Goal: Task Accomplishment & Management: Use online tool/utility

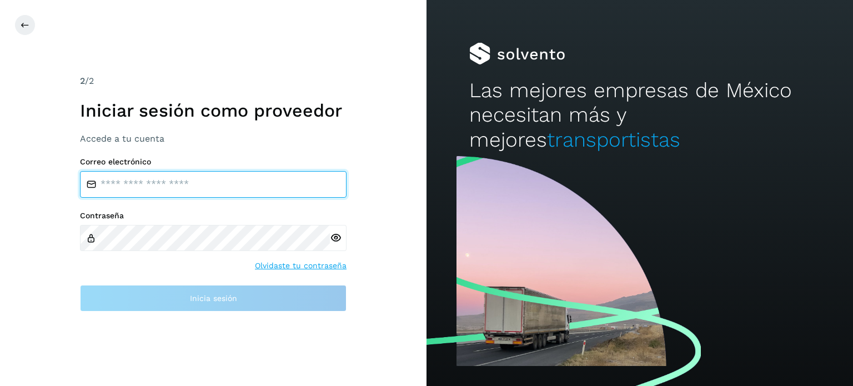
type input "**********"
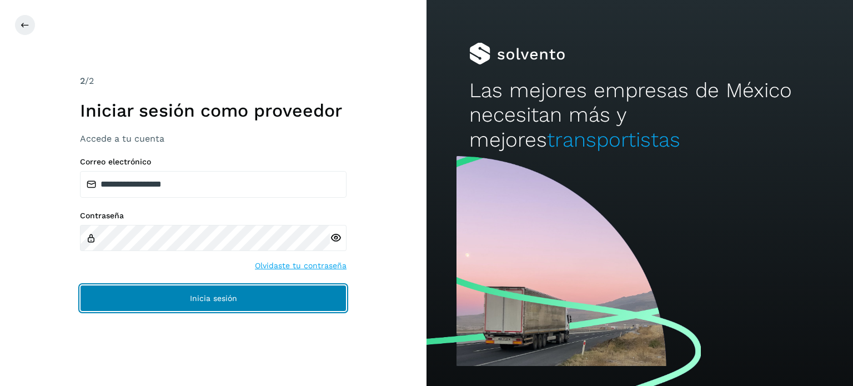
click at [292, 297] on button "Inicia sesión" at bounding box center [213, 298] width 267 height 27
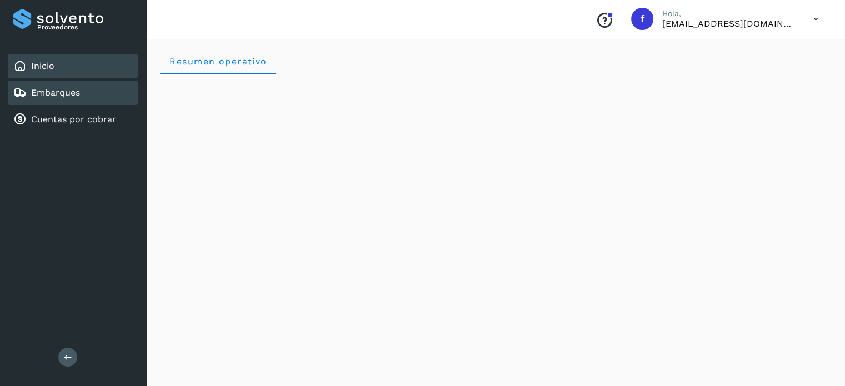
click at [52, 92] on link "Embarques" at bounding box center [55, 92] width 49 height 11
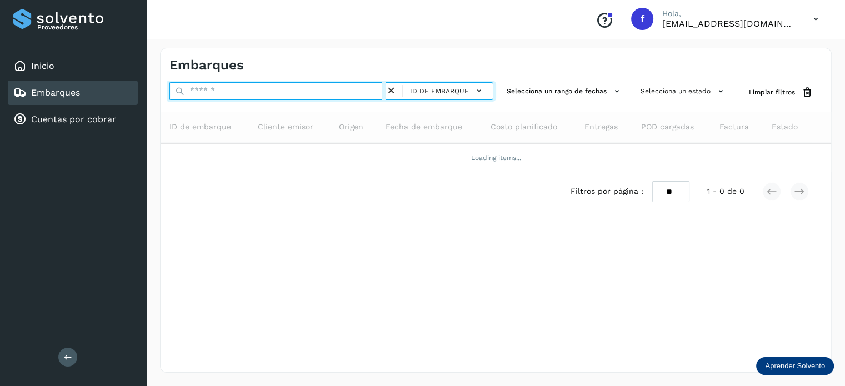
click at [247, 95] on input "text" at bounding box center [277, 91] width 216 height 18
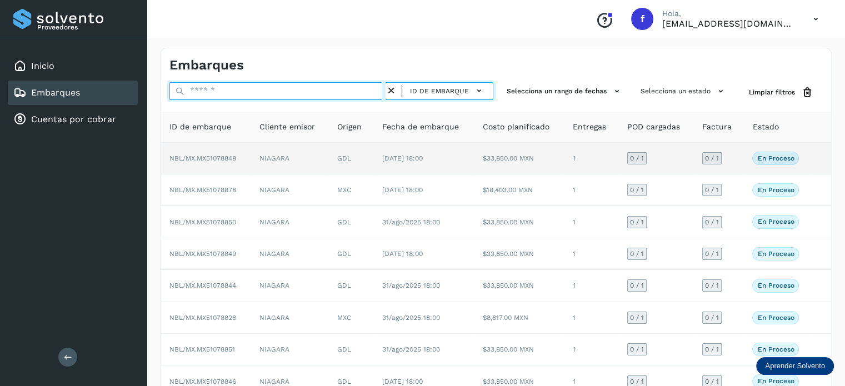
paste input "**********"
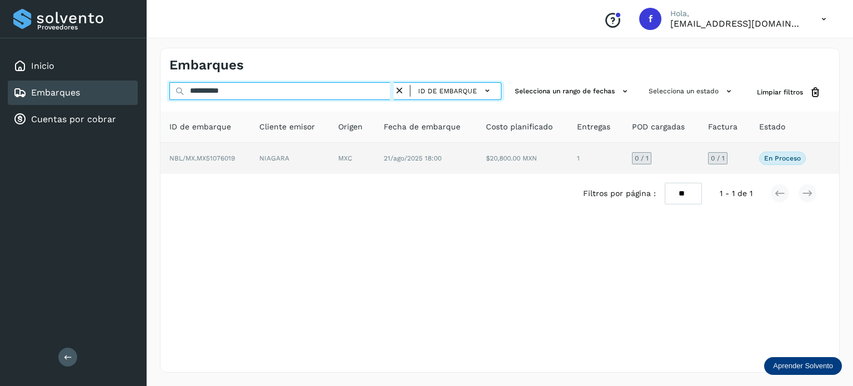
type input "**********"
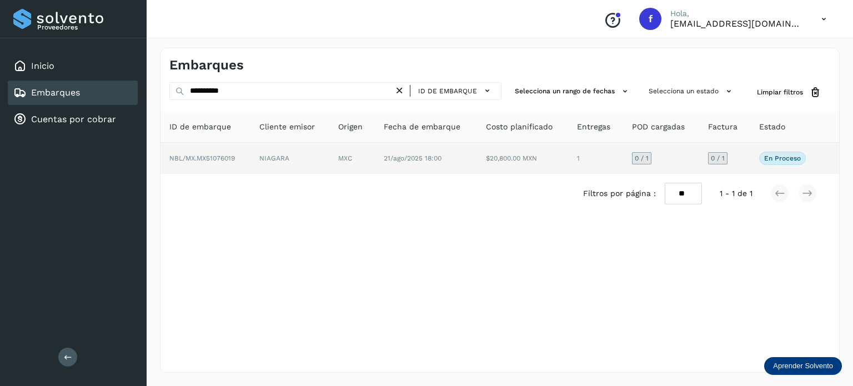
click at [336, 153] on td "MXC" at bounding box center [352, 158] width 46 height 31
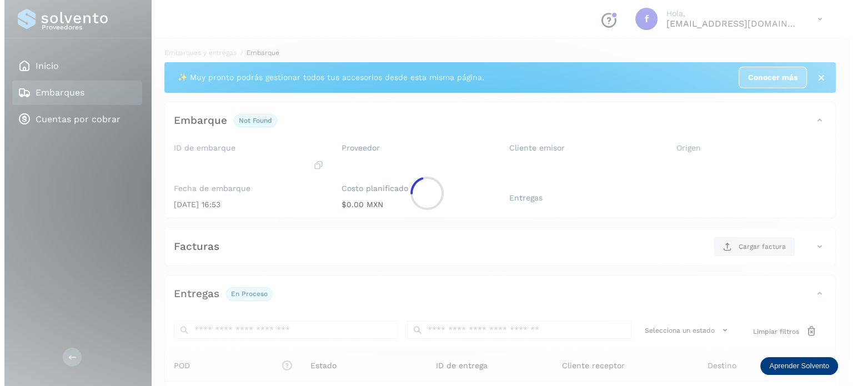
scroll to position [140, 0]
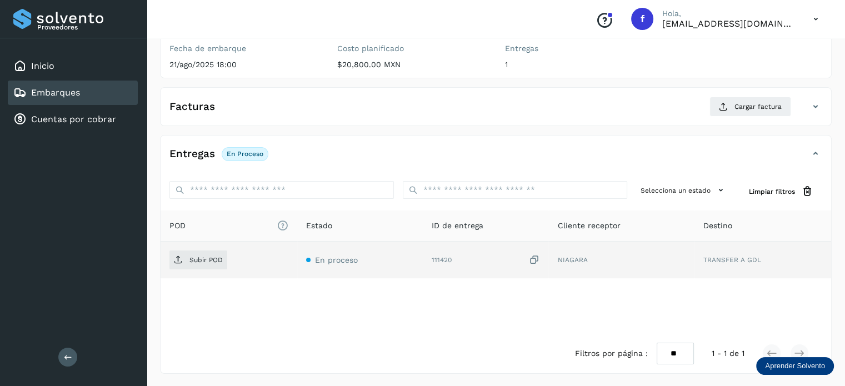
click at [538, 259] on icon at bounding box center [533, 260] width 11 height 12
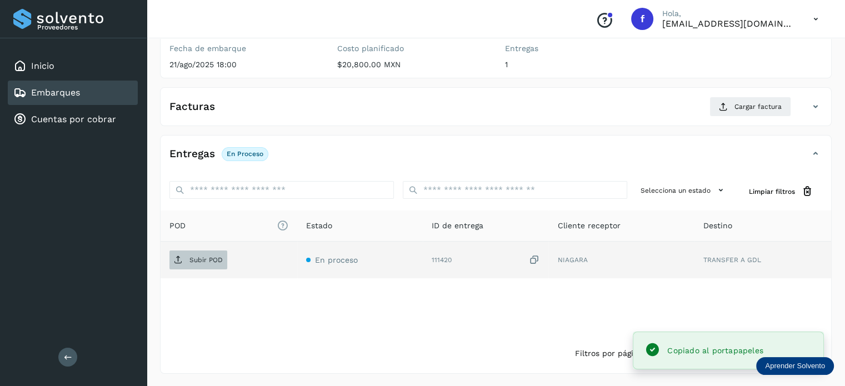
click at [211, 261] on p "Subir POD" at bounding box center [205, 260] width 33 height 8
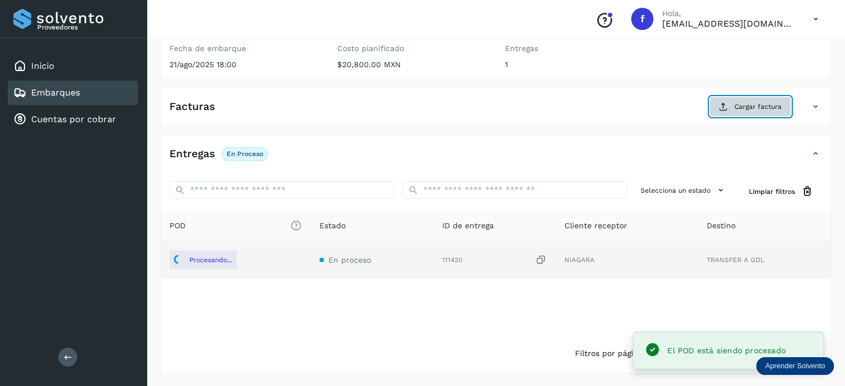
click at [733, 107] on button "Cargar factura" at bounding box center [750, 107] width 82 height 20
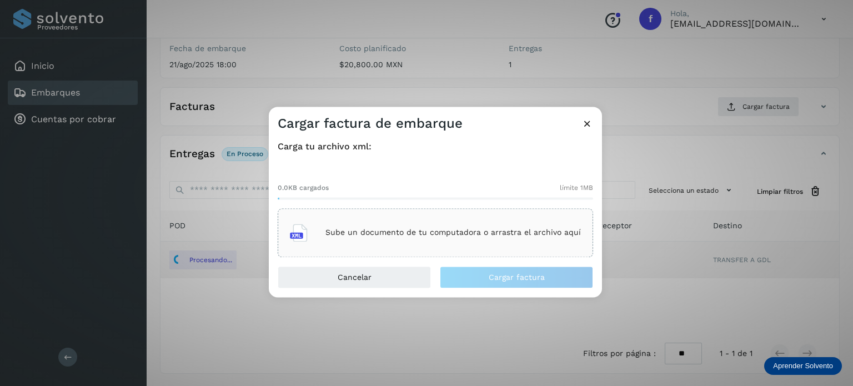
click at [502, 245] on div "Sube un documento de tu computadora o arrastra el archivo aquí" at bounding box center [435, 233] width 291 height 30
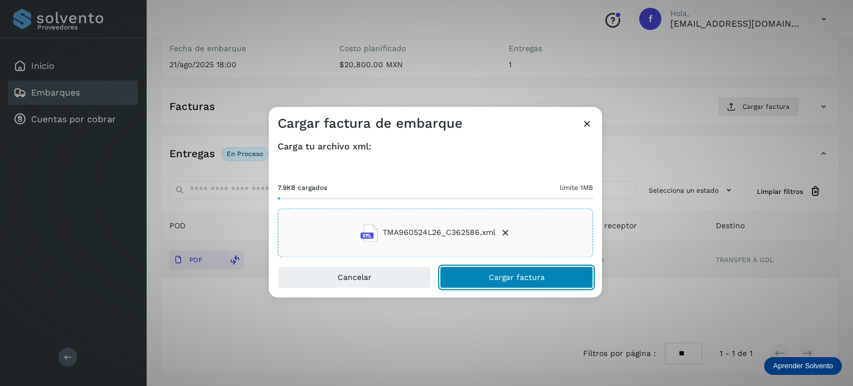
drag, startPoint x: 483, startPoint y: 272, endPoint x: 482, endPoint y: 248, distance: 23.9
click at [483, 271] on button "Cargar factura" at bounding box center [516, 277] width 153 height 22
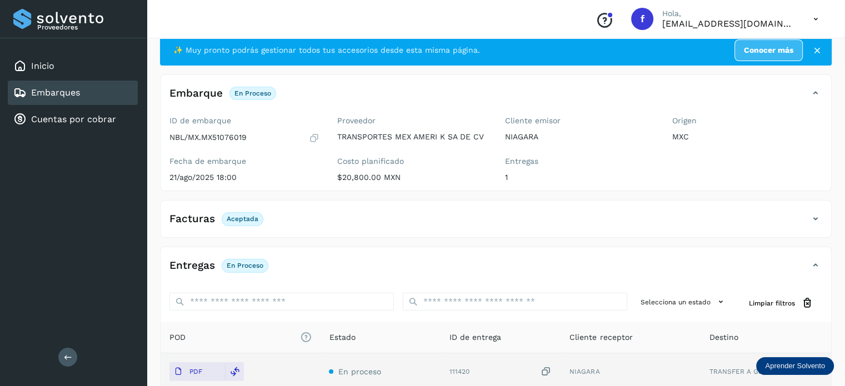
scroll to position [0, 0]
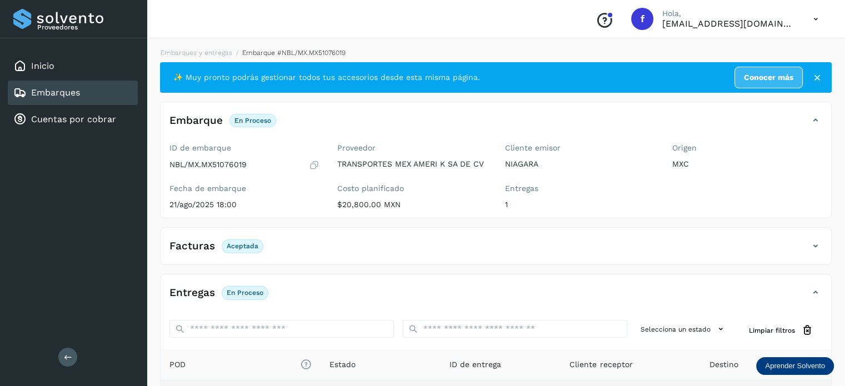
click at [200, 46] on div "Embarques y entregas Embarque #NBL/MX.MX51076019 ✨ Muy pronto podrás gestionar …" at bounding box center [496, 280] width 698 height 492
click at [198, 51] on link "Embarques y entregas" at bounding box center [197, 53] width 72 height 8
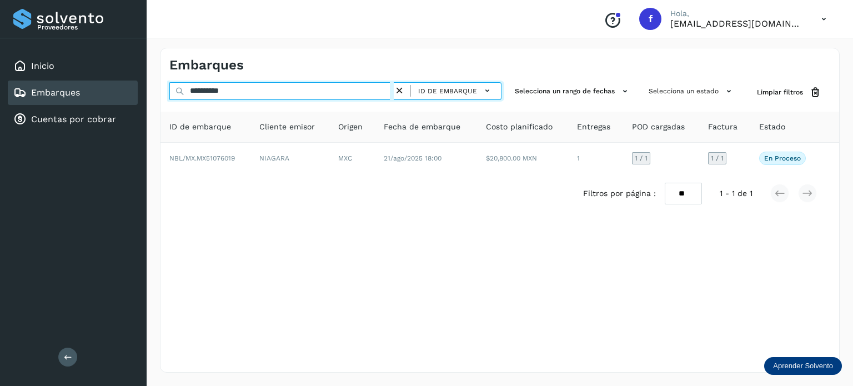
click at [204, 88] on input "**********" at bounding box center [281, 91] width 224 height 18
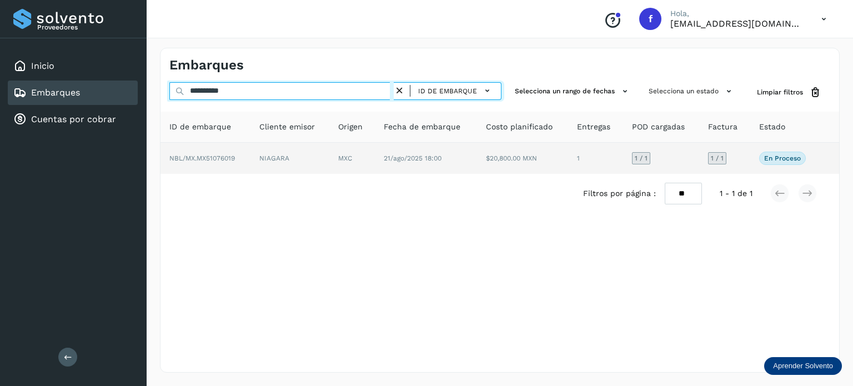
paste input "text"
type input "**********"
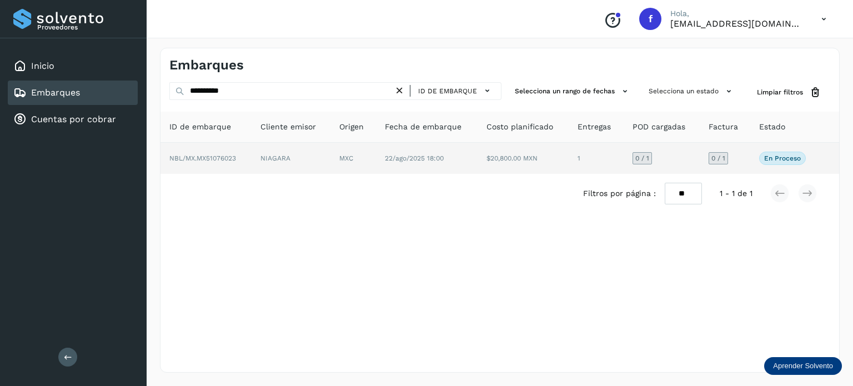
click at [340, 168] on td "MXC" at bounding box center [354, 158] width 46 height 31
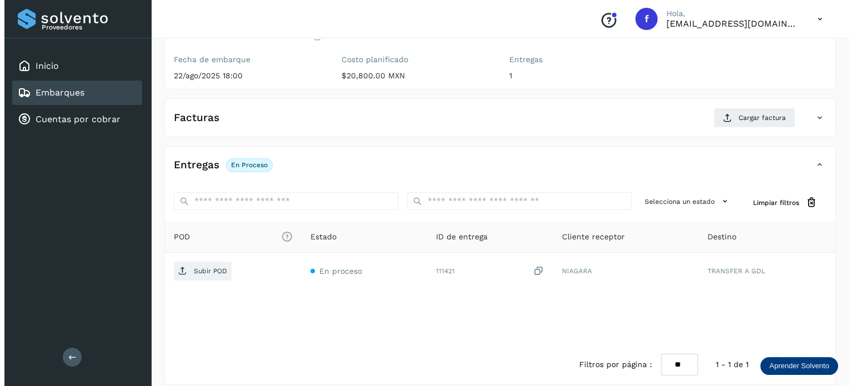
scroll to position [140, 0]
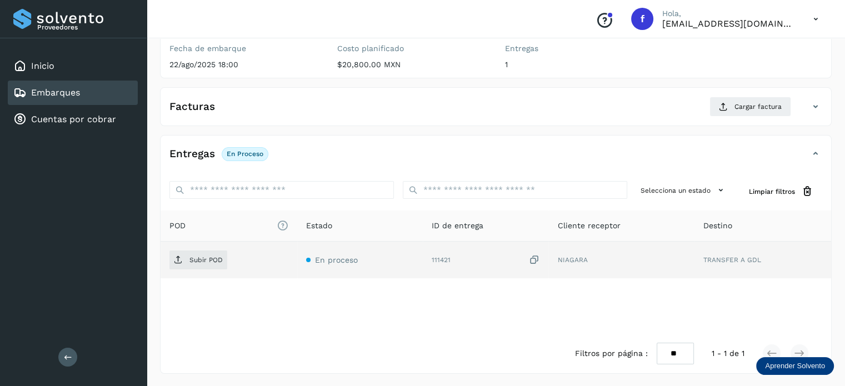
click at [537, 257] on icon at bounding box center [533, 260] width 11 height 12
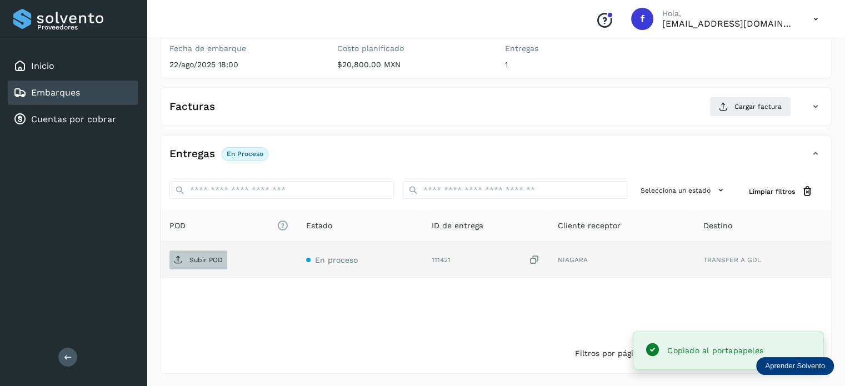
click at [211, 267] on span "Subir POD" at bounding box center [198, 260] width 58 height 18
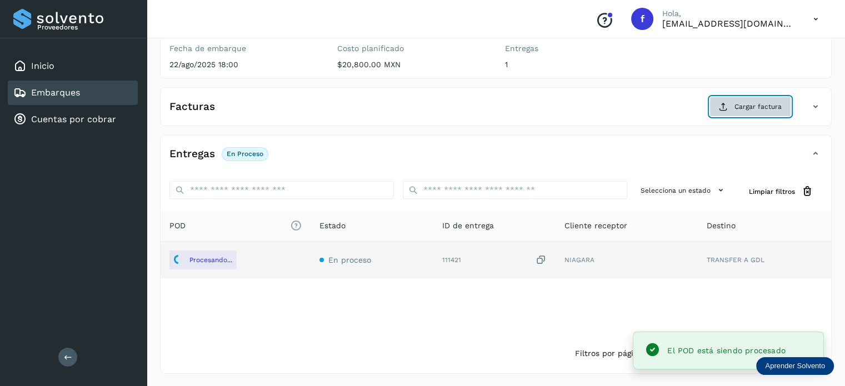
click at [739, 106] on span "Cargar factura" at bounding box center [757, 107] width 47 height 10
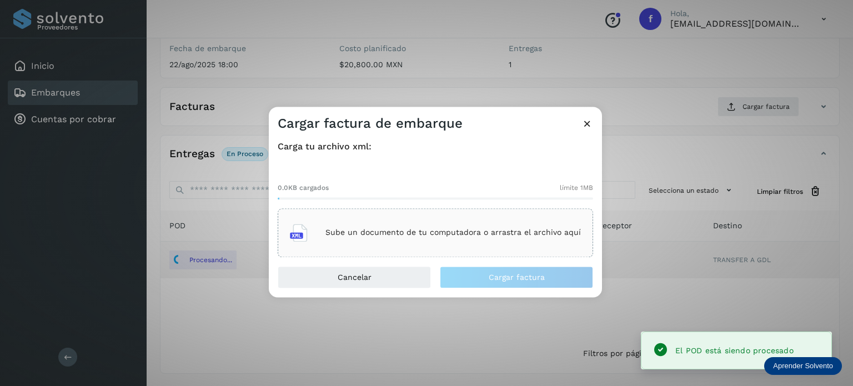
click at [417, 232] on p "Sube un documento de tu computadora o arrastra el archivo aquí" at bounding box center [454, 232] width 256 height 9
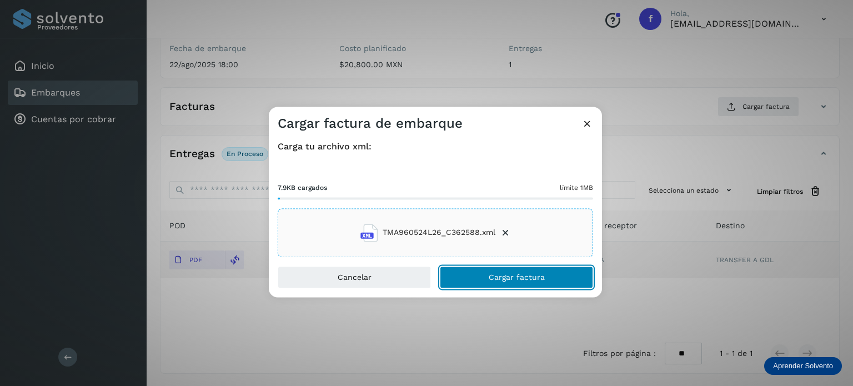
click at [497, 277] on span "Cargar factura" at bounding box center [517, 277] width 56 height 8
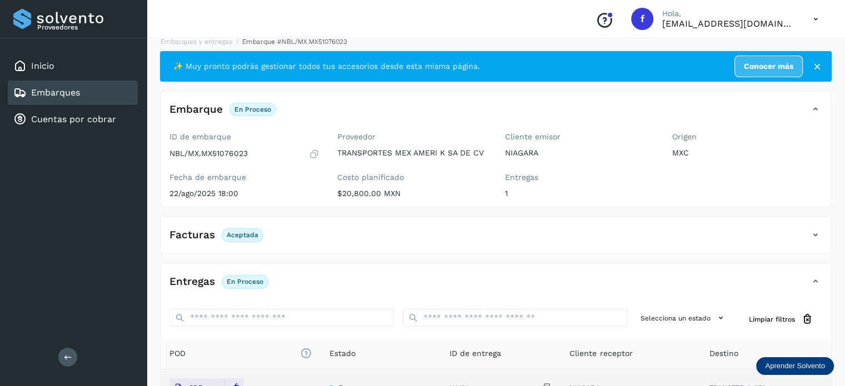
scroll to position [0, 0]
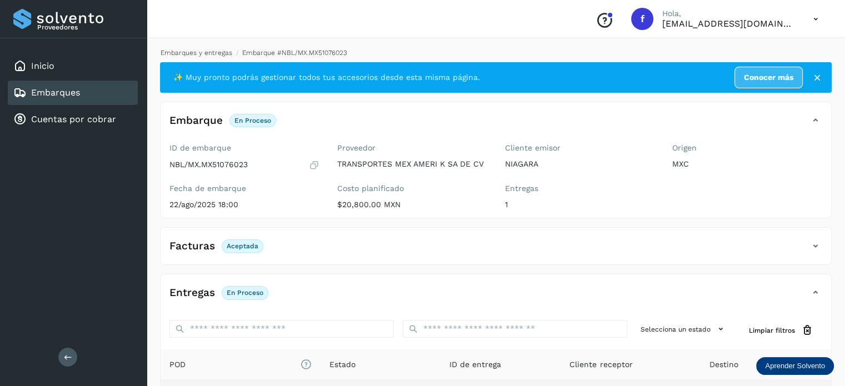
click at [202, 49] on link "Embarques y entregas" at bounding box center [197, 53] width 72 height 8
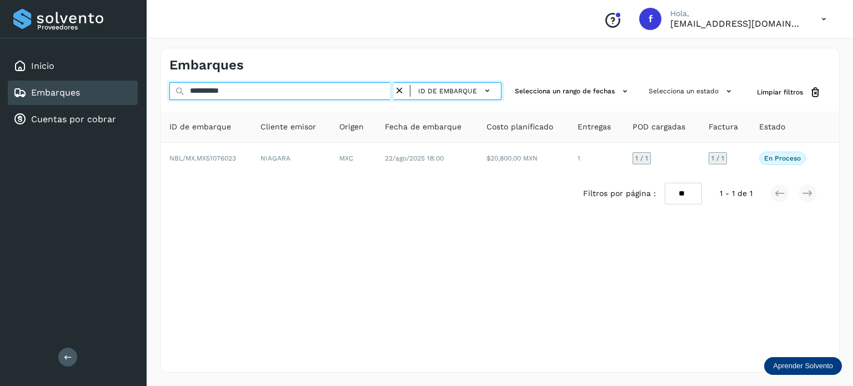
click at [212, 92] on input "**********" at bounding box center [281, 91] width 224 height 18
paste input "text"
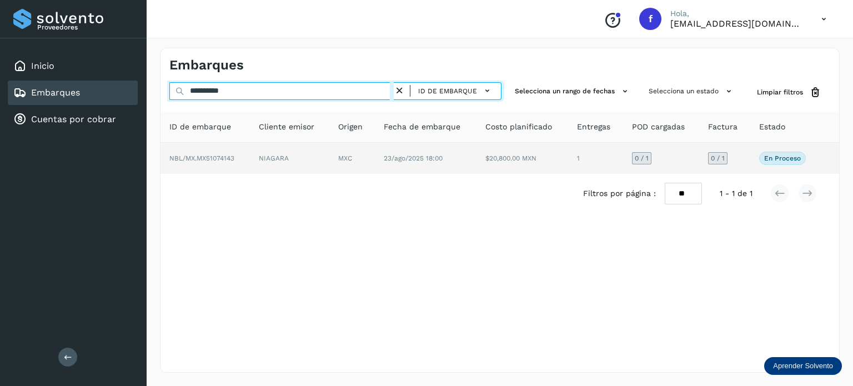
type input "**********"
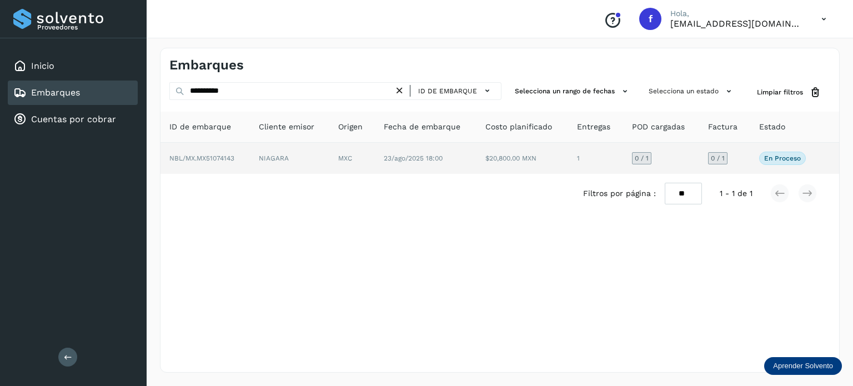
click at [336, 164] on td "MXC" at bounding box center [352, 158] width 46 height 31
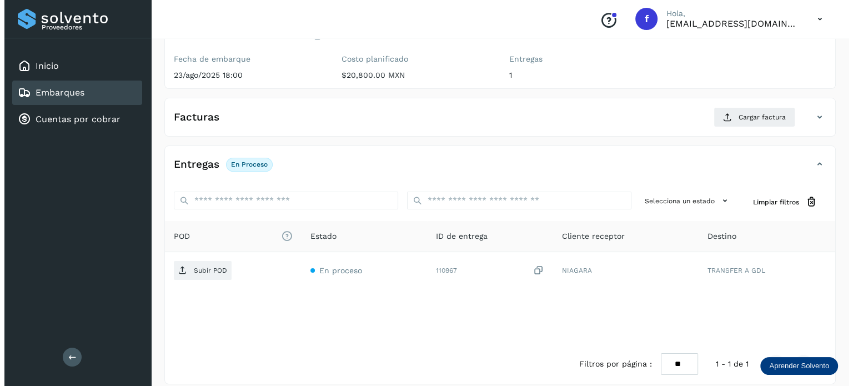
scroll to position [140, 0]
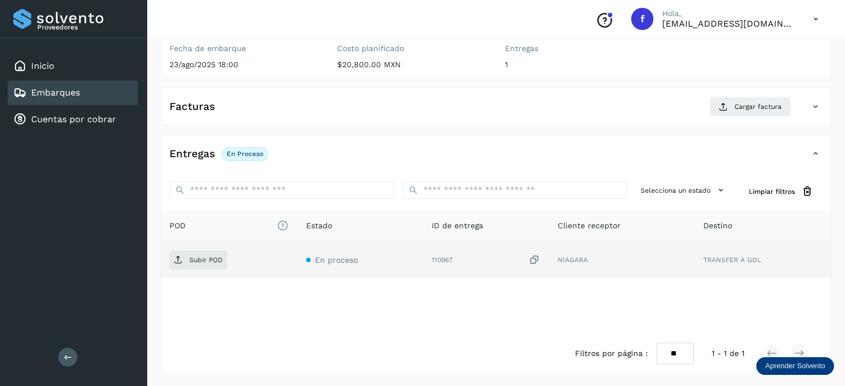
click at [536, 259] on icon at bounding box center [533, 260] width 11 height 12
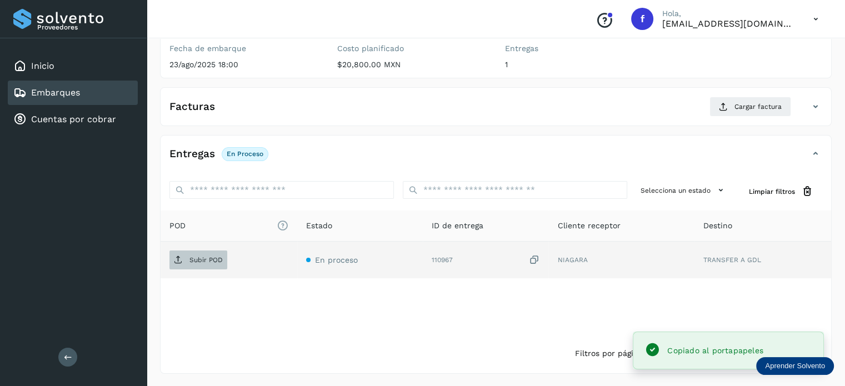
click at [204, 261] on p "Subir POD" at bounding box center [205, 260] width 33 height 8
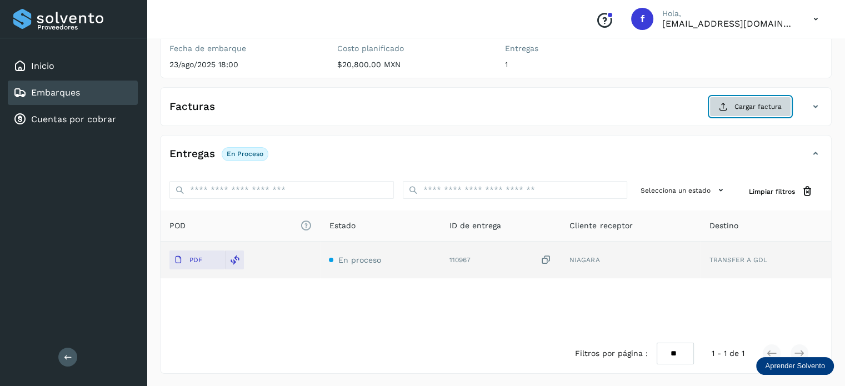
click at [753, 105] on span "Cargar factura" at bounding box center [757, 107] width 47 height 10
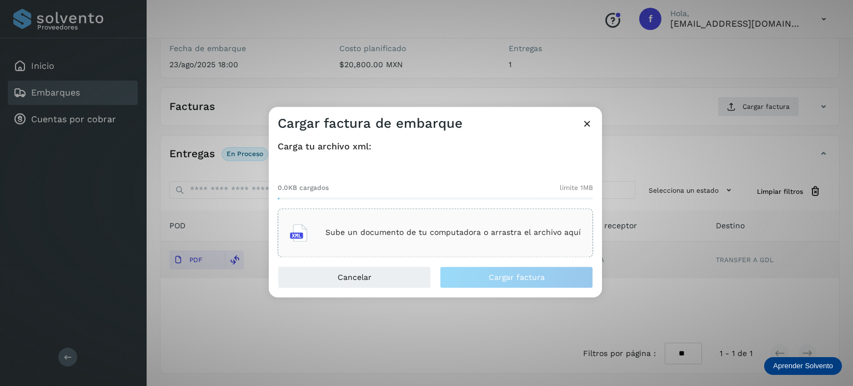
click at [514, 228] on p "Sube un documento de tu computadora o arrastra el archivo aquí" at bounding box center [454, 232] width 256 height 9
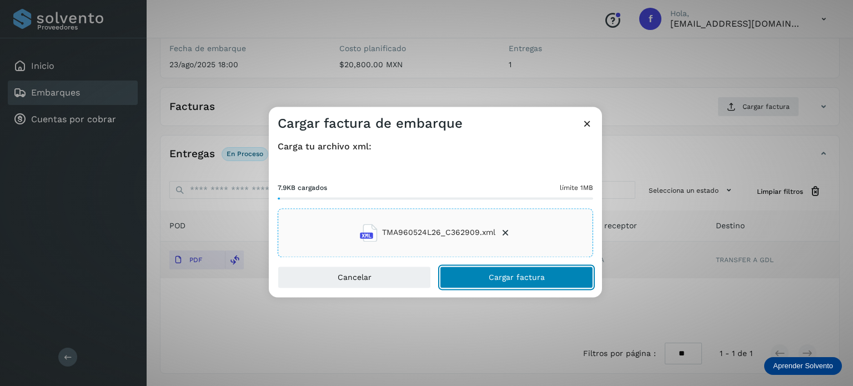
drag, startPoint x: 493, startPoint y: 274, endPoint x: 556, endPoint y: 193, distance: 102.6
click at [493, 274] on span "Cargar factura" at bounding box center [517, 277] width 56 height 8
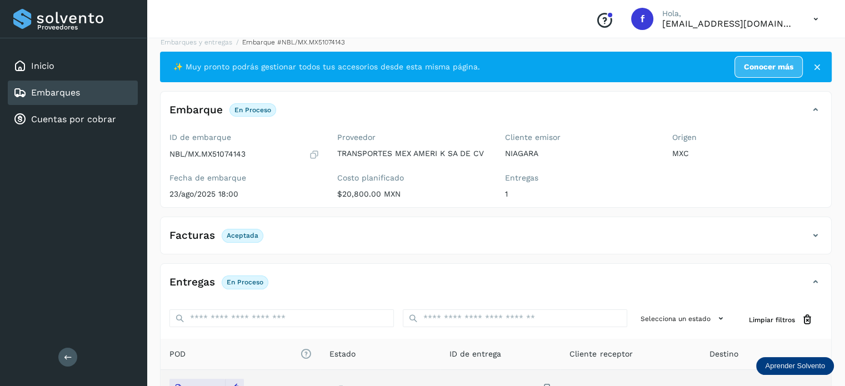
scroll to position [0, 0]
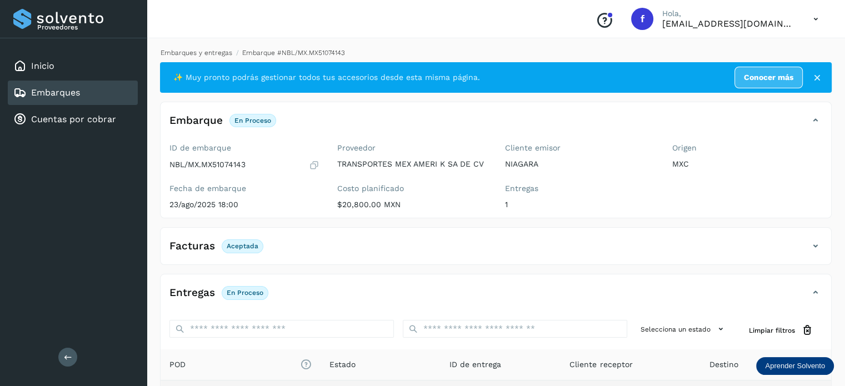
click at [209, 54] on link "Embarques y entregas" at bounding box center [197, 53] width 72 height 8
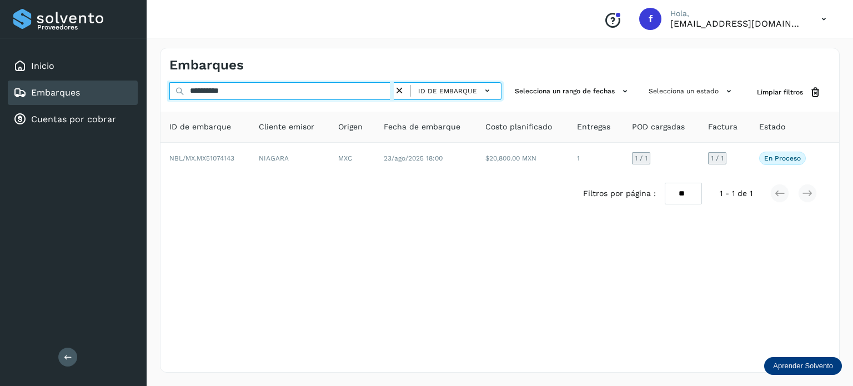
click at [218, 91] on input "**********" at bounding box center [281, 91] width 224 height 18
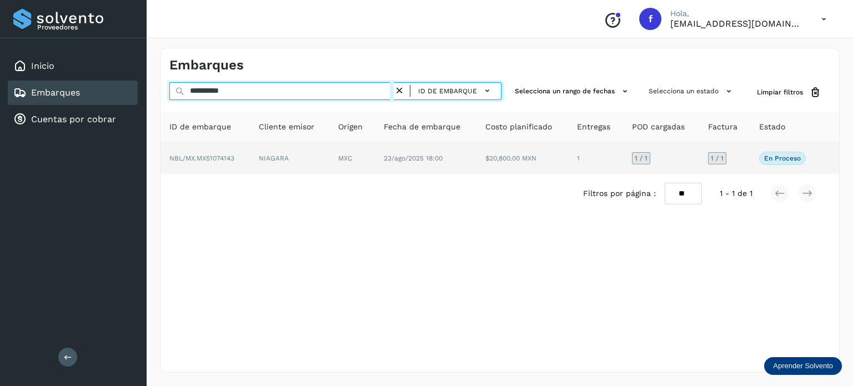
paste input "text"
type input "**********"
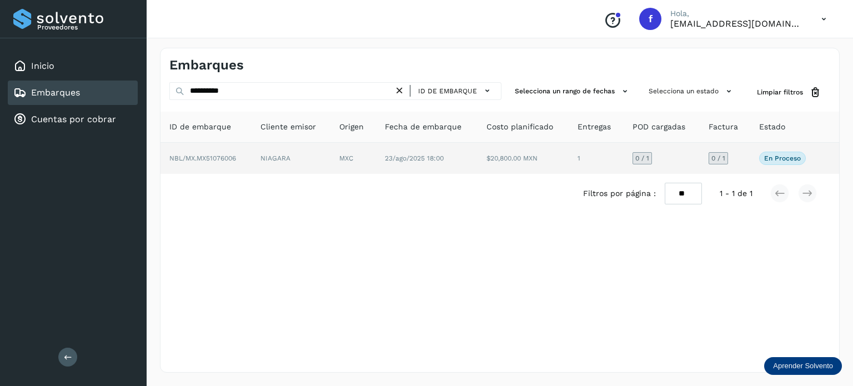
click at [304, 165] on td "NIAGARA" at bounding box center [291, 158] width 79 height 31
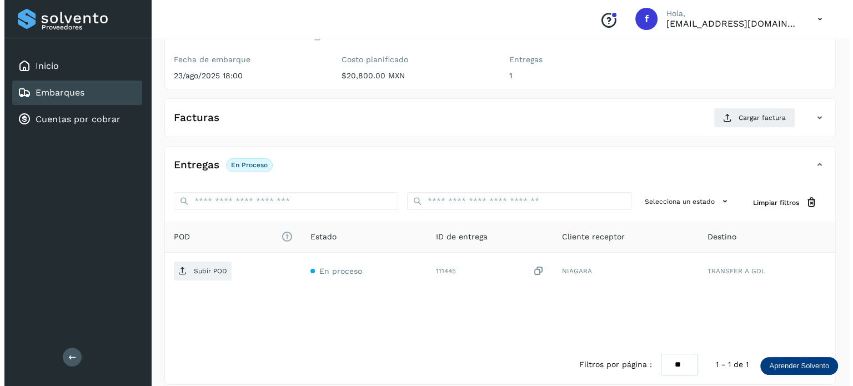
scroll to position [140, 0]
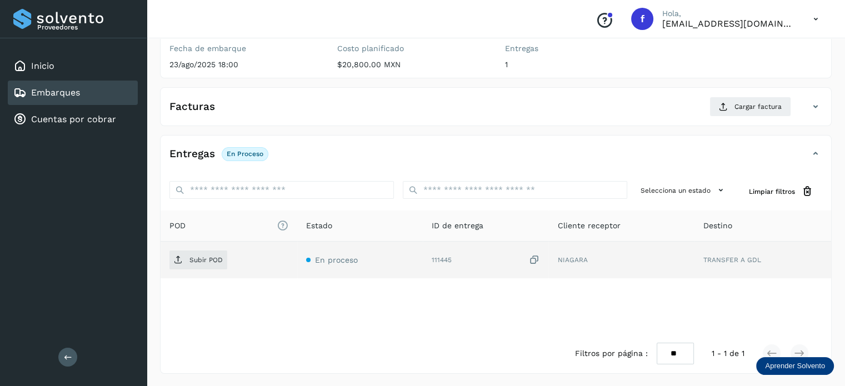
drag, startPoint x: 533, startPoint y: 259, endPoint x: 429, endPoint y: 264, distance: 104.0
click at [533, 258] on icon at bounding box center [533, 260] width 11 height 12
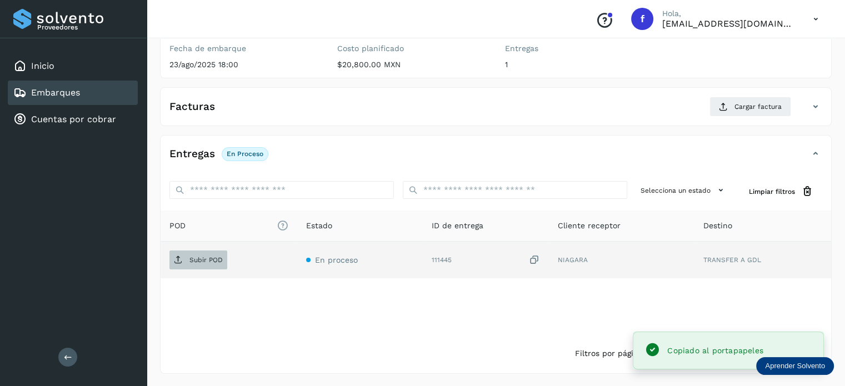
click at [196, 262] on p "Subir POD" at bounding box center [205, 260] width 33 height 8
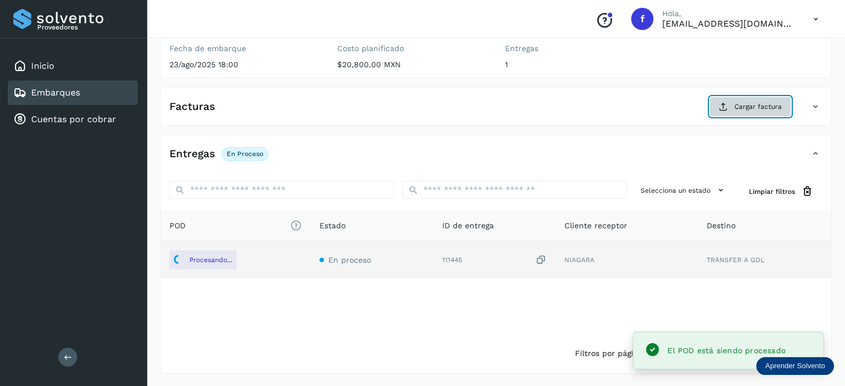
click at [757, 103] on span "Cargar factura" at bounding box center [757, 107] width 47 height 10
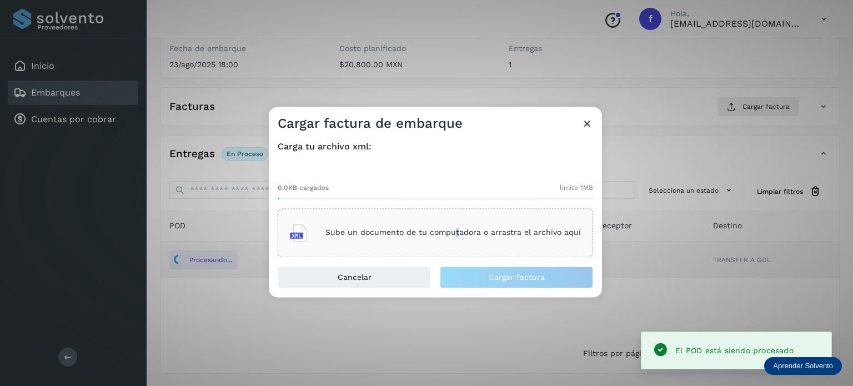
click at [457, 227] on div "Sube un documento de tu computadora o arrastra el archivo aquí" at bounding box center [435, 233] width 291 height 30
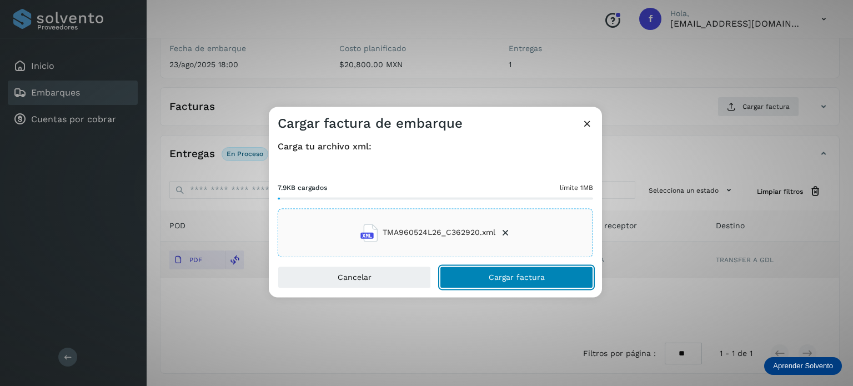
click at [510, 271] on button "Cargar factura" at bounding box center [516, 277] width 153 height 22
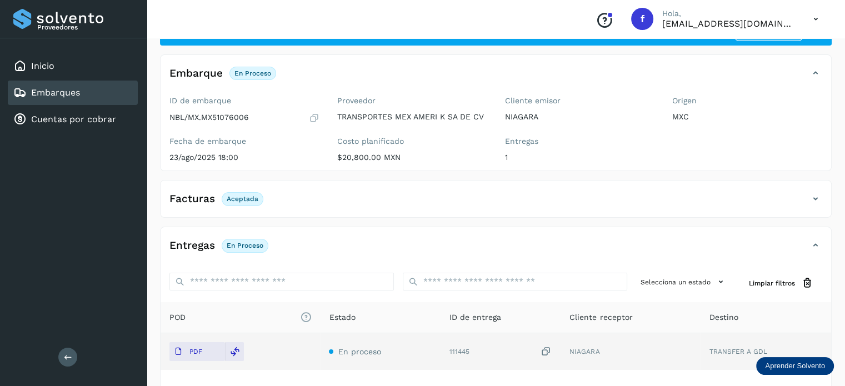
scroll to position [0, 0]
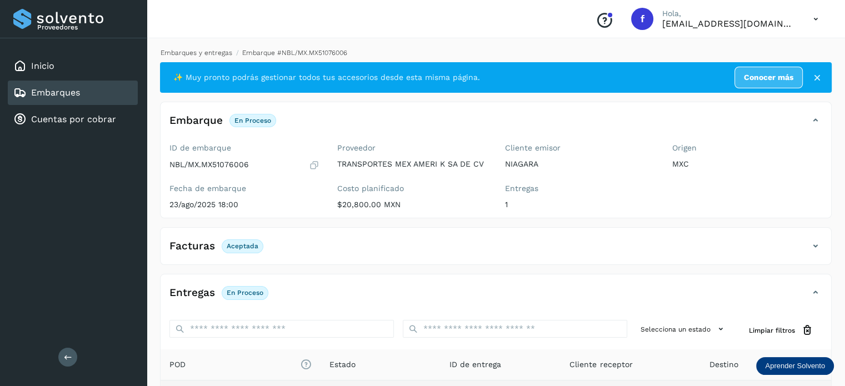
click at [192, 53] on link "Embarques y entregas" at bounding box center [197, 53] width 72 height 8
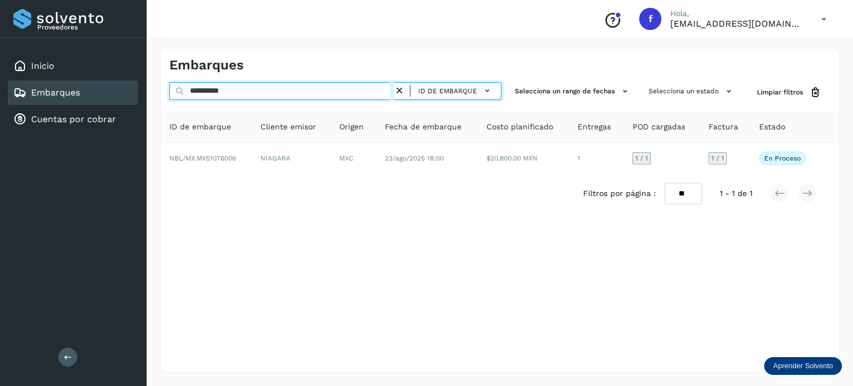
click at [219, 89] on input "**********" at bounding box center [281, 91] width 224 height 18
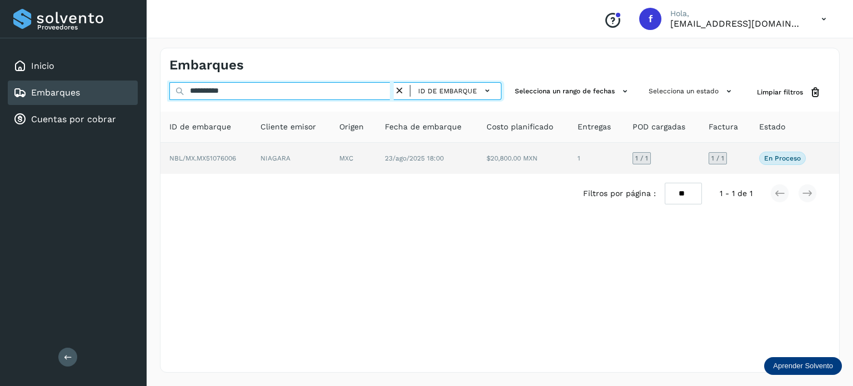
paste input "text"
type input "**********"
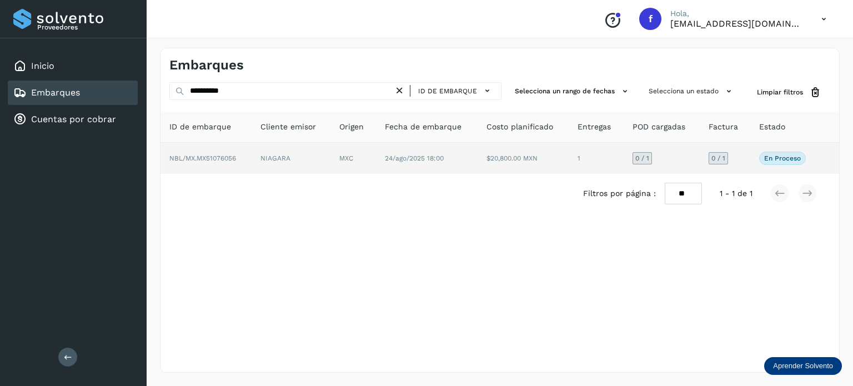
click at [301, 171] on td "NIAGARA" at bounding box center [291, 158] width 79 height 31
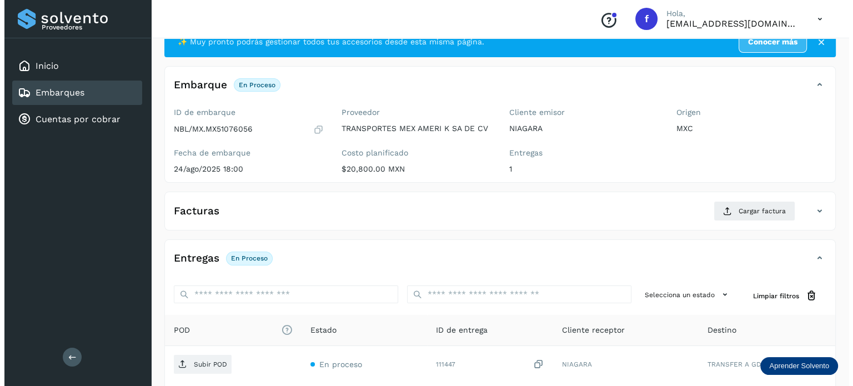
scroll to position [140, 0]
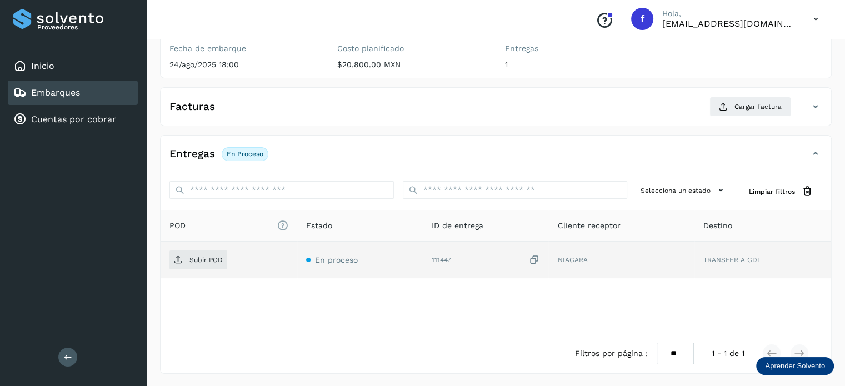
click at [537, 259] on icon at bounding box center [533, 260] width 11 height 12
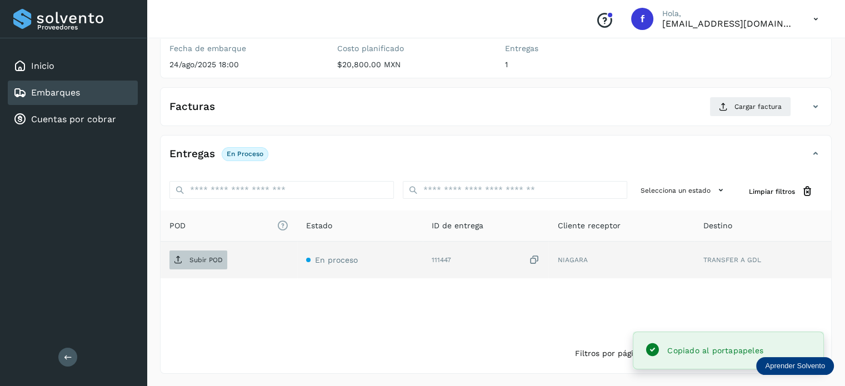
click at [184, 262] on span "Subir POD" at bounding box center [198, 260] width 58 height 18
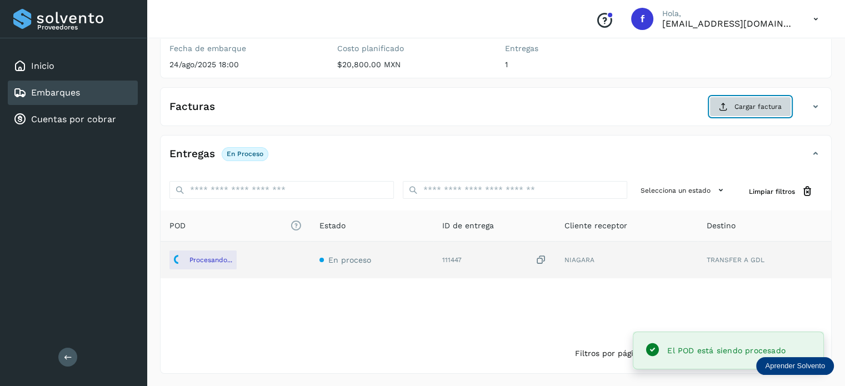
click at [738, 106] on span "Cargar factura" at bounding box center [757, 107] width 47 height 10
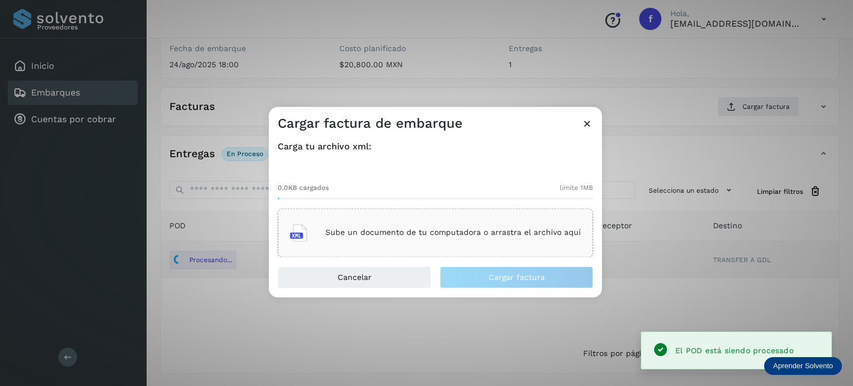
click at [368, 231] on p "Sube un documento de tu computadora o arrastra el archivo aquí" at bounding box center [454, 232] width 256 height 9
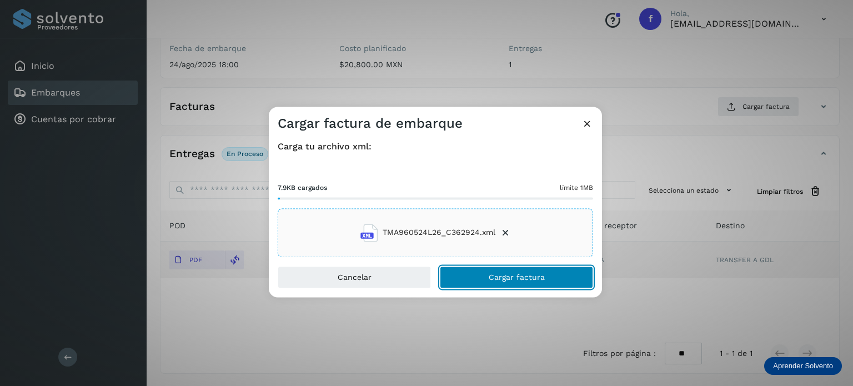
click at [473, 277] on button "Cargar factura" at bounding box center [516, 277] width 153 height 22
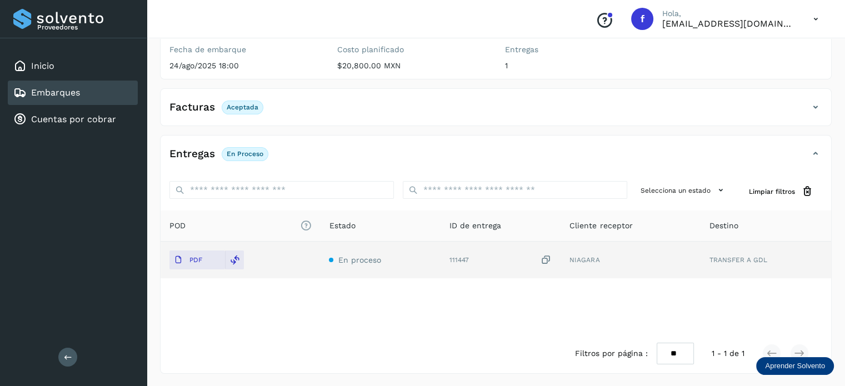
scroll to position [0, 0]
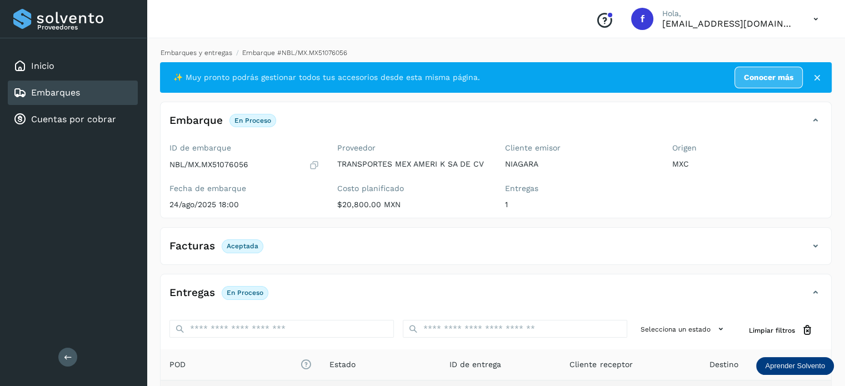
click at [201, 51] on link "Embarques y entregas" at bounding box center [197, 53] width 72 height 8
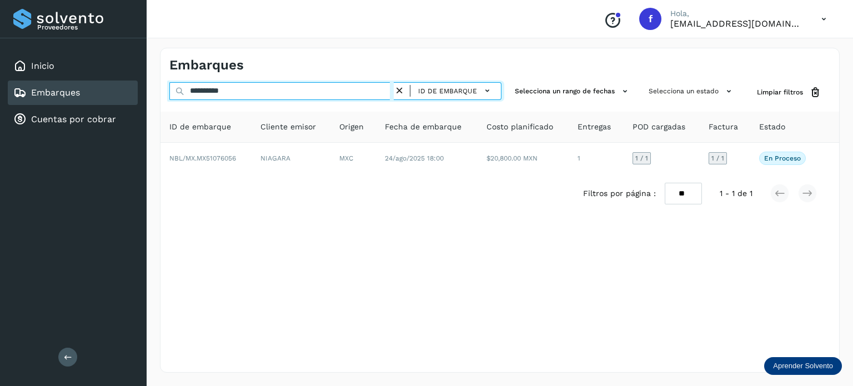
click at [196, 94] on input "**********" at bounding box center [281, 91] width 224 height 18
paste input "text"
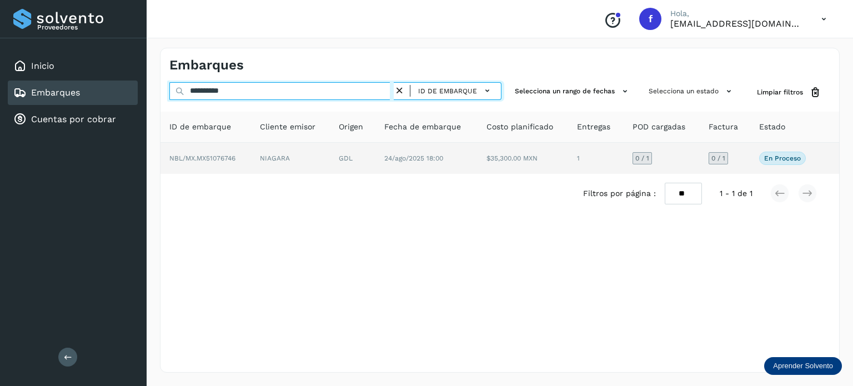
type input "**********"
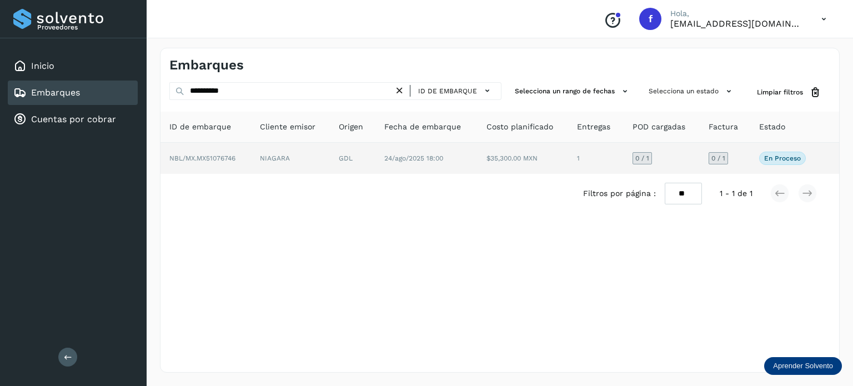
click at [383, 155] on td "24/ago/2025 18:00" at bounding box center [427, 158] width 102 height 31
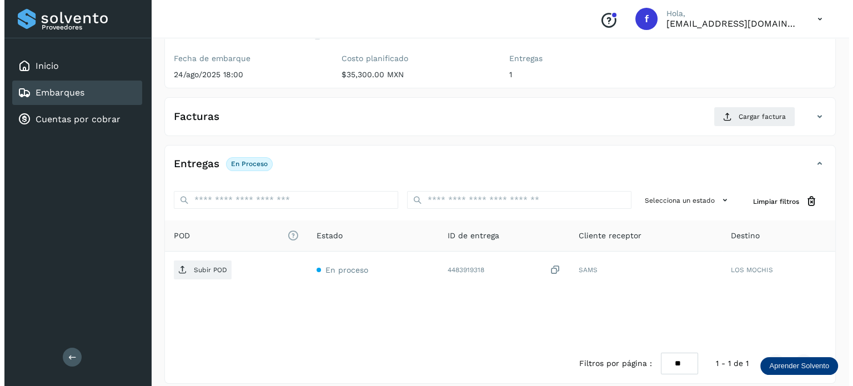
scroll to position [140, 0]
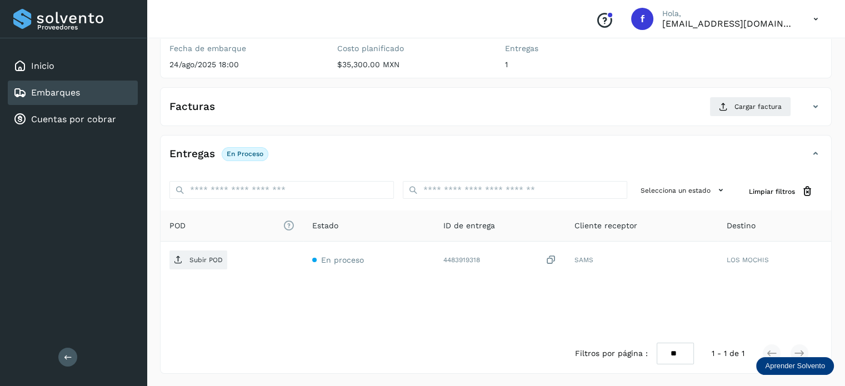
drag, startPoint x: 553, startPoint y: 256, endPoint x: 443, endPoint y: 278, distance: 111.7
click at [553, 257] on icon at bounding box center [550, 260] width 11 height 12
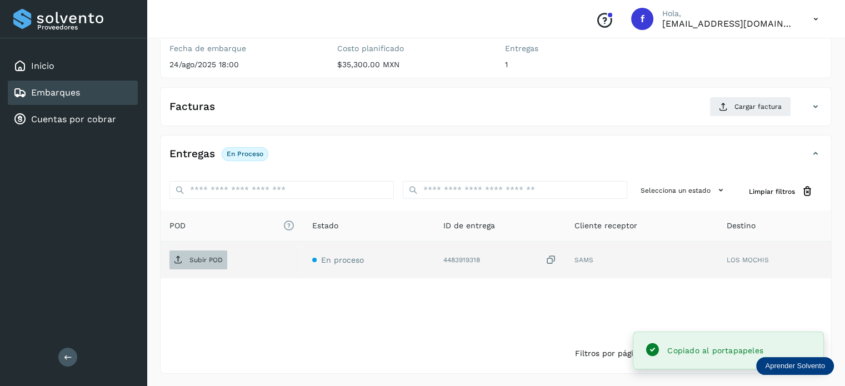
click at [178, 257] on icon at bounding box center [178, 260] width 9 height 9
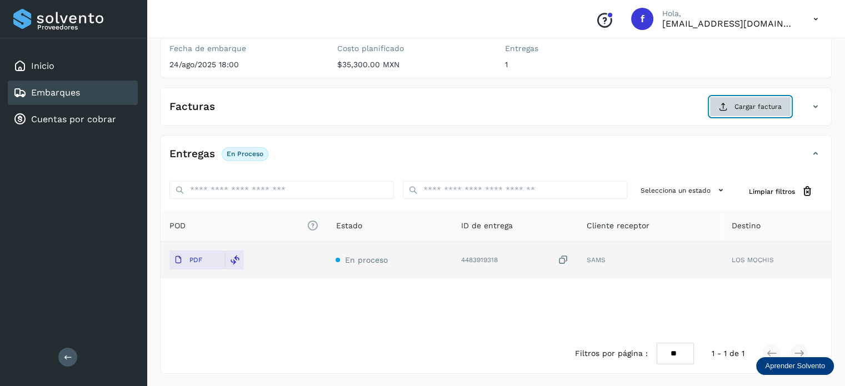
click at [745, 104] on span "Cargar factura" at bounding box center [757, 107] width 47 height 10
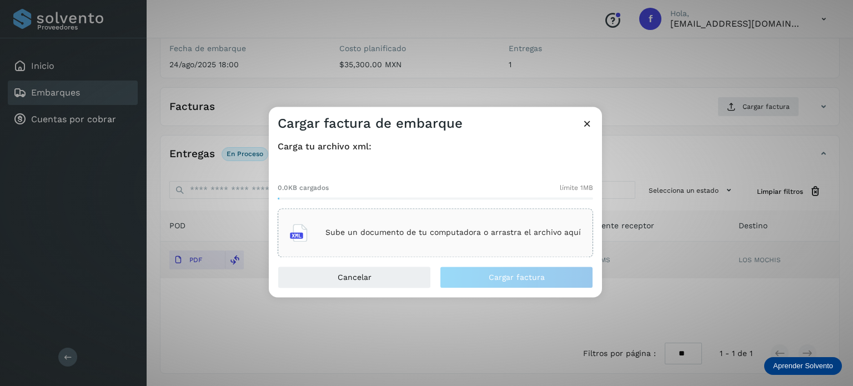
click at [474, 229] on p "Sube un documento de tu computadora o arrastra el archivo aquí" at bounding box center [454, 232] width 256 height 9
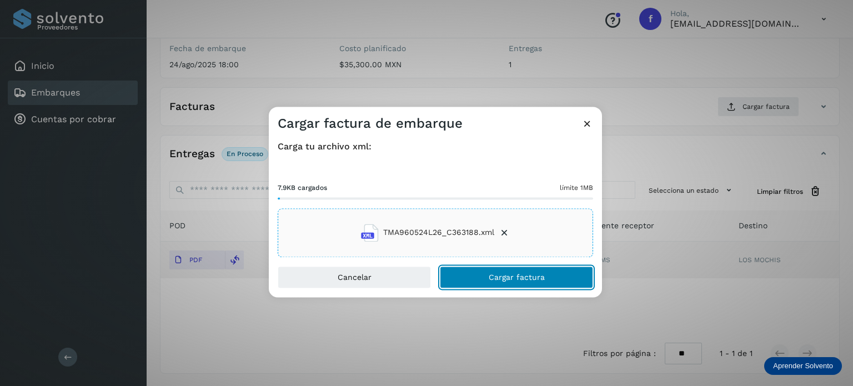
click at [494, 277] on span "Cargar factura" at bounding box center [517, 277] width 56 height 8
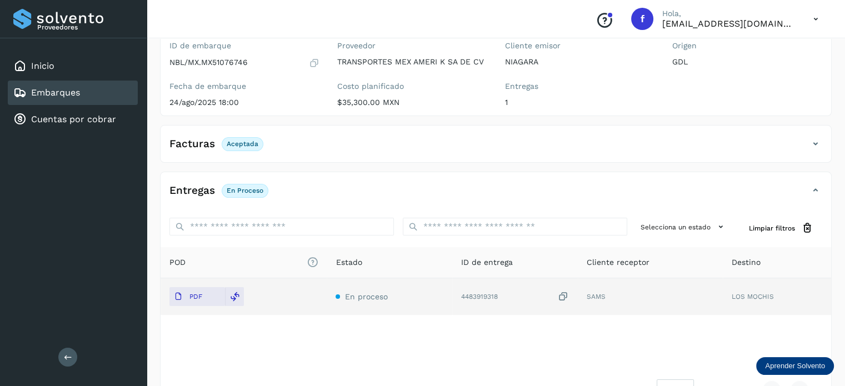
scroll to position [0, 0]
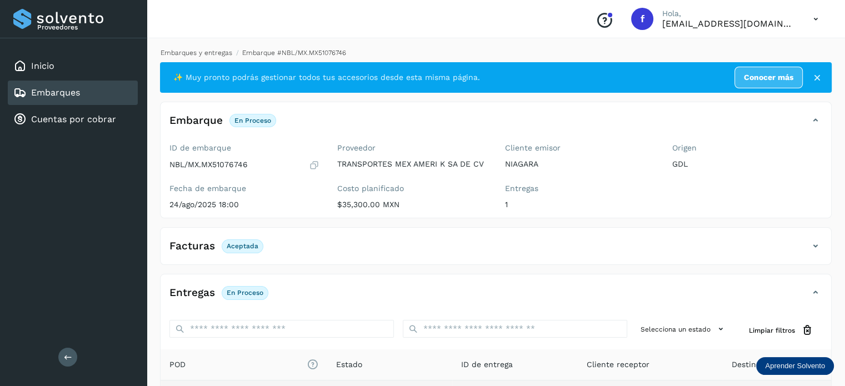
click at [209, 50] on link "Embarques y entregas" at bounding box center [197, 53] width 72 height 8
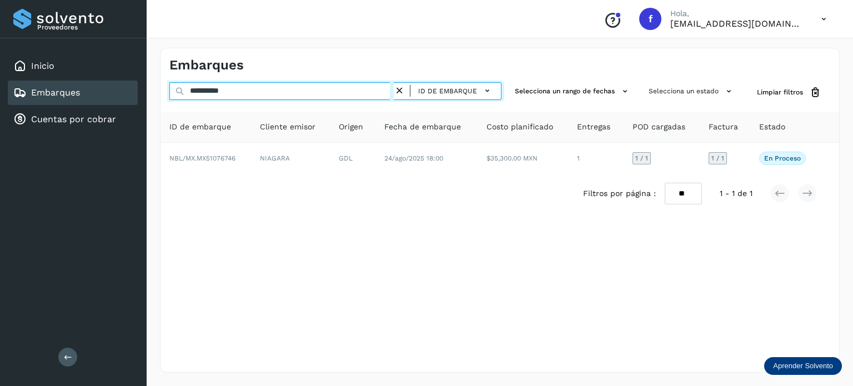
click at [216, 92] on input "**********" at bounding box center [281, 91] width 224 height 18
paste input "text"
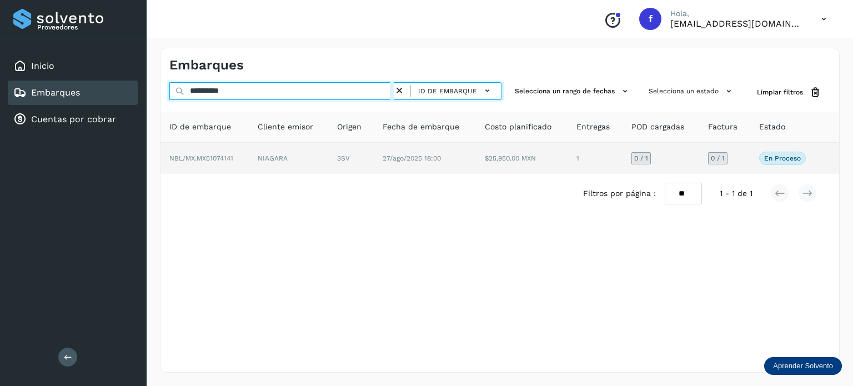
type input "**********"
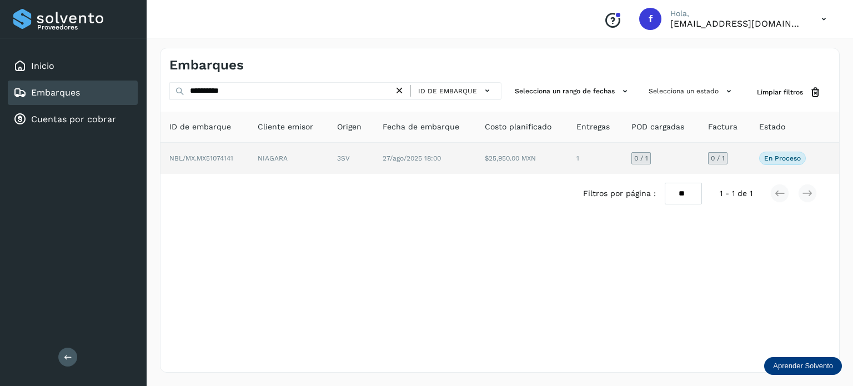
click at [464, 158] on td "27/ago/2025 18:00" at bounding box center [425, 158] width 102 height 31
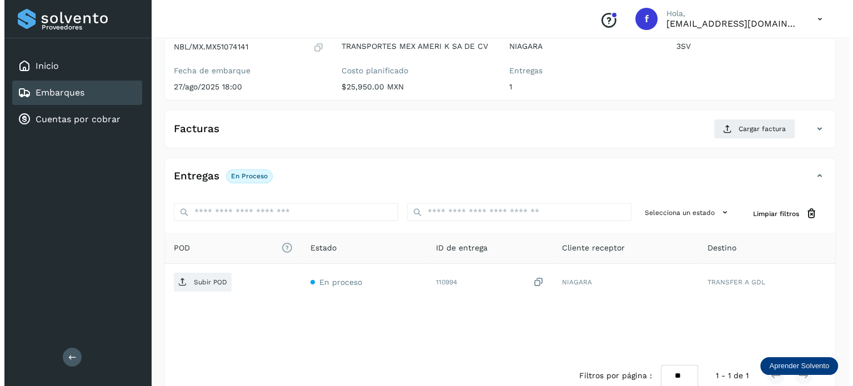
scroll to position [140, 0]
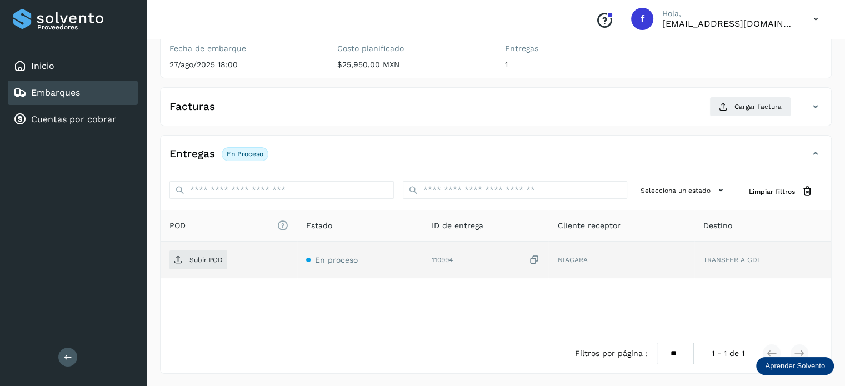
click at [535, 258] on icon at bounding box center [533, 260] width 11 height 12
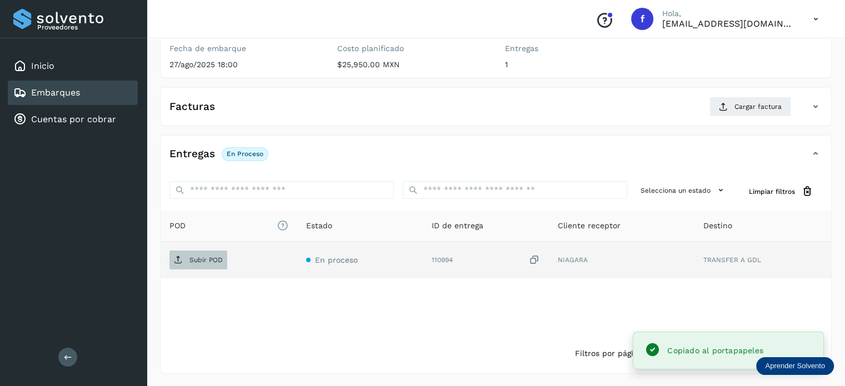
click at [216, 259] on p "Subir POD" at bounding box center [205, 260] width 33 height 8
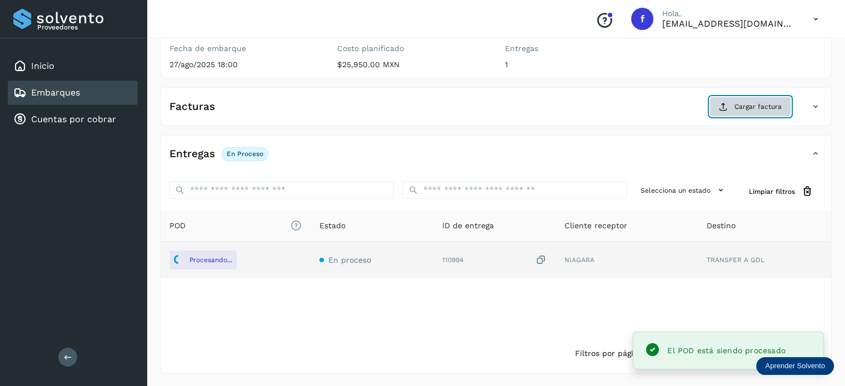
click at [751, 103] on span "Cargar factura" at bounding box center [757, 107] width 47 height 10
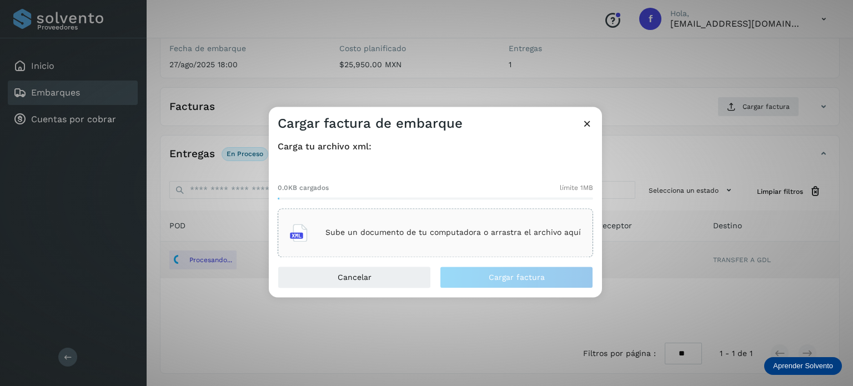
click at [464, 236] on p "Sube un documento de tu computadora o arrastra el archivo aquí" at bounding box center [454, 232] width 256 height 9
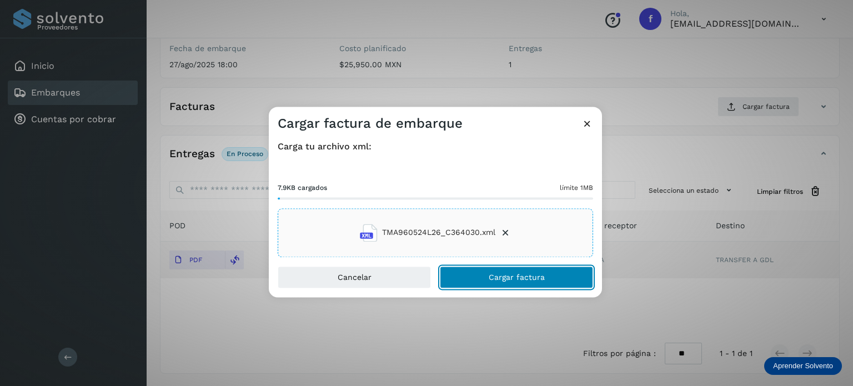
click at [487, 282] on button "Cargar factura" at bounding box center [516, 277] width 153 height 22
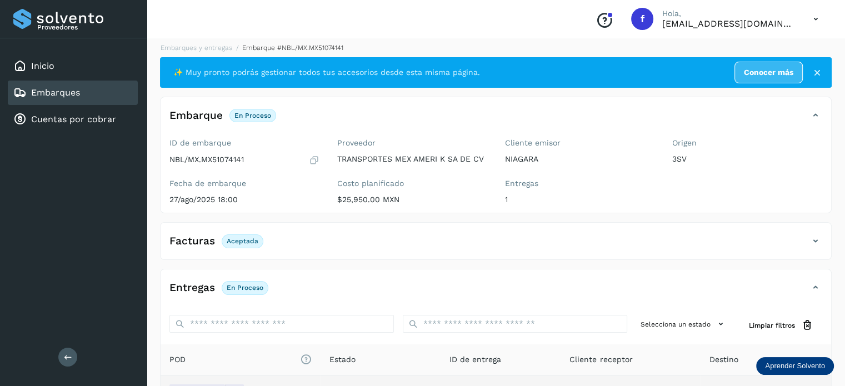
scroll to position [0, 0]
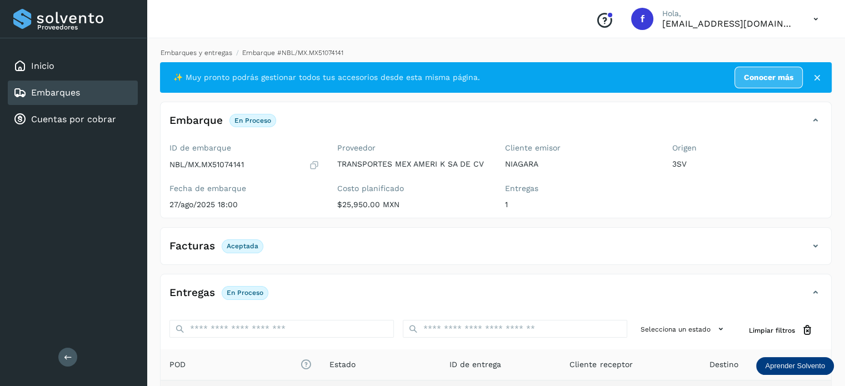
click at [211, 51] on link "Embarques y entregas" at bounding box center [197, 53] width 72 height 8
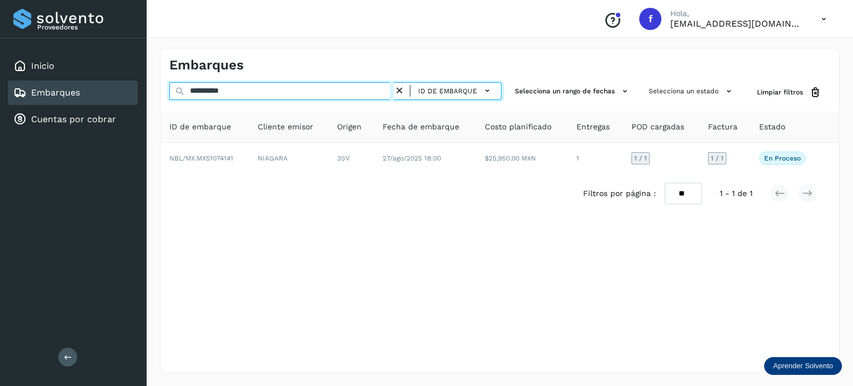
click at [222, 88] on input "**********" at bounding box center [281, 91] width 224 height 18
paste input "text"
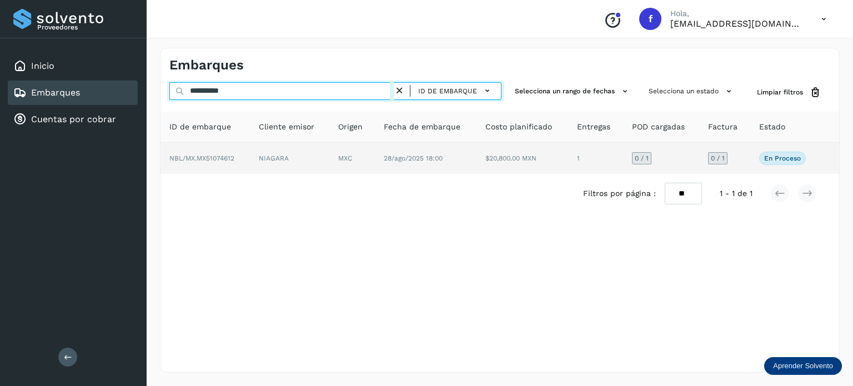
type input "**********"
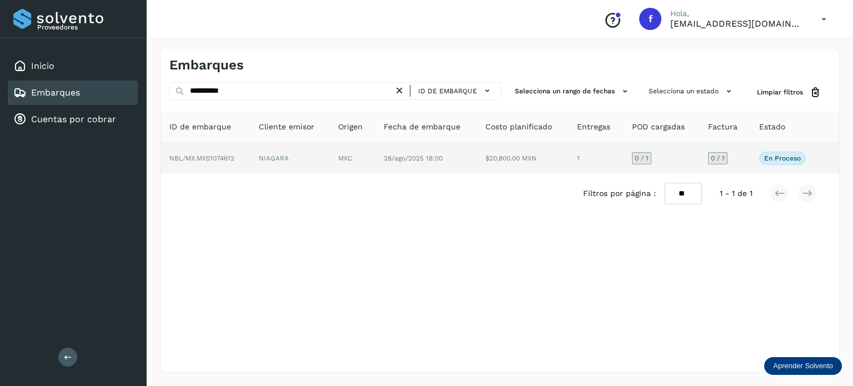
click at [369, 156] on td "MXC" at bounding box center [352, 158] width 46 height 31
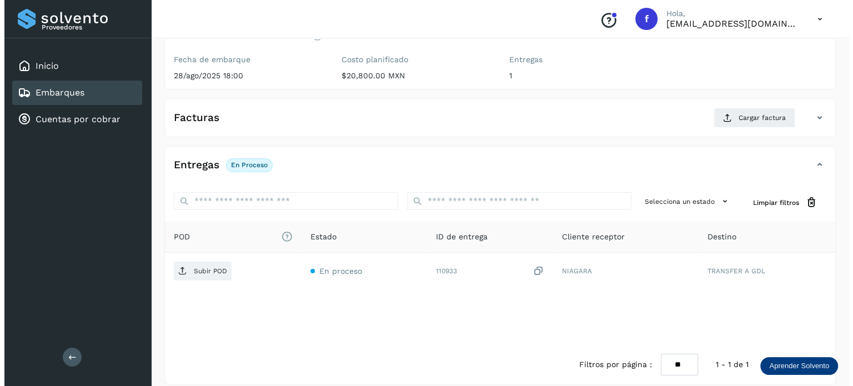
scroll to position [140, 0]
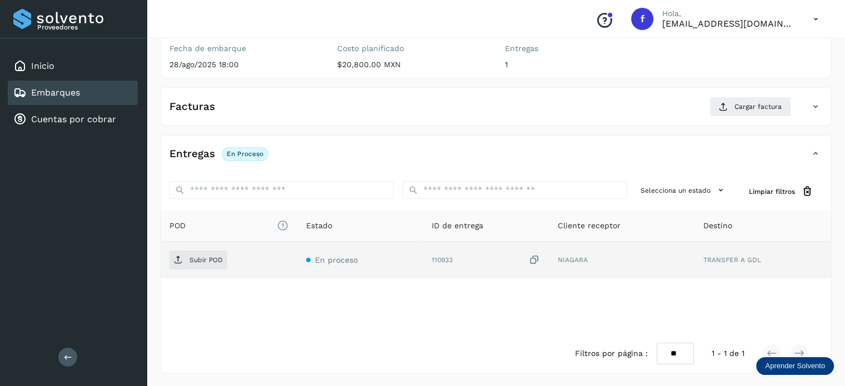
click at [534, 259] on icon at bounding box center [533, 260] width 11 height 12
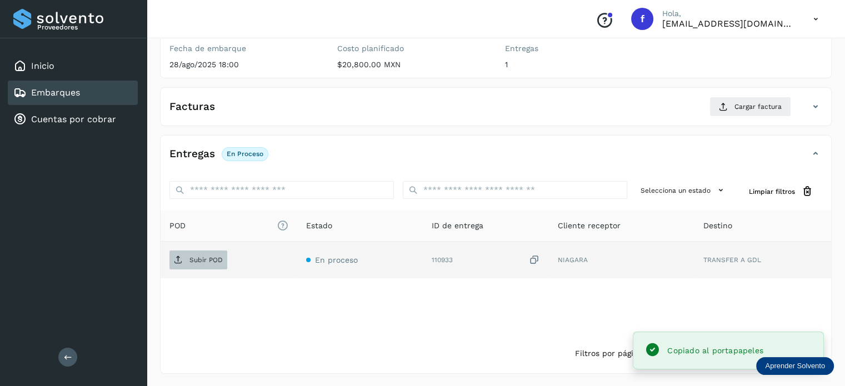
click at [196, 259] on p "Subir POD" at bounding box center [205, 260] width 33 height 8
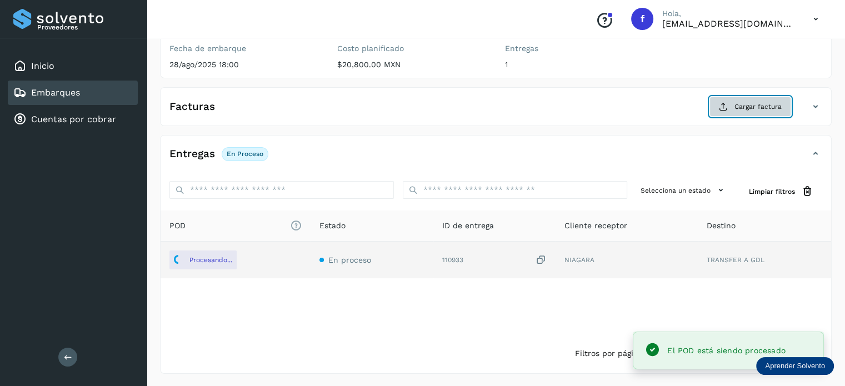
click at [733, 109] on button "Cargar factura" at bounding box center [750, 107] width 82 height 20
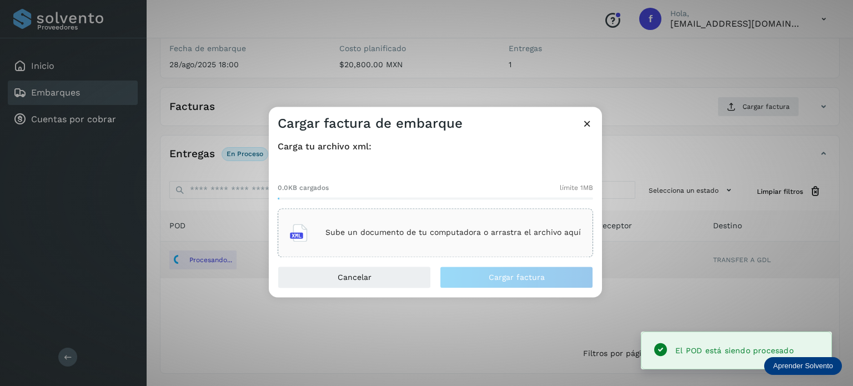
click at [515, 245] on div "Sube un documento de tu computadora o arrastra el archivo aquí" at bounding box center [435, 233] width 291 height 30
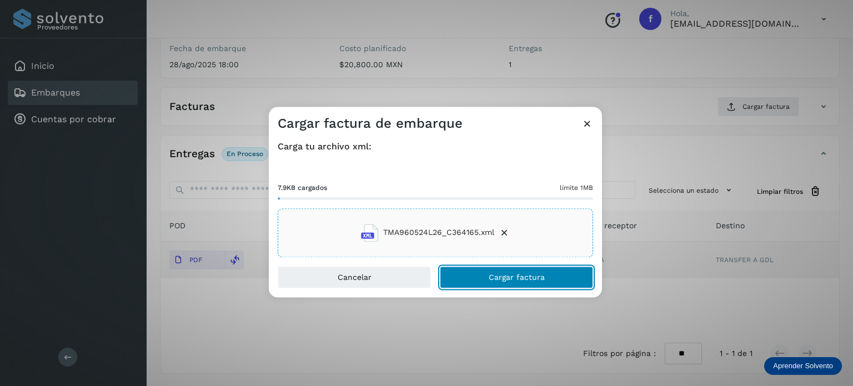
click at [495, 281] on span "Cargar factura" at bounding box center [517, 277] width 56 height 8
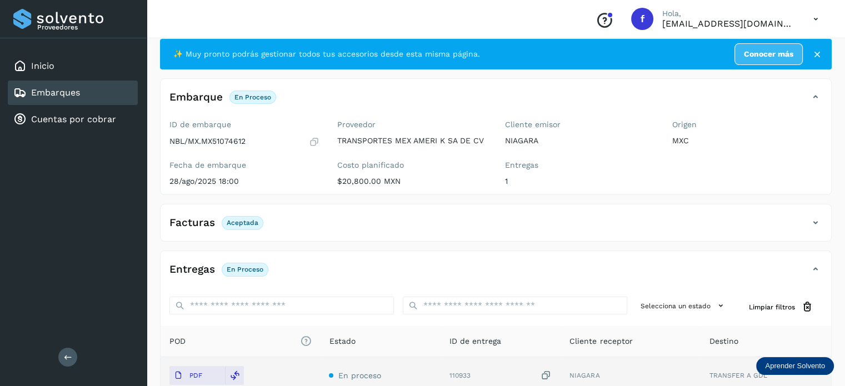
scroll to position [0, 0]
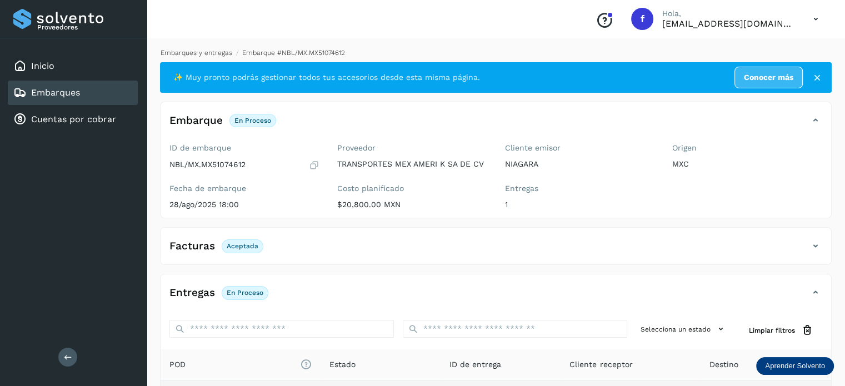
click at [222, 51] on link "Embarques y entregas" at bounding box center [197, 53] width 72 height 8
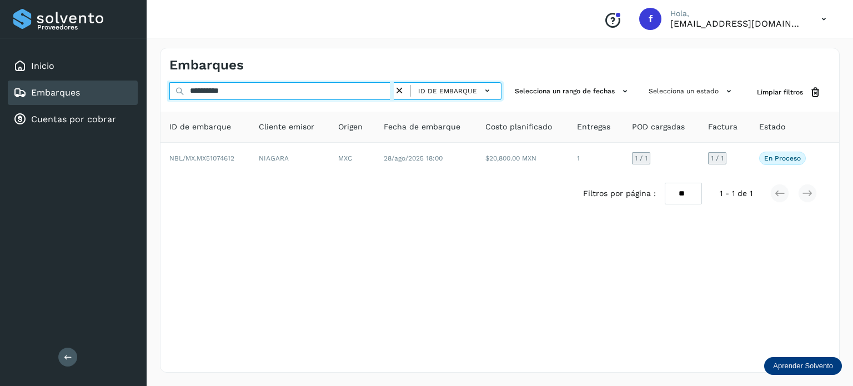
click at [216, 97] on input "**********" at bounding box center [281, 91] width 224 height 18
paste input "text"
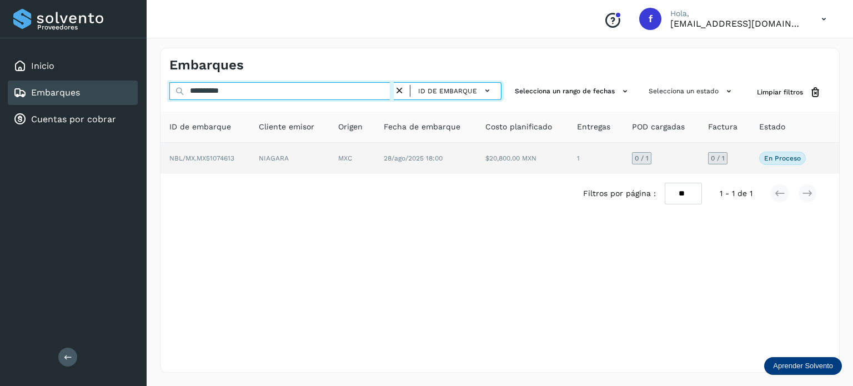
type input "**********"
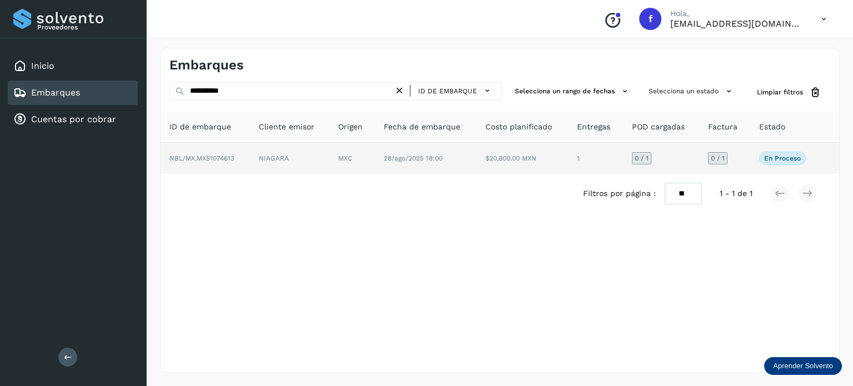
click at [418, 167] on td "28/ago/2025 18:00" at bounding box center [426, 158] width 102 height 31
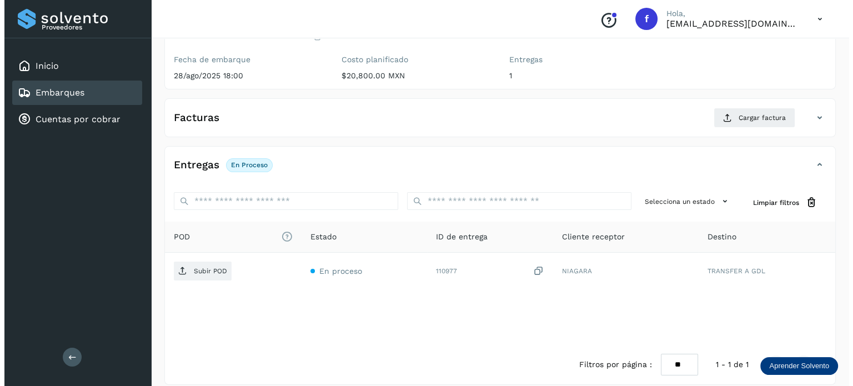
scroll to position [140, 0]
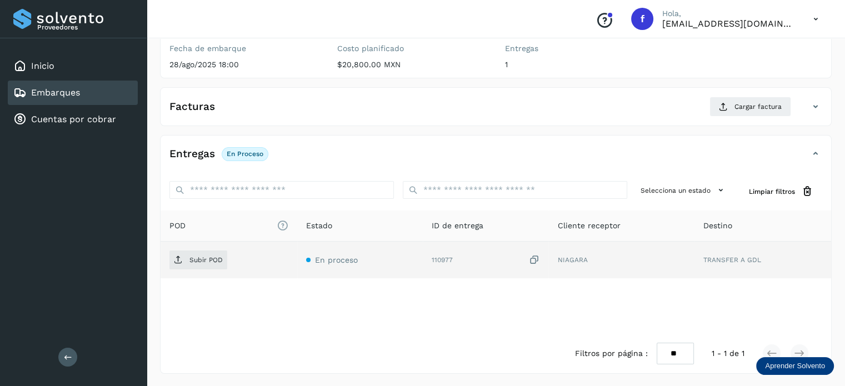
click at [533, 259] on icon at bounding box center [533, 260] width 11 height 12
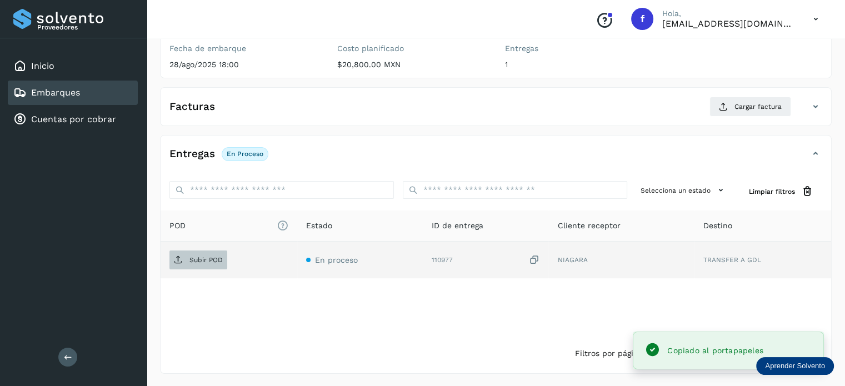
click at [211, 258] on p "Subir POD" at bounding box center [205, 260] width 33 height 8
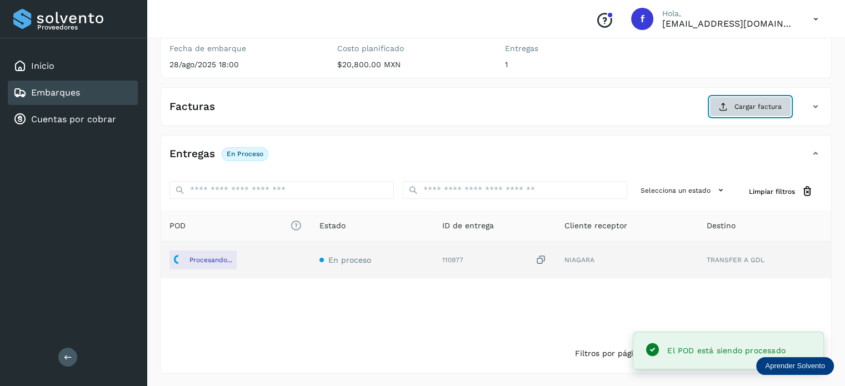
click at [754, 104] on span "Cargar factura" at bounding box center [757, 107] width 47 height 10
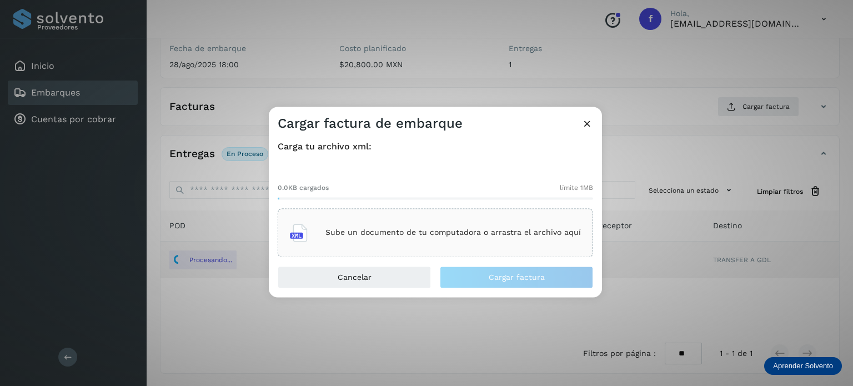
click at [380, 229] on p "Sube un documento de tu computadora o arrastra el archivo aquí" at bounding box center [454, 232] width 256 height 9
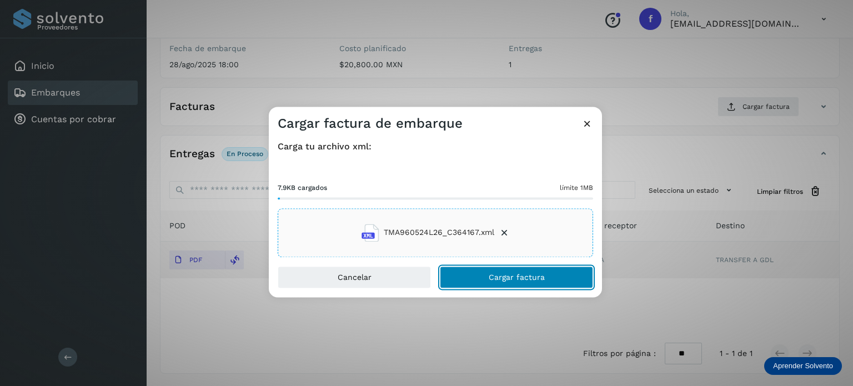
click at [527, 273] on span "Cargar factura" at bounding box center [517, 277] width 56 height 8
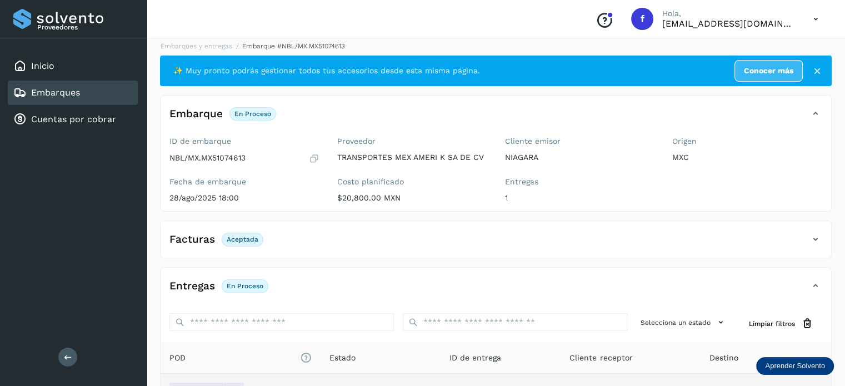
scroll to position [0, 0]
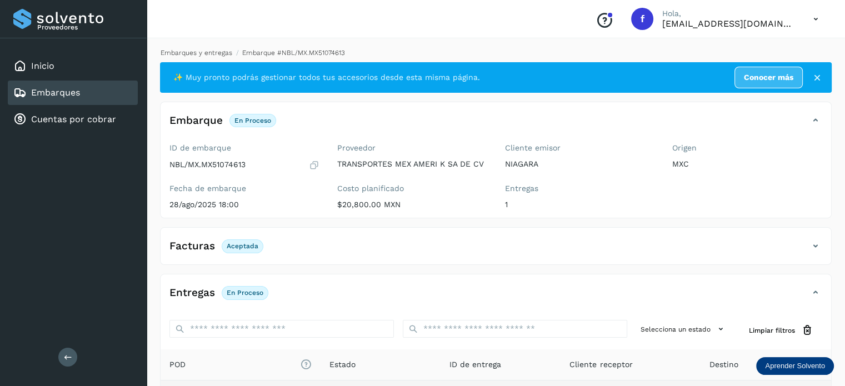
click at [217, 54] on link "Embarques y entregas" at bounding box center [197, 53] width 72 height 8
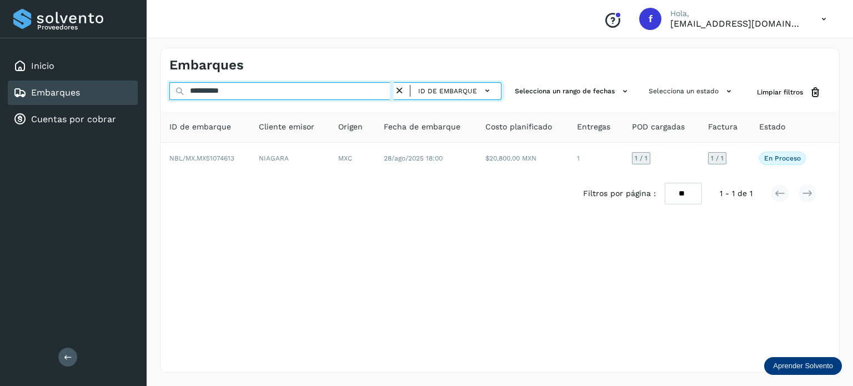
click at [218, 94] on input "**********" at bounding box center [281, 91] width 224 height 18
paste input "text"
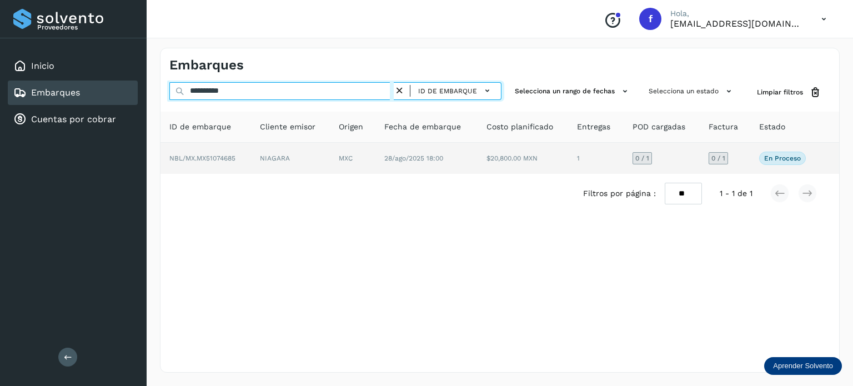
type input "**********"
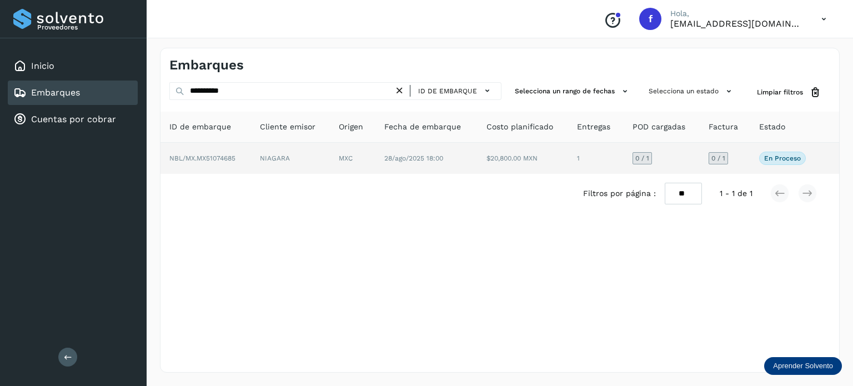
click at [276, 159] on td "NIAGARA" at bounding box center [290, 158] width 79 height 31
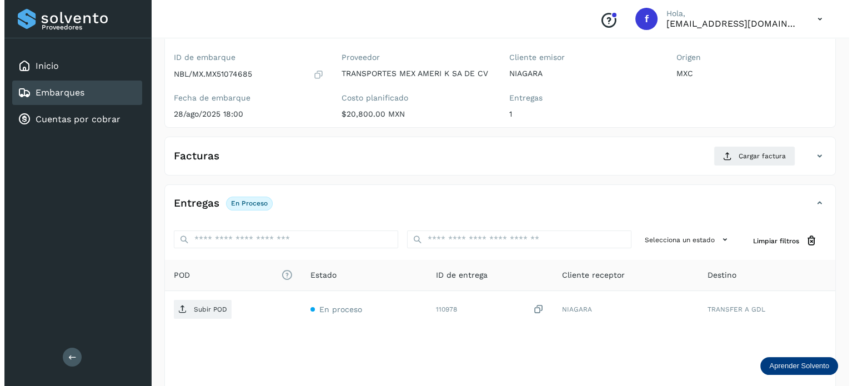
scroll to position [140, 0]
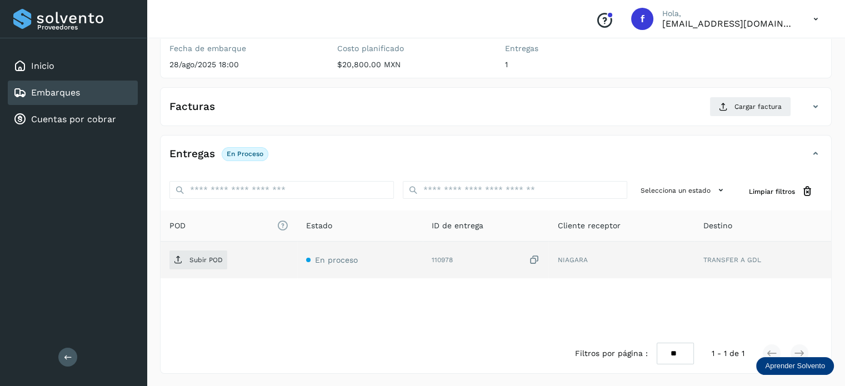
click at [535, 263] on icon at bounding box center [533, 260] width 11 height 12
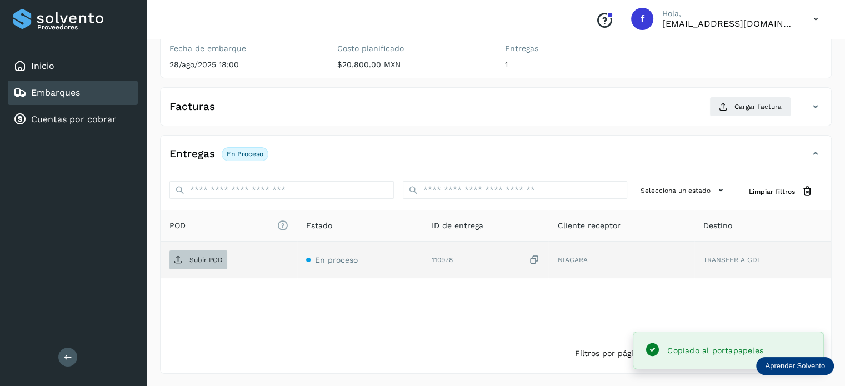
click at [221, 256] on p "Subir POD" at bounding box center [205, 260] width 33 height 8
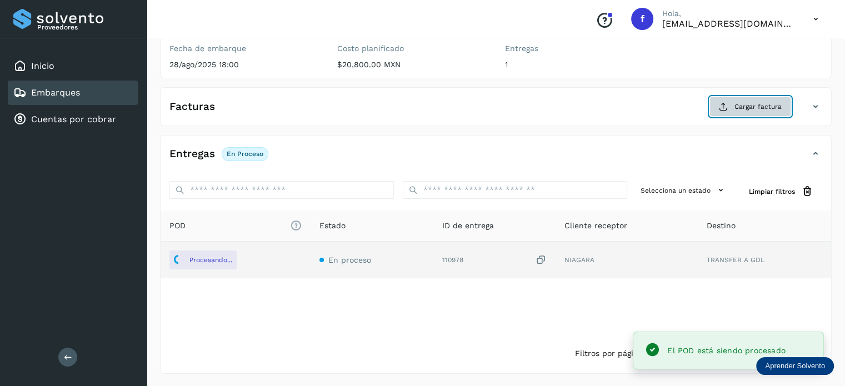
click at [733, 104] on button "Cargar factura" at bounding box center [750, 107] width 82 height 20
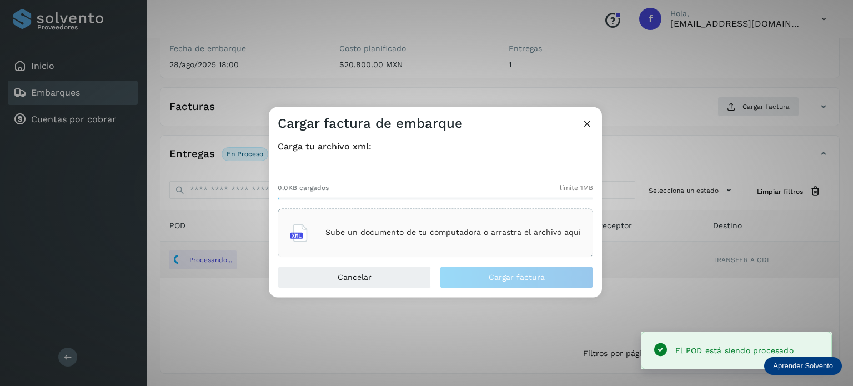
click at [459, 222] on div "Sube un documento de tu computadora o arrastra el archivo aquí" at bounding box center [435, 233] width 291 height 30
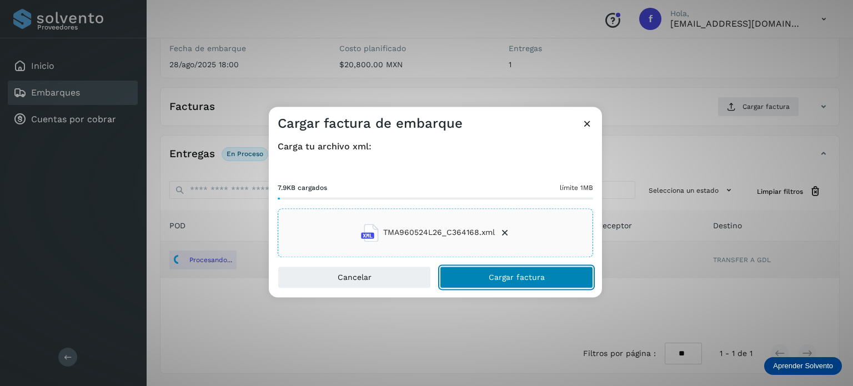
click at [498, 279] on span "Cargar factura" at bounding box center [517, 277] width 56 height 8
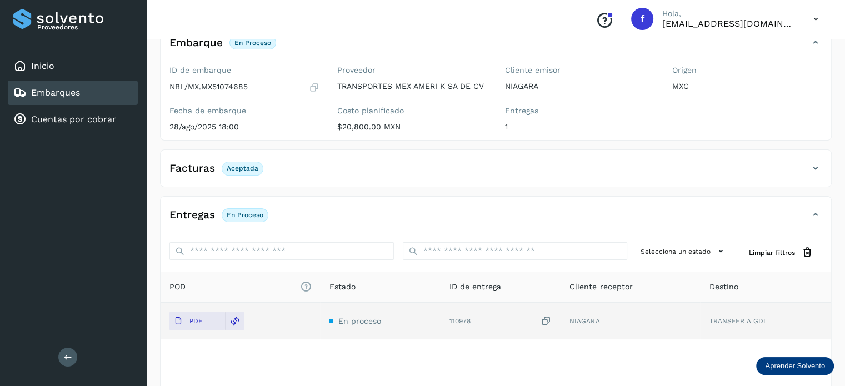
scroll to position [0, 0]
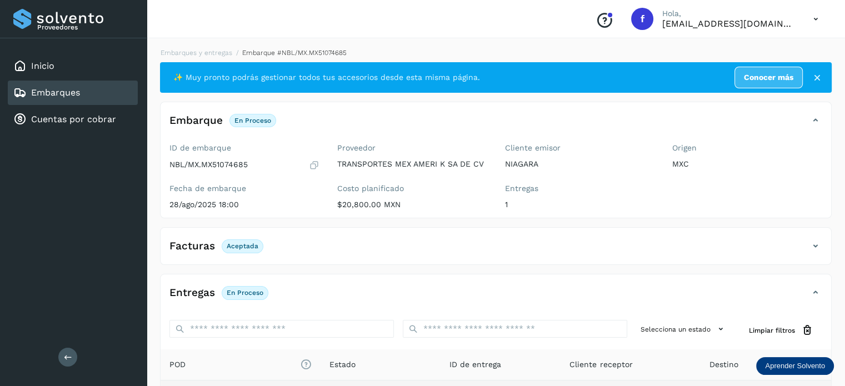
click at [218, 57] on li "Embarques y entregas" at bounding box center [192, 53] width 79 height 10
click at [208, 51] on link "Embarques y entregas" at bounding box center [197, 53] width 72 height 8
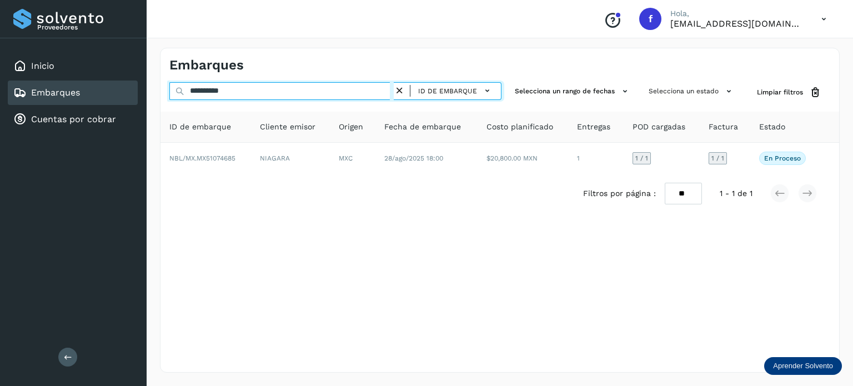
click at [224, 97] on input "**********" at bounding box center [281, 91] width 224 height 18
paste input "text"
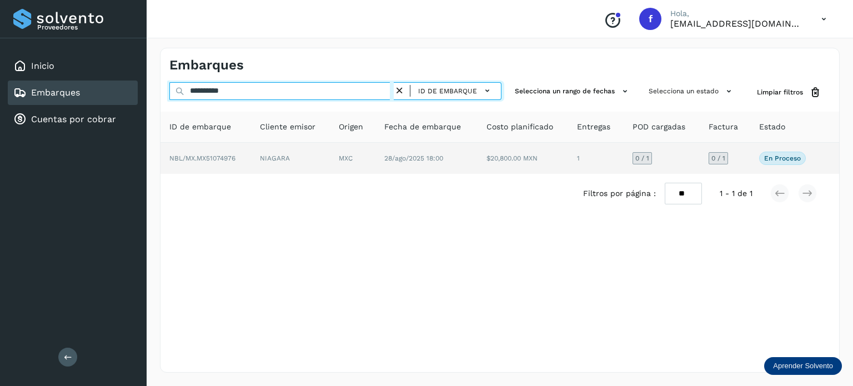
type input "**********"
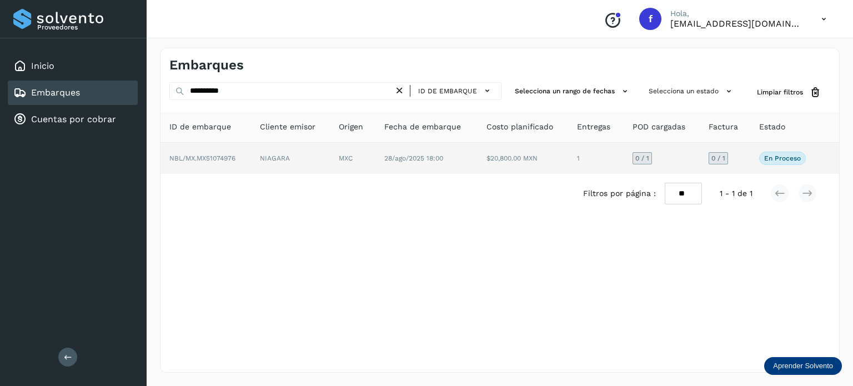
click at [343, 159] on td "MXC" at bounding box center [353, 158] width 46 height 31
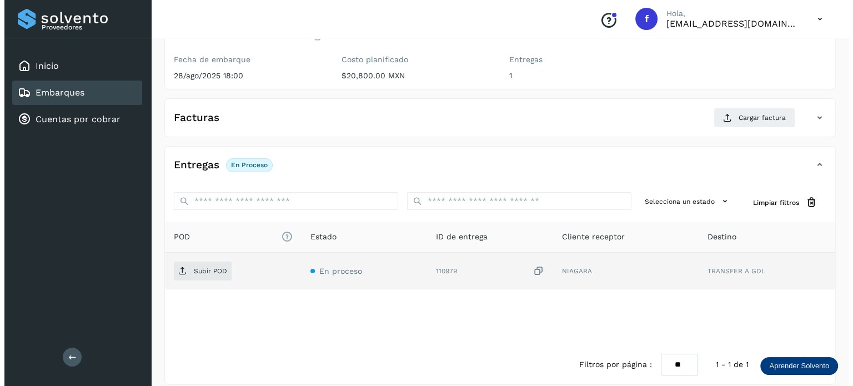
scroll to position [140, 0]
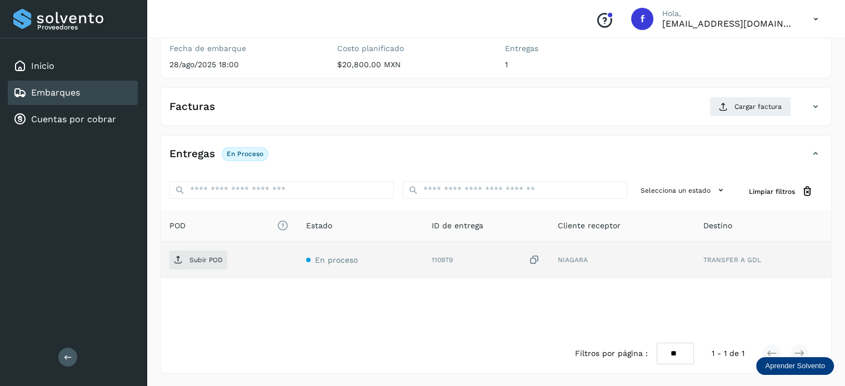
drag, startPoint x: 533, startPoint y: 256, endPoint x: 332, endPoint y: 275, distance: 201.4
click at [533, 256] on icon at bounding box center [533, 260] width 11 height 12
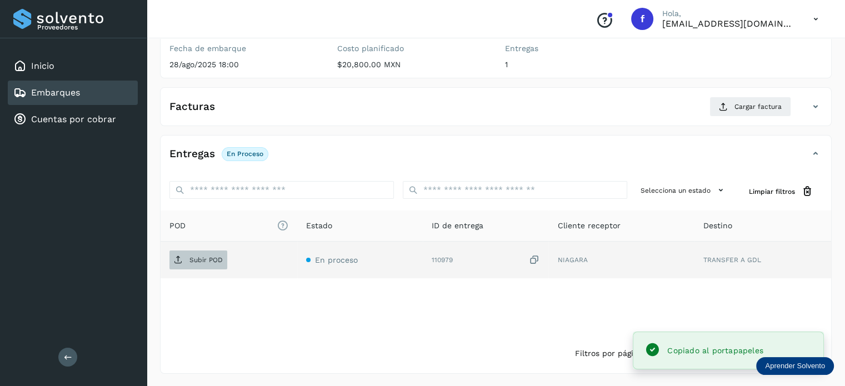
click at [211, 256] on p "Subir POD" at bounding box center [205, 260] width 33 height 8
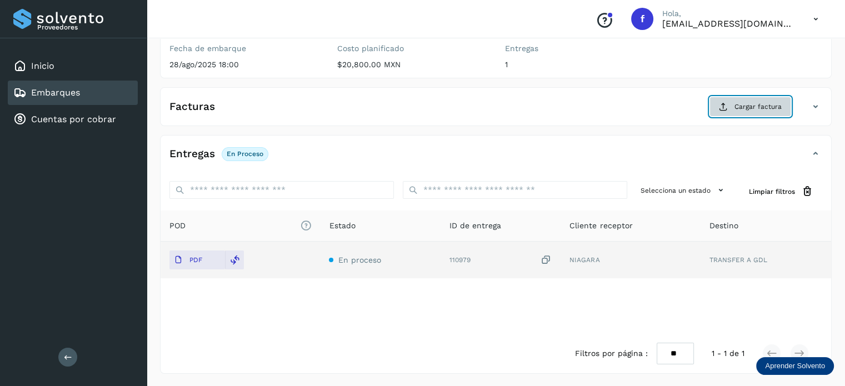
click at [749, 108] on span "Cargar factura" at bounding box center [757, 107] width 47 height 10
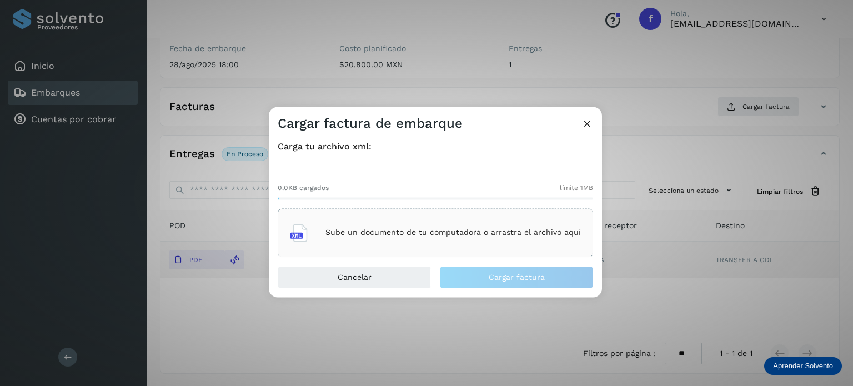
click at [502, 236] on p "Sube un documento de tu computadora o arrastra el archivo aquí" at bounding box center [454, 232] width 256 height 9
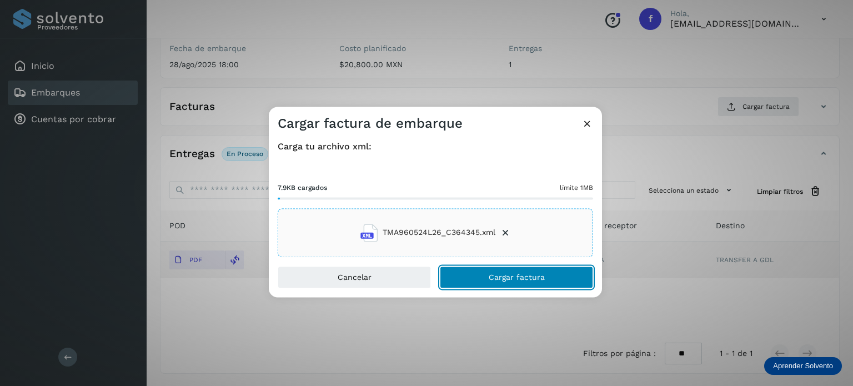
click at [513, 272] on button "Cargar factura" at bounding box center [516, 277] width 153 height 22
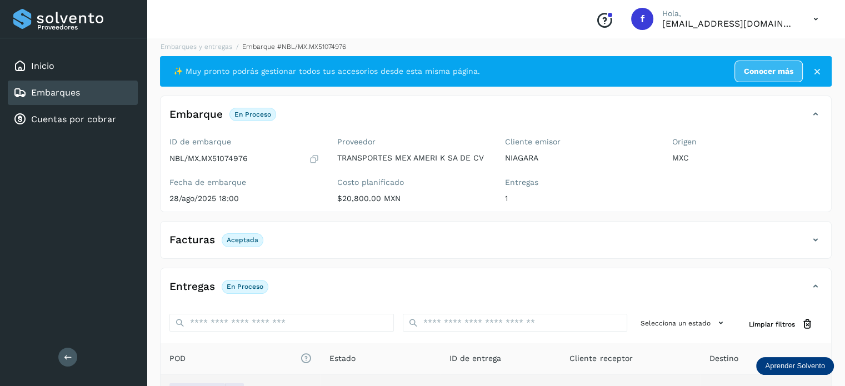
scroll to position [0, 0]
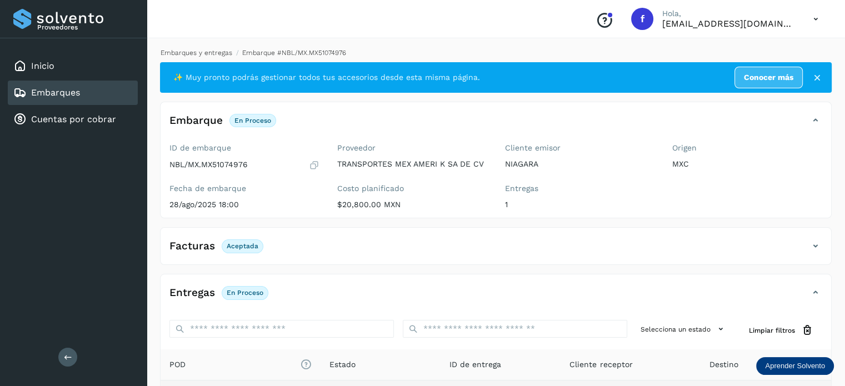
click at [216, 52] on link "Embarques y entregas" at bounding box center [197, 53] width 72 height 8
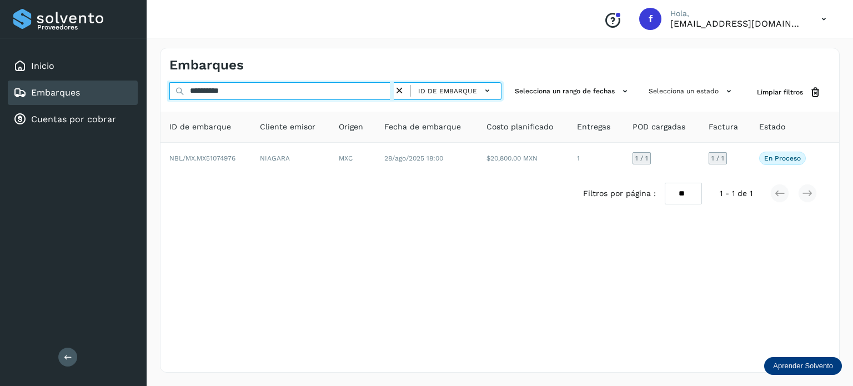
click at [226, 91] on input "**********" at bounding box center [281, 91] width 224 height 18
paste input "text"
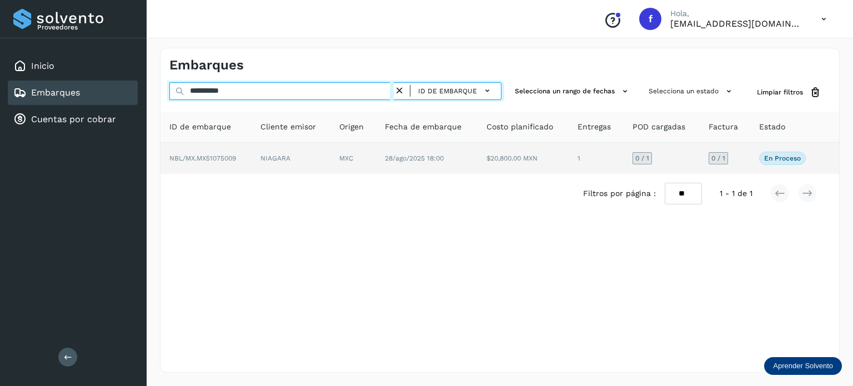
type input "**********"
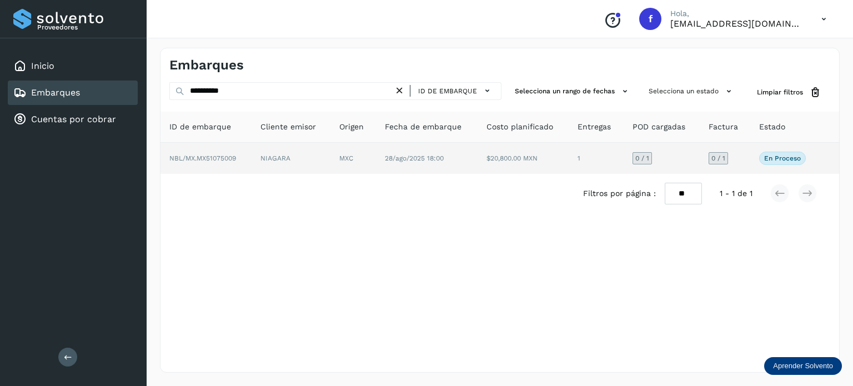
click at [421, 154] on span "28/ago/2025 18:00" at bounding box center [414, 158] width 59 height 8
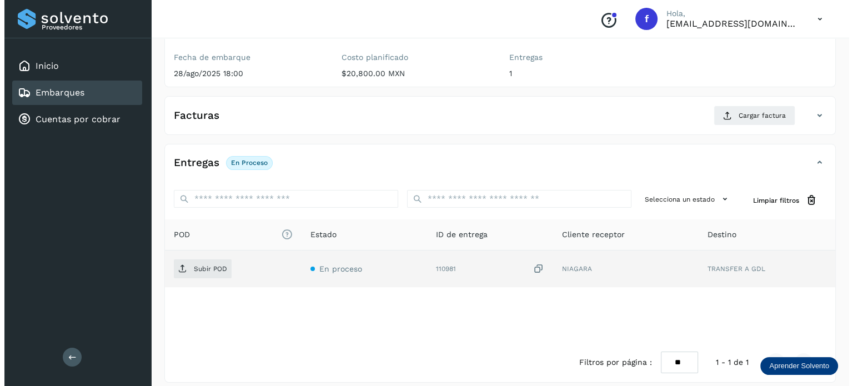
scroll to position [140, 0]
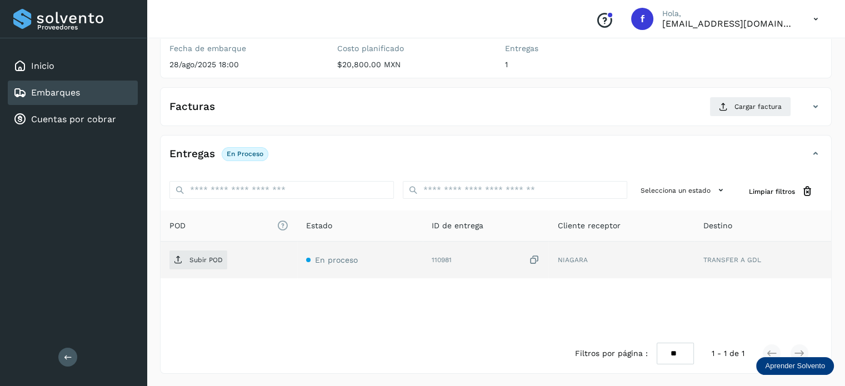
click at [534, 261] on icon at bounding box center [533, 260] width 11 height 12
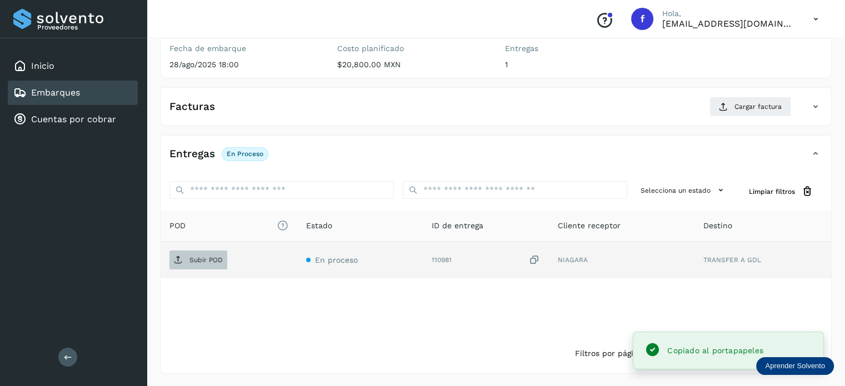
click at [174, 263] on icon at bounding box center [178, 260] width 9 height 9
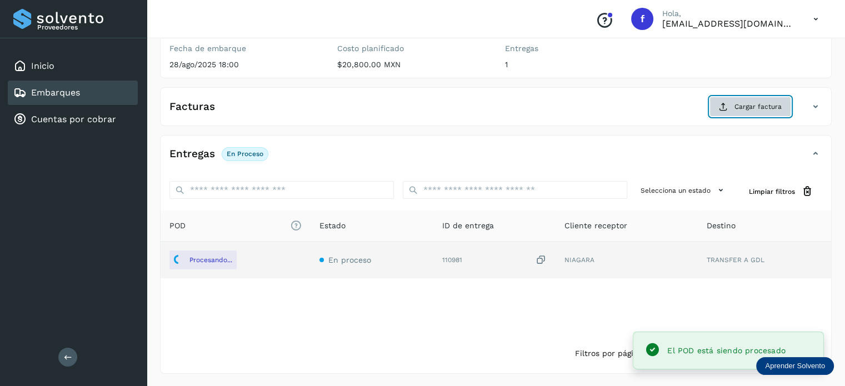
click at [740, 106] on span "Cargar factura" at bounding box center [757, 107] width 47 height 10
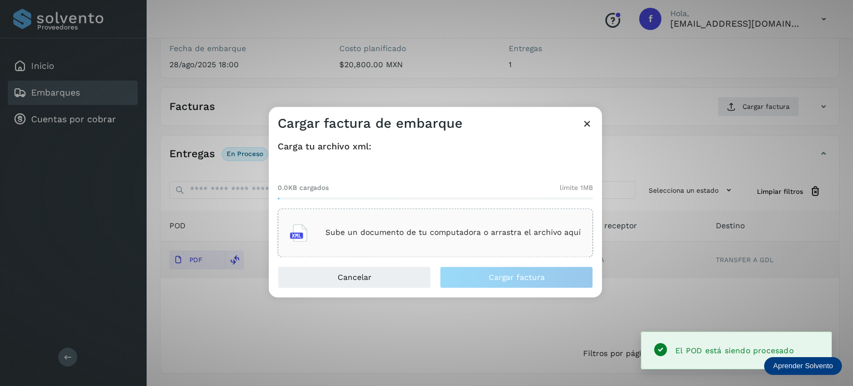
click at [455, 233] on p "Sube un documento de tu computadora o arrastra el archivo aquí" at bounding box center [454, 232] width 256 height 9
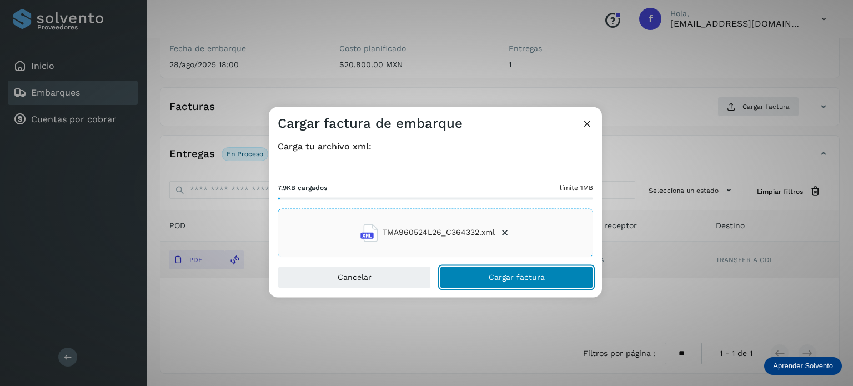
click at [500, 283] on button "Cargar factura" at bounding box center [516, 277] width 153 height 22
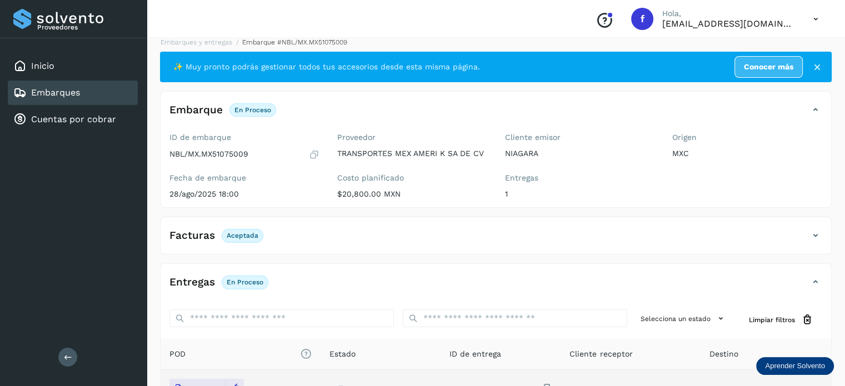
scroll to position [0, 0]
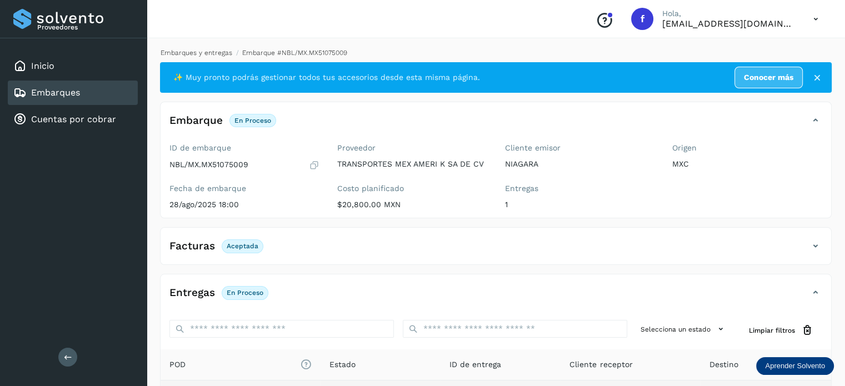
click at [200, 51] on link "Embarques y entregas" at bounding box center [197, 53] width 72 height 8
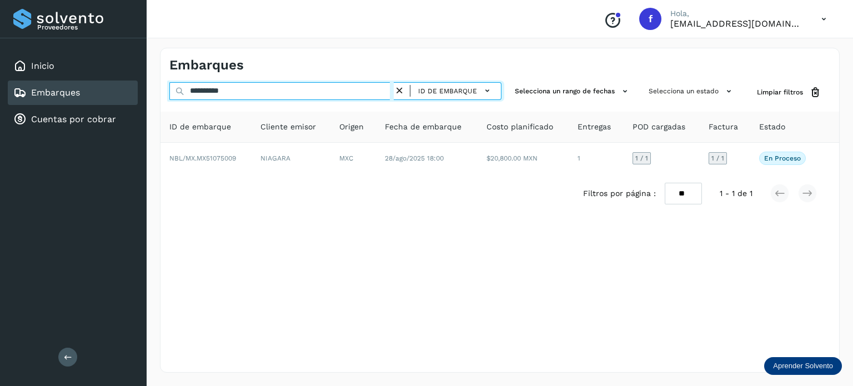
click at [224, 88] on input "**********" at bounding box center [281, 91] width 224 height 18
paste input "text"
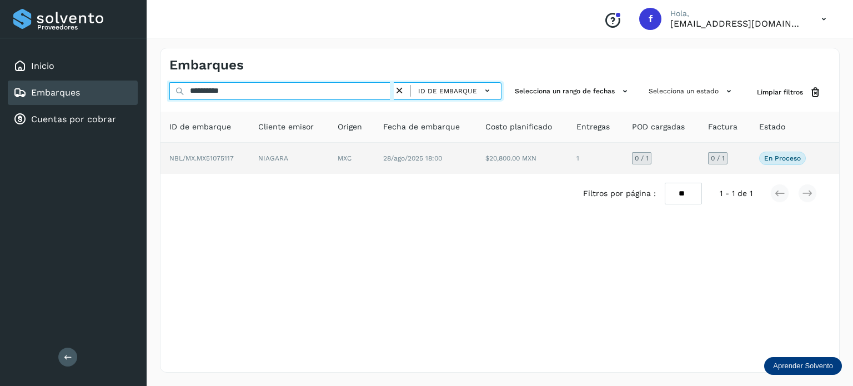
type input "**********"
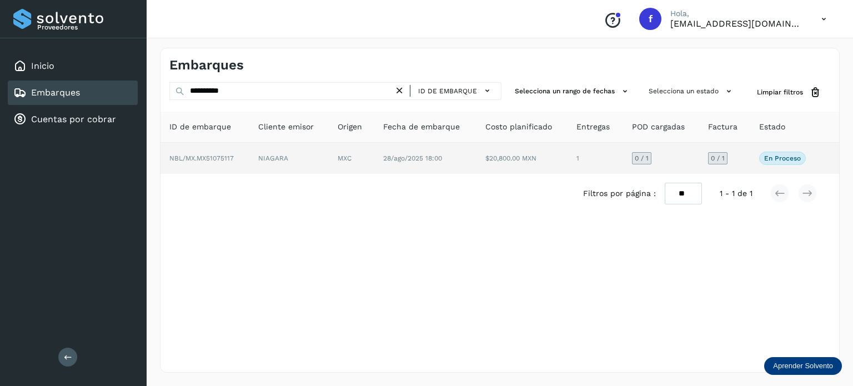
click at [525, 169] on td "$20,800.00 MXN" at bounding box center [522, 158] width 91 height 31
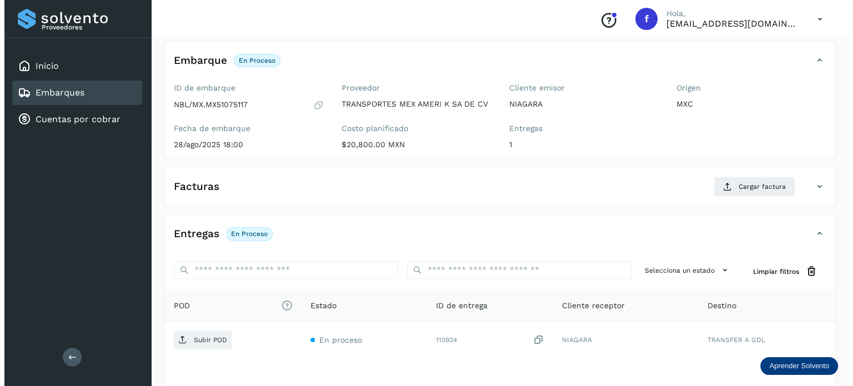
scroll to position [140, 0]
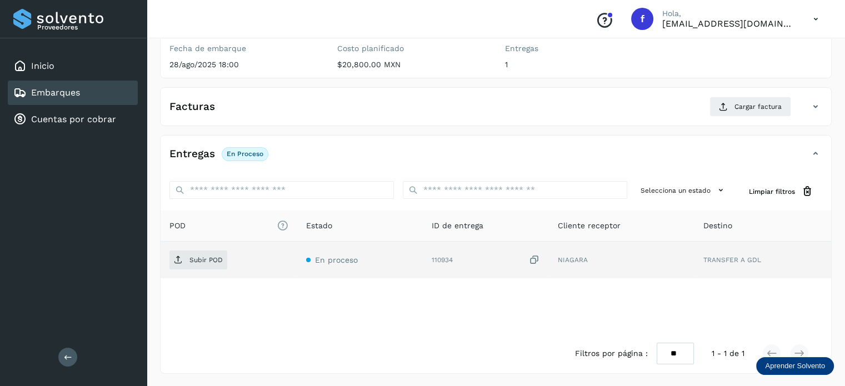
click at [533, 257] on icon at bounding box center [533, 260] width 11 height 12
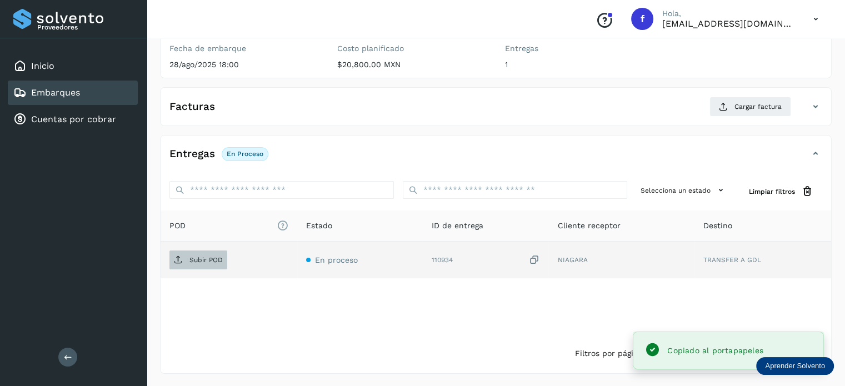
click at [188, 256] on span "Subir POD" at bounding box center [198, 260] width 58 height 18
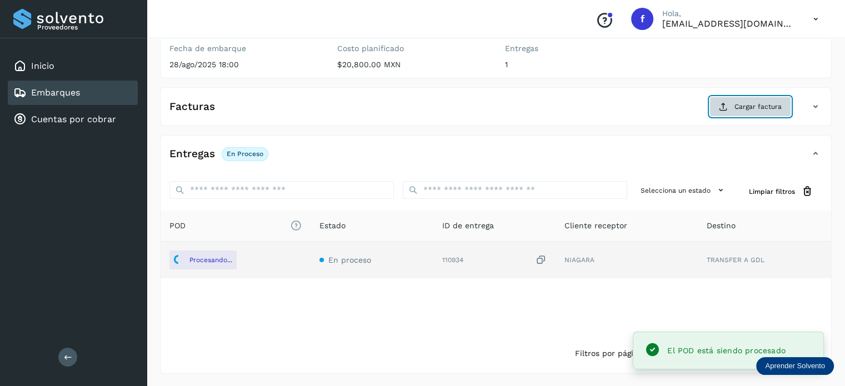
click at [727, 106] on icon at bounding box center [723, 106] width 9 height 9
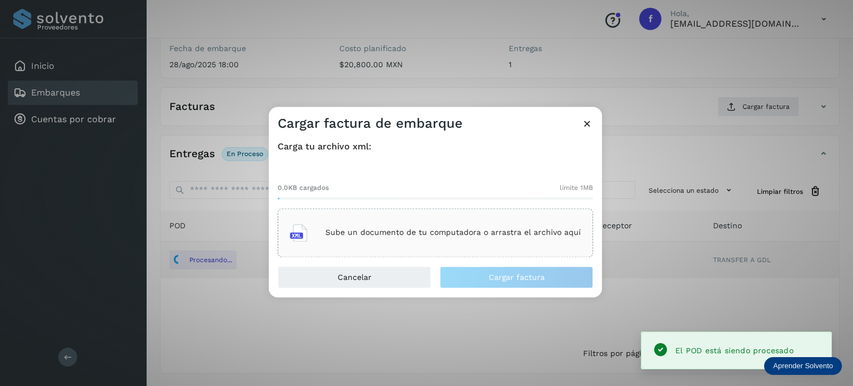
click at [468, 243] on div "Sube un documento de tu computadora o arrastra el archivo aquí" at bounding box center [435, 233] width 291 height 30
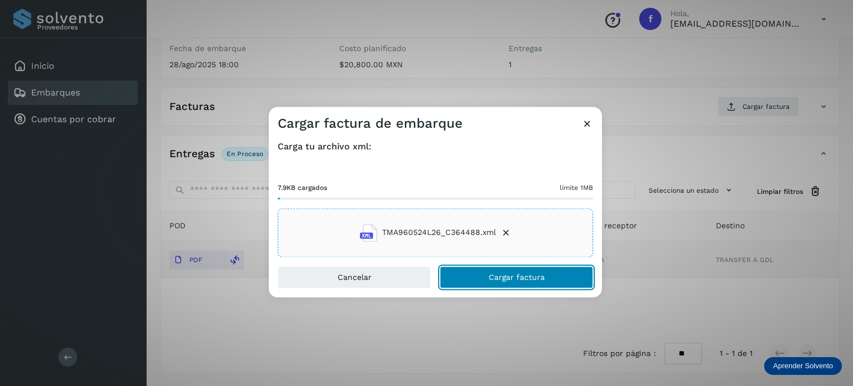
click at [482, 278] on button "Cargar factura" at bounding box center [516, 277] width 153 height 22
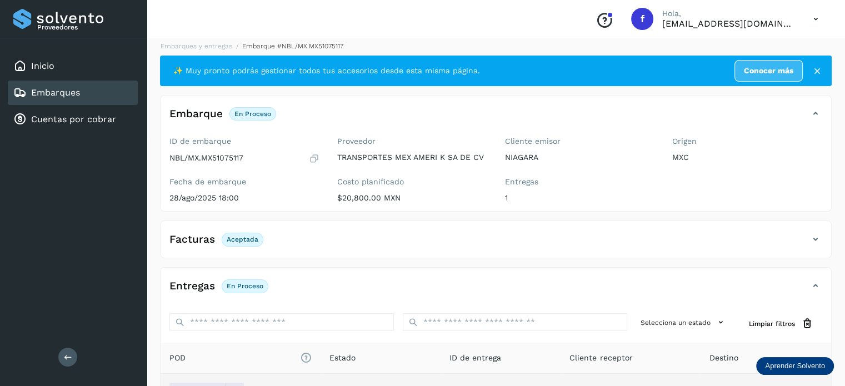
scroll to position [0, 0]
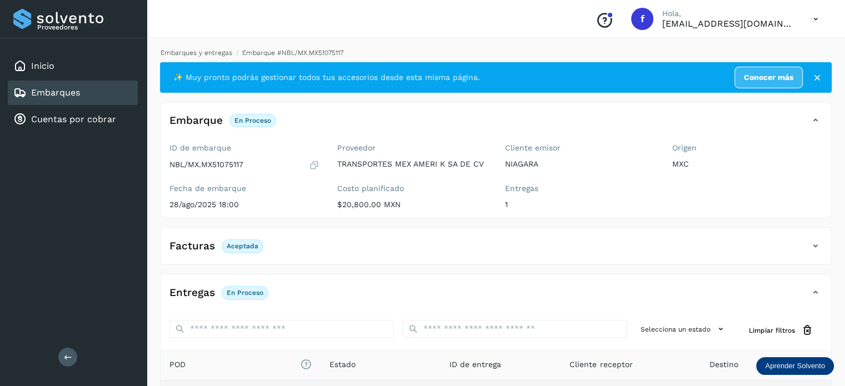
click at [202, 53] on link "Embarques y entregas" at bounding box center [197, 53] width 72 height 8
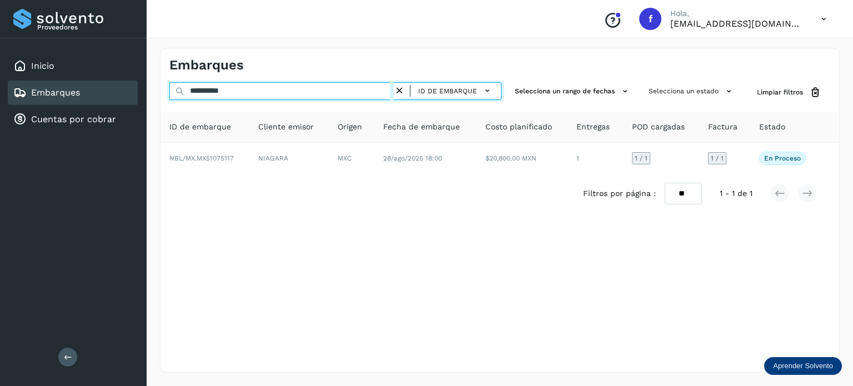
click at [221, 87] on input "**********" at bounding box center [281, 91] width 224 height 18
paste input "text"
type input "**********"
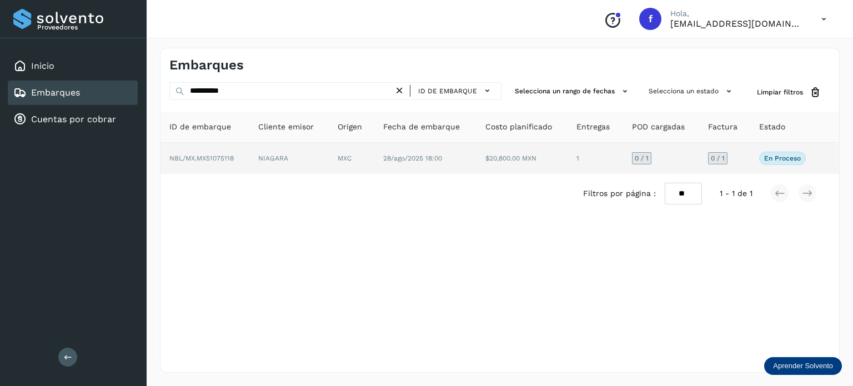
click at [330, 157] on td "MXC" at bounding box center [352, 158] width 46 height 31
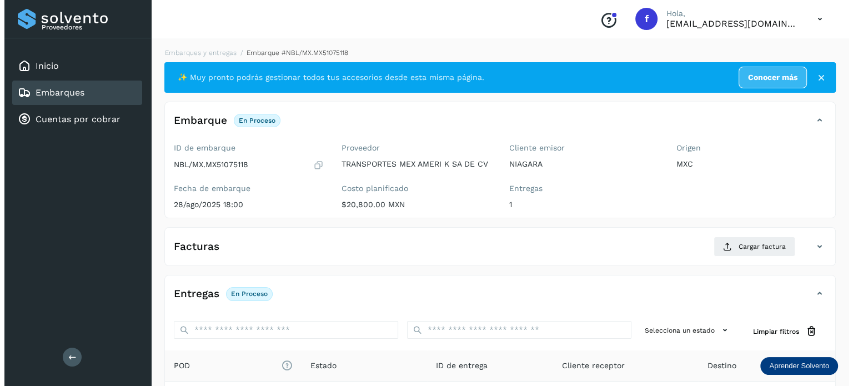
scroll to position [140, 0]
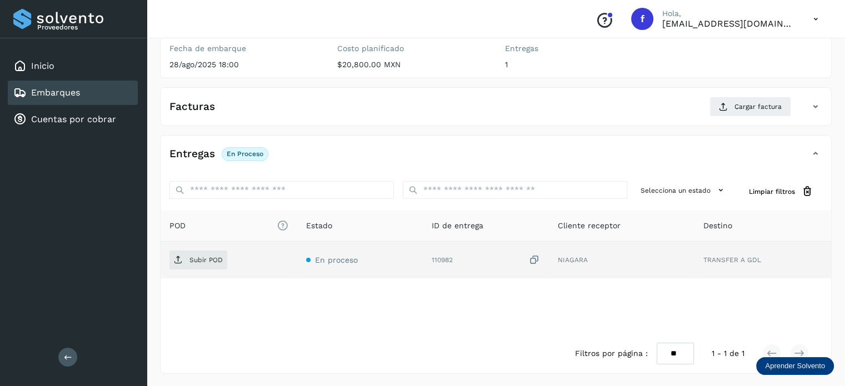
click at [534, 262] on icon at bounding box center [533, 260] width 11 height 12
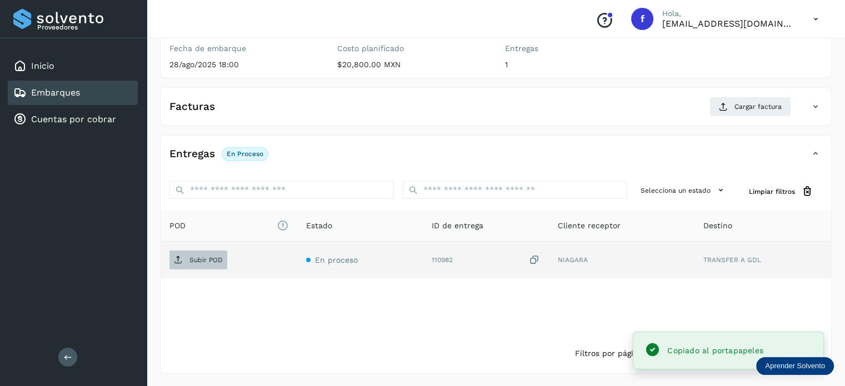
click at [201, 251] on button "Subir POD" at bounding box center [198, 260] width 58 height 19
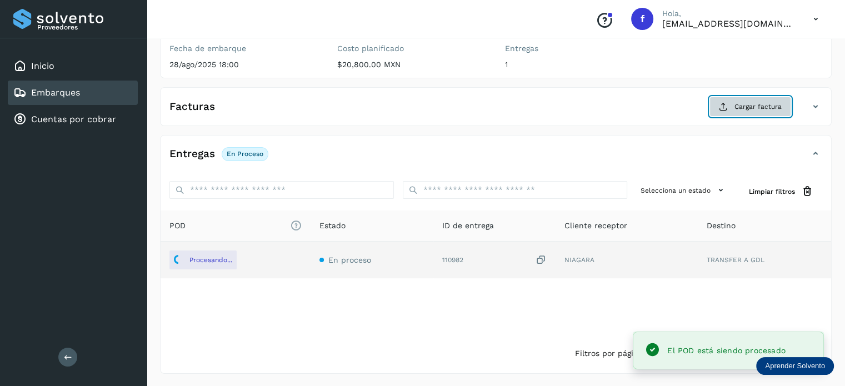
click at [749, 106] on span "Cargar factura" at bounding box center [757, 107] width 47 height 10
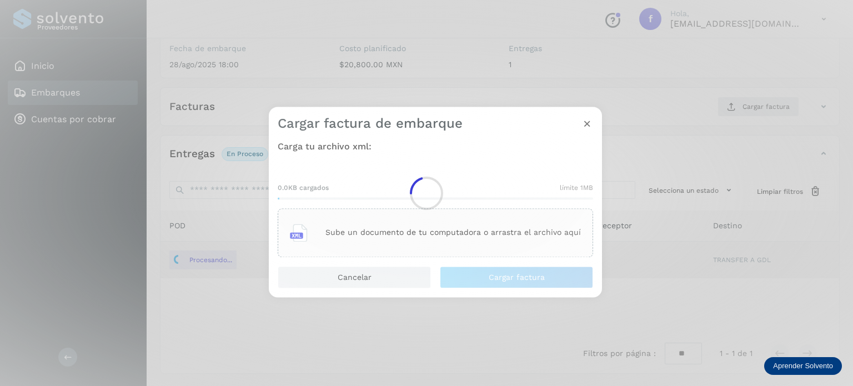
click at [443, 222] on div at bounding box center [426, 193] width 853 height 386
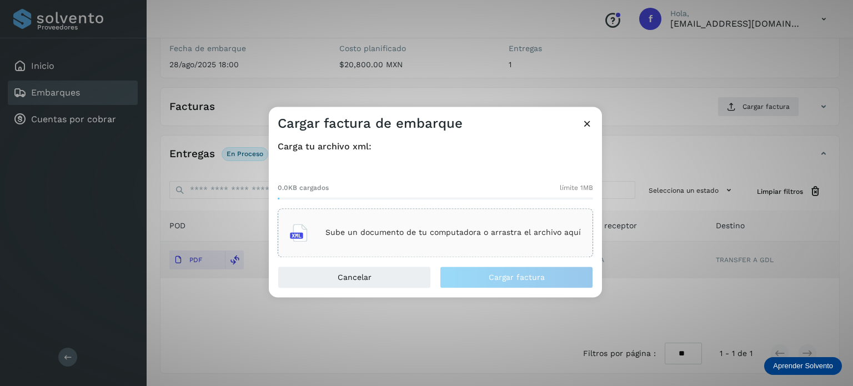
click at [442, 227] on div "Sube un documento de tu computadora o arrastra el archivo aquí" at bounding box center [435, 233] width 291 height 30
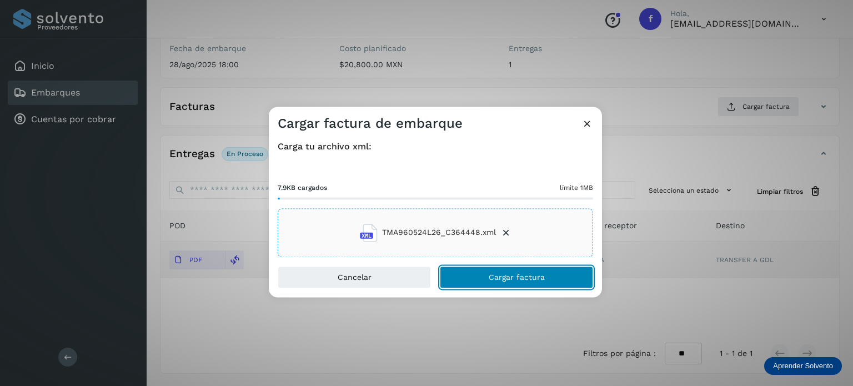
click at [517, 283] on button "Cargar factura" at bounding box center [516, 277] width 153 height 22
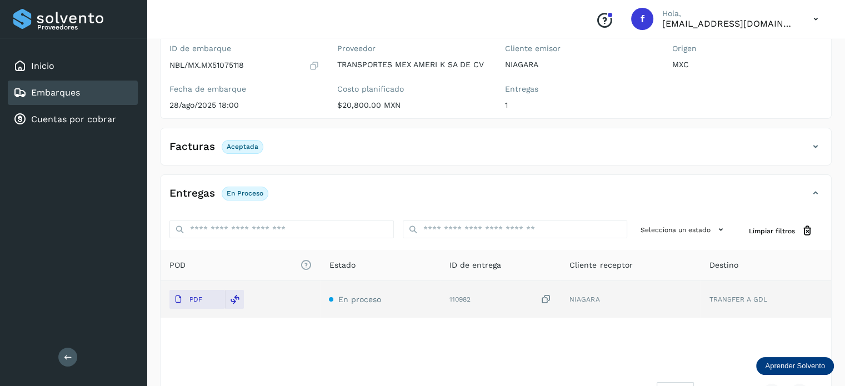
scroll to position [0, 0]
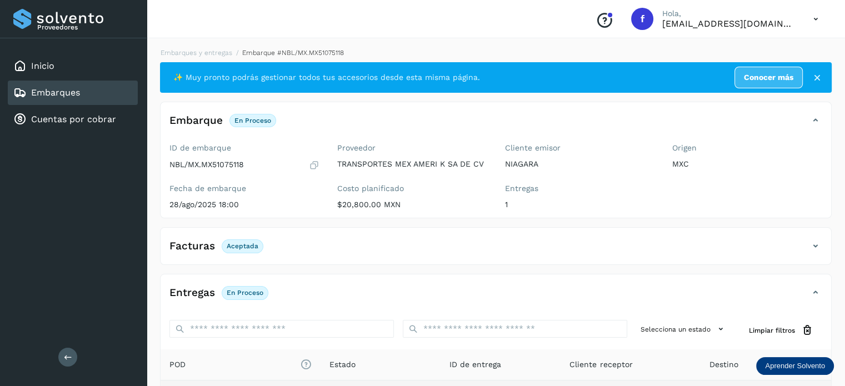
click at [215, 47] on div "Embarques y entregas Embarque #NBL/MX.MX51075118 ✨ Muy pronto podrás gestionar …" at bounding box center [496, 280] width 698 height 492
click at [211, 48] on li "Embarques y entregas" at bounding box center [192, 53] width 79 height 10
click at [211, 55] on link "Embarques y entregas" at bounding box center [197, 53] width 72 height 8
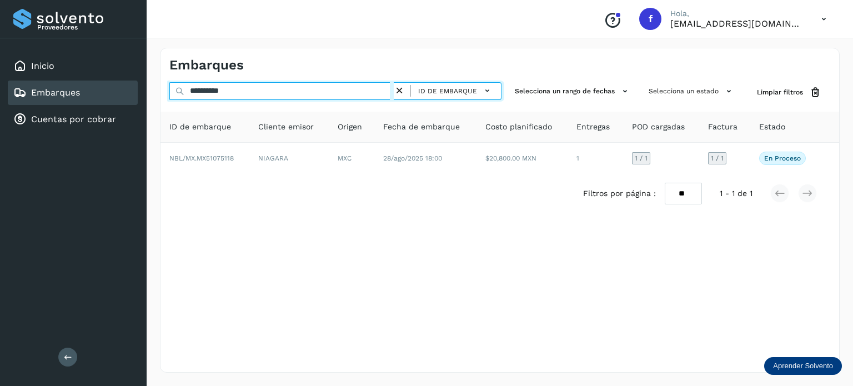
click at [221, 91] on input "**********" at bounding box center [281, 91] width 224 height 18
paste input "text"
type input "**********"
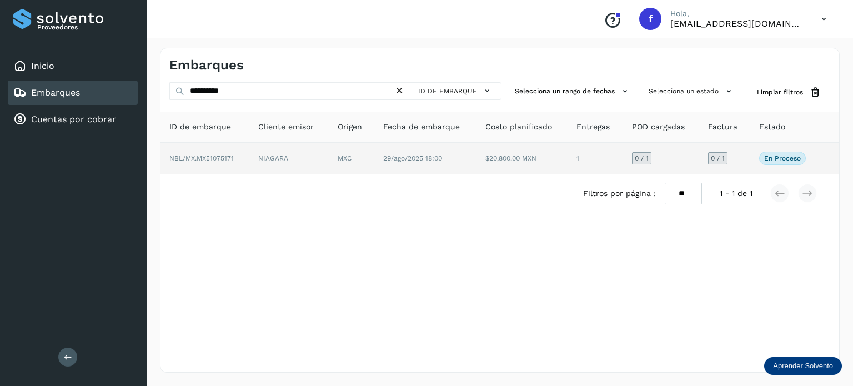
click at [471, 162] on td "29/ago/2025 18:00" at bounding box center [425, 158] width 102 height 31
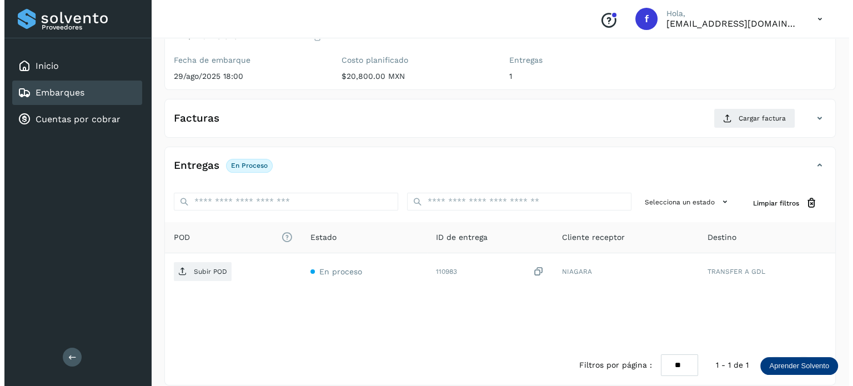
scroll to position [140, 0]
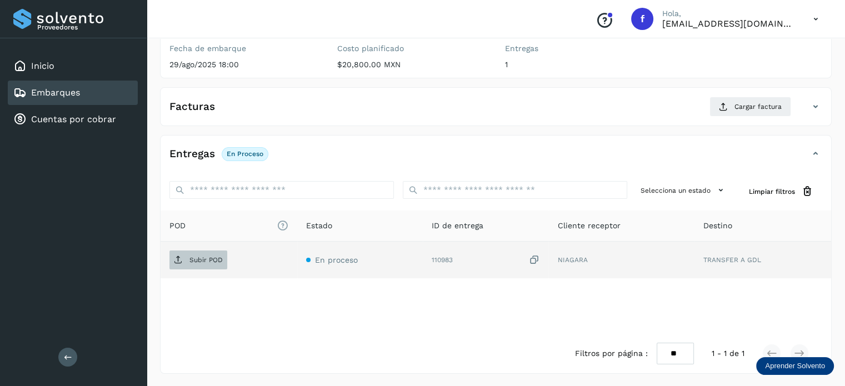
click at [190, 251] on span "Subir POD" at bounding box center [198, 260] width 58 height 18
click at [532, 261] on icon at bounding box center [533, 260] width 11 height 12
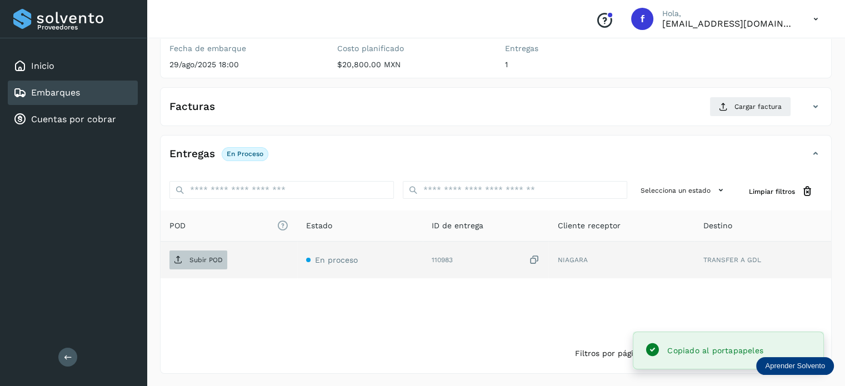
click at [204, 264] on span "Subir POD" at bounding box center [198, 260] width 58 height 18
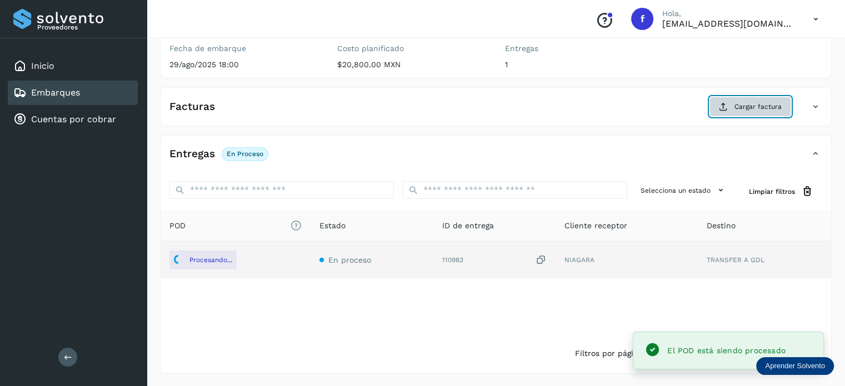
click at [735, 109] on span "Cargar factura" at bounding box center [757, 107] width 47 height 10
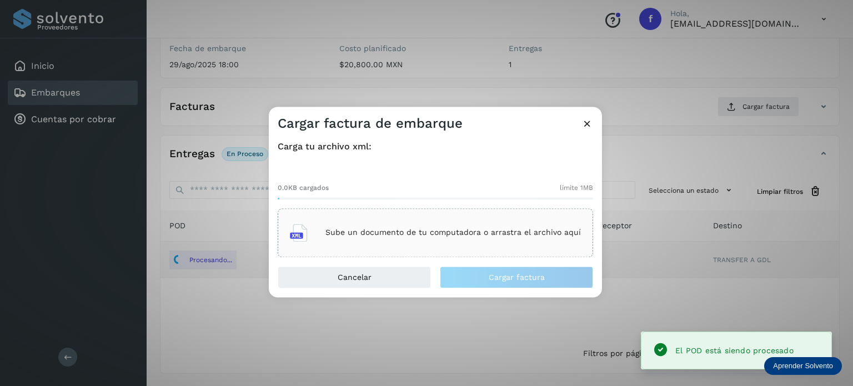
click at [525, 226] on div "Sube un documento de tu computadora o arrastra el archivo aquí" at bounding box center [435, 233] width 291 height 30
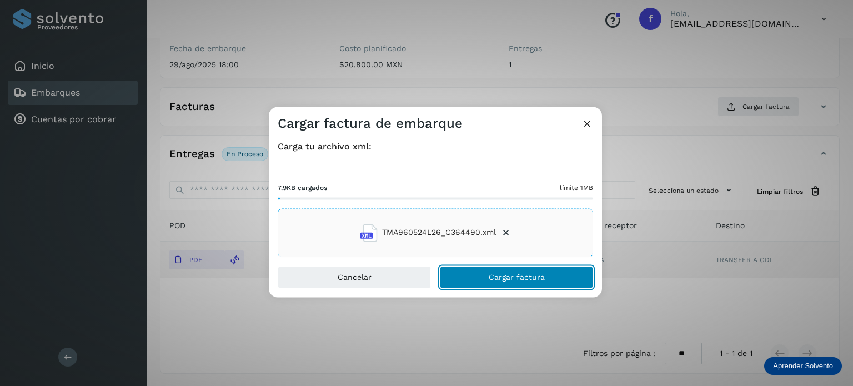
click at [498, 276] on span "Cargar factura" at bounding box center [517, 277] width 56 height 8
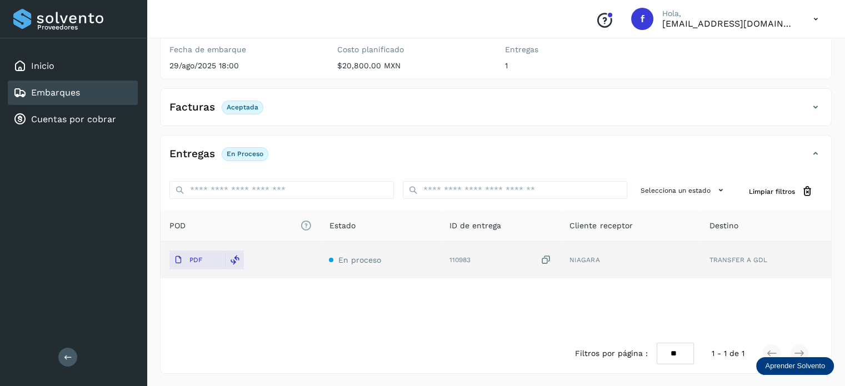
scroll to position [0, 0]
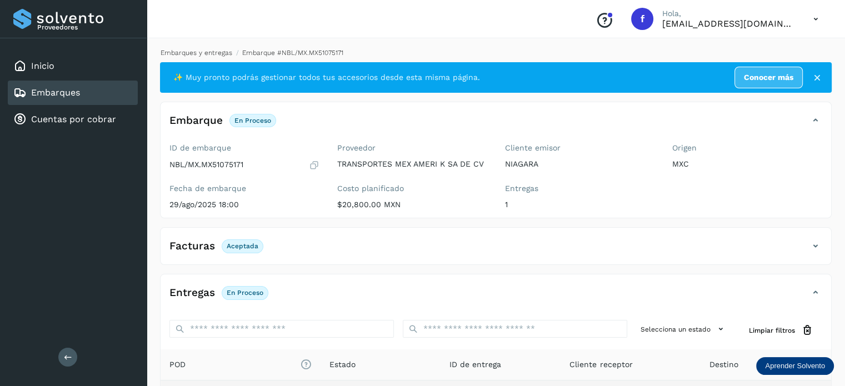
click at [202, 54] on link "Embarques y entregas" at bounding box center [197, 53] width 72 height 8
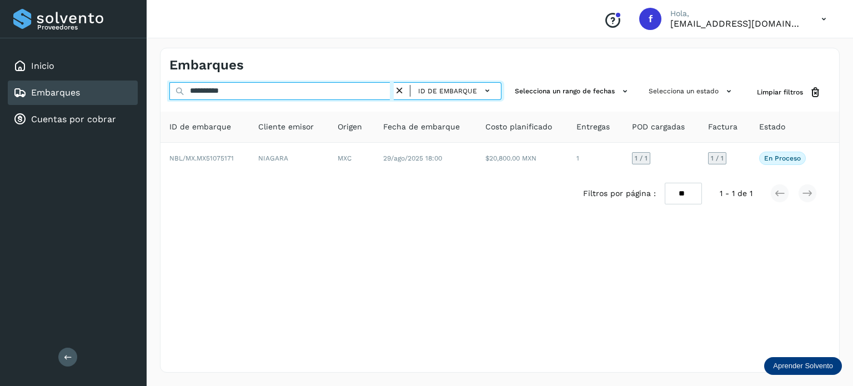
click at [213, 89] on input "**********" at bounding box center [281, 91] width 224 height 18
paste input "text"
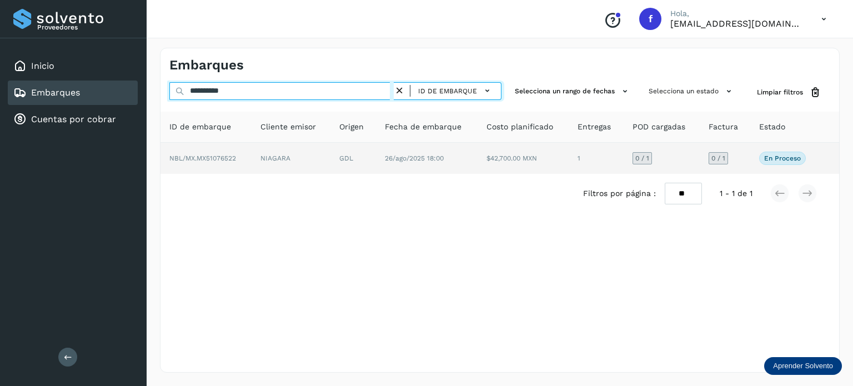
type input "**********"
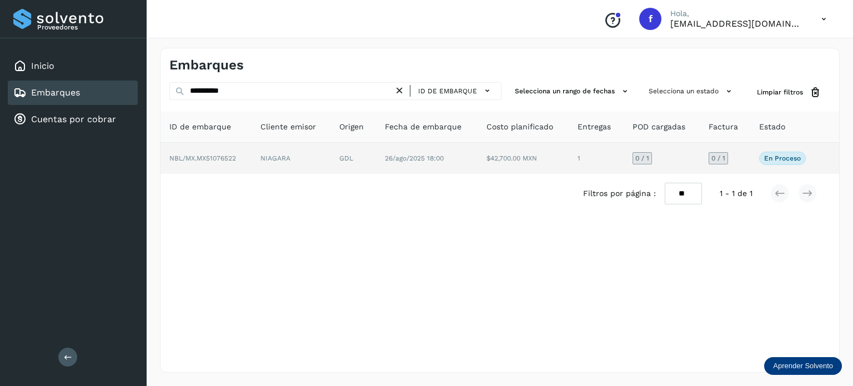
click at [542, 166] on td "$42,700.00 MXN" at bounding box center [523, 158] width 91 height 31
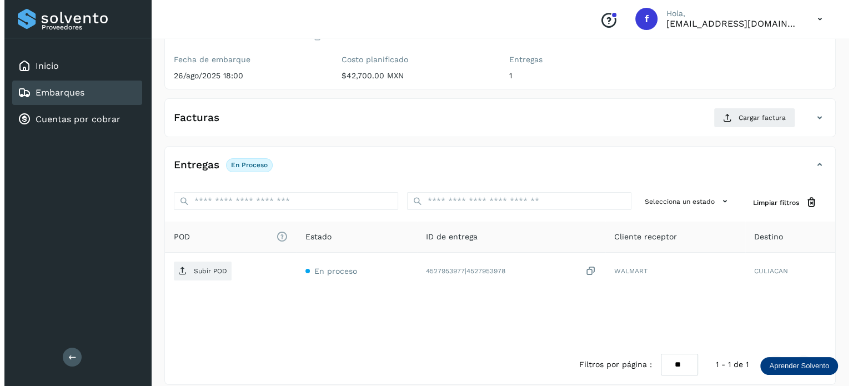
scroll to position [140, 0]
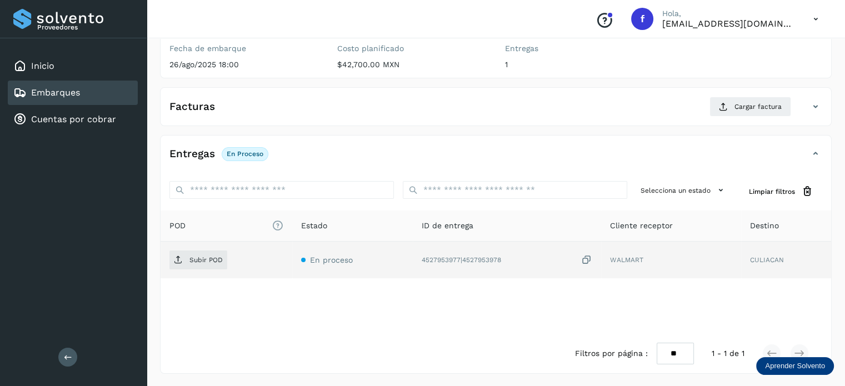
click at [585, 258] on icon at bounding box center [586, 260] width 11 height 12
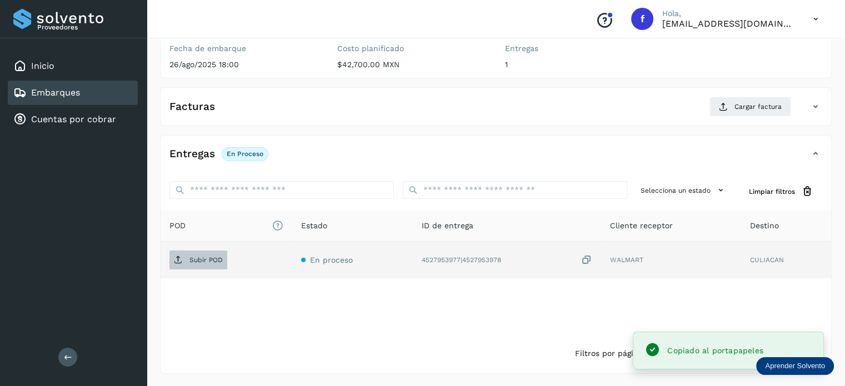
click at [193, 265] on span "Subir POD" at bounding box center [198, 260] width 58 height 18
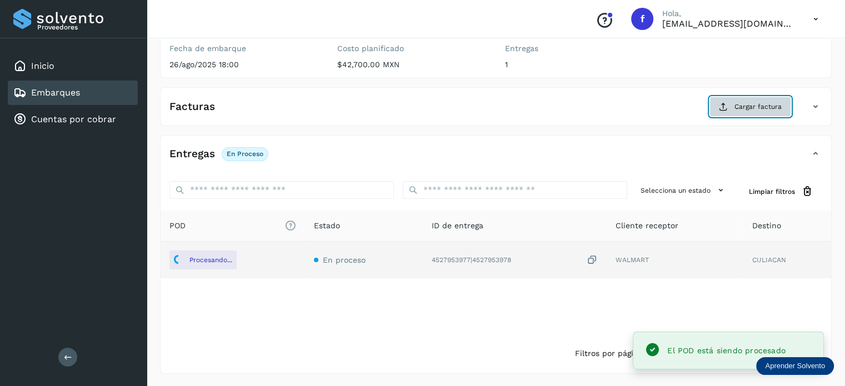
click at [726, 107] on icon at bounding box center [723, 106] width 9 height 9
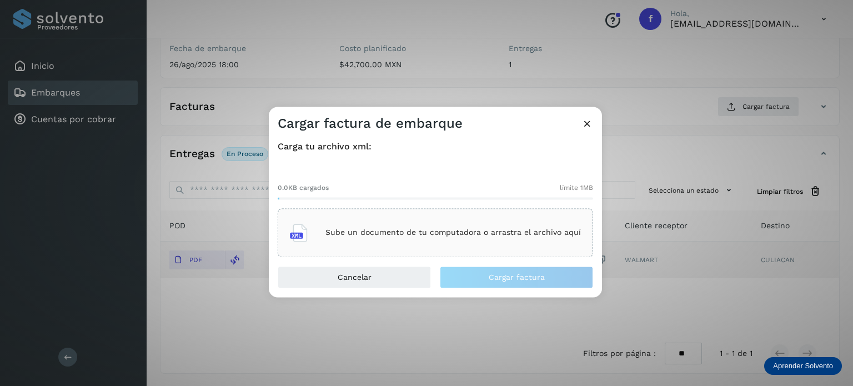
click at [399, 228] on p "Sube un documento de tu computadora o arrastra el archivo aquí" at bounding box center [454, 232] width 256 height 9
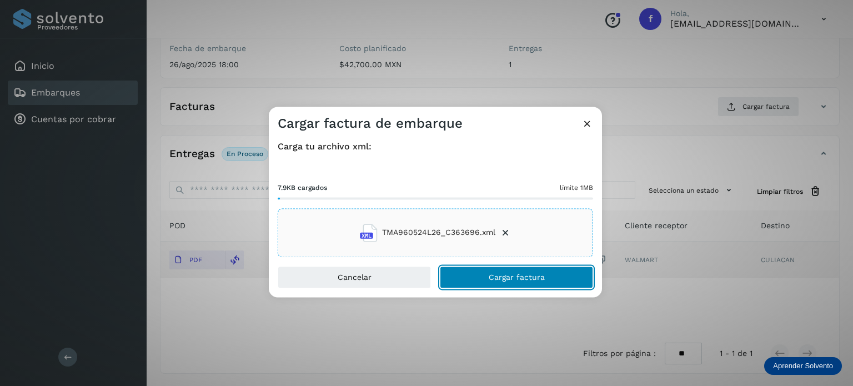
click at [478, 272] on button "Cargar factura" at bounding box center [516, 277] width 153 height 22
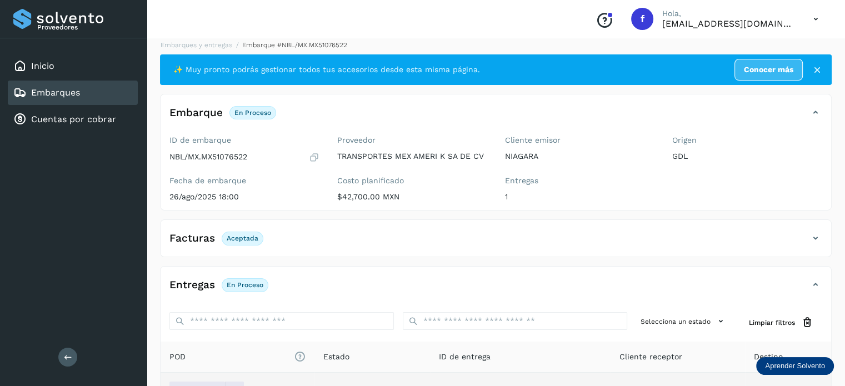
scroll to position [0, 0]
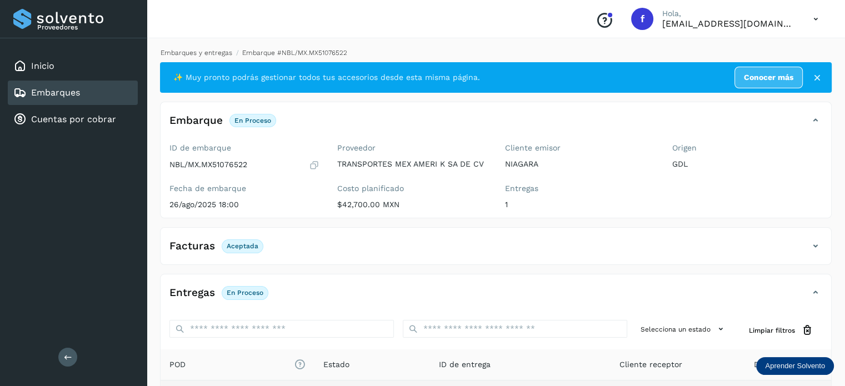
click at [202, 51] on link "Embarques y entregas" at bounding box center [197, 53] width 72 height 8
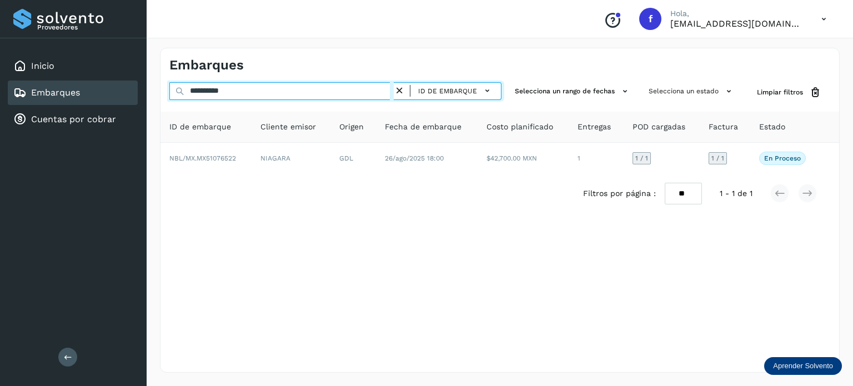
click at [226, 93] on input "**********" at bounding box center [281, 91] width 224 height 18
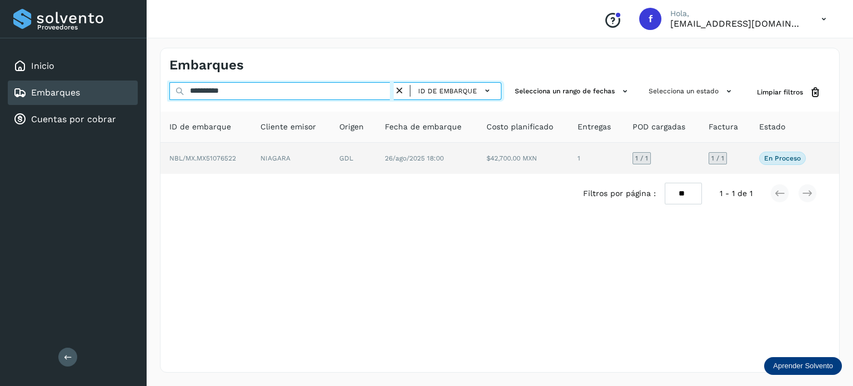
paste input "text"
type input "**********"
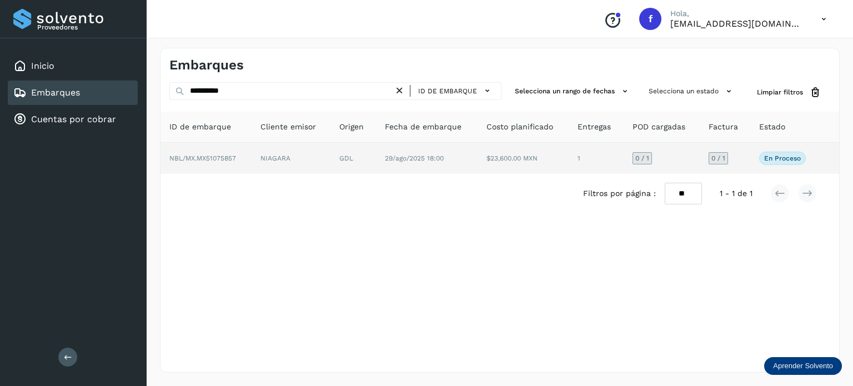
click at [460, 159] on td "29/ago/2025 18:00" at bounding box center [427, 158] width 102 height 31
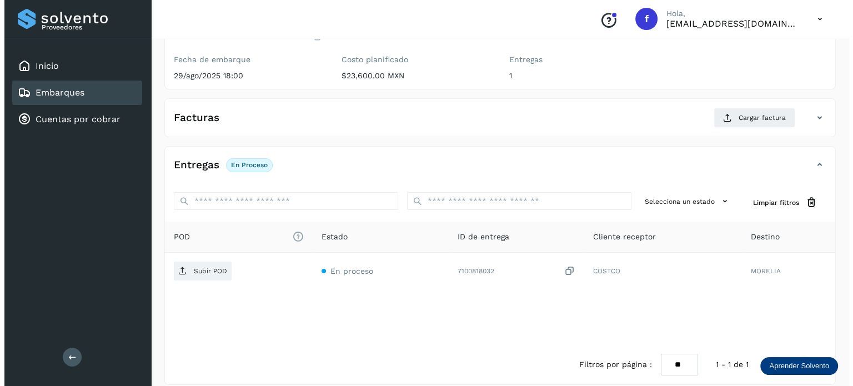
scroll to position [140, 0]
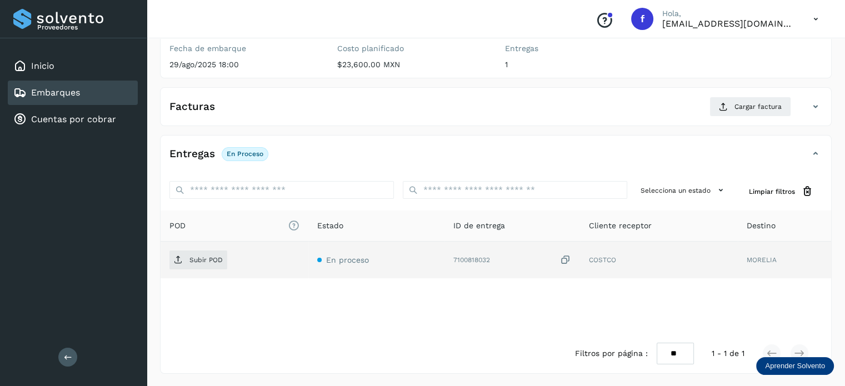
click at [564, 257] on icon at bounding box center [565, 260] width 11 height 12
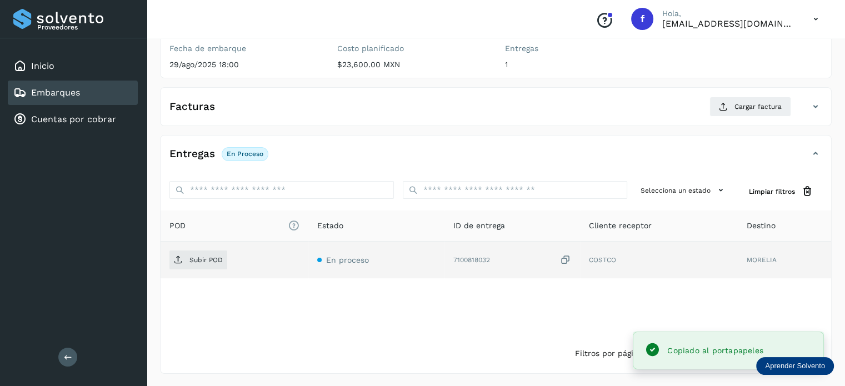
drag, startPoint x: 242, startPoint y: 264, endPoint x: 231, endPoint y: 262, distance: 11.9
click at [240, 264] on div "Subir POD" at bounding box center [234, 260] width 130 height 19
click at [212, 262] on p "Subir POD" at bounding box center [205, 260] width 33 height 8
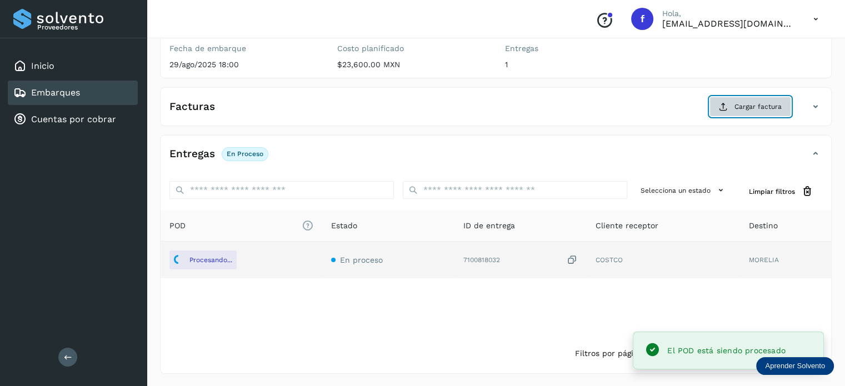
click at [759, 109] on span "Cargar factura" at bounding box center [757, 107] width 47 height 10
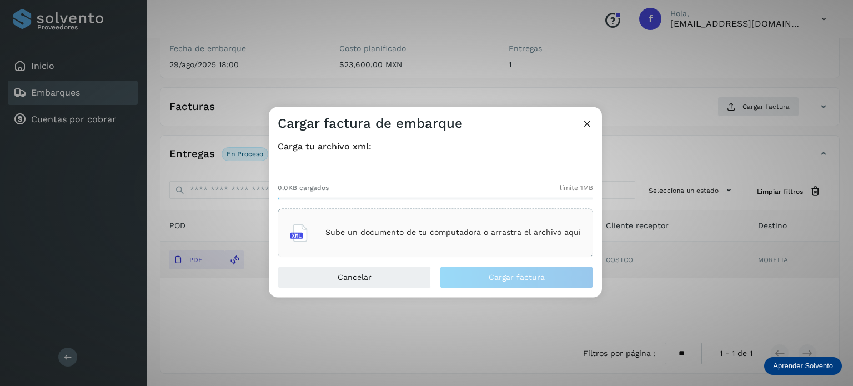
click at [468, 235] on p "Sube un documento de tu computadora o arrastra el archivo aquí" at bounding box center [454, 232] width 256 height 9
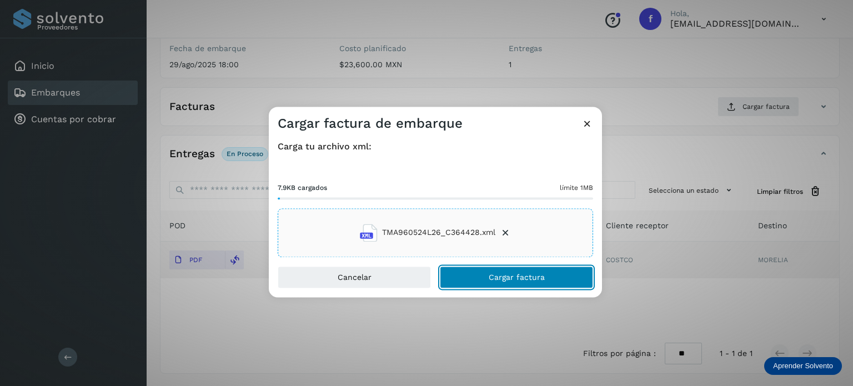
click at [534, 279] on span "Cargar factura" at bounding box center [517, 277] width 56 height 8
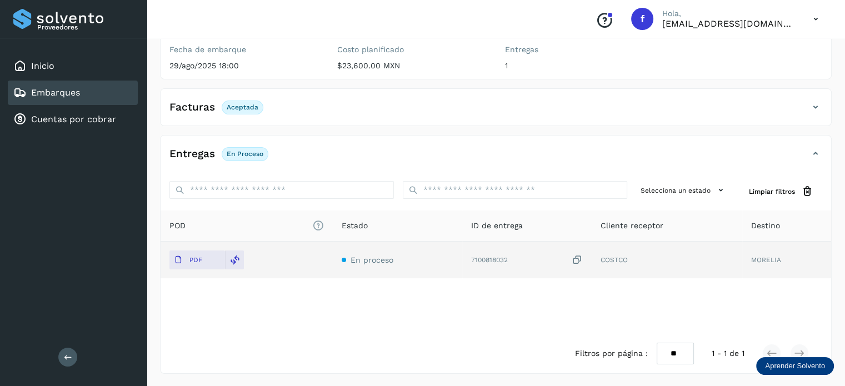
scroll to position [0, 0]
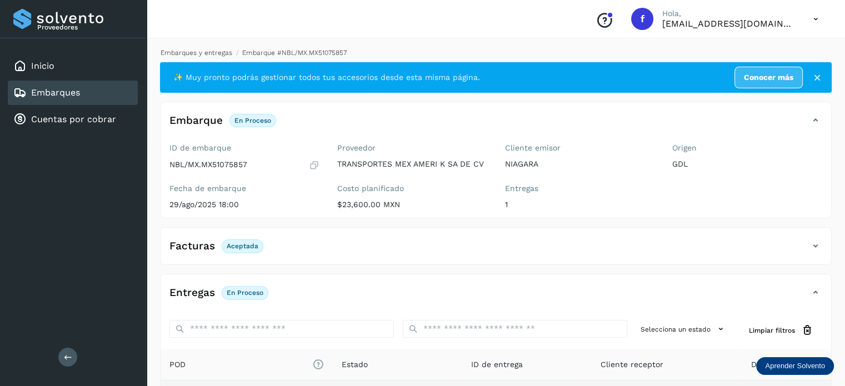
click at [216, 53] on link "Embarques y entregas" at bounding box center [197, 53] width 72 height 8
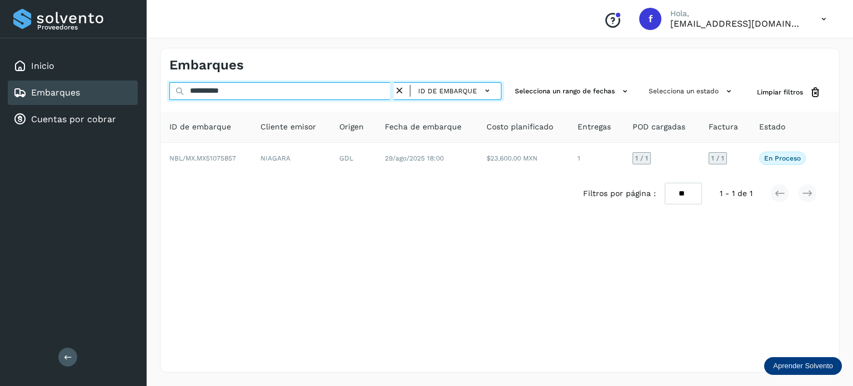
click at [214, 92] on input "**********" at bounding box center [281, 91] width 224 height 18
paste input "text"
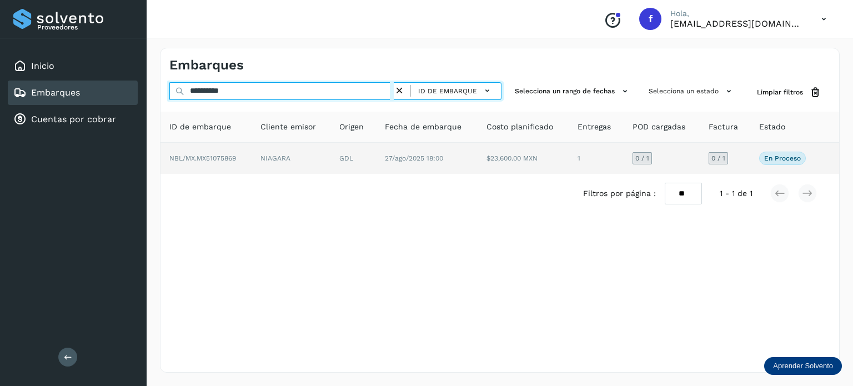
type input "**********"
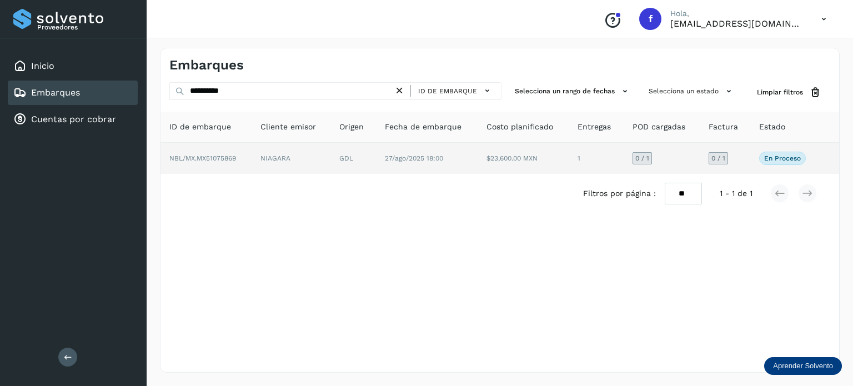
click at [398, 166] on td "27/ago/2025 18:00" at bounding box center [427, 158] width 102 height 31
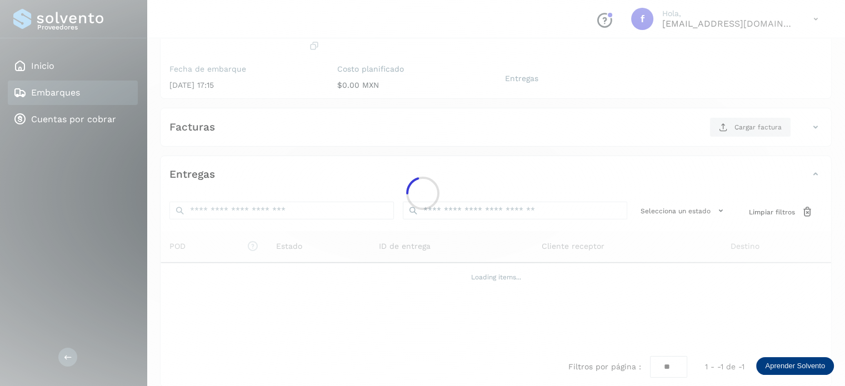
scroll to position [132, 0]
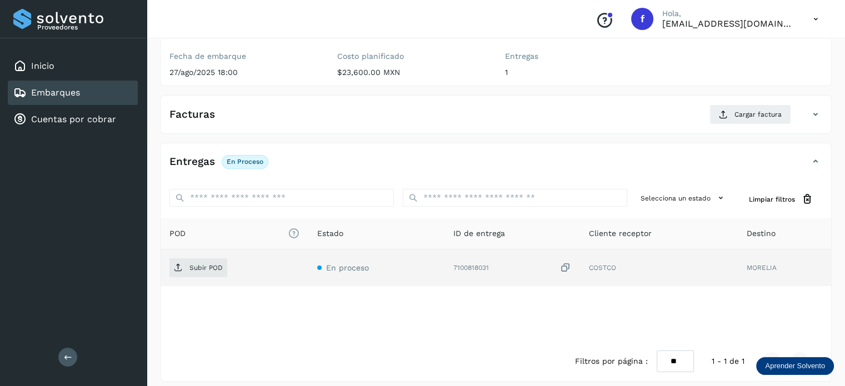
drag, startPoint x: 568, startPoint y: 268, endPoint x: 535, endPoint y: 268, distance: 32.2
click at [567, 268] on icon at bounding box center [565, 268] width 11 height 12
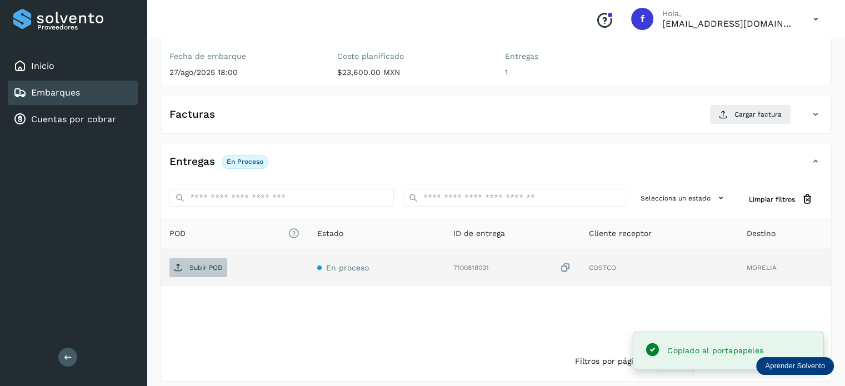
click at [221, 264] on span "Subir POD" at bounding box center [198, 268] width 58 height 18
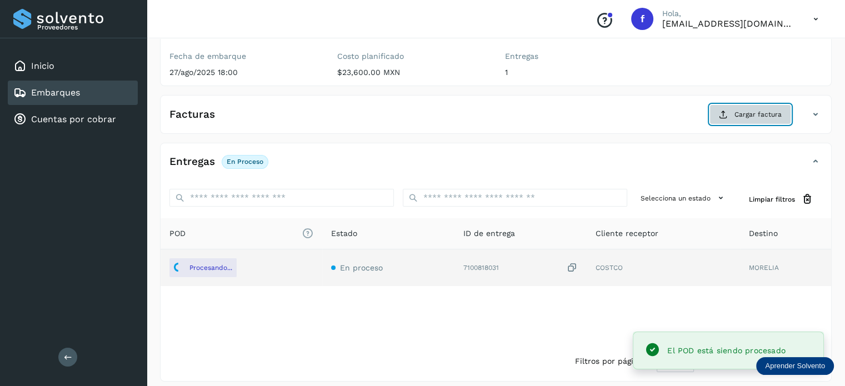
click at [744, 114] on span "Cargar factura" at bounding box center [757, 114] width 47 height 10
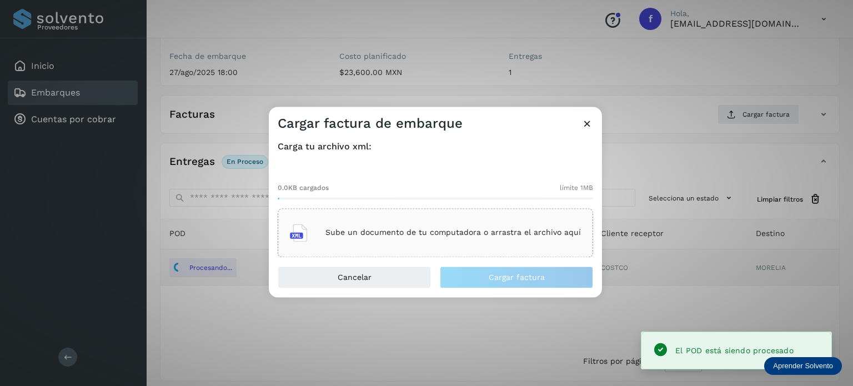
click at [467, 247] on div "Sube un documento de tu computadora o arrastra el archivo aquí" at bounding box center [435, 233] width 291 height 30
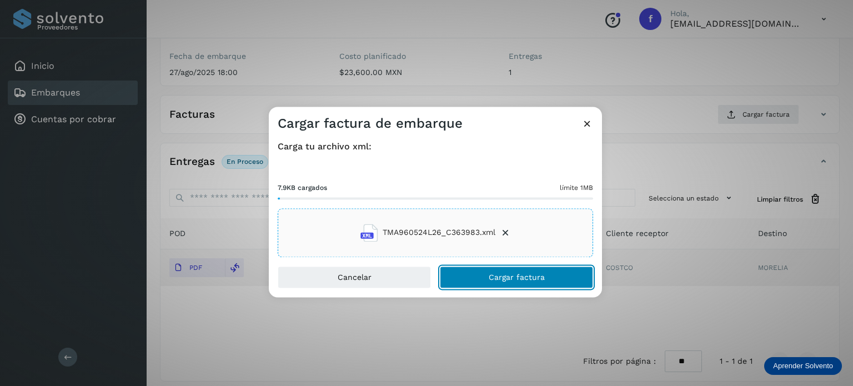
click at [468, 272] on button "Cargar factura" at bounding box center [516, 277] width 153 height 22
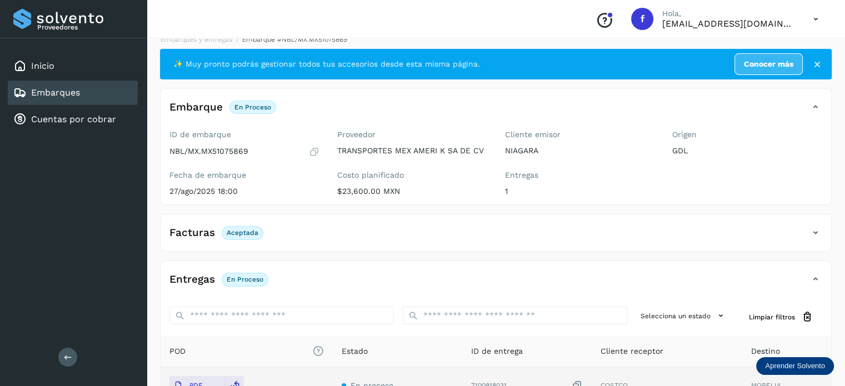
scroll to position [0, 0]
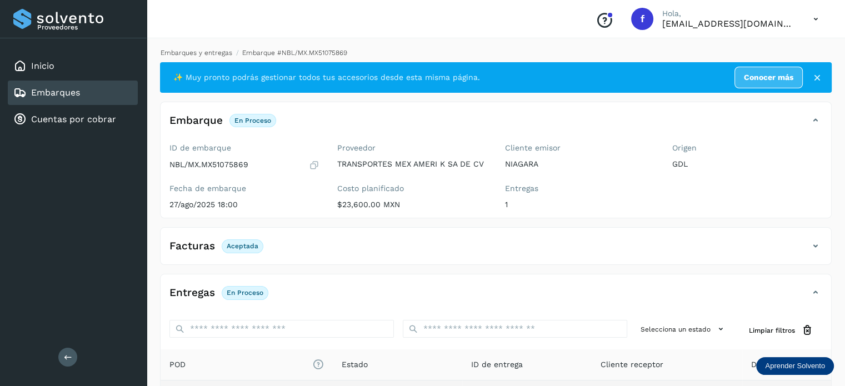
click at [214, 51] on link "Embarques y entregas" at bounding box center [197, 53] width 72 height 8
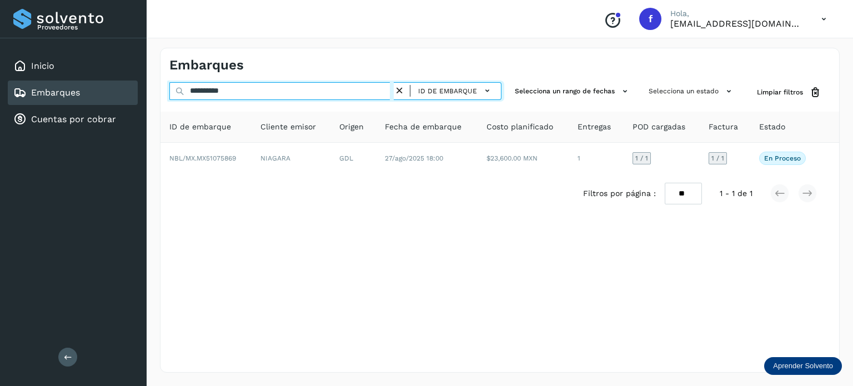
click at [234, 93] on input "**********" at bounding box center [281, 91] width 224 height 18
paste input "text"
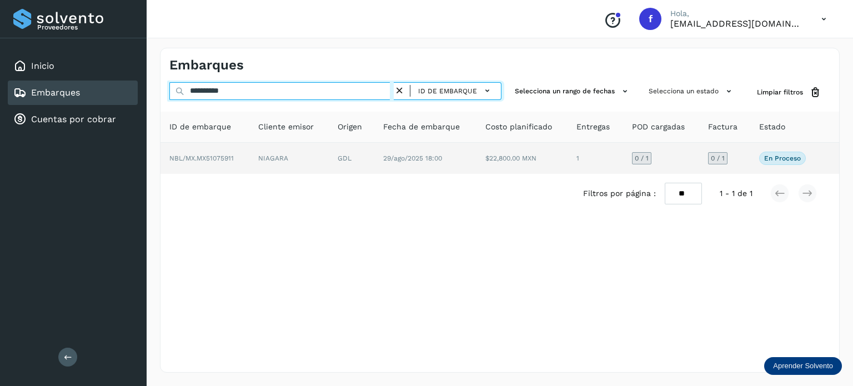
type input "**********"
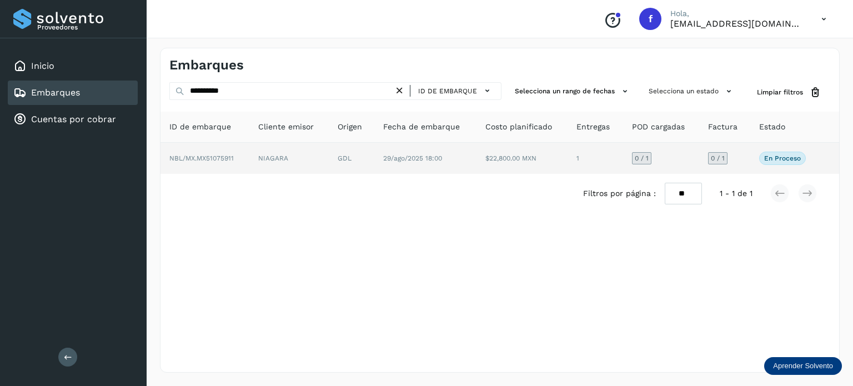
click at [402, 160] on span "29/ago/2025 18:00" at bounding box center [412, 158] width 59 height 8
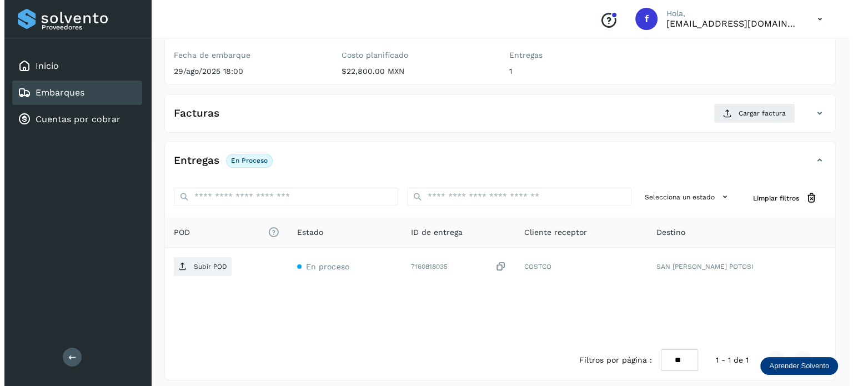
scroll to position [140, 0]
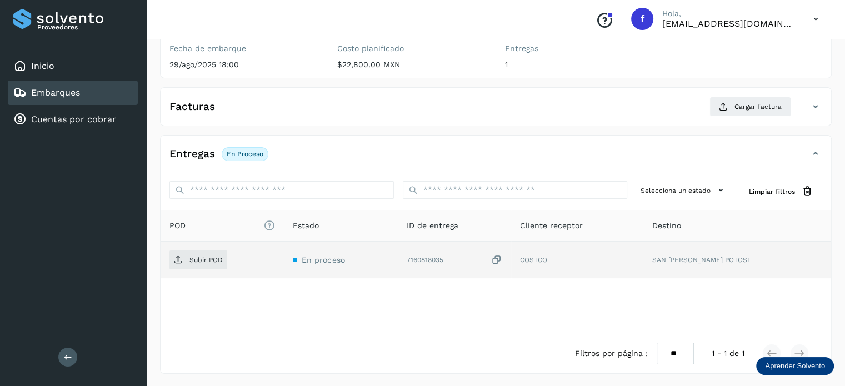
click at [502, 257] on icon at bounding box center [496, 260] width 11 height 12
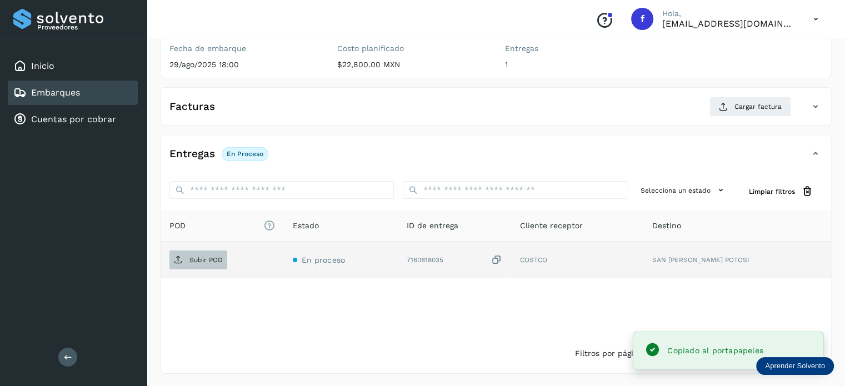
click at [189, 263] on span "Subir POD" at bounding box center [198, 260] width 58 height 18
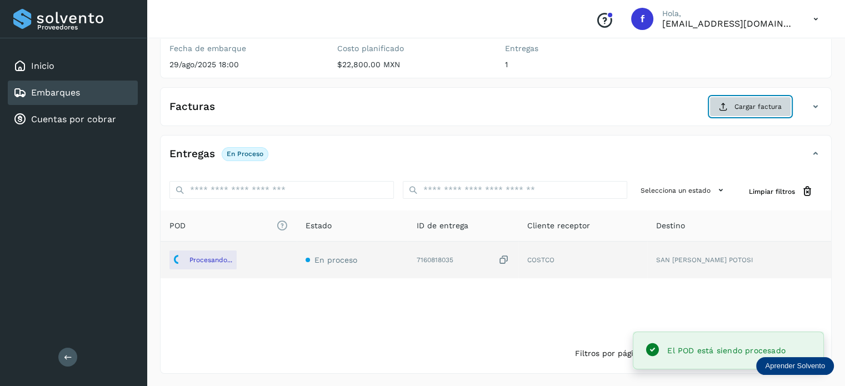
click at [749, 108] on span "Cargar factura" at bounding box center [757, 107] width 47 height 10
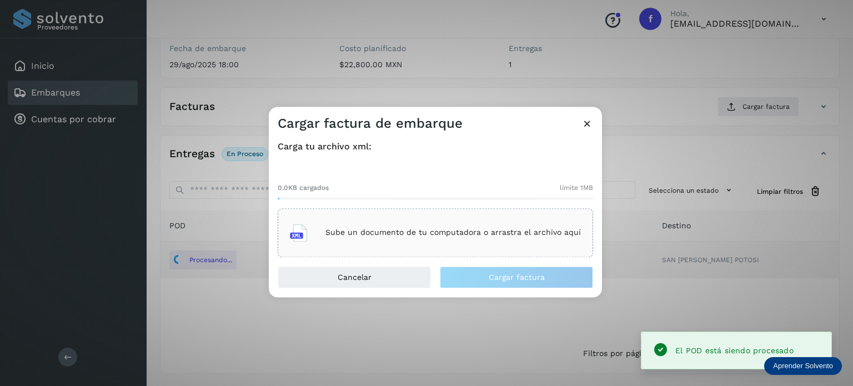
click at [488, 246] on div "Sube un documento de tu computadora o arrastra el archivo aquí" at bounding box center [435, 233] width 291 height 30
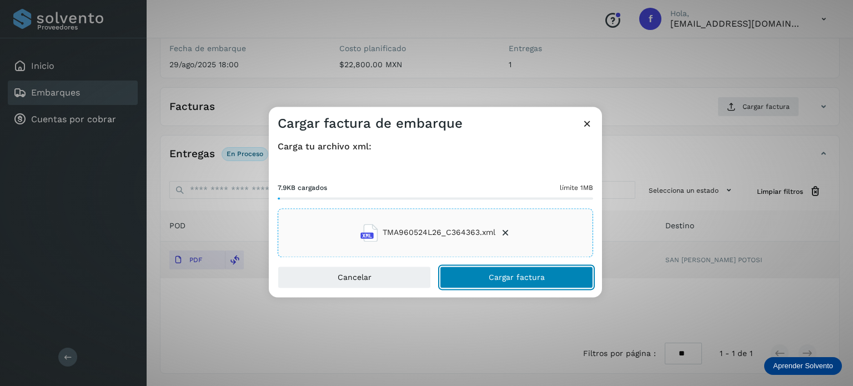
click at [524, 279] on span "Cargar factura" at bounding box center [517, 277] width 56 height 8
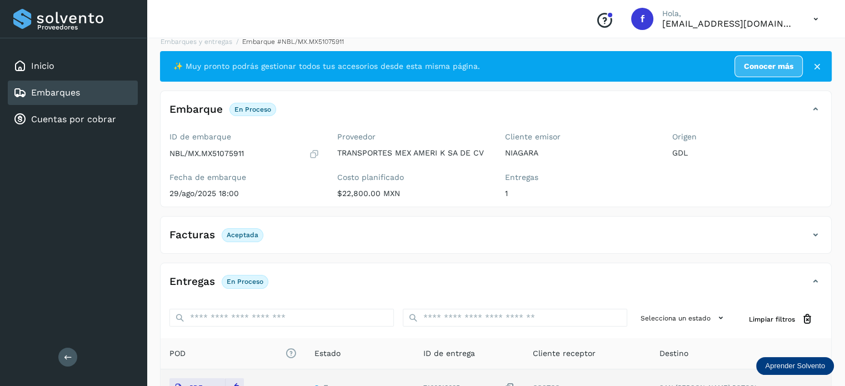
scroll to position [0, 0]
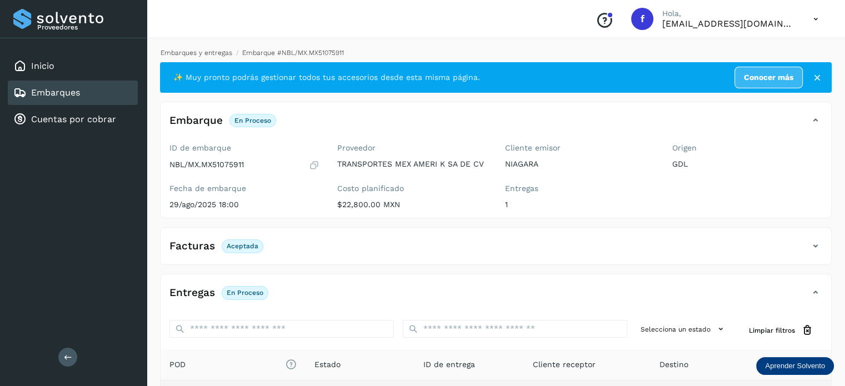
click at [201, 51] on link "Embarques y entregas" at bounding box center [197, 53] width 72 height 8
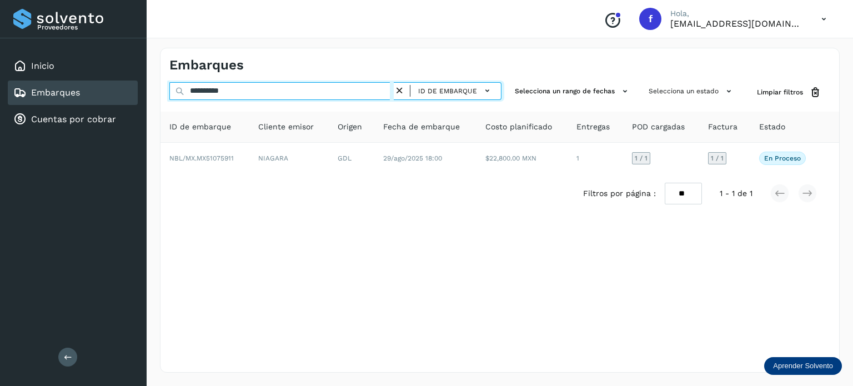
click at [222, 88] on input "**********" at bounding box center [281, 91] width 224 height 18
paste input "text"
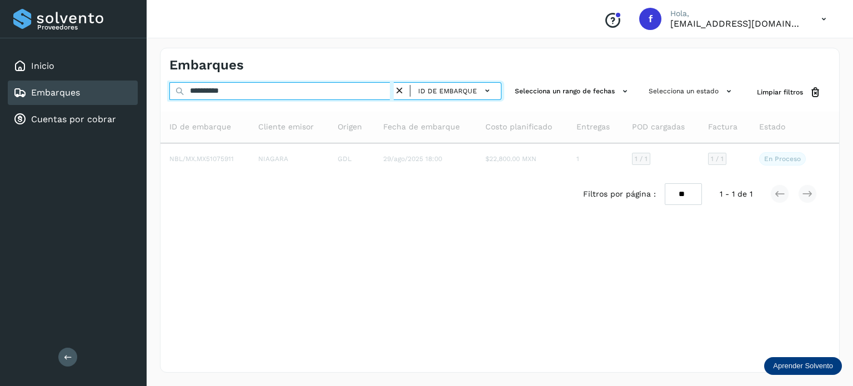
type input "**********"
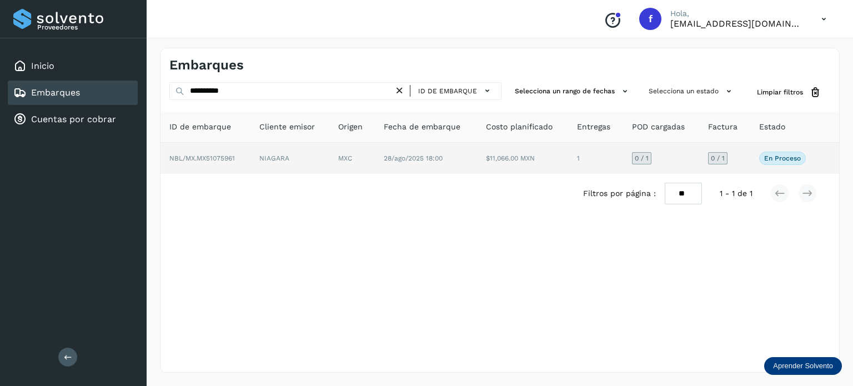
click at [389, 153] on td "28/ago/2025 18:00" at bounding box center [426, 158] width 102 height 31
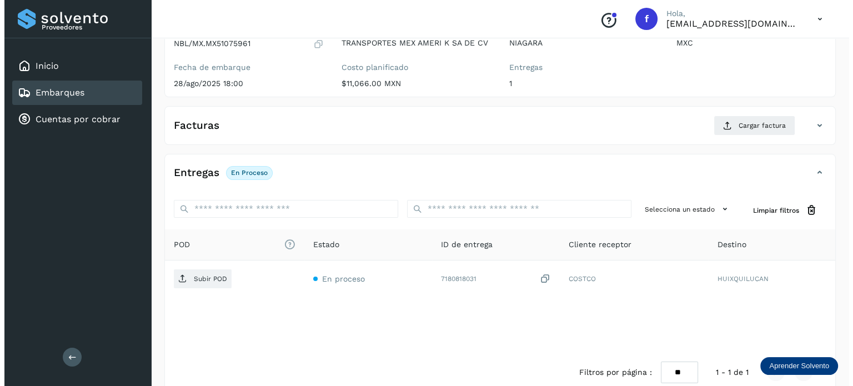
scroll to position [140, 0]
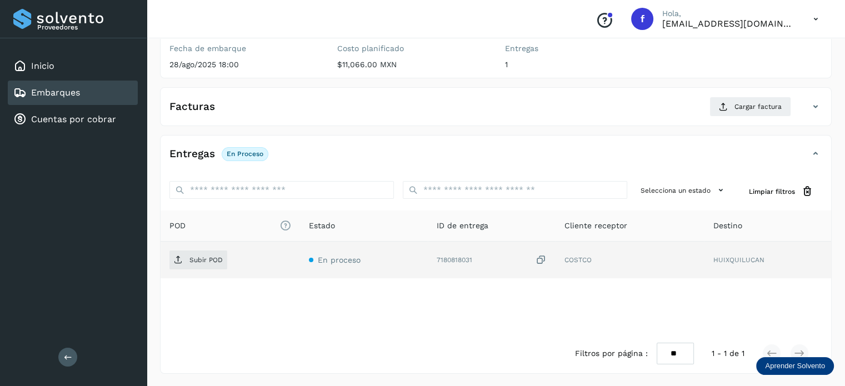
drag, startPoint x: 540, startPoint y: 259, endPoint x: 500, endPoint y: 273, distance: 42.2
click at [540, 259] on icon at bounding box center [540, 260] width 11 height 12
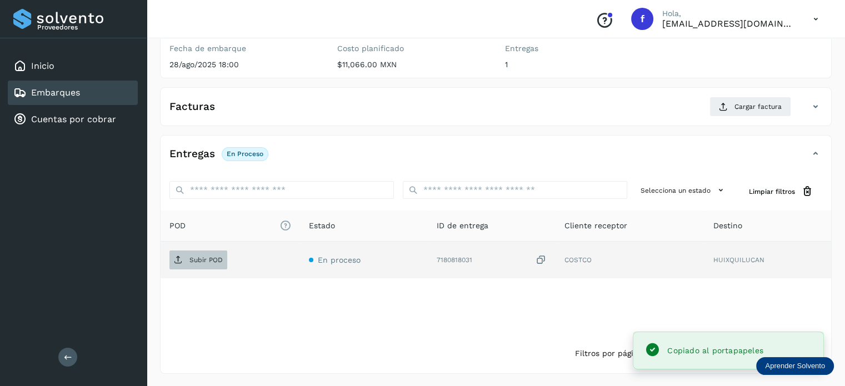
click at [202, 268] on button "Subir POD" at bounding box center [198, 260] width 58 height 19
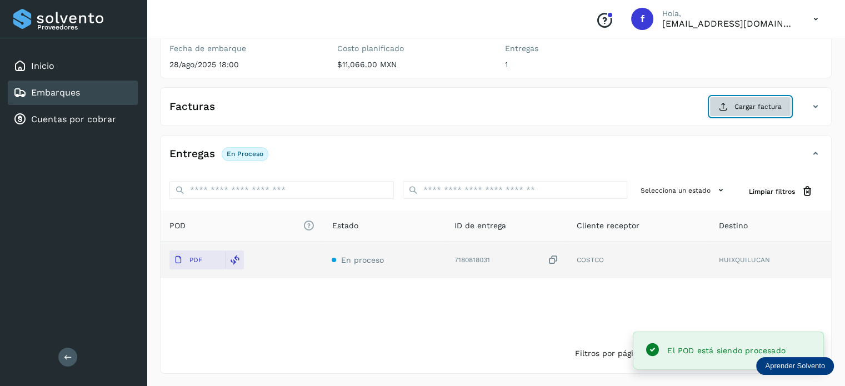
click at [747, 106] on span "Cargar factura" at bounding box center [757, 107] width 47 height 10
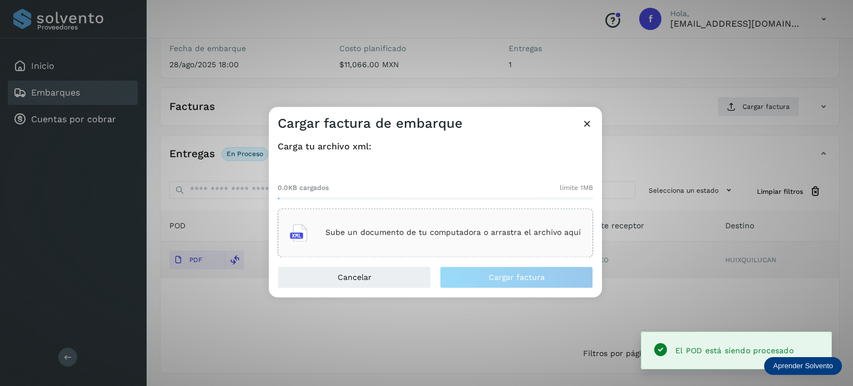
click at [542, 235] on p "Sube un documento de tu computadora o arrastra el archivo aquí" at bounding box center [454, 232] width 256 height 9
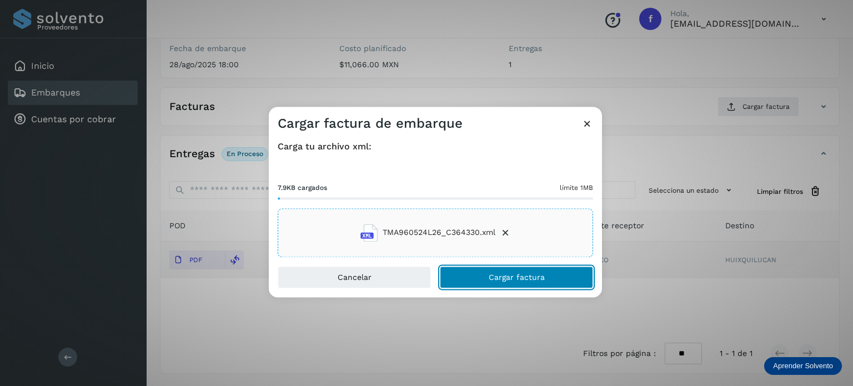
click at [525, 282] on button "Cargar factura" at bounding box center [516, 277] width 153 height 22
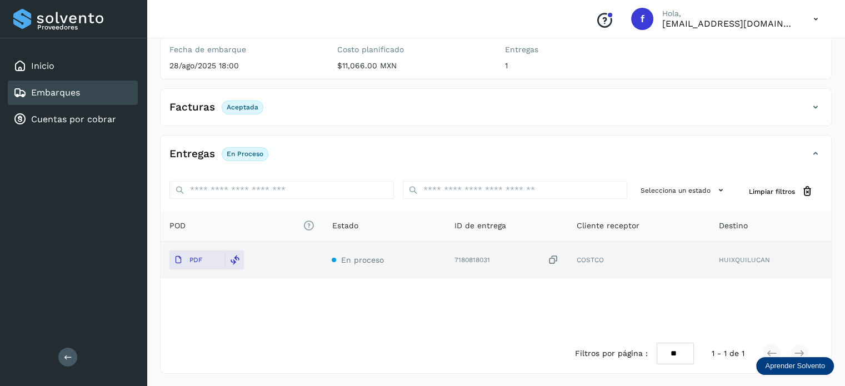
scroll to position [0, 0]
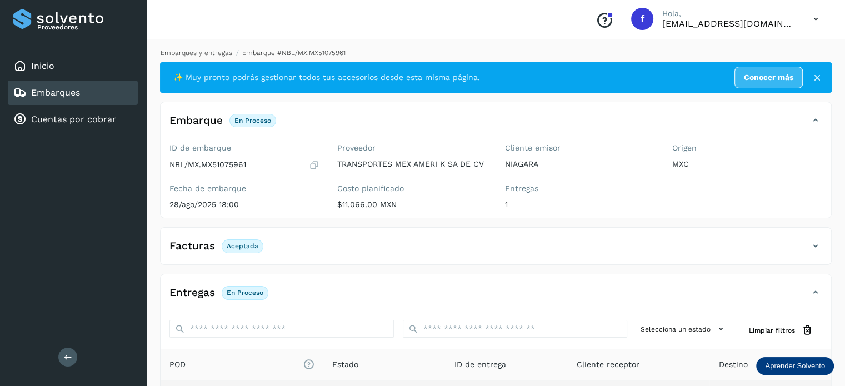
click at [214, 53] on link "Embarques y entregas" at bounding box center [197, 53] width 72 height 8
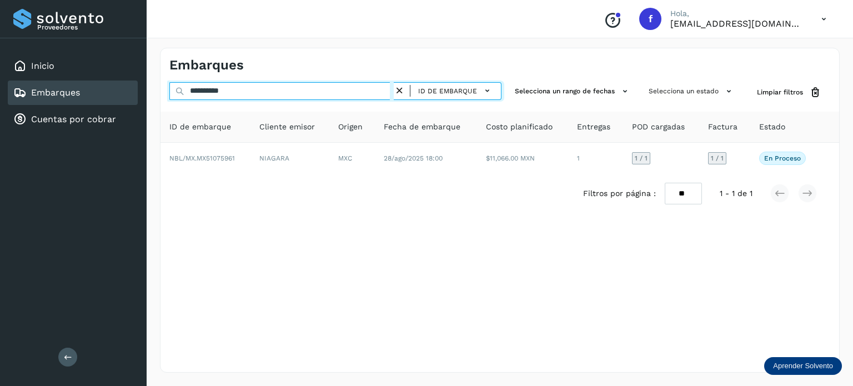
click at [213, 91] on input "**********" at bounding box center [281, 91] width 224 height 18
paste input "text"
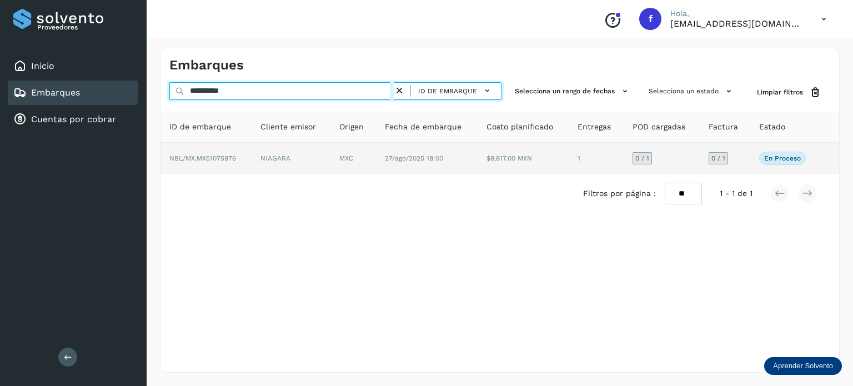
type input "**********"
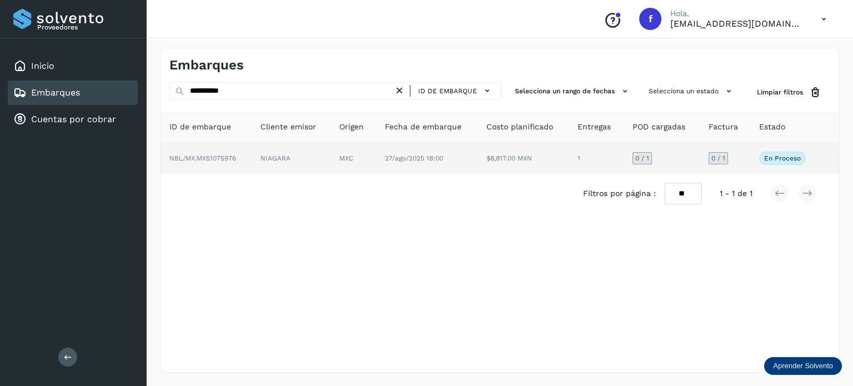
click at [493, 164] on td "$8,817.00 MXN" at bounding box center [523, 158] width 91 height 31
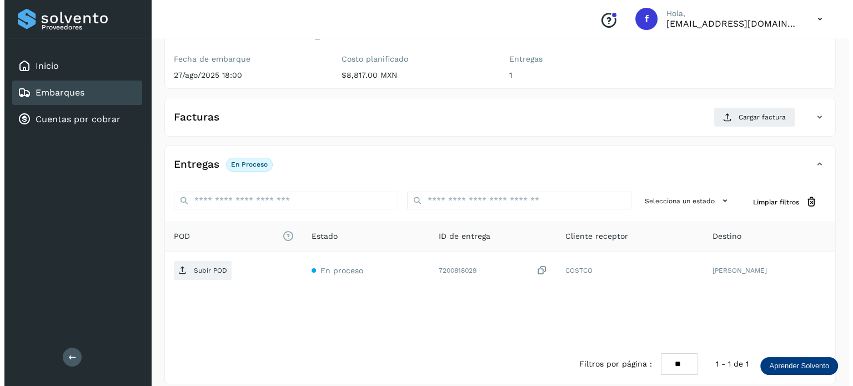
scroll to position [140, 0]
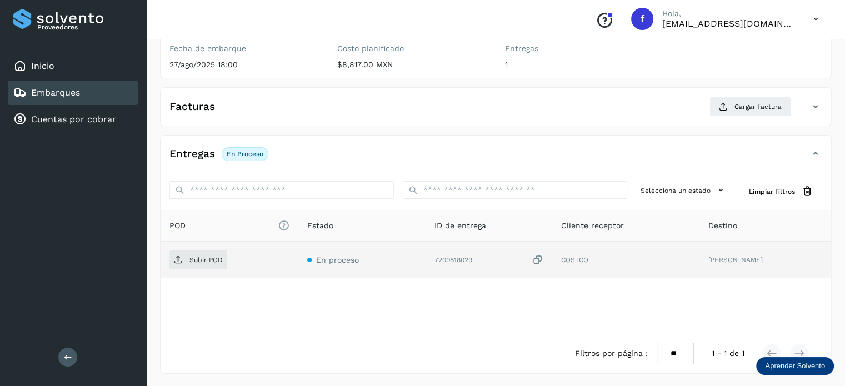
click at [534, 257] on icon at bounding box center [537, 260] width 11 height 12
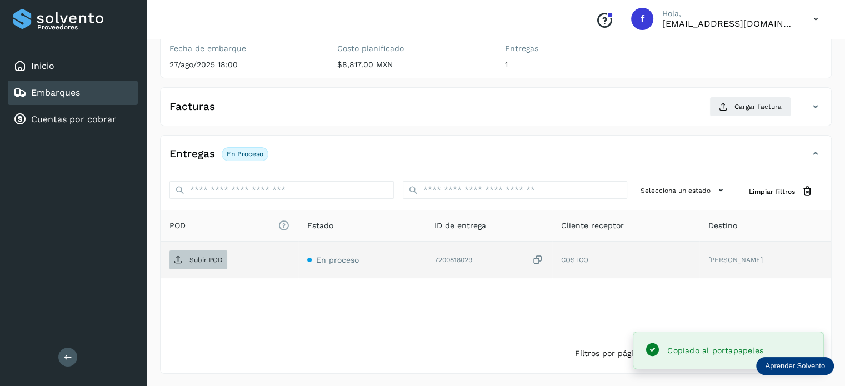
click at [184, 267] on span "Subir POD" at bounding box center [198, 260] width 58 height 18
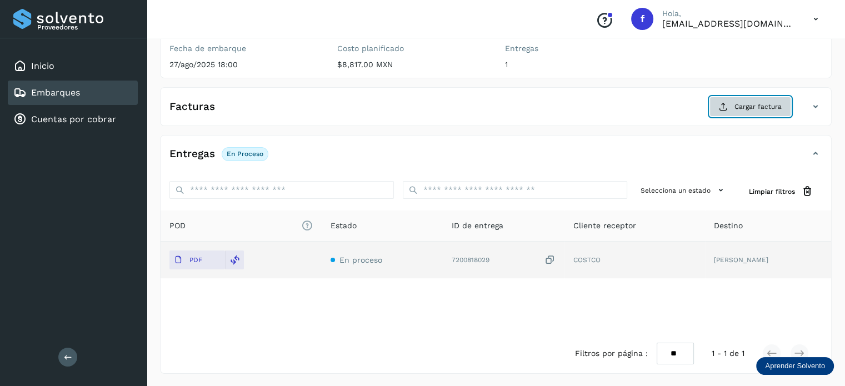
click at [738, 111] on button "Cargar factura" at bounding box center [750, 107] width 82 height 20
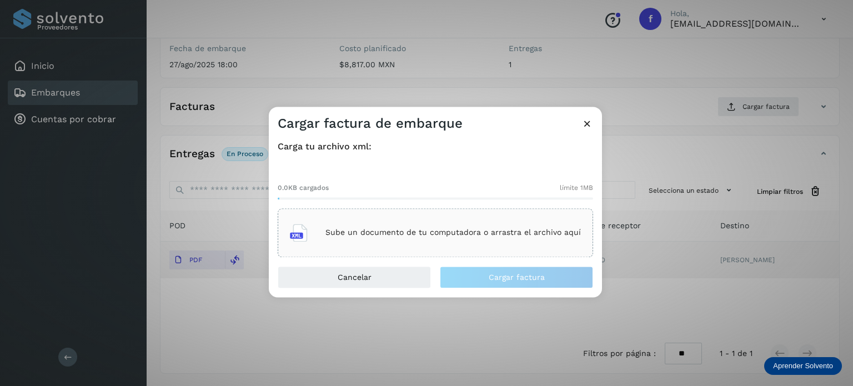
click at [508, 233] on p "Sube un documento de tu computadora o arrastra el archivo aquí" at bounding box center [454, 232] width 256 height 9
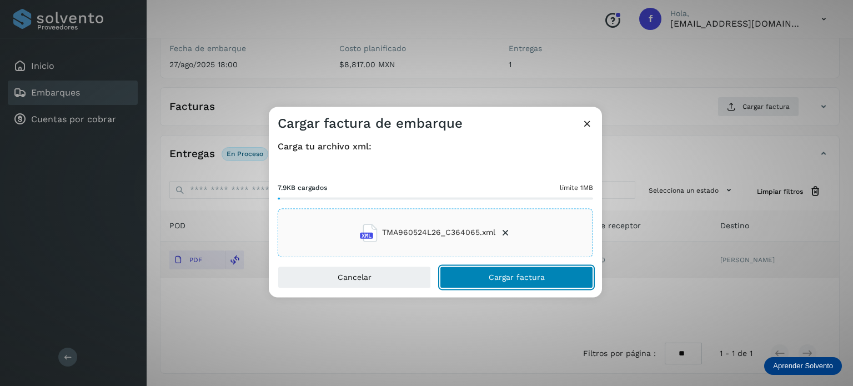
click at [518, 279] on span "Cargar factura" at bounding box center [517, 277] width 56 height 8
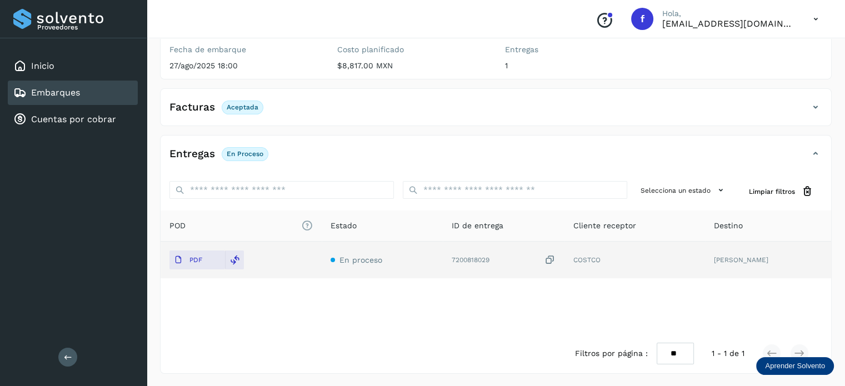
scroll to position [0, 0]
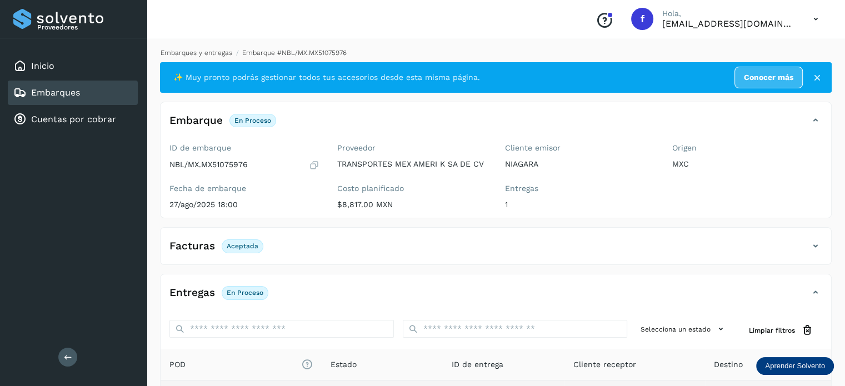
click at [222, 52] on link "Embarques y entregas" at bounding box center [197, 53] width 72 height 8
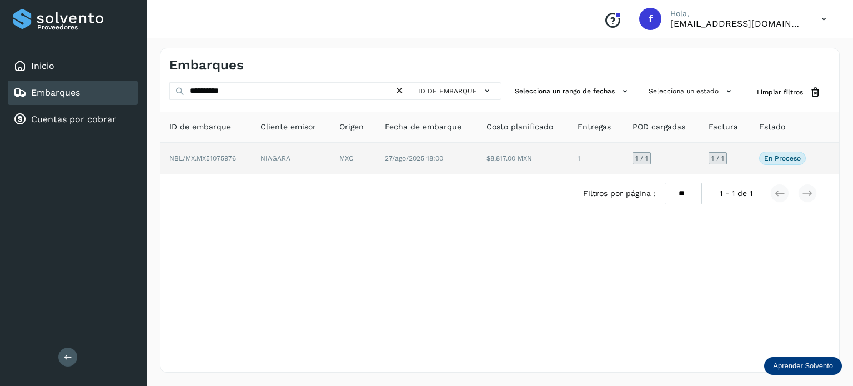
click at [431, 153] on td "27/ago/2025 18:00" at bounding box center [427, 158] width 102 height 31
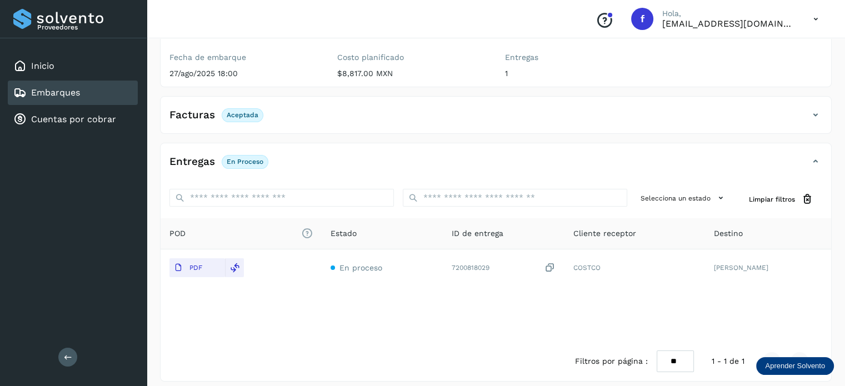
scroll to position [139, 0]
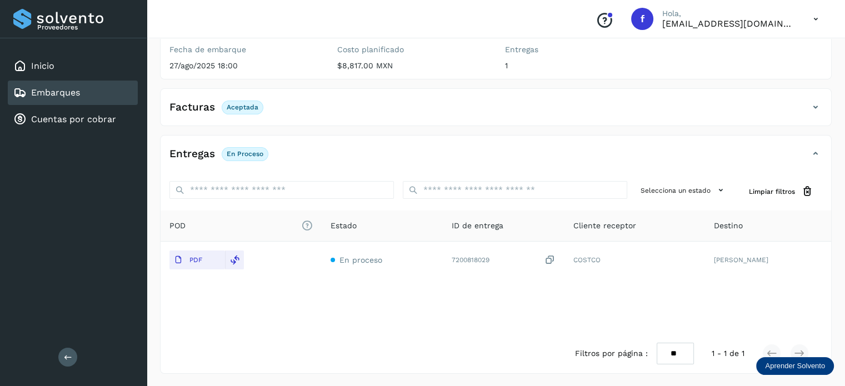
click at [817, 108] on icon at bounding box center [815, 107] width 13 height 13
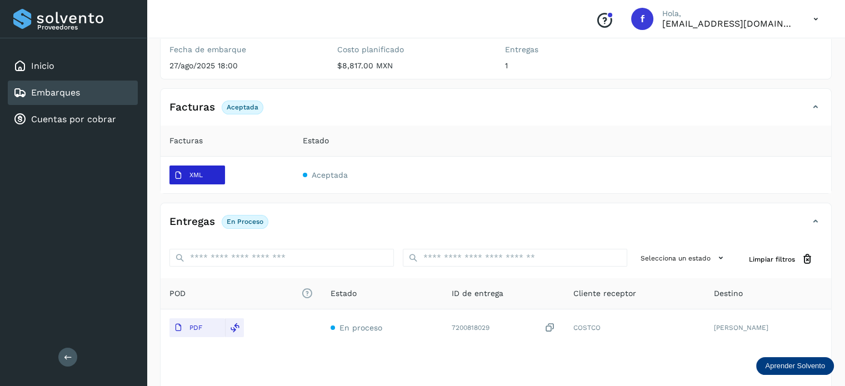
click at [201, 179] on span "XML" at bounding box center [188, 176] width 38 height 18
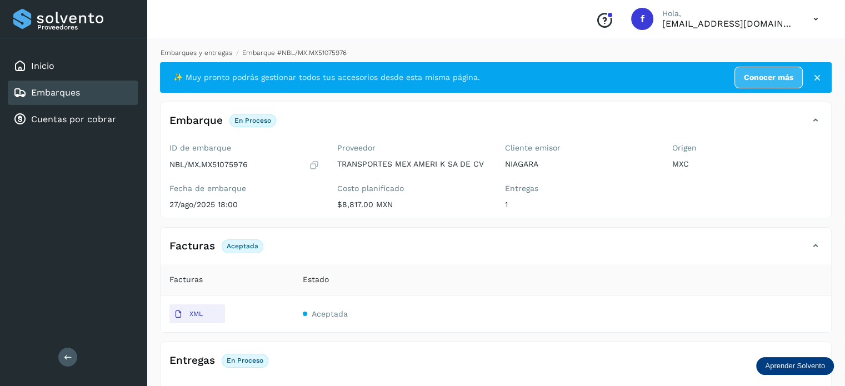
click at [200, 52] on link "Embarques y entregas" at bounding box center [197, 53] width 72 height 8
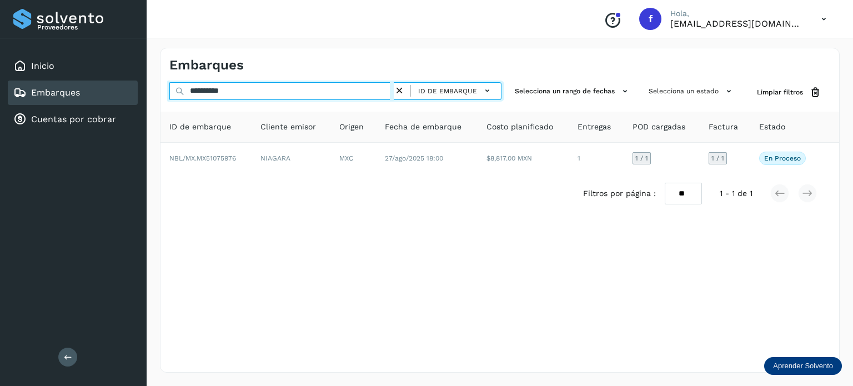
click at [207, 97] on input "**********" at bounding box center [281, 91] width 224 height 18
paste input "text"
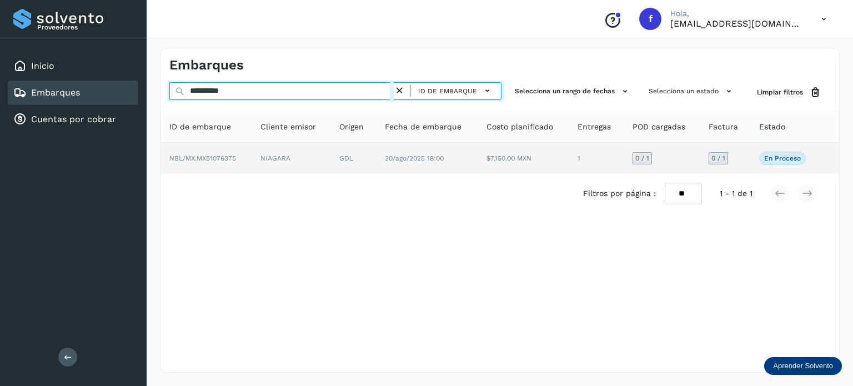
type input "**********"
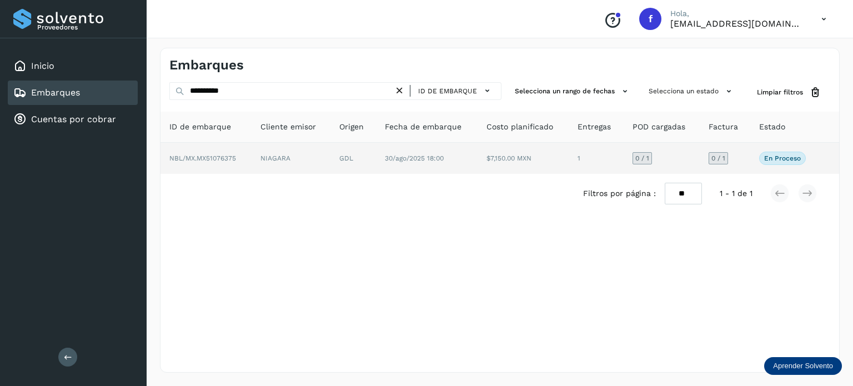
click at [340, 173] on td "GDL" at bounding box center [354, 158] width 46 height 31
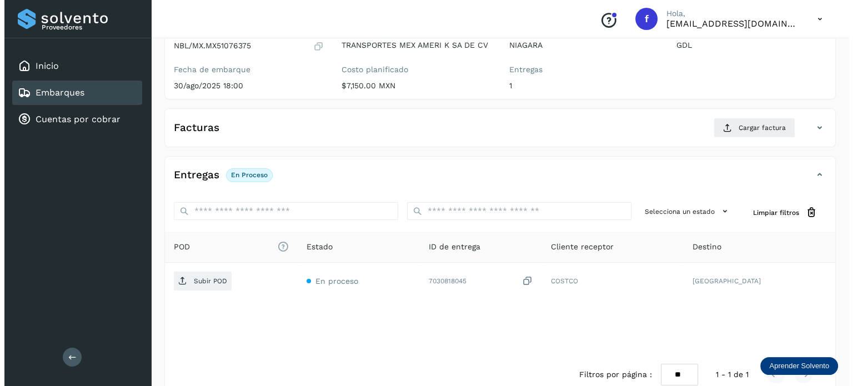
scroll to position [140, 0]
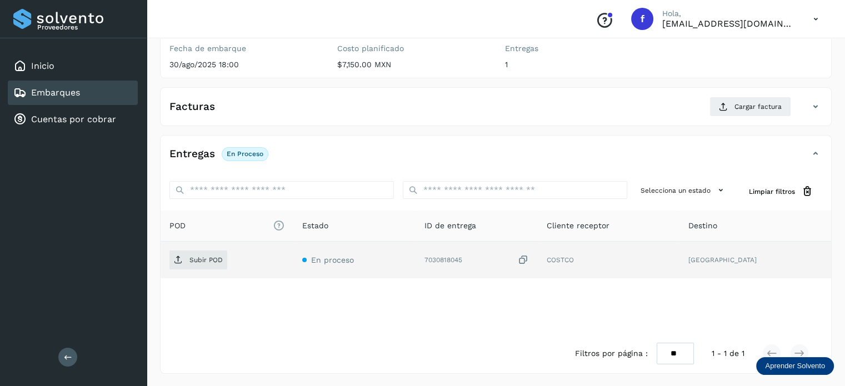
click at [529, 259] on icon at bounding box center [523, 260] width 11 height 12
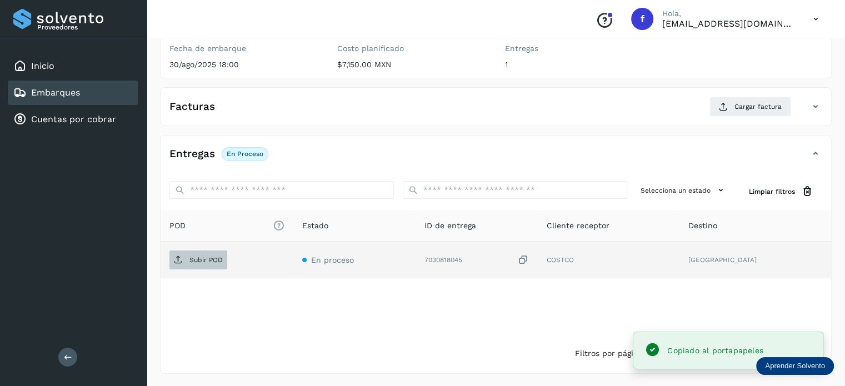
click at [183, 264] on span "Subir POD" at bounding box center [198, 260] width 58 height 18
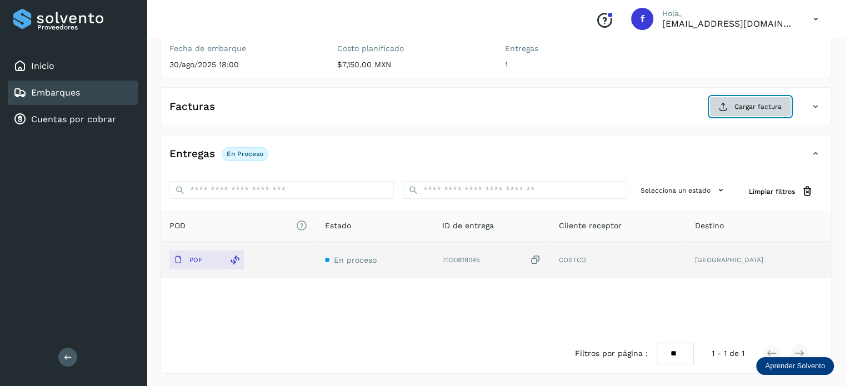
click at [731, 111] on button "Cargar factura" at bounding box center [750, 107] width 82 height 20
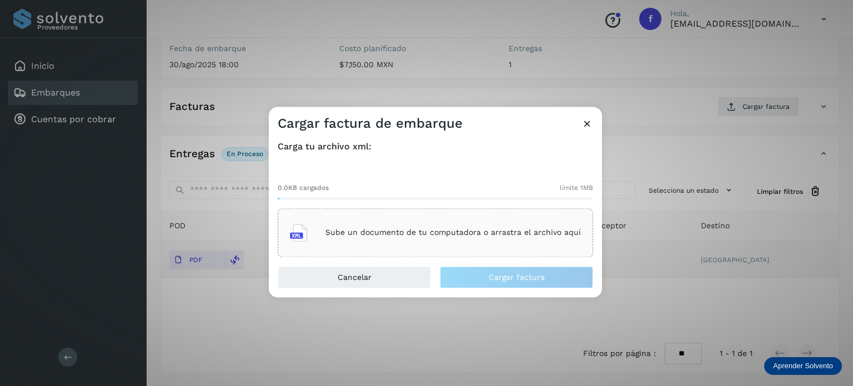
click at [490, 235] on p "Sube un documento de tu computadora o arrastra el archivo aquí" at bounding box center [454, 232] width 256 height 9
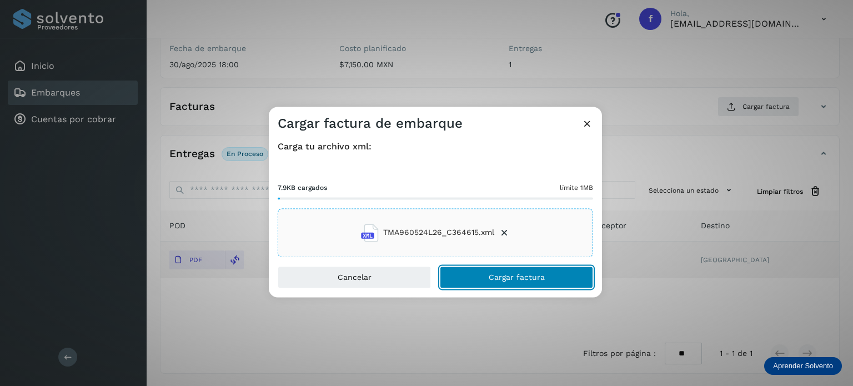
click at [500, 276] on span "Cargar factura" at bounding box center [517, 277] width 56 height 8
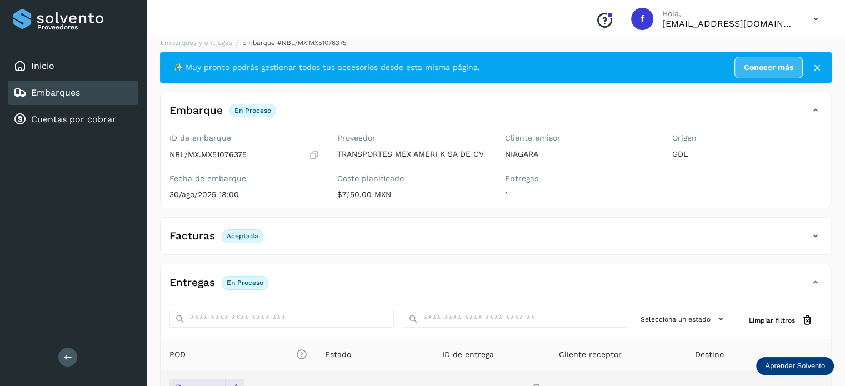
scroll to position [0, 0]
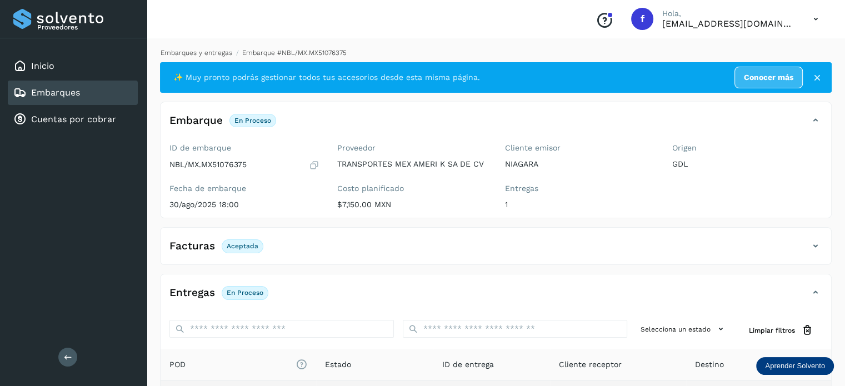
click at [217, 55] on link "Embarques y entregas" at bounding box center [197, 53] width 72 height 8
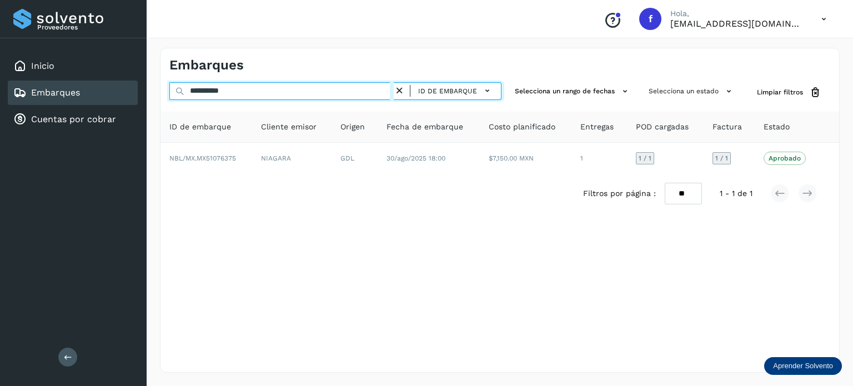
click at [220, 84] on input "**********" at bounding box center [281, 91] width 224 height 18
click at [221, 84] on input "**********" at bounding box center [281, 91] width 224 height 18
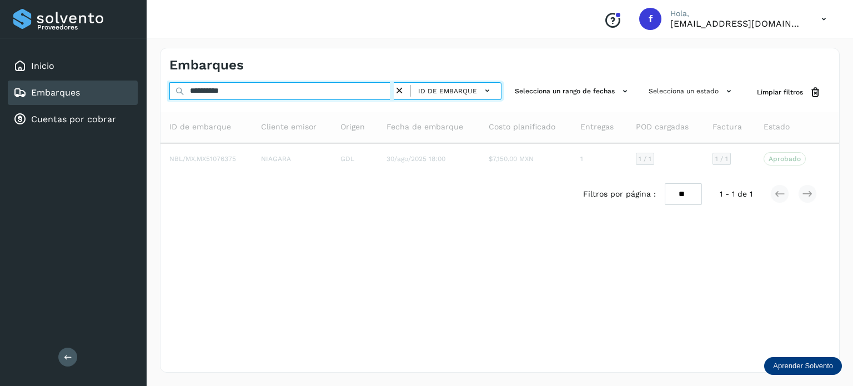
paste input "text"
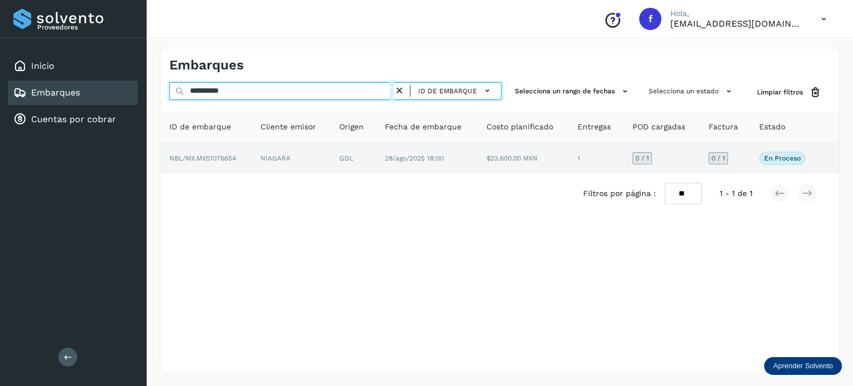
type input "**********"
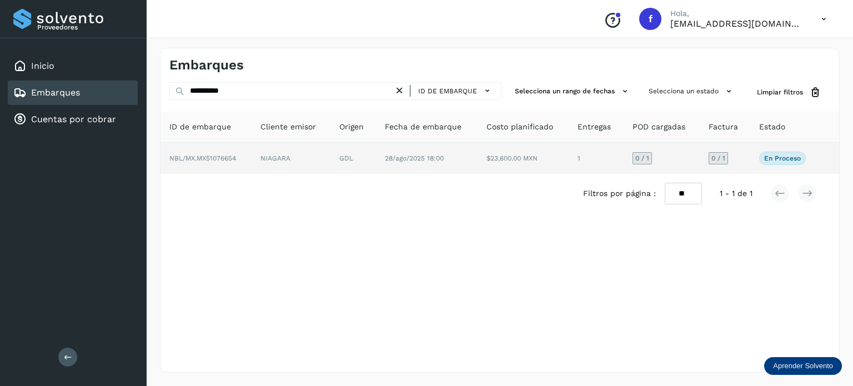
click at [296, 148] on td "NIAGARA" at bounding box center [291, 158] width 79 height 31
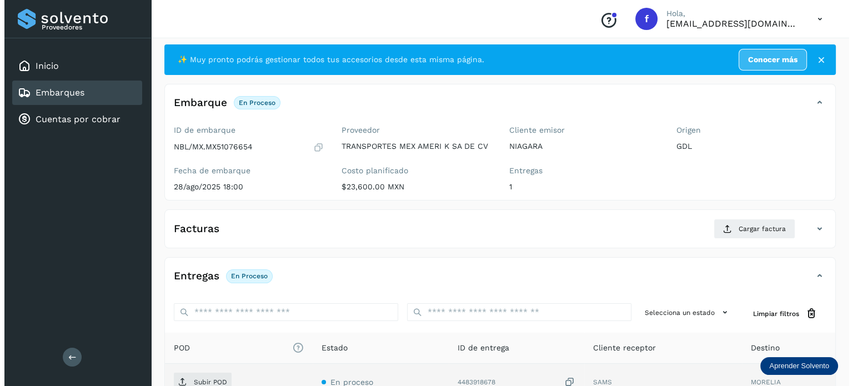
scroll to position [140, 0]
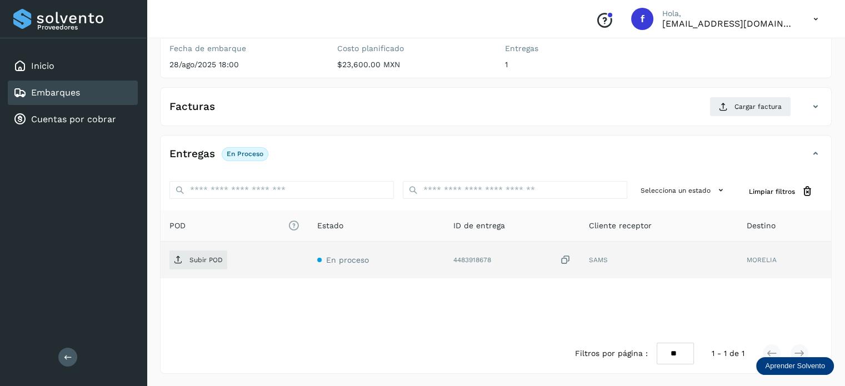
drag, startPoint x: 568, startPoint y: 259, endPoint x: 530, endPoint y: 265, distance: 38.2
click at [567, 259] on icon at bounding box center [565, 260] width 11 height 12
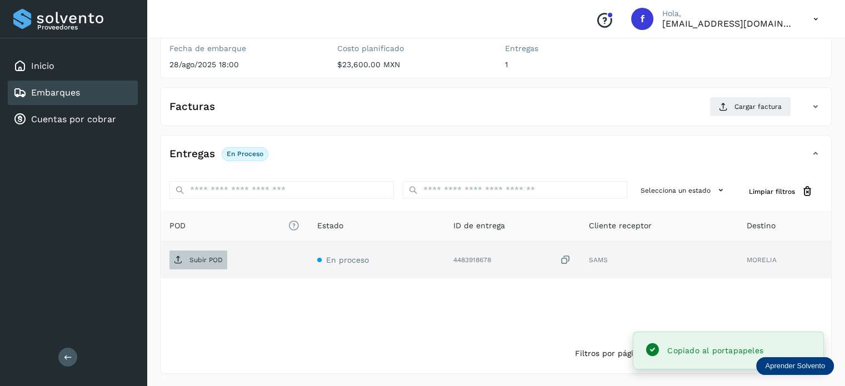
click at [205, 258] on p "Subir POD" at bounding box center [205, 260] width 33 height 8
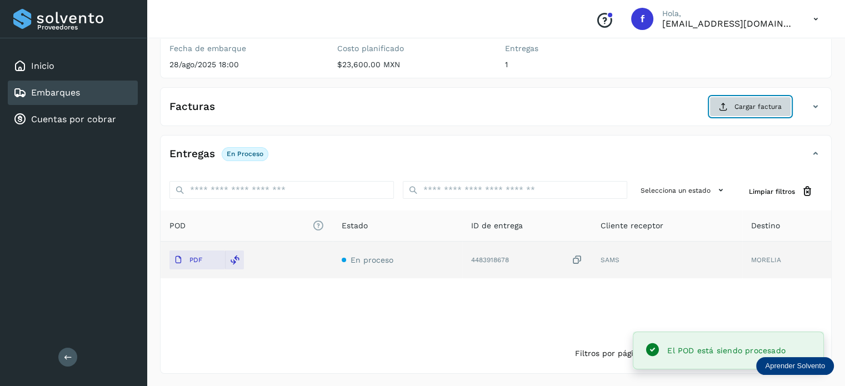
click at [760, 97] on button "Cargar factura" at bounding box center [750, 107] width 82 height 20
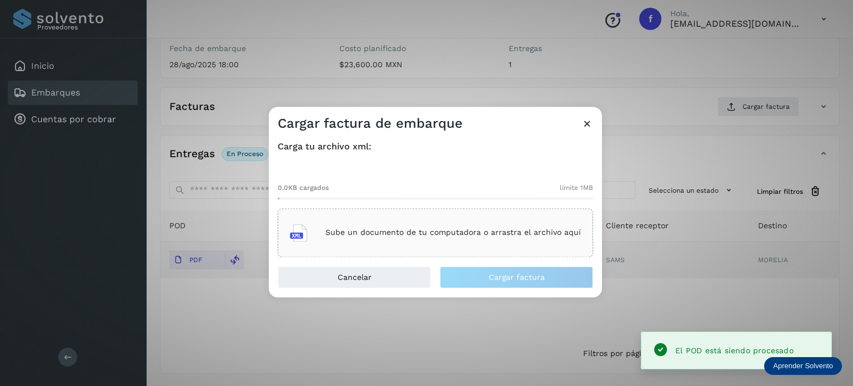
click at [472, 244] on div "Sube un documento de tu computadora o arrastra el archivo aquí" at bounding box center [435, 233] width 291 height 30
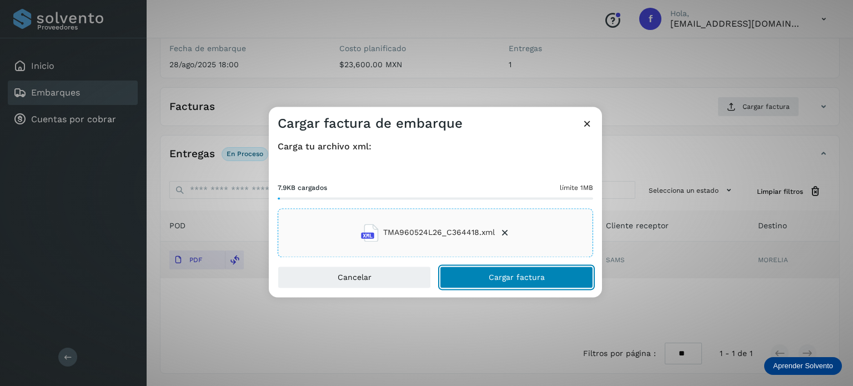
click at [507, 273] on span "Cargar factura" at bounding box center [517, 277] width 56 height 8
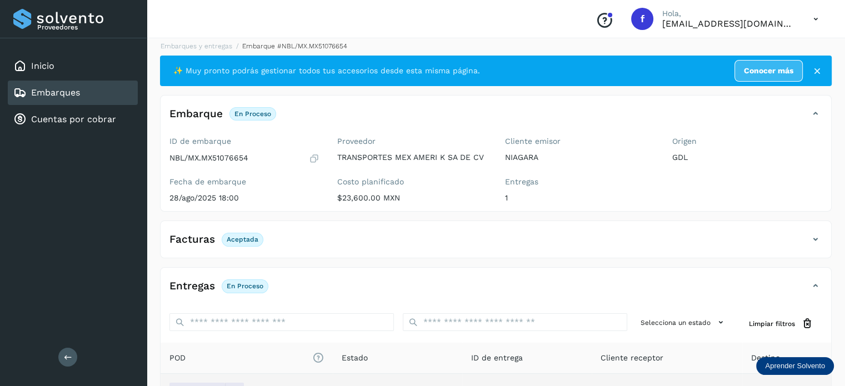
scroll to position [0, 0]
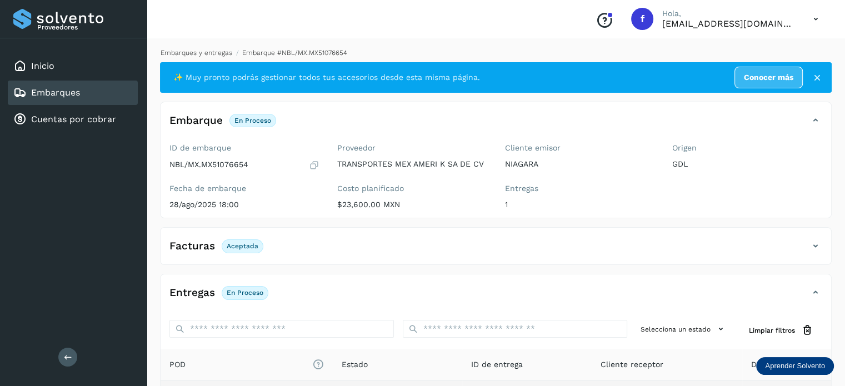
click at [201, 52] on link "Embarques y entregas" at bounding box center [197, 53] width 72 height 8
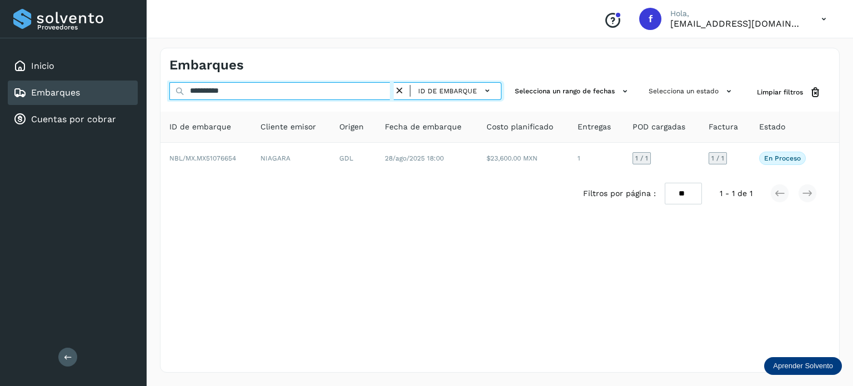
click at [231, 88] on input "**********" at bounding box center [281, 91] width 224 height 18
paste input "text"
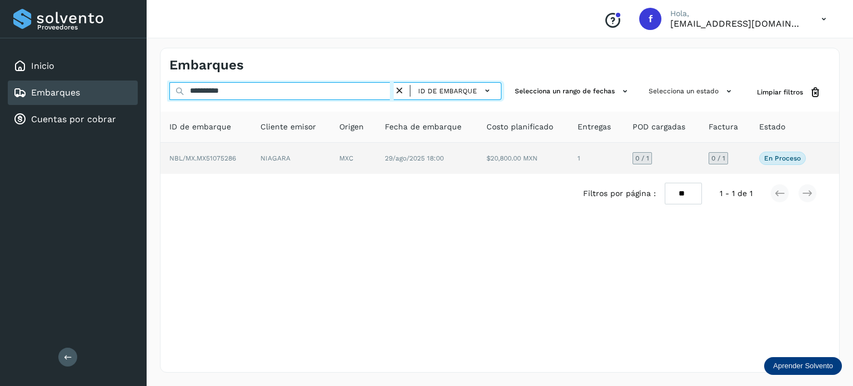
type input "**********"
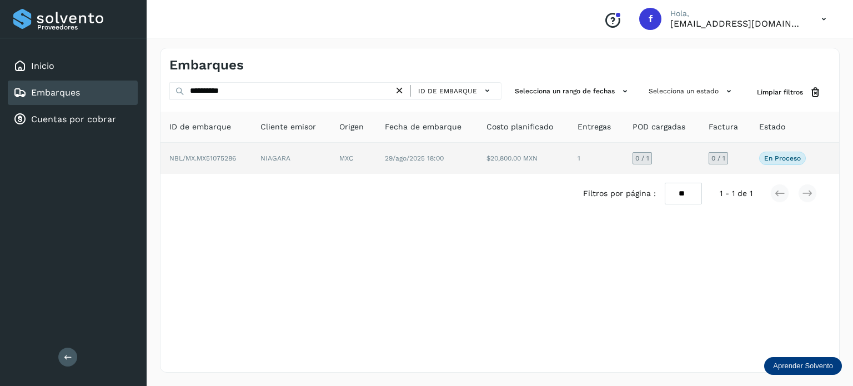
click at [362, 151] on td "MXC" at bounding box center [354, 158] width 46 height 31
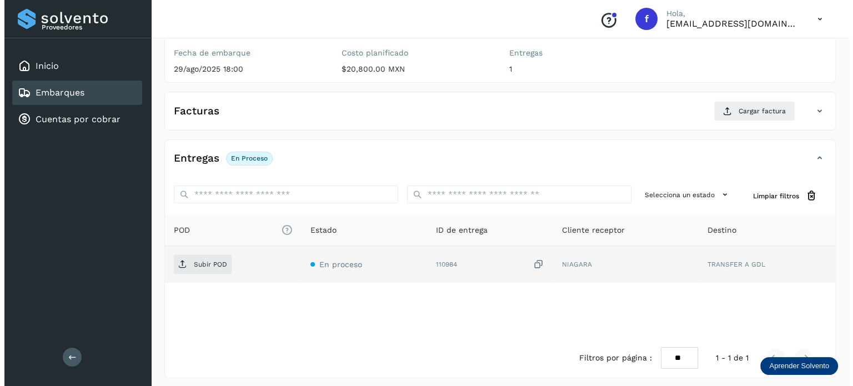
scroll to position [140, 0]
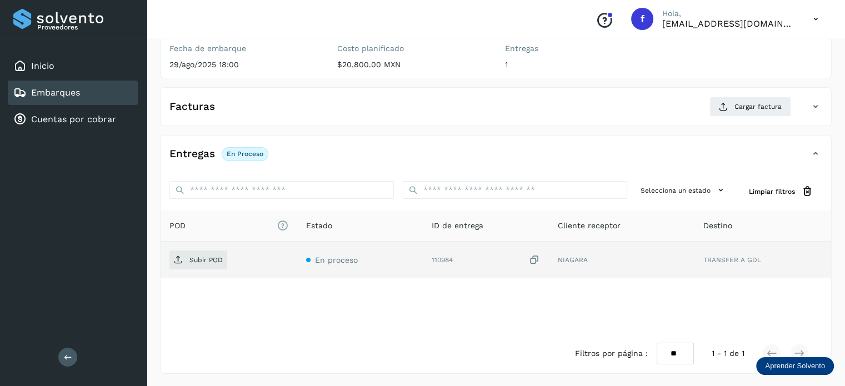
drag, startPoint x: 538, startPoint y: 258, endPoint x: 531, endPoint y: 258, distance: 7.2
click at [538, 258] on icon at bounding box center [533, 260] width 11 height 12
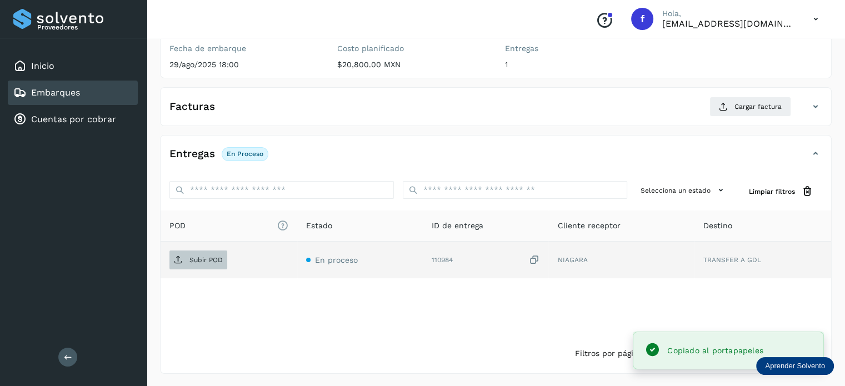
click at [192, 264] on span "Subir POD" at bounding box center [198, 260] width 58 height 18
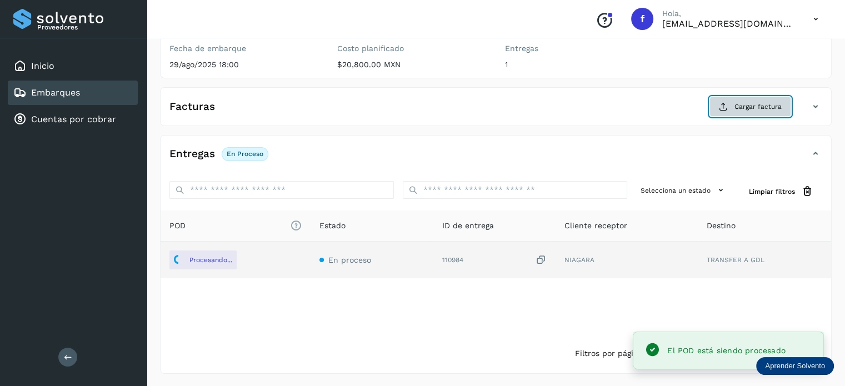
click at [744, 103] on span "Cargar factura" at bounding box center [757, 107] width 47 height 10
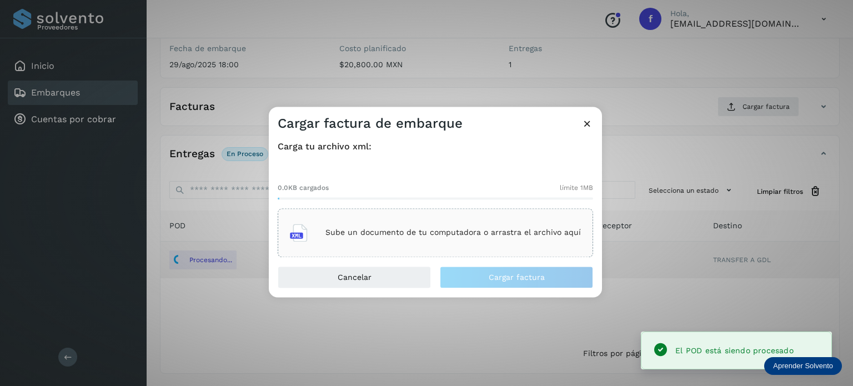
click at [493, 237] on p "Sube un documento de tu computadora o arrastra el archivo aquí" at bounding box center [454, 232] width 256 height 9
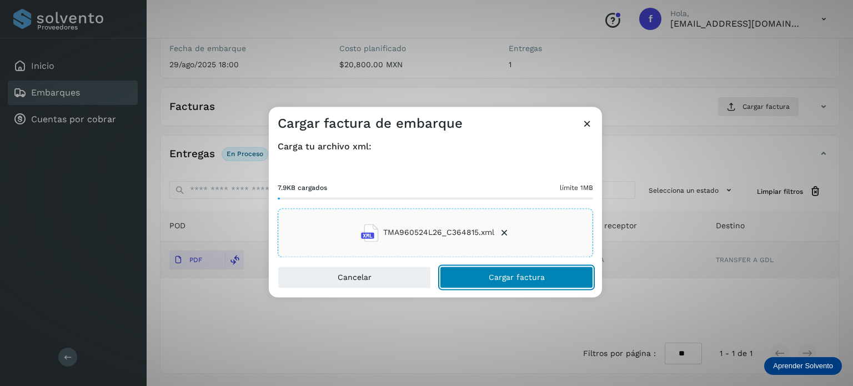
drag, startPoint x: 524, startPoint y: 273, endPoint x: 526, endPoint y: 231, distance: 41.7
click at [524, 273] on span "Cargar factura" at bounding box center [517, 277] width 56 height 8
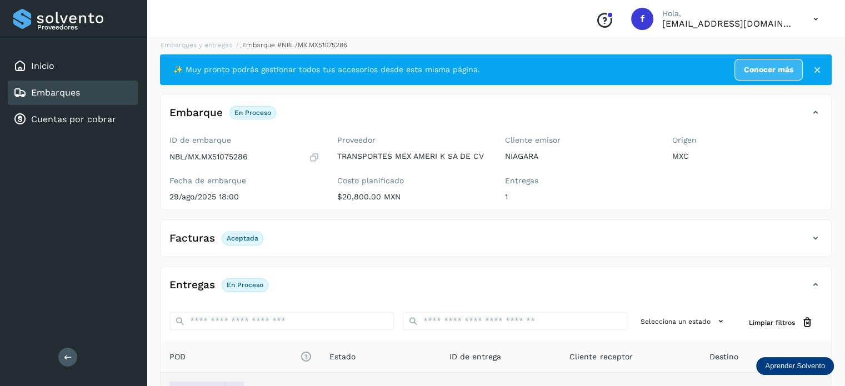
scroll to position [0, 0]
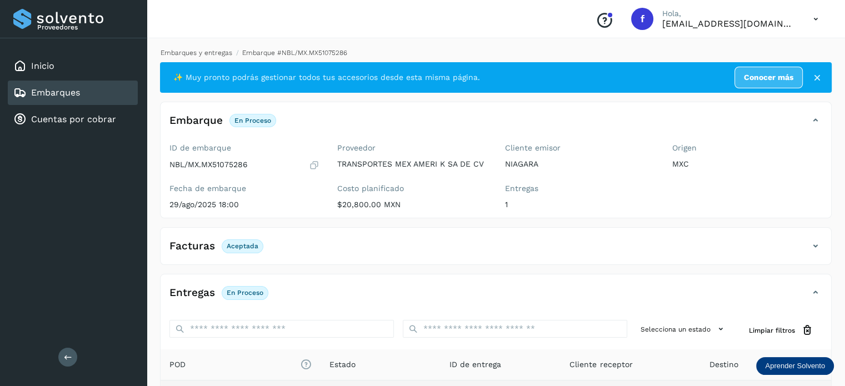
click at [193, 56] on link "Embarques y entregas" at bounding box center [197, 53] width 72 height 8
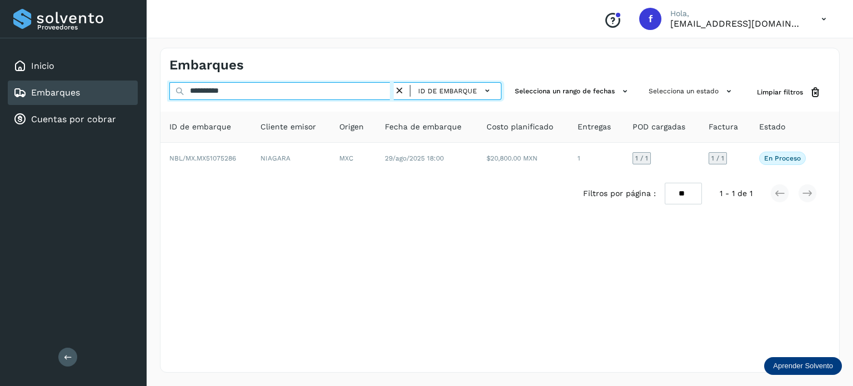
click at [222, 92] on input "**********" at bounding box center [281, 91] width 224 height 18
paste input "text"
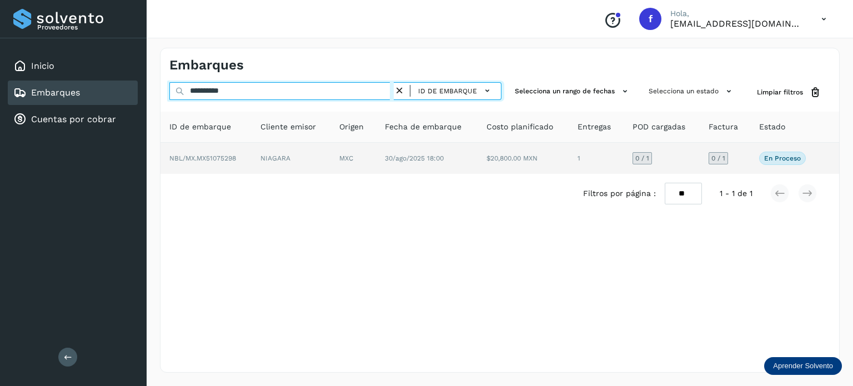
type input "**********"
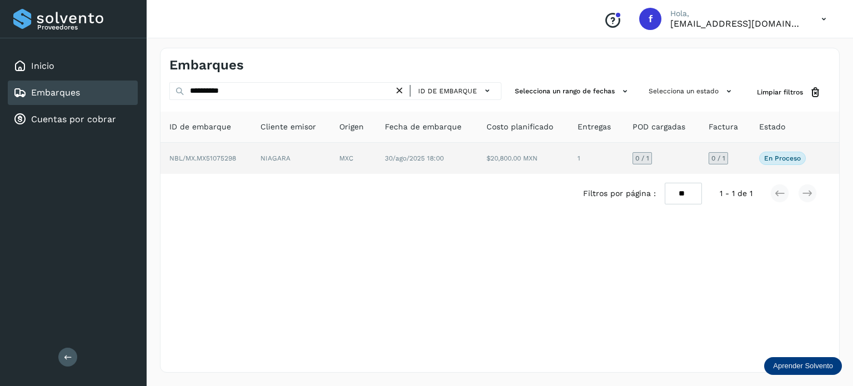
click at [480, 157] on td "$20,800.00 MXN" at bounding box center [523, 158] width 91 height 31
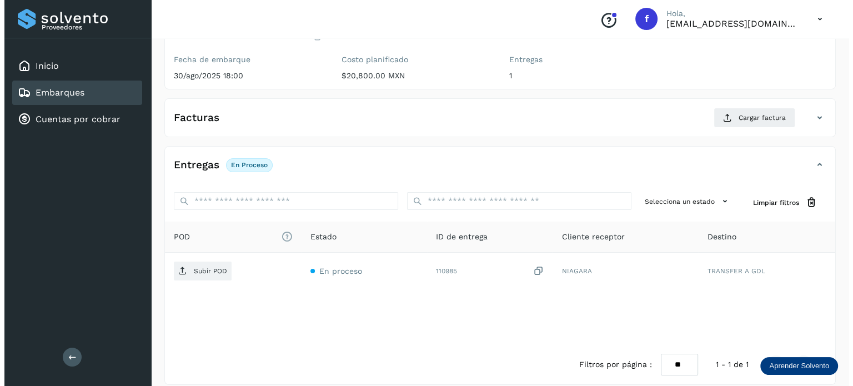
scroll to position [140, 0]
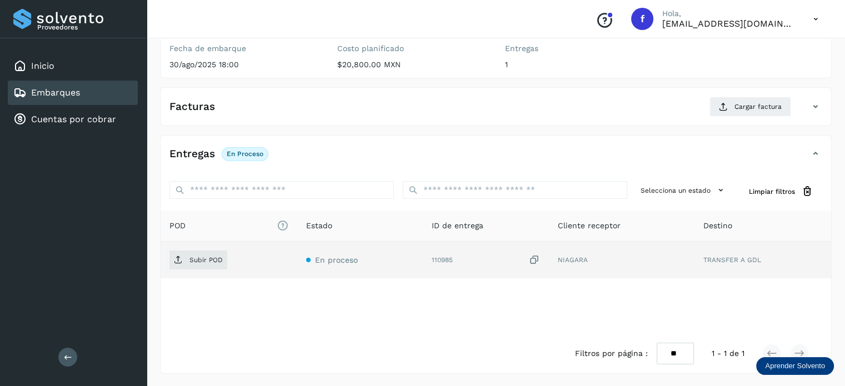
click at [535, 260] on icon at bounding box center [533, 260] width 11 height 12
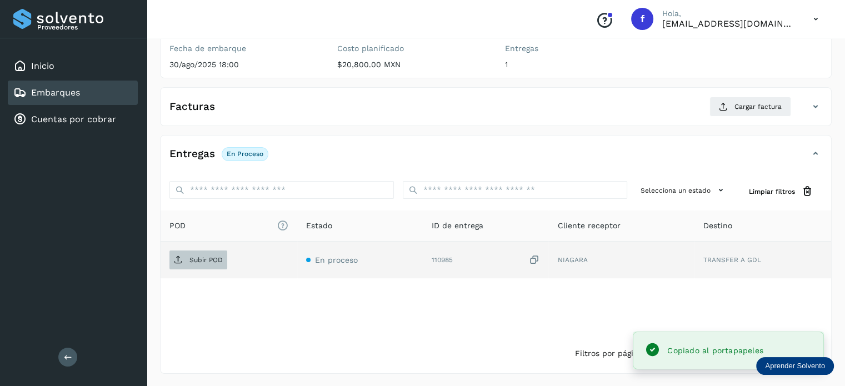
click at [187, 262] on span "Subir POD" at bounding box center [198, 260] width 58 height 18
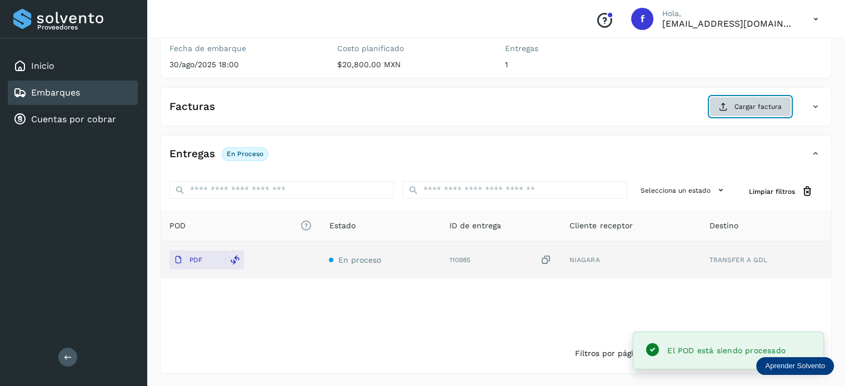
click at [760, 106] on span "Cargar factura" at bounding box center [757, 107] width 47 height 10
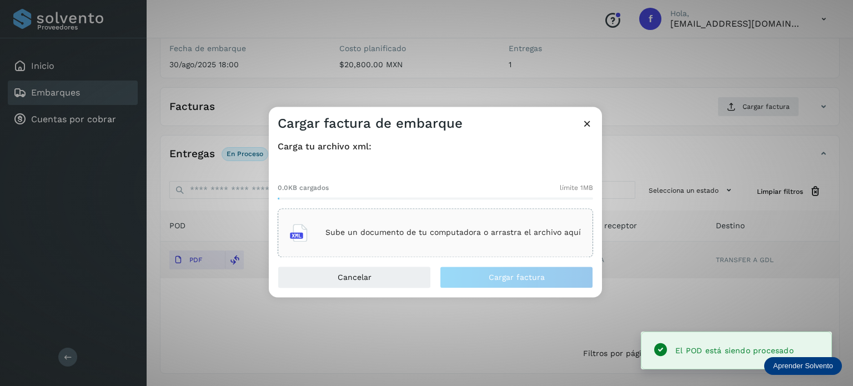
click at [465, 222] on div "Sube un documento de tu computadora o arrastra el archivo aquí" at bounding box center [435, 233] width 291 height 30
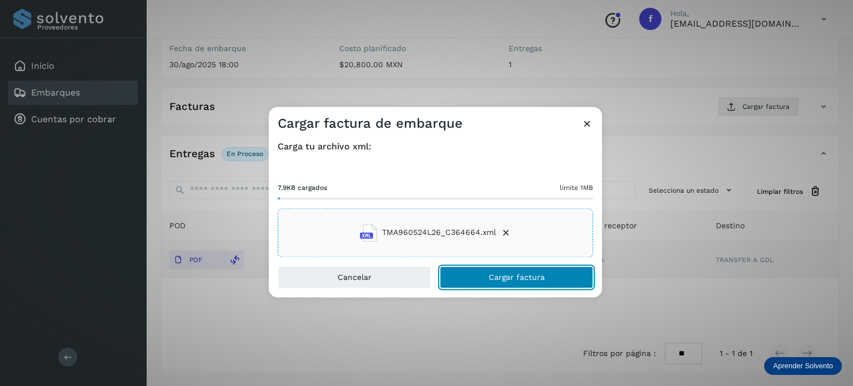
click at [536, 286] on button "Cargar factura" at bounding box center [516, 277] width 153 height 22
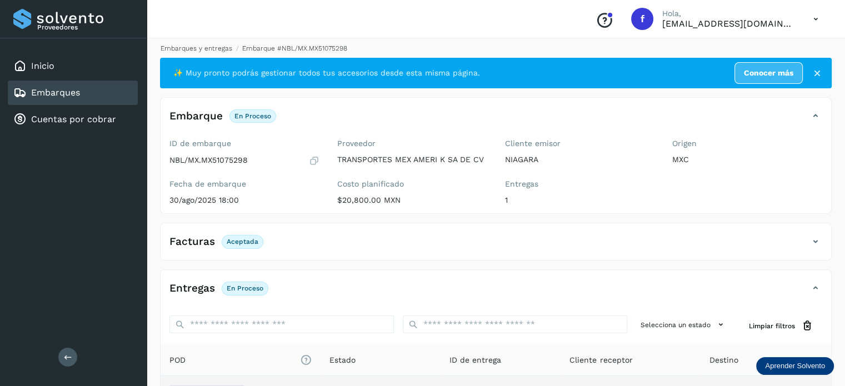
scroll to position [0, 0]
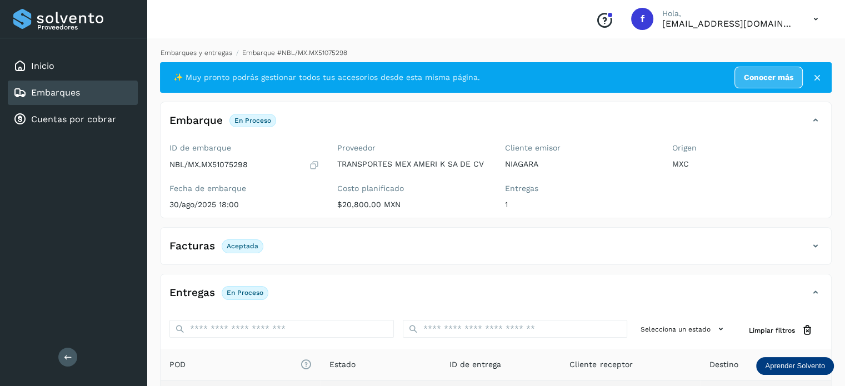
click at [211, 53] on link "Embarques y entregas" at bounding box center [197, 53] width 72 height 8
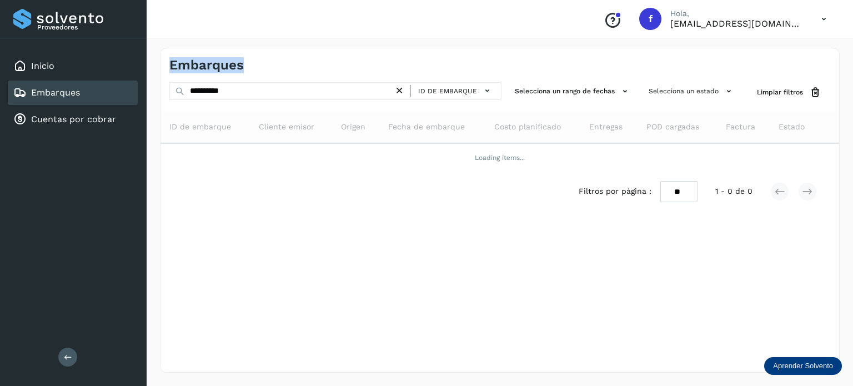
click at [211, 53] on div "Embarques" at bounding box center [500, 60] width 679 height 25
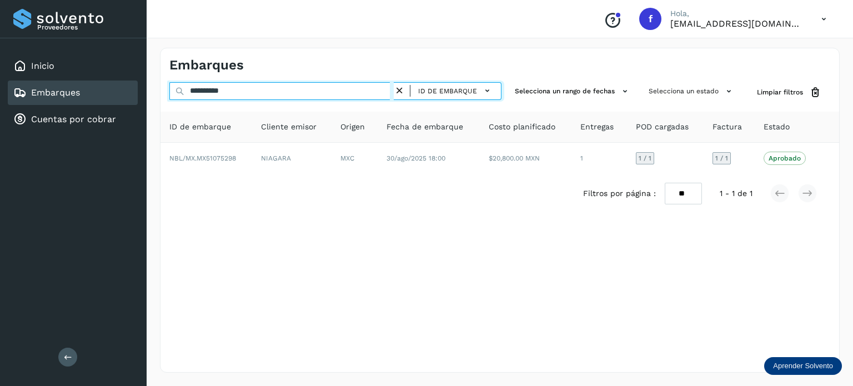
click at [218, 91] on input "**********" at bounding box center [281, 91] width 224 height 18
paste input "text"
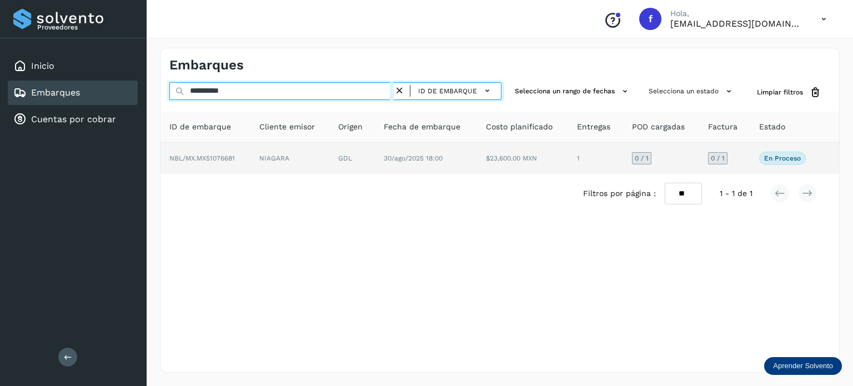
type input "**********"
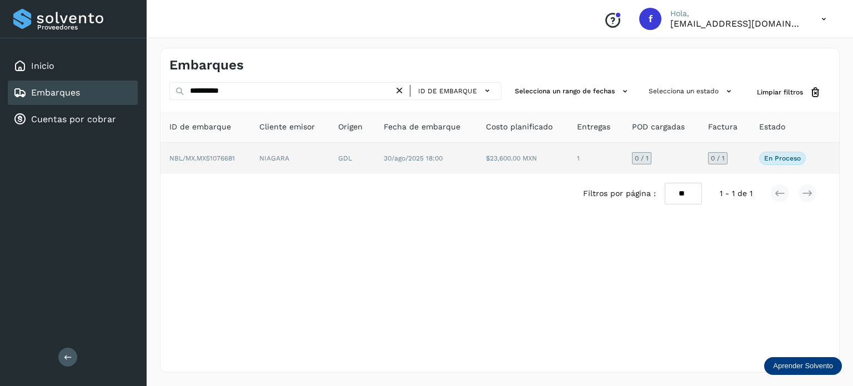
click at [484, 162] on td "$23,600.00 MXN" at bounding box center [522, 158] width 91 height 31
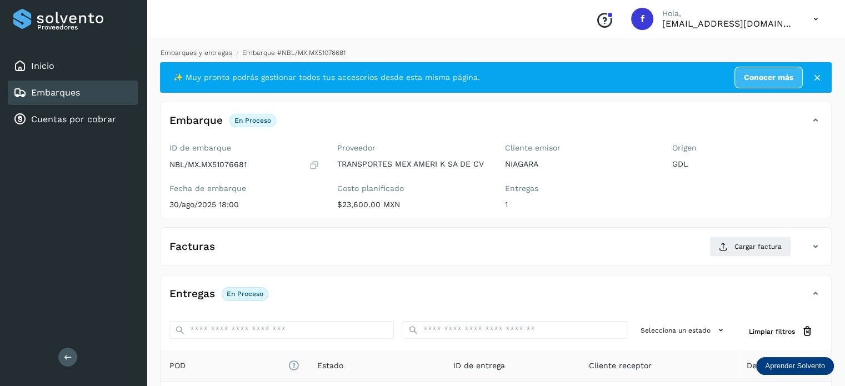
click at [213, 50] on link "Embarques y entregas" at bounding box center [197, 53] width 72 height 8
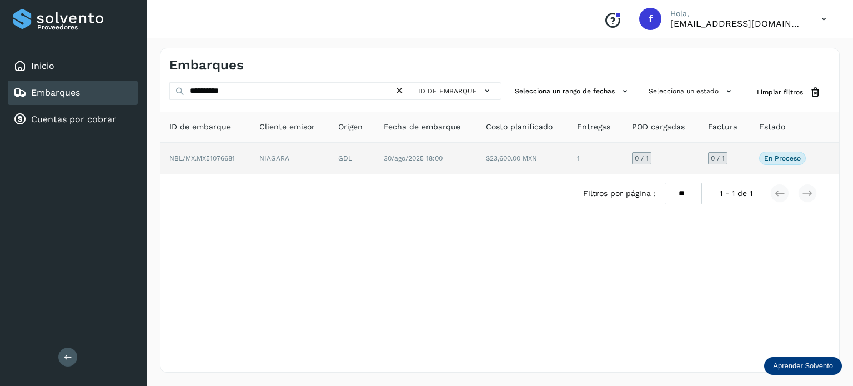
drag, startPoint x: 304, startPoint y: 137, endPoint x: 307, endPoint y: 147, distance: 9.7
click at [304, 138] on th "Cliente emisor" at bounding box center [290, 127] width 79 height 31
click at [307, 147] on td "NIAGARA" at bounding box center [290, 158] width 79 height 31
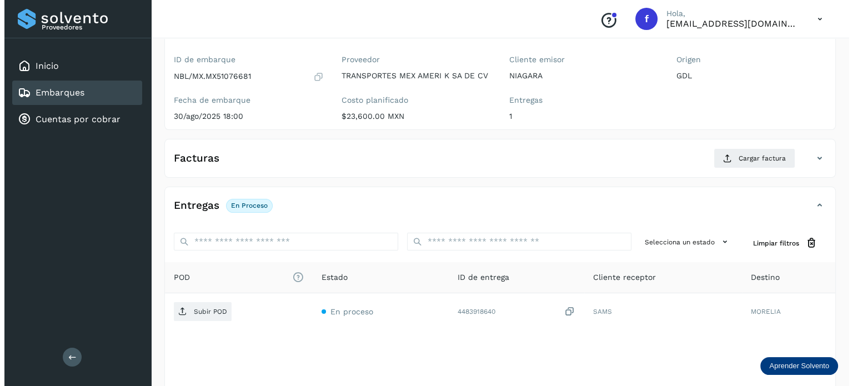
scroll to position [140, 0]
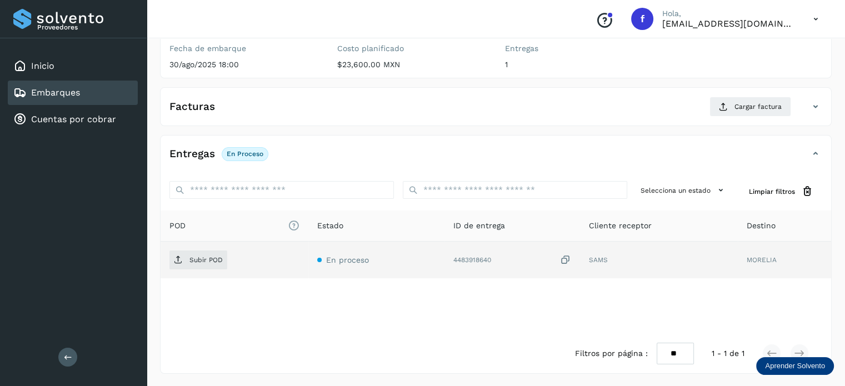
click at [567, 258] on icon at bounding box center [565, 260] width 11 height 12
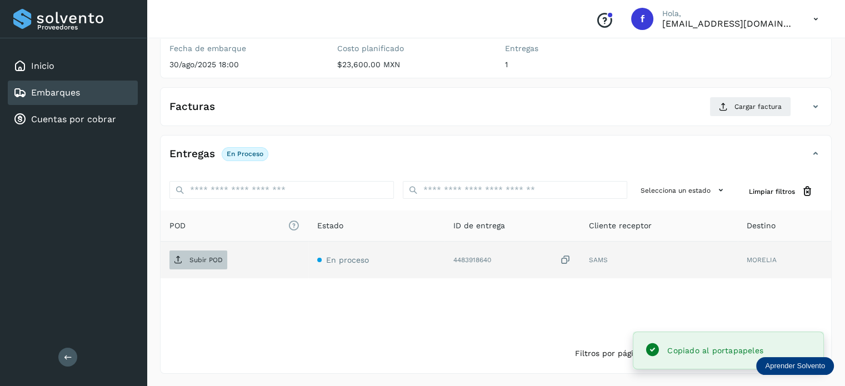
click at [194, 259] on p "Subir POD" at bounding box center [205, 260] width 33 height 8
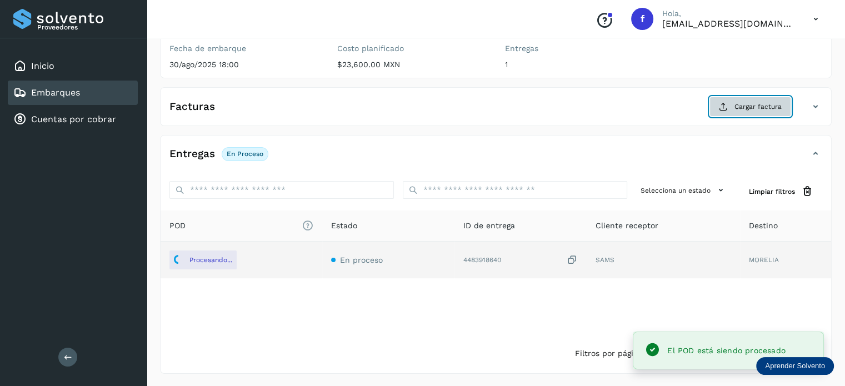
click at [750, 106] on span "Cargar factura" at bounding box center [757, 107] width 47 height 10
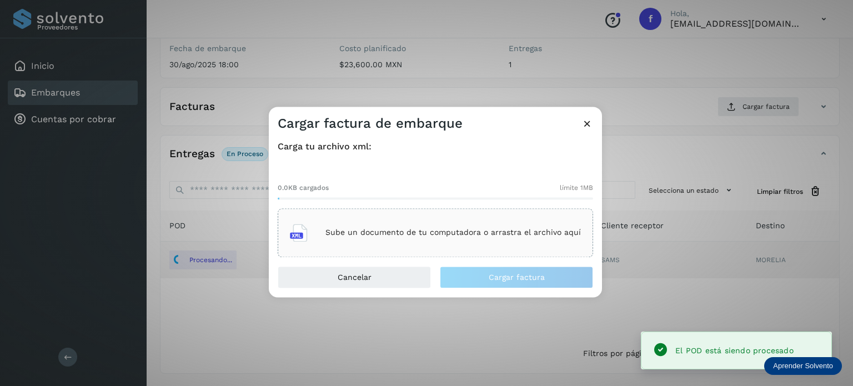
click at [446, 242] on div "Sube un documento de tu computadora o arrastra el archivo aquí" at bounding box center [435, 233] width 291 height 30
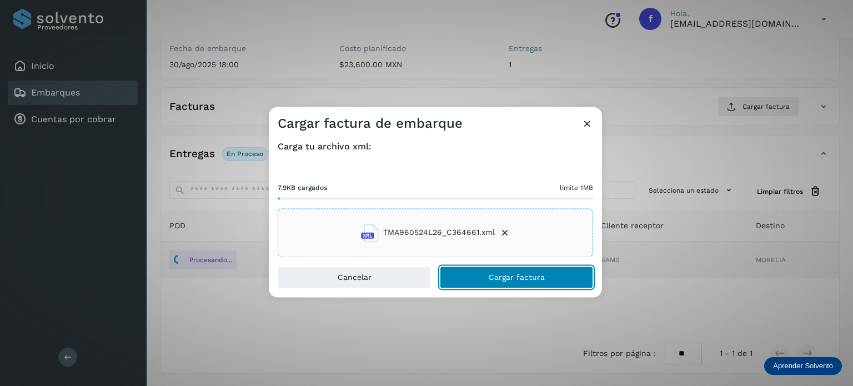
drag, startPoint x: 532, startPoint y: 282, endPoint x: 547, endPoint y: 209, distance: 74.3
click at [531, 282] on button "Cargar factura" at bounding box center [516, 277] width 153 height 22
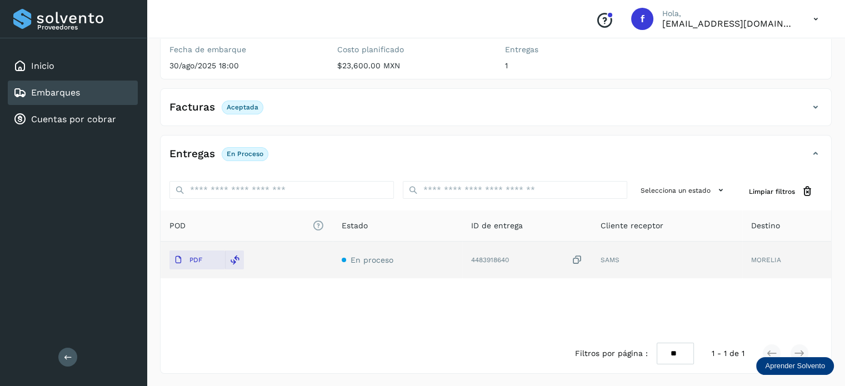
scroll to position [0, 0]
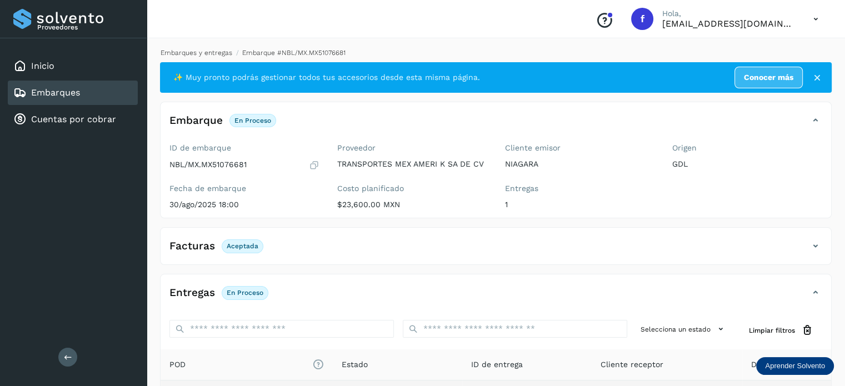
click at [220, 50] on link "Embarques y entregas" at bounding box center [197, 53] width 72 height 8
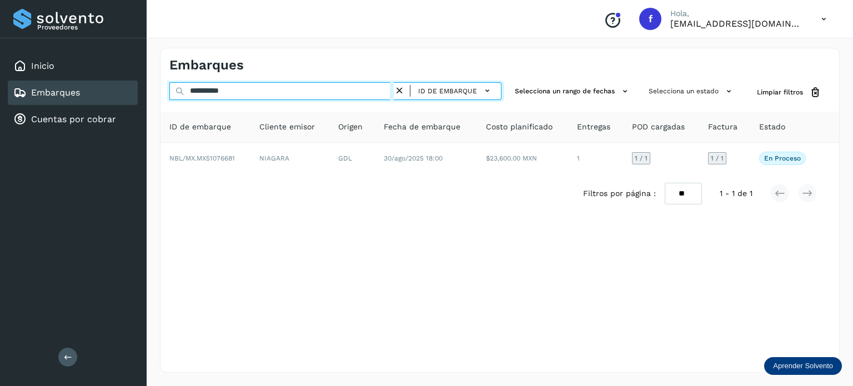
drag, startPoint x: 251, startPoint y: 89, endPoint x: 93, endPoint y: 89, distance: 157.8
click at [93, 89] on div "**********" at bounding box center [426, 193] width 853 height 386
paste input "text"
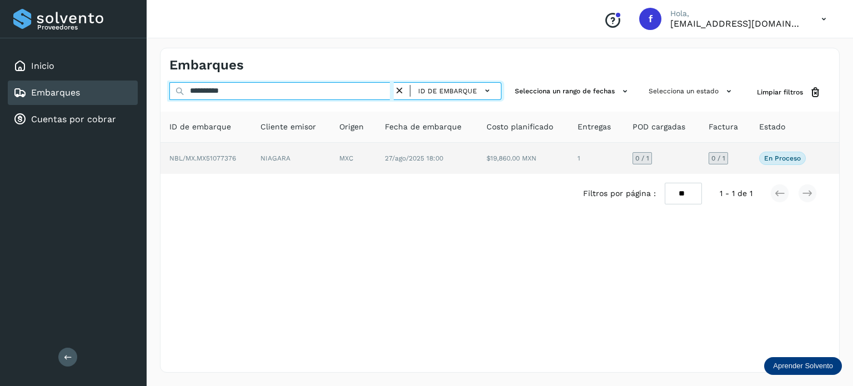
type input "**********"
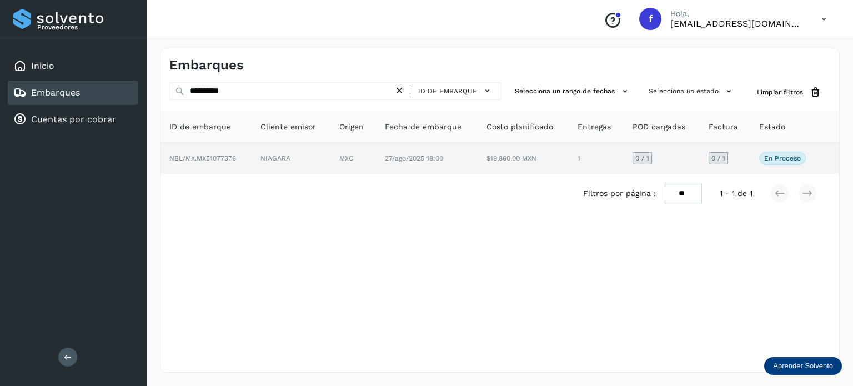
click at [453, 158] on td "27/ago/2025 18:00" at bounding box center [427, 158] width 102 height 31
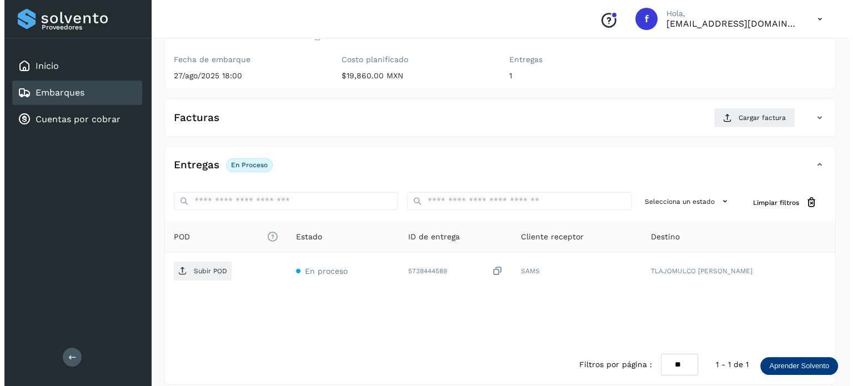
scroll to position [140, 0]
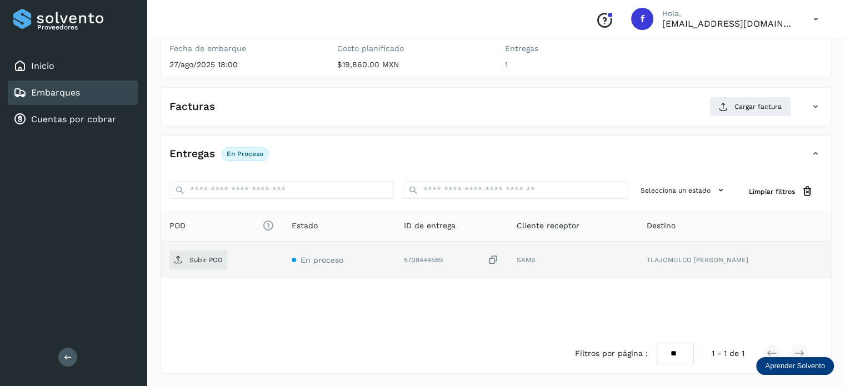
click at [499, 258] on icon at bounding box center [493, 260] width 11 height 12
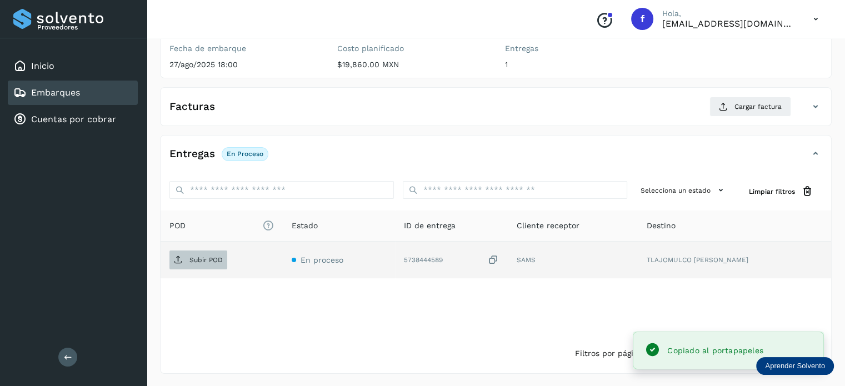
click at [202, 257] on p "Subir POD" at bounding box center [205, 260] width 33 height 8
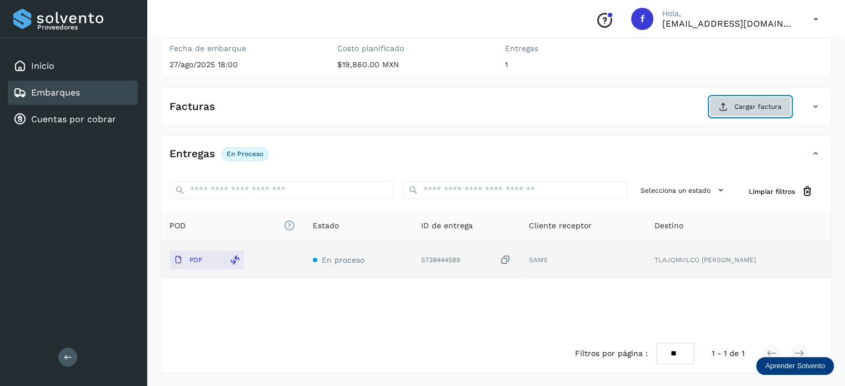
click at [770, 105] on span "Cargar factura" at bounding box center [757, 107] width 47 height 10
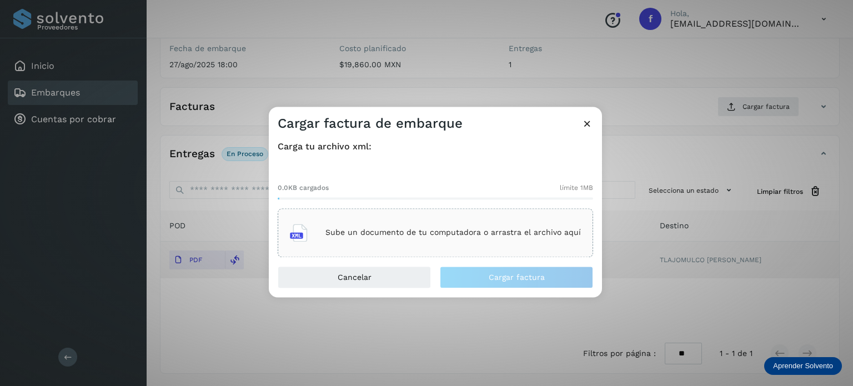
click at [533, 233] on p "Sube un documento de tu computadora o arrastra el archivo aquí" at bounding box center [454, 232] width 256 height 9
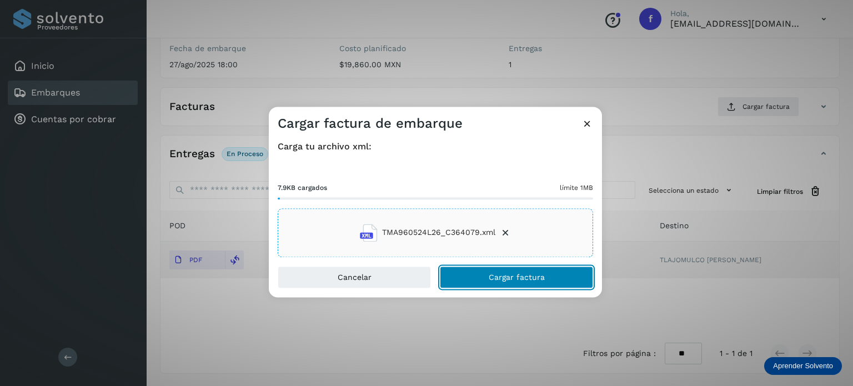
click at [546, 281] on button "Cargar factura" at bounding box center [516, 277] width 153 height 22
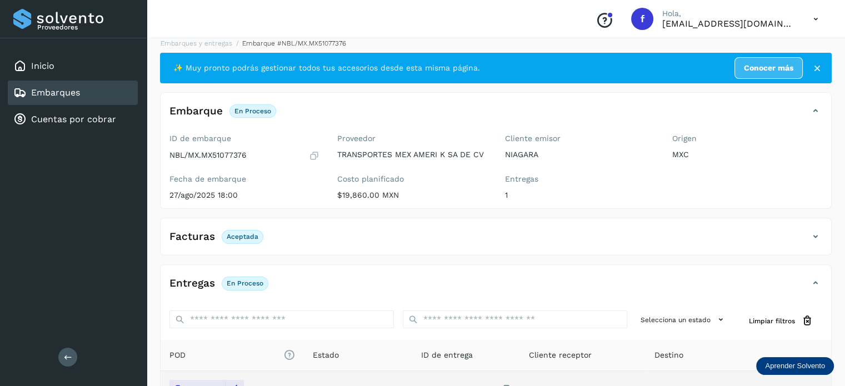
scroll to position [0, 0]
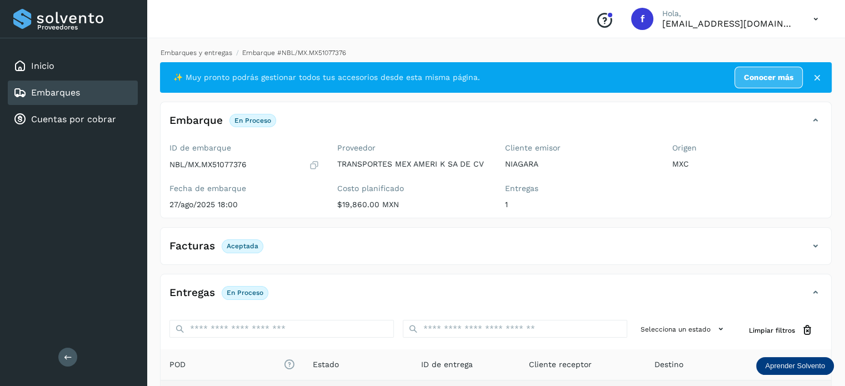
click at [191, 53] on link "Embarques y entregas" at bounding box center [197, 53] width 72 height 8
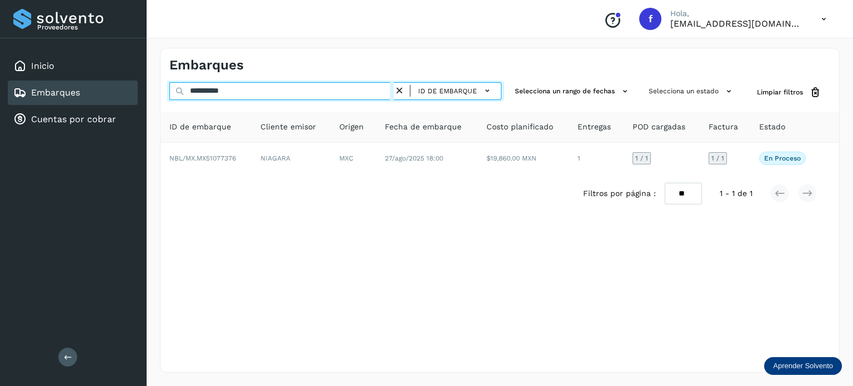
drag, startPoint x: 247, startPoint y: 94, endPoint x: 106, endPoint y: 95, distance: 141.1
click at [106, 95] on div "**********" at bounding box center [426, 193] width 853 height 386
paste input "text"
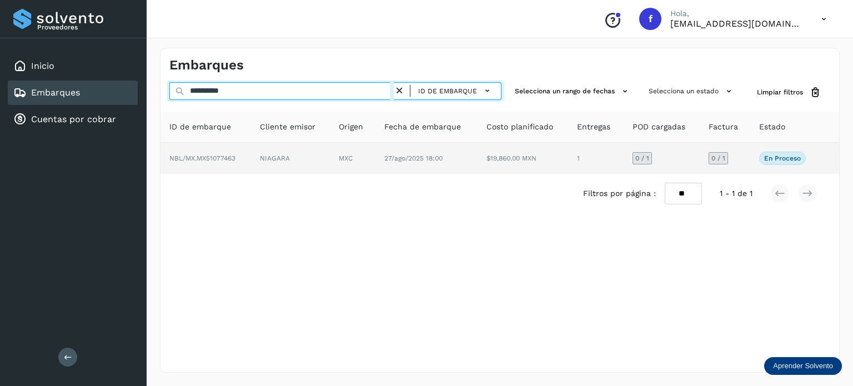
type input "**********"
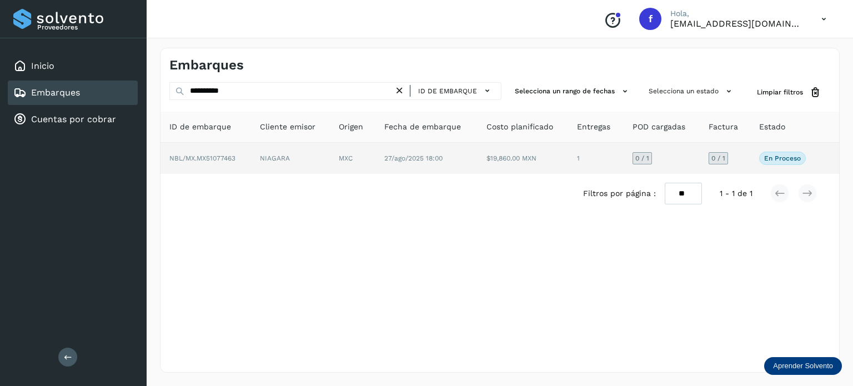
click at [409, 163] on td "27/ago/2025 18:00" at bounding box center [427, 158] width 102 height 31
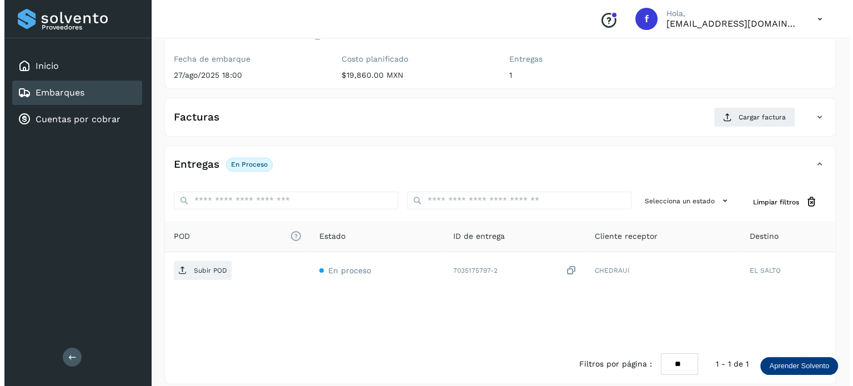
scroll to position [140, 0]
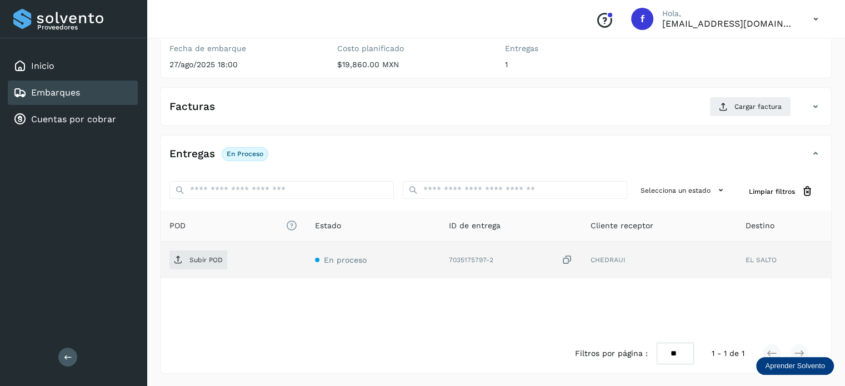
click at [565, 257] on icon at bounding box center [567, 260] width 11 height 12
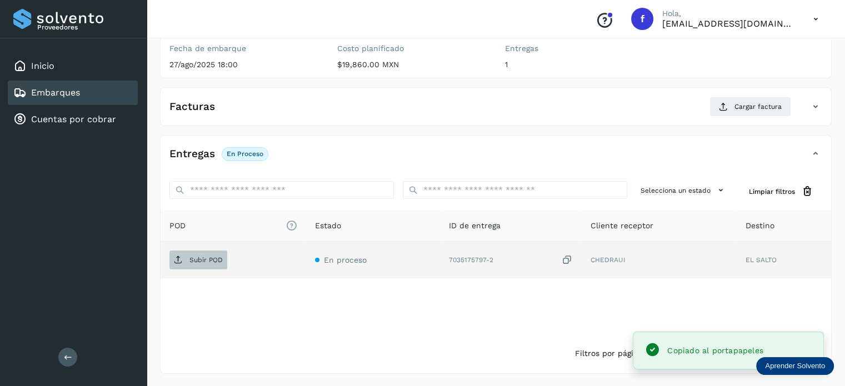
click at [190, 253] on span "Subir POD" at bounding box center [198, 260] width 58 height 18
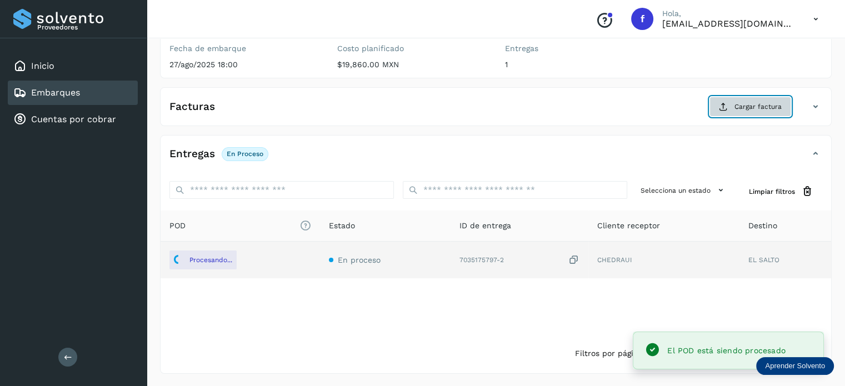
click at [756, 112] on button "Cargar factura" at bounding box center [750, 107] width 82 height 20
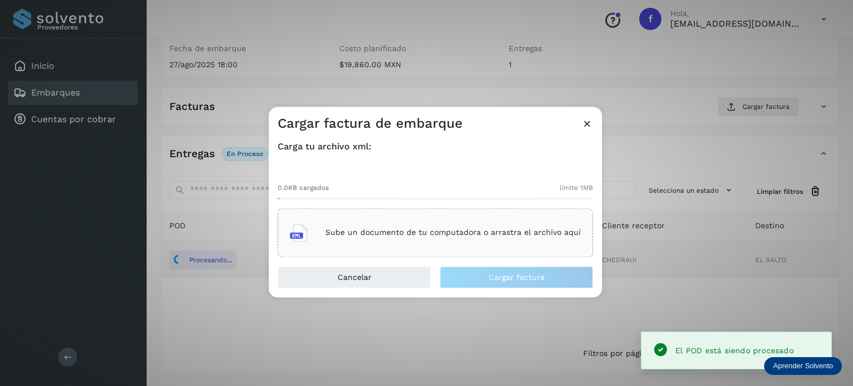
click at [537, 219] on div "Sube un documento de tu computadora o arrastra el archivo aquí" at bounding box center [435, 233] width 291 height 30
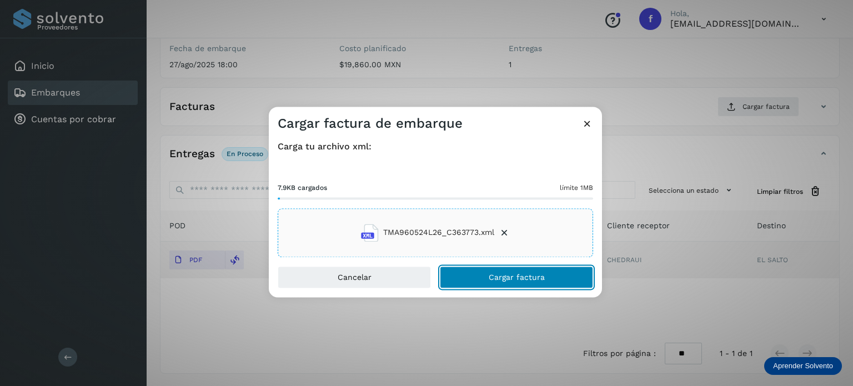
click at [520, 277] on span "Cargar factura" at bounding box center [517, 277] width 56 height 8
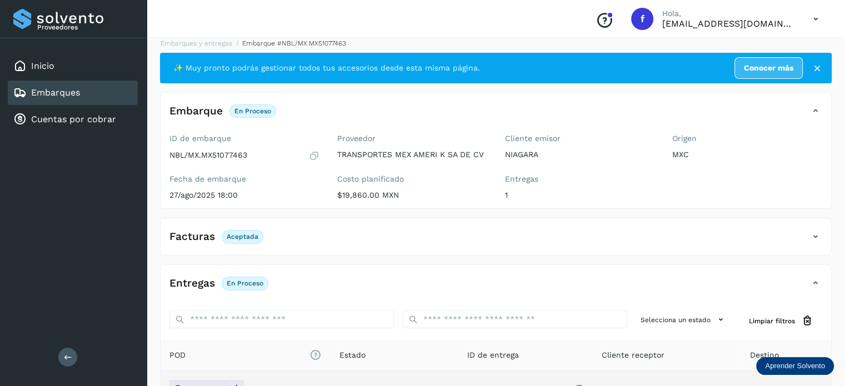
scroll to position [0, 0]
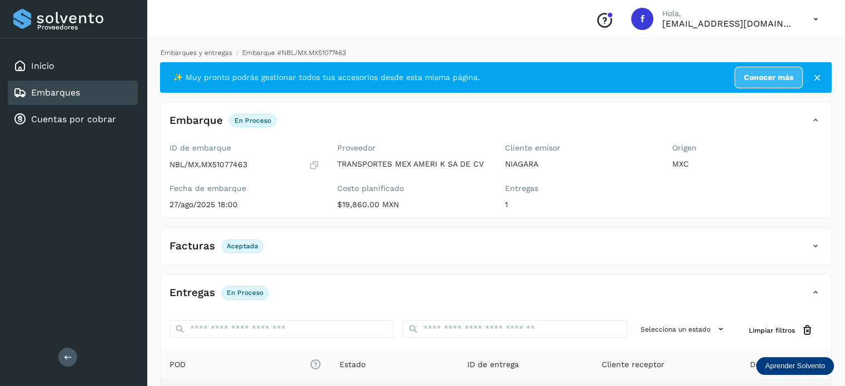
click at [196, 53] on link "Embarques y entregas" at bounding box center [197, 53] width 72 height 8
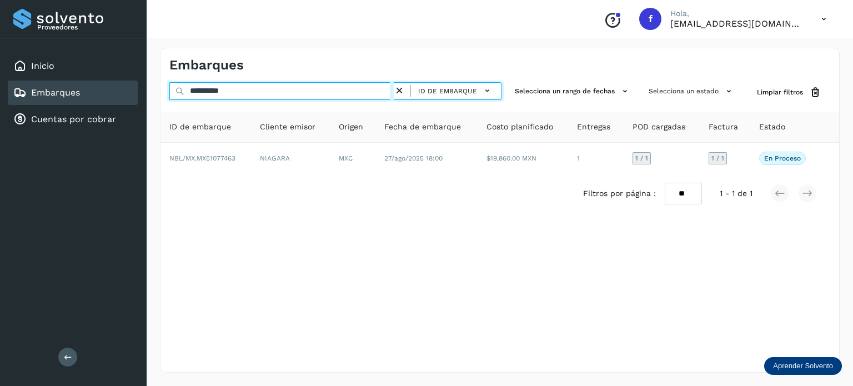
click at [213, 90] on input "**********" at bounding box center [281, 91] width 224 height 18
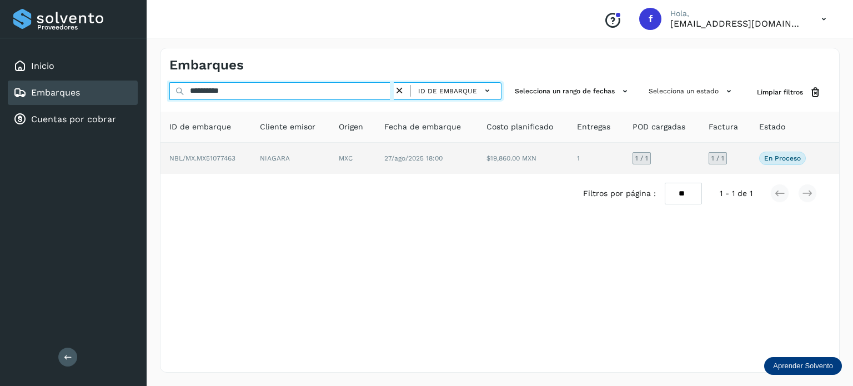
paste input "text"
type input "**********"
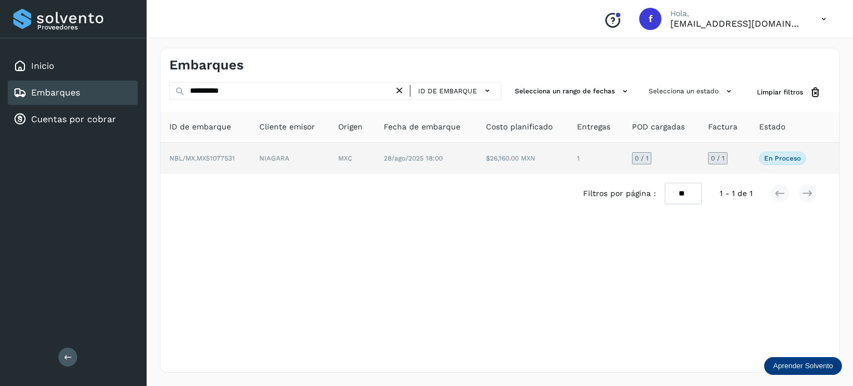
click at [424, 164] on td "28/ago/2025 18:00" at bounding box center [426, 158] width 102 height 31
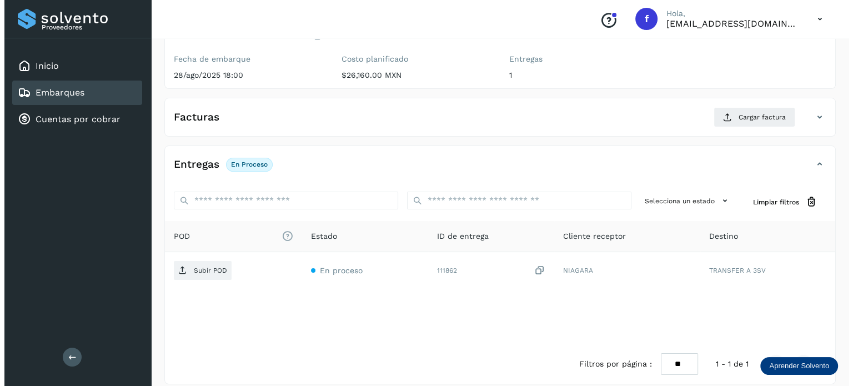
scroll to position [140, 0]
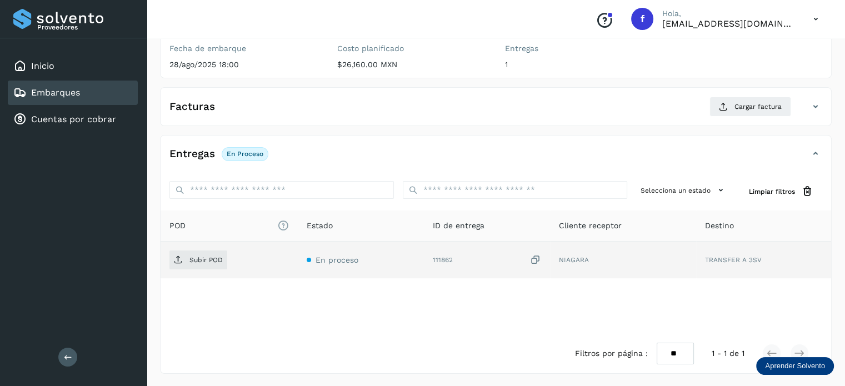
click at [538, 260] on icon at bounding box center [535, 260] width 11 height 12
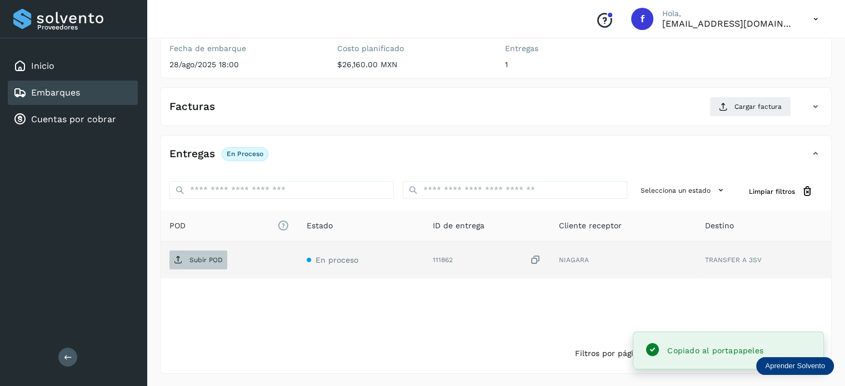
click at [211, 263] on p "Subir POD" at bounding box center [205, 260] width 33 height 8
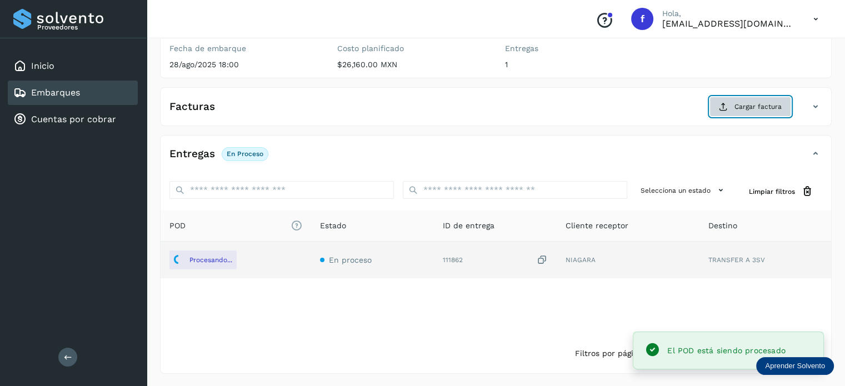
click at [727, 108] on icon at bounding box center [723, 106] width 9 height 9
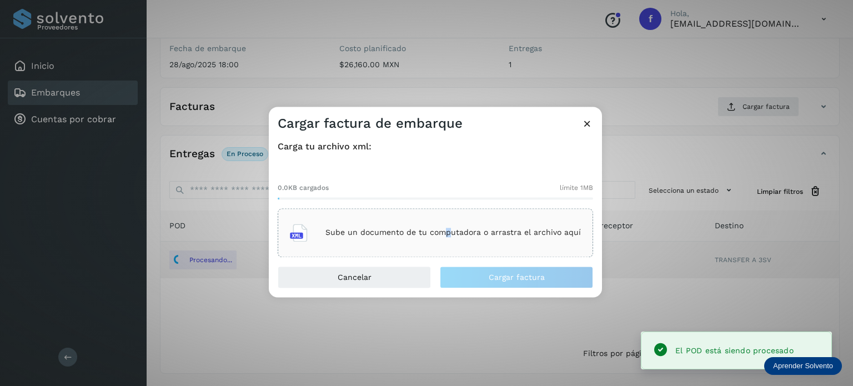
click at [449, 237] on div "Sube un documento de tu computadora o arrastra el archivo aquí" at bounding box center [435, 233] width 291 height 30
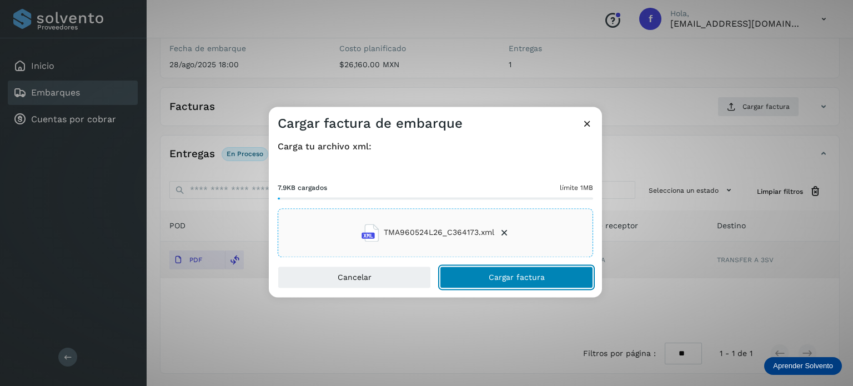
click at [507, 273] on span "Cargar factura" at bounding box center [517, 277] width 56 height 8
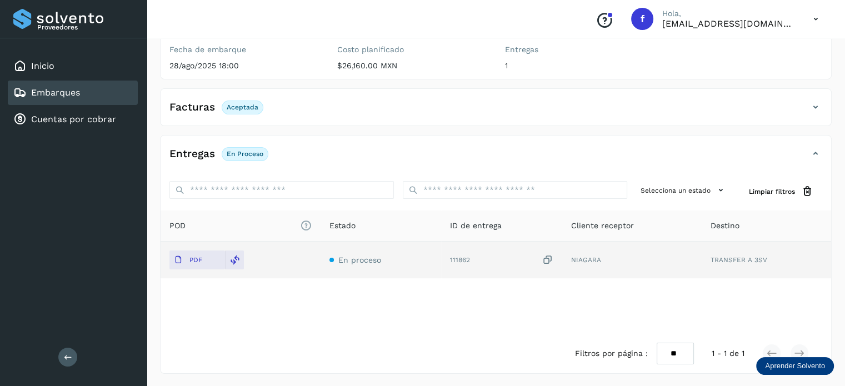
scroll to position [0, 0]
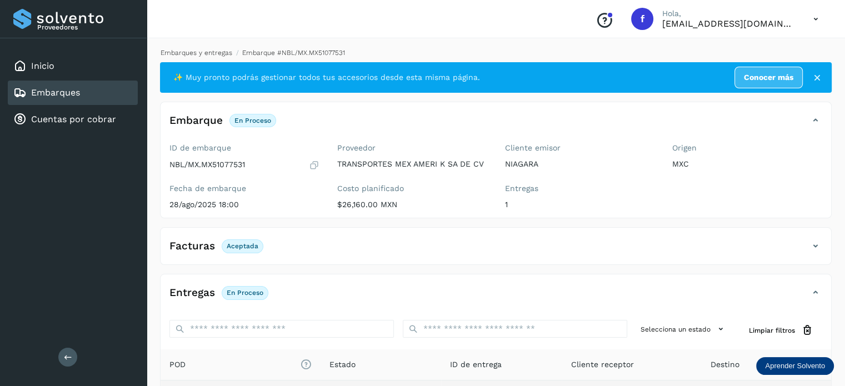
click at [209, 55] on link "Embarques y entregas" at bounding box center [197, 53] width 72 height 8
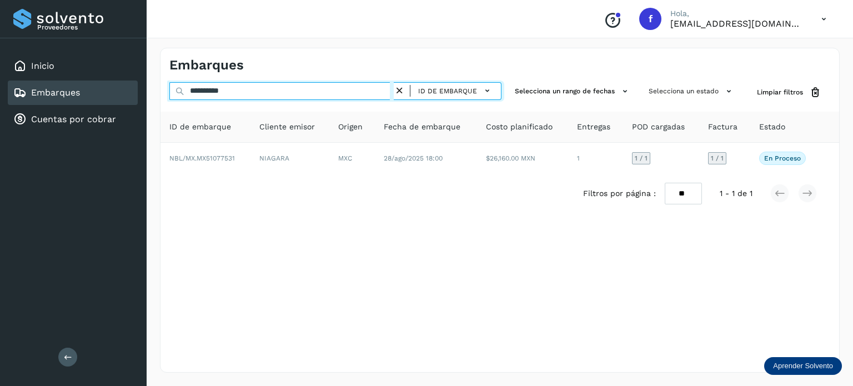
click at [208, 91] on input "**********" at bounding box center [281, 91] width 224 height 18
paste input "text"
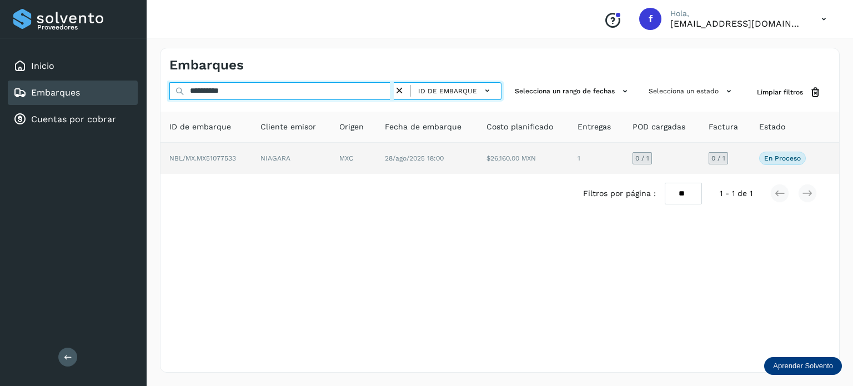
type input "**********"
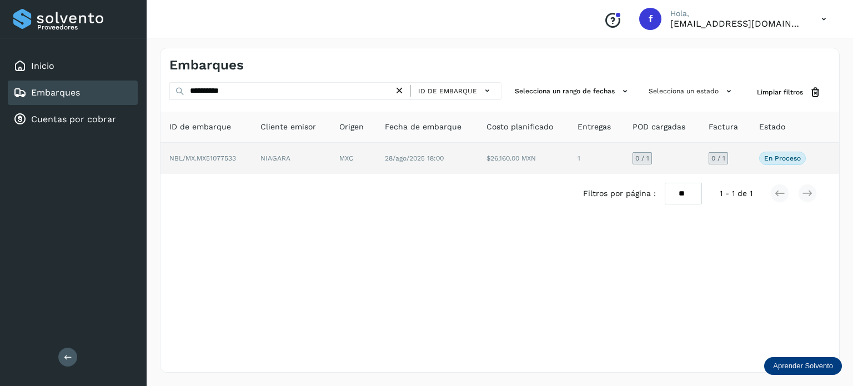
click at [489, 152] on td "$26,160.00 MXN" at bounding box center [523, 158] width 91 height 31
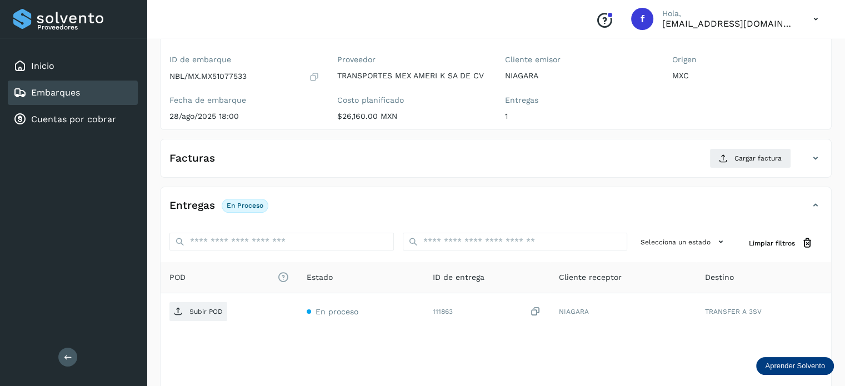
scroll to position [140, 0]
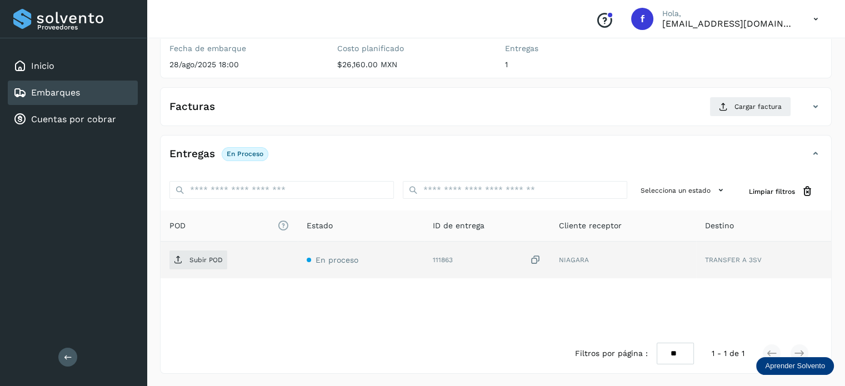
click at [535, 259] on icon at bounding box center [535, 260] width 11 height 12
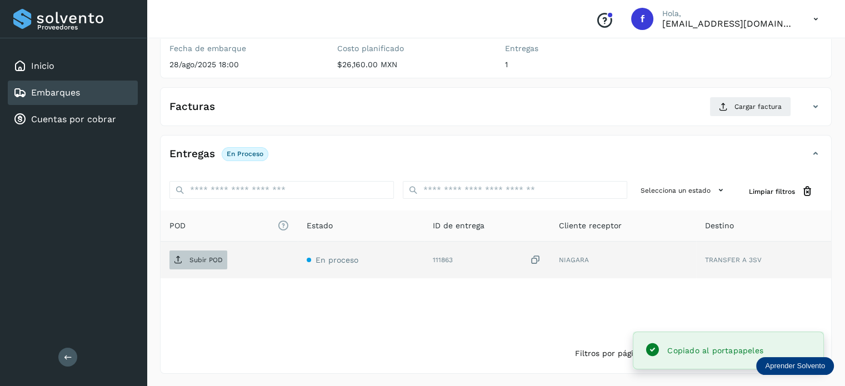
click at [211, 256] on p "Subir POD" at bounding box center [205, 260] width 33 height 8
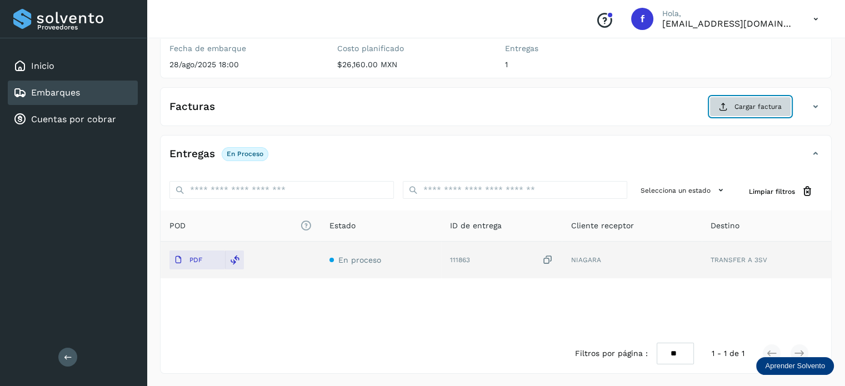
click at [749, 109] on span "Cargar factura" at bounding box center [757, 107] width 47 height 10
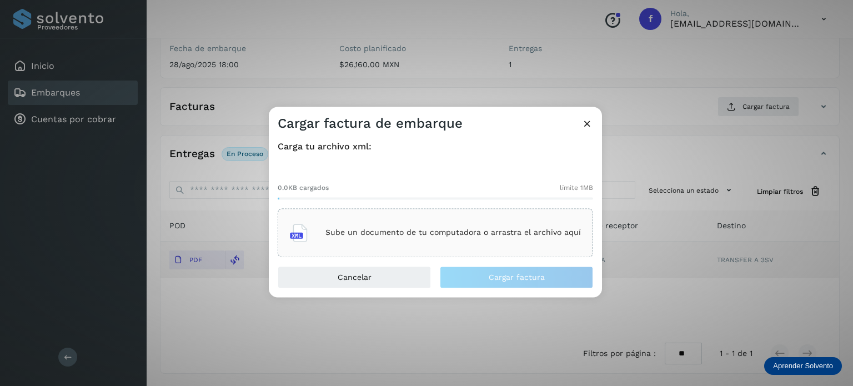
click at [475, 242] on div "Sube un documento de tu computadora o arrastra el archivo aquí" at bounding box center [435, 233] width 291 height 30
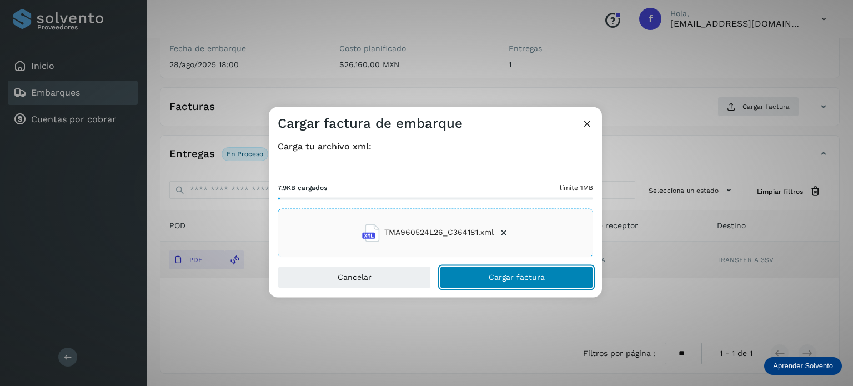
click at [503, 277] on span "Cargar factura" at bounding box center [517, 277] width 56 height 8
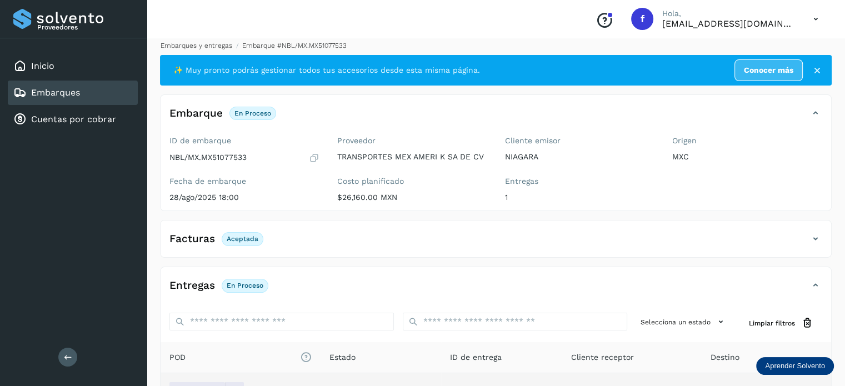
scroll to position [0, 0]
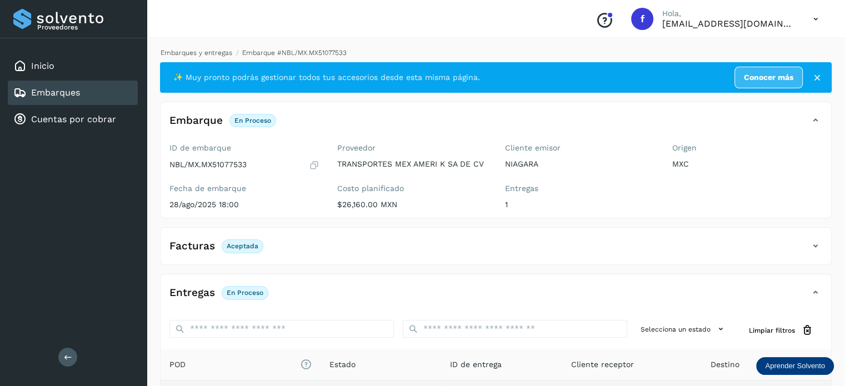
click at [216, 49] on link "Embarques y entregas" at bounding box center [197, 53] width 72 height 8
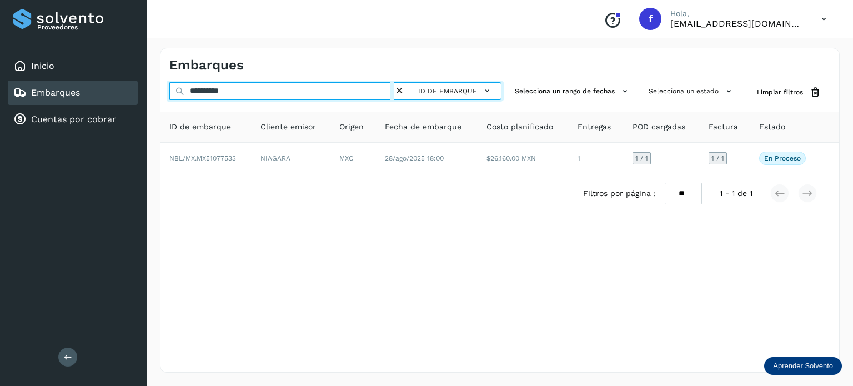
click at [231, 89] on input "**********" at bounding box center [281, 91] width 224 height 18
paste input "text"
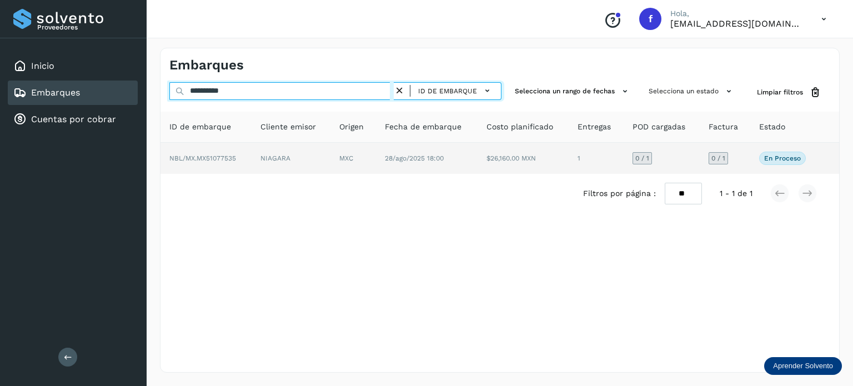
type input "**********"
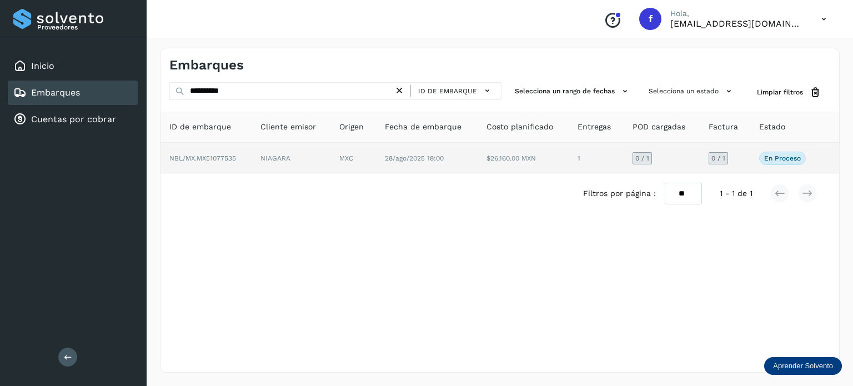
click at [329, 164] on td "NIAGARA" at bounding box center [291, 158] width 79 height 31
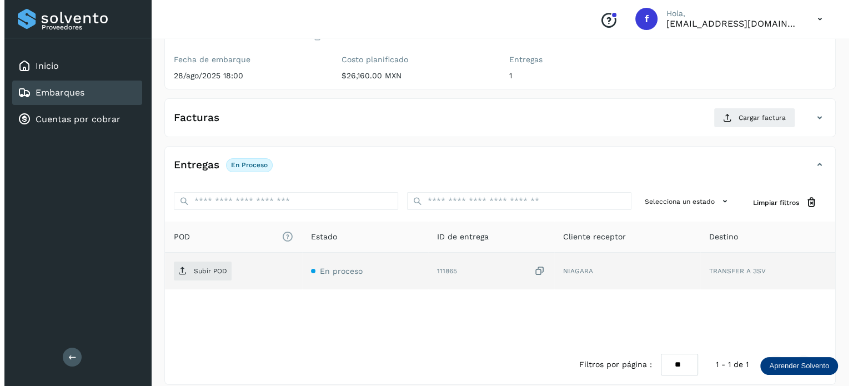
scroll to position [140, 0]
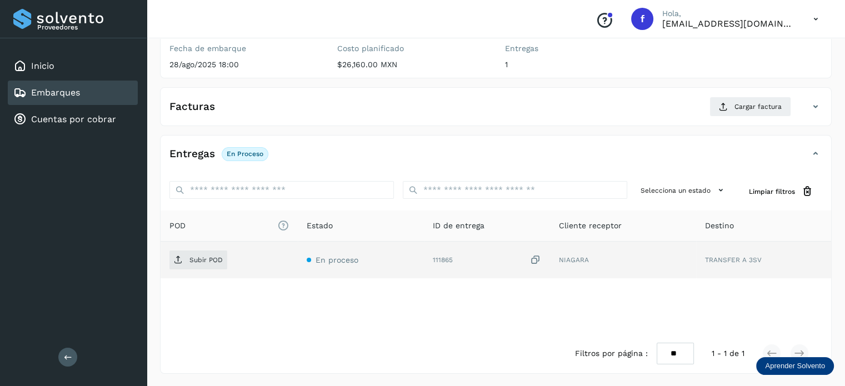
click at [535, 257] on icon at bounding box center [535, 260] width 11 height 12
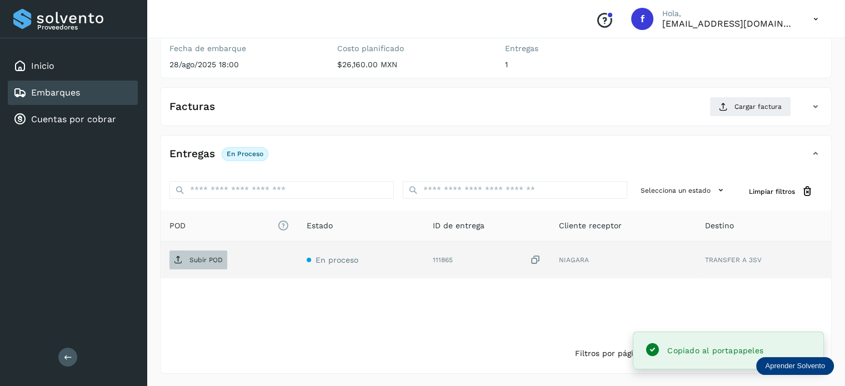
click at [198, 263] on span "Subir POD" at bounding box center [198, 260] width 58 height 18
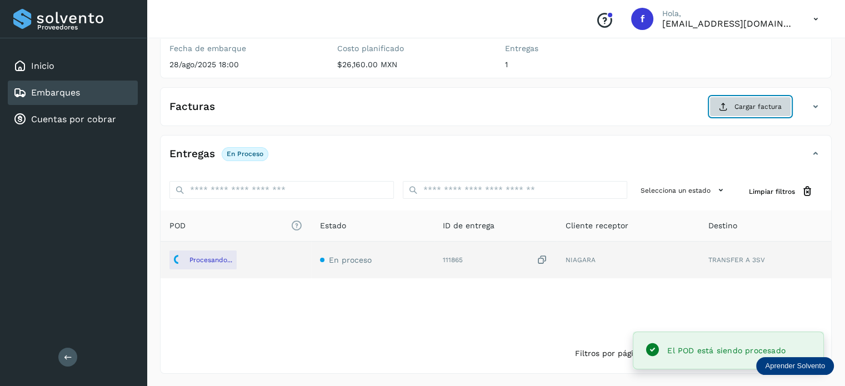
click at [733, 103] on button "Cargar factura" at bounding box center [750, 107] width 82 height 20
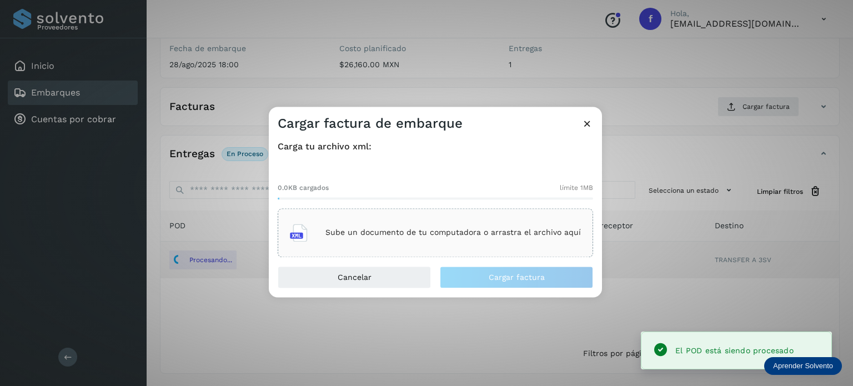
click at [381, 231] on p "Sube un documento de tu computadora o arrastra el archivo aquí" at bounding box center [454, 232] width 256 height 9
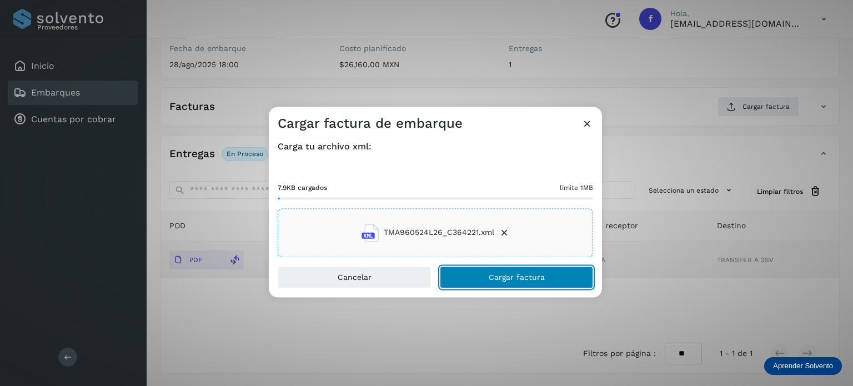
click at [518, 267] on button "Cargar factura" at bounding box center [516, 277] width 153 height 22
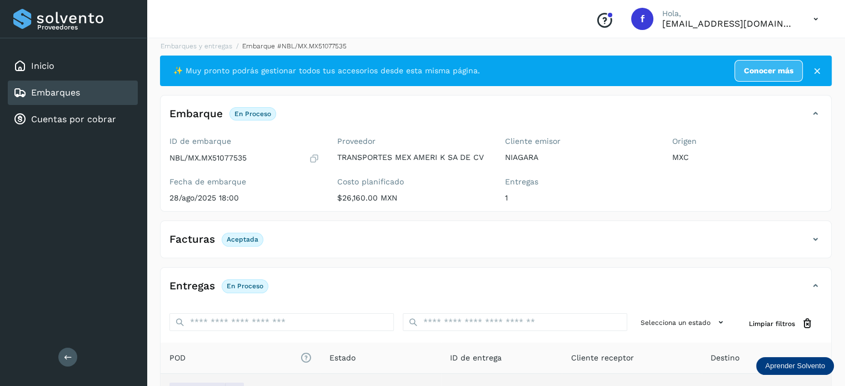
scroll to position [0, 0]
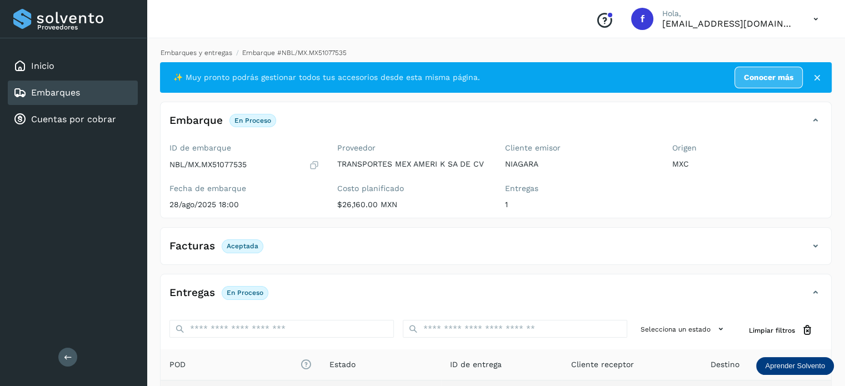
click at [213, 55] on link "Embarques y entregas" at bounding box center [197, 53] width 72 height 8
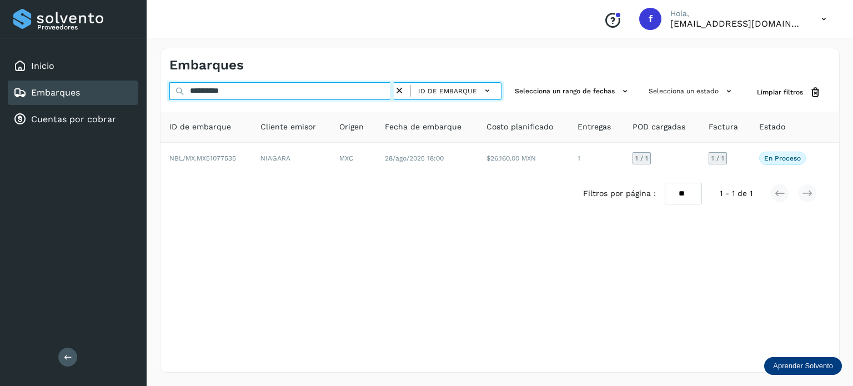
click at [225, 94] on input "**********" at bounding box center [281, 91] width 224 height 18
paste input "text"
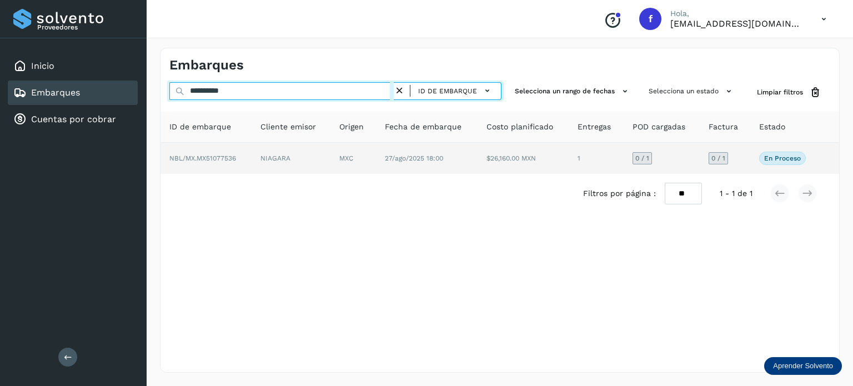
type input "**********"
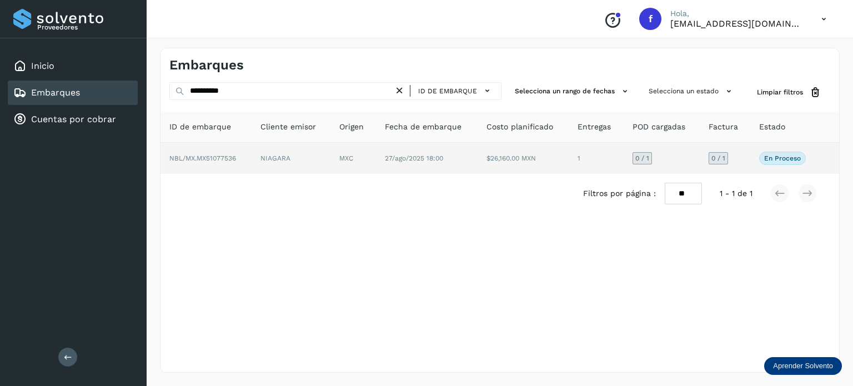
click at [578, 152] on td "1" at bounding box center [596, 158] width 55 height 31
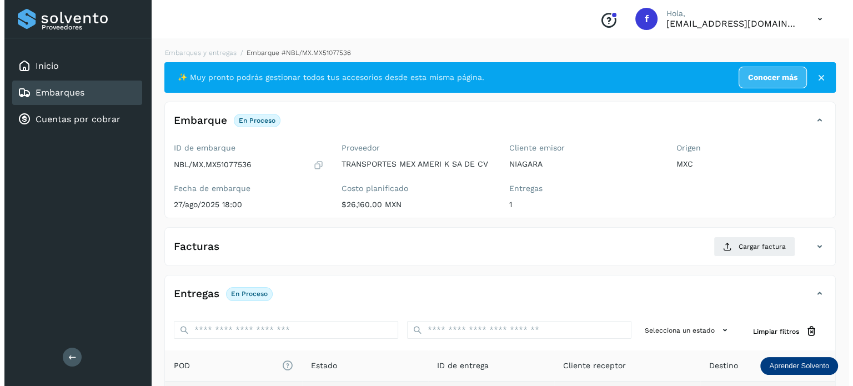
scroll to position [140, 0]
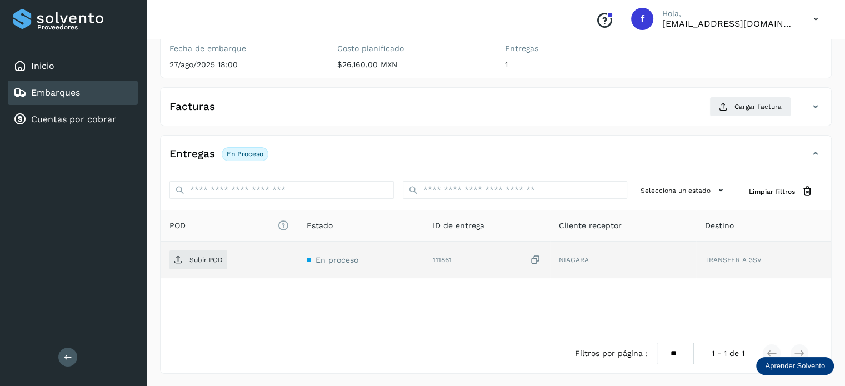
drag, startPoint x: 539, startPoint y: 257, endPoint x: 370, endPoint y: 264, distance: 169.0
click at [538, 257] on icon at bounding box center [535, 260] width 11 height 12
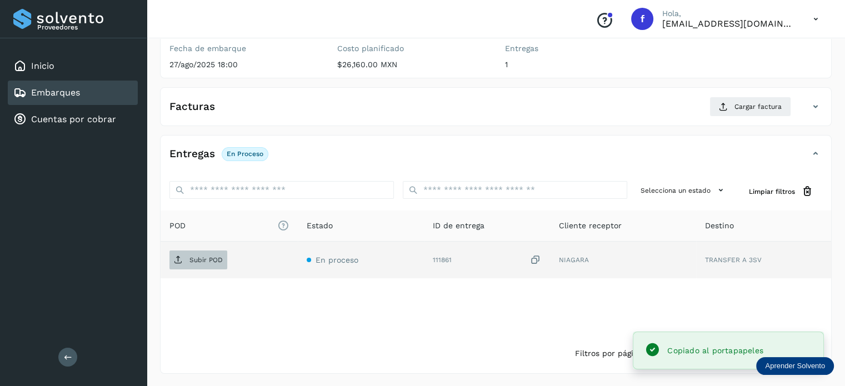
click at [198, 264] on span "Subir POD" at bounding box center [198, 260] width 58 height 18
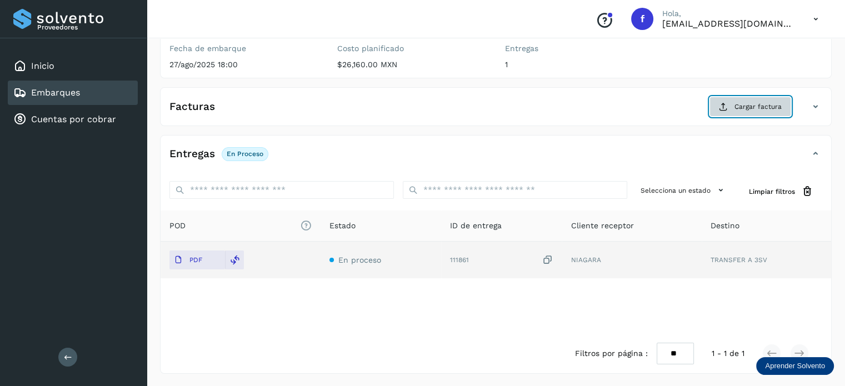
click at [775, 111] on button "Cargar factura" at bounding box center [750, 107] width 82 height 20
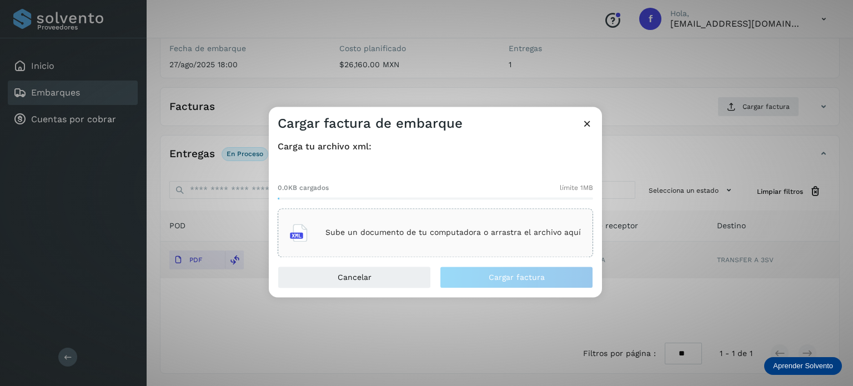
click at [487, 243] on div "Sube un documento de tu computadora o arrastra el archivo aquí" at bounding box center [435, 233] width 291 height 30
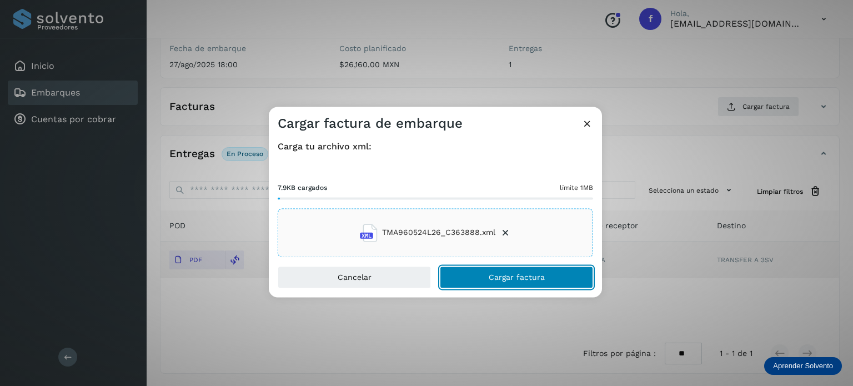
drag, startPoint x: 513, startPoint y: 275, endPoint x: 518, endPoint y: 236, distance: 39.7
click at [513, 274] on span "Cargar factura" at bounding box center [517, 277] width 56 height 8
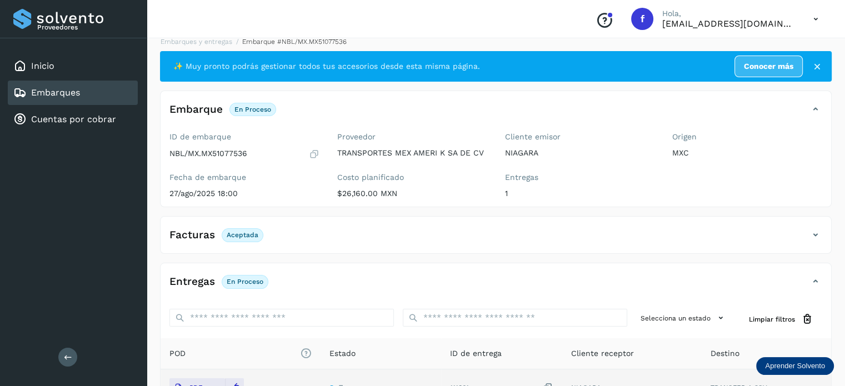
scroll to position [0, 0]
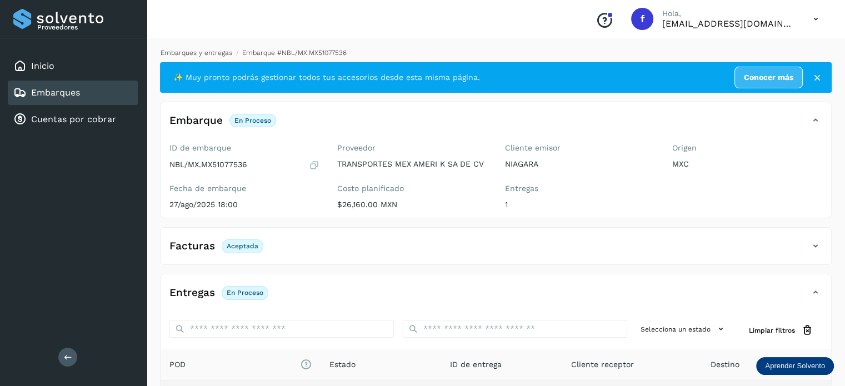
click at [198, 55] on link "Embarques y entregas" at bounding box center [197, 53] width 72 height 8
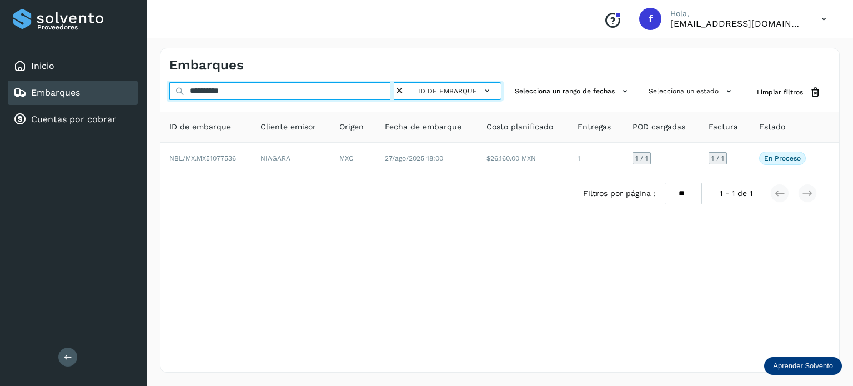
click at [204, 89] on input "**********" at bounding box center [281, 91] width 224 height 18
paste input "text"
type input "**********"
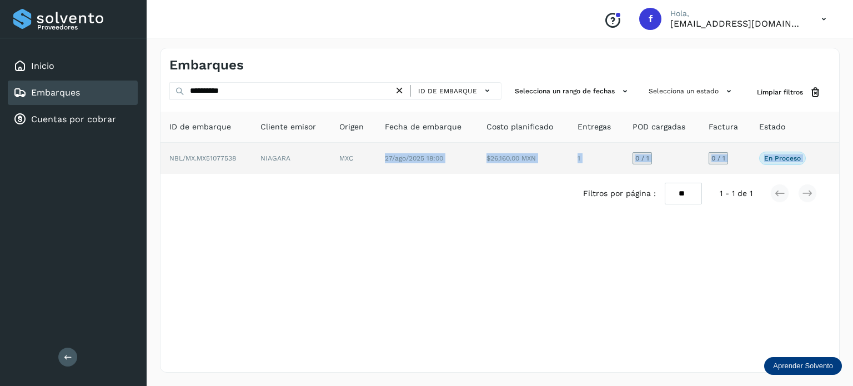
drag, startPoint x: 362, startPoint y: 175, endPoint x: 352, endPoint y: 169, distance: 11.7
click at [362, 177] on div "ID de embarque Cliente emisor Origen Fecha de embarque Costo planificado Entreg…" at bounding box center [500, 163] width 679 height 102
click at [330, 159] on td "NIAGARA" at bounding box center [291, 158] width 79 height 31
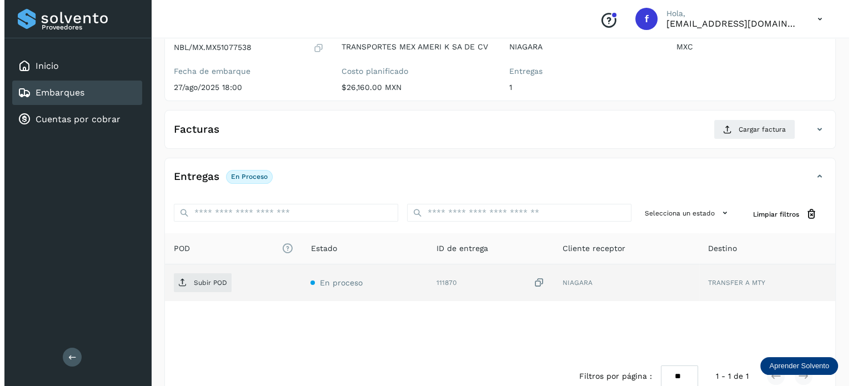
scroll to position [140, 0]
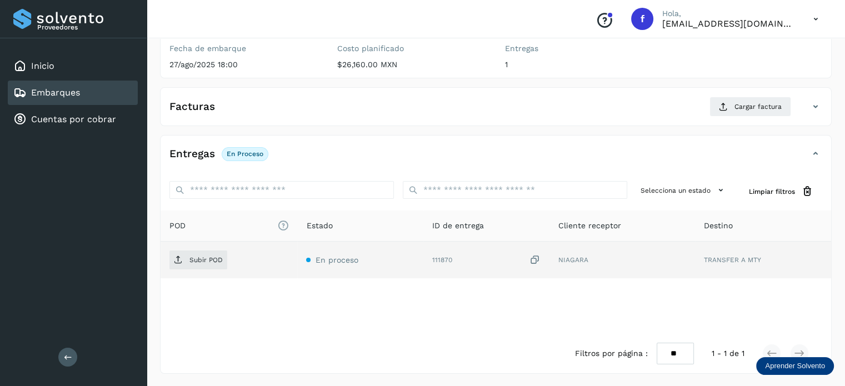
click at [540, 258] on icon at bounding box center [534, 260] width 11 height 12
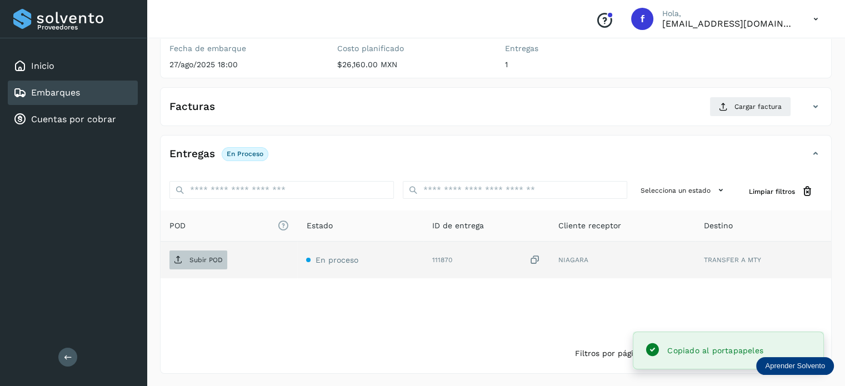
click at [183, 256] on span "Subir POD" at bounding box center [198, 260] width 58 height 18
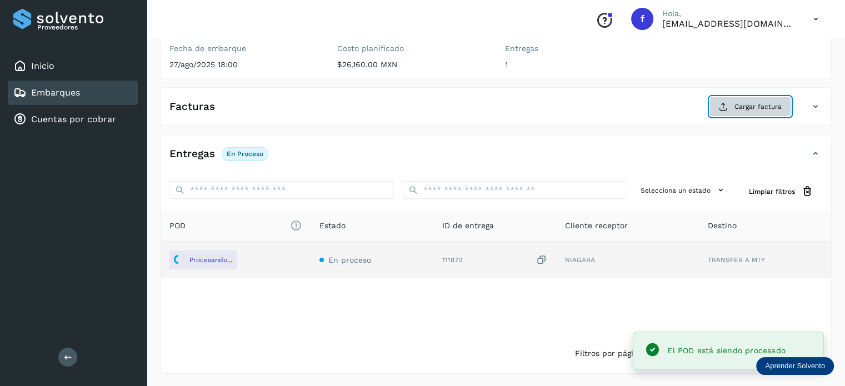
click at [735, 102] on span "Cargar factura" at bounding box center [757, 107] width 47 height 10
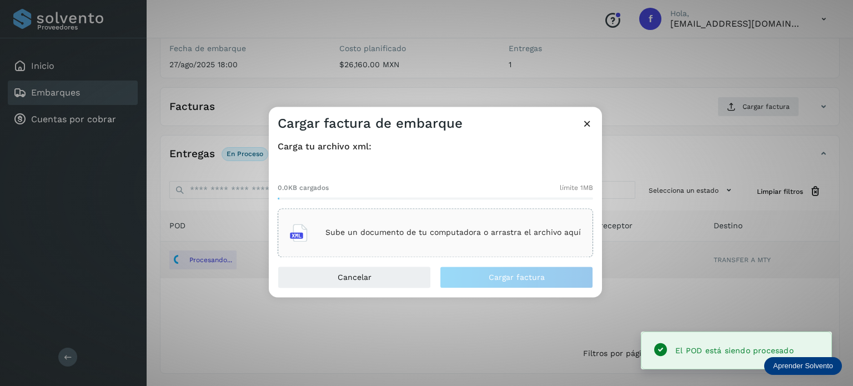
click at [448, 233] on p "Sube un documento de tu computadora o arrastra el archivo aquí" at bounding box center [454, 232] width 256 height 9
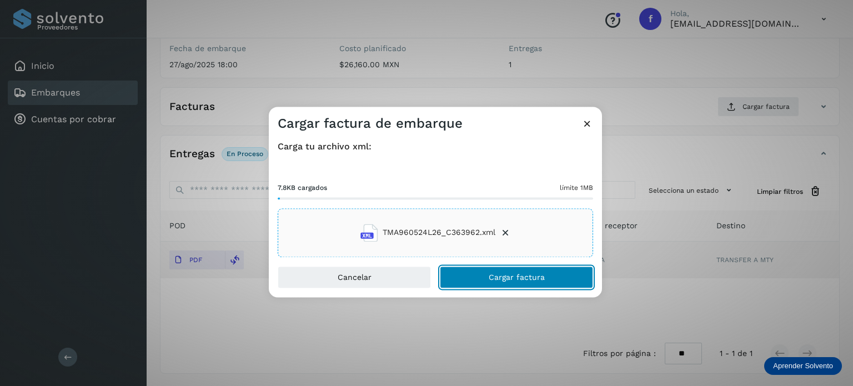
click at [527, 274] on span "Cargar factura" at bounding box center [517, 277] width 56 height 8
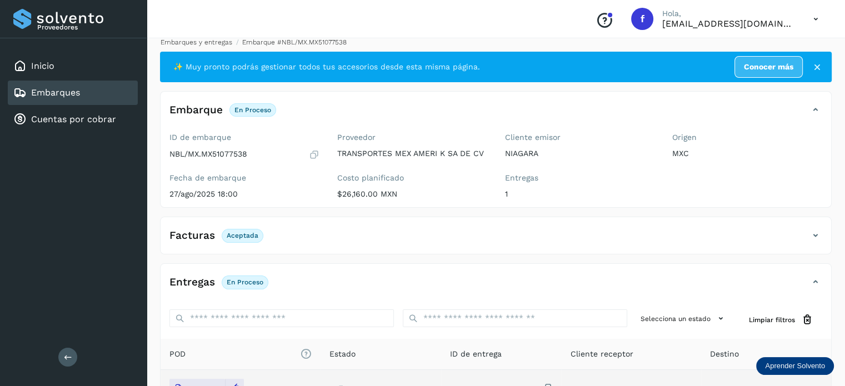
scroll to position [0, 0]
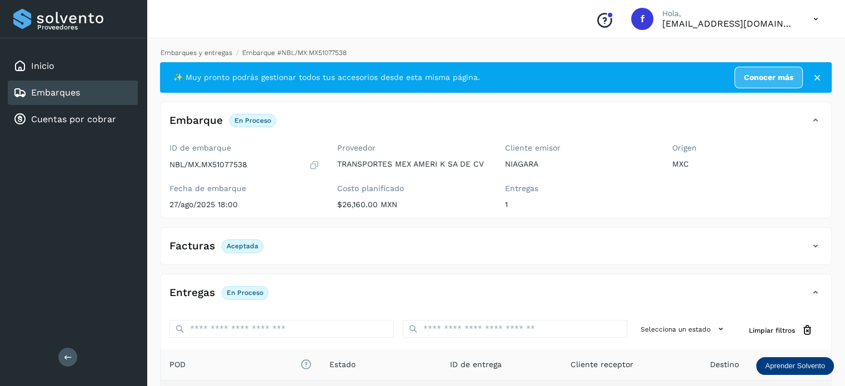
click at [204, 53] on link "Embarques y entregas" at bounding box center [197, 53] width 72 height 8
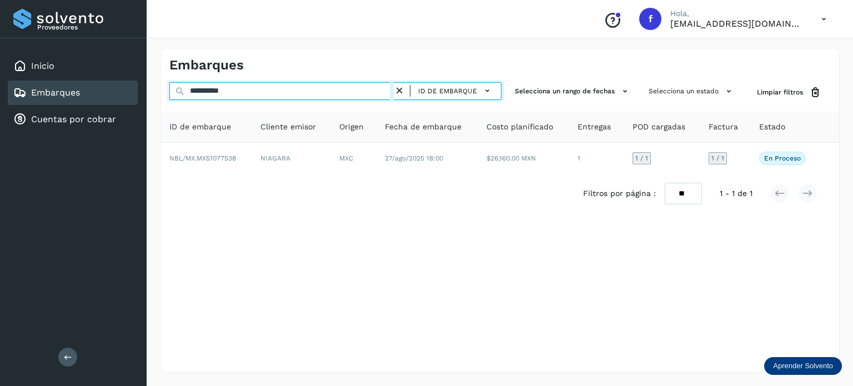
click at [213, 94] on input "**********" at bounding box center [281, 91] width 224 height 18
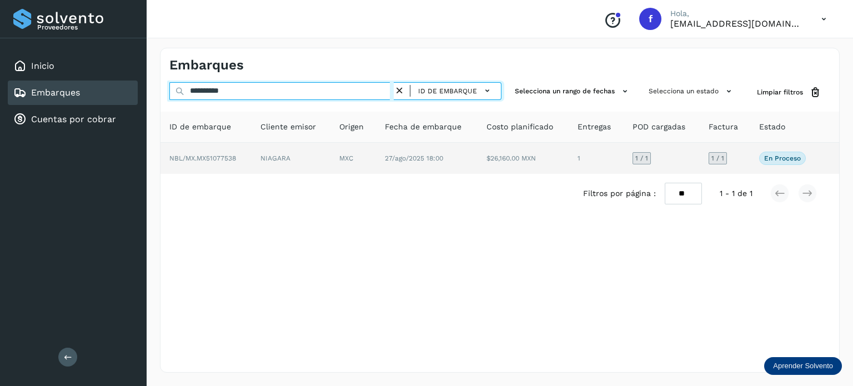
paste input "text"
type input "**********"
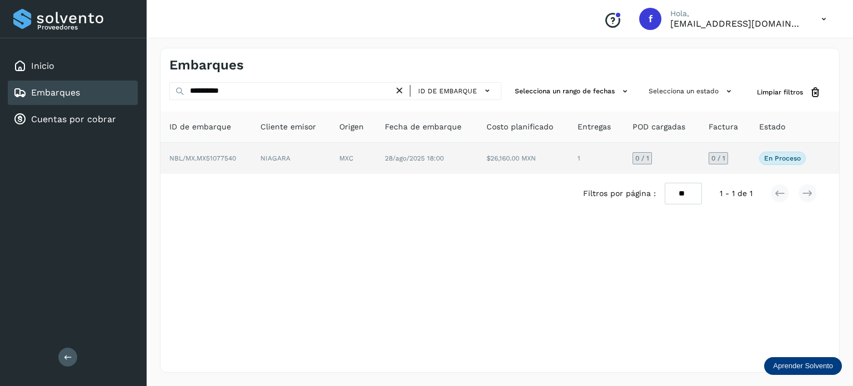
click at [555, 146] on td "$26,160.00 MXN" at bounding box center [523, 158] width 91 height 31
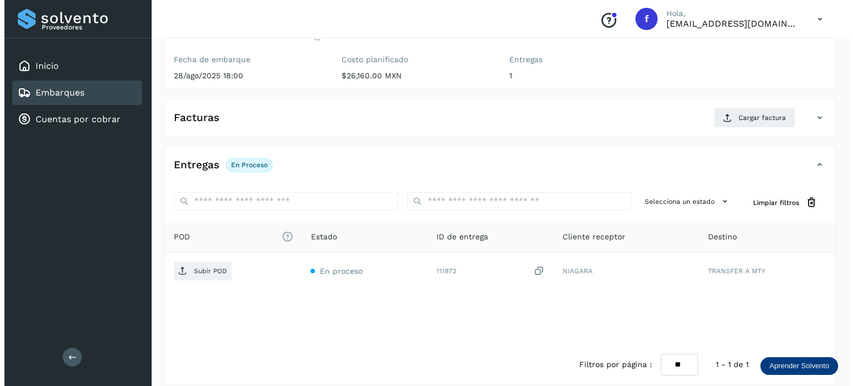
scroll to position [140, 0]
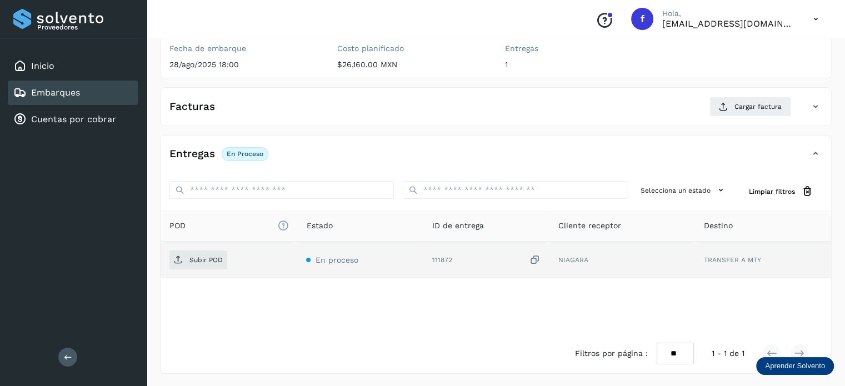
click at [533, 256] on icon at bounding box center [534, 260] width 11 height 12
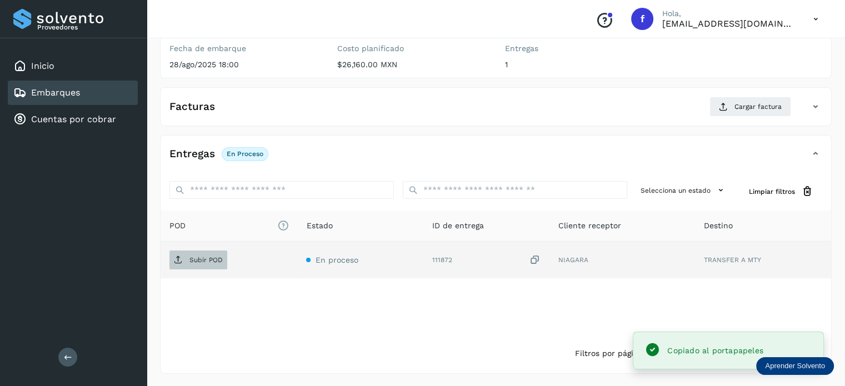
click at [192, 260] on p "Subir POD" at bounding box center [205, 260] width 33 height 8
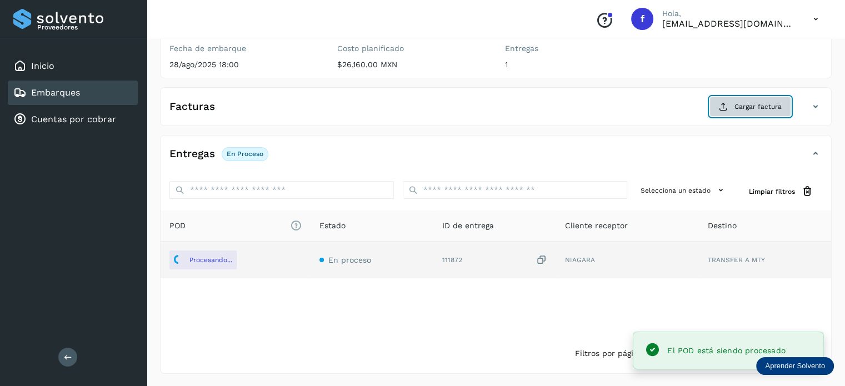
click at [719, 102] on button "Cargar factura" at bounding box center [750, 107] width 82 height 20
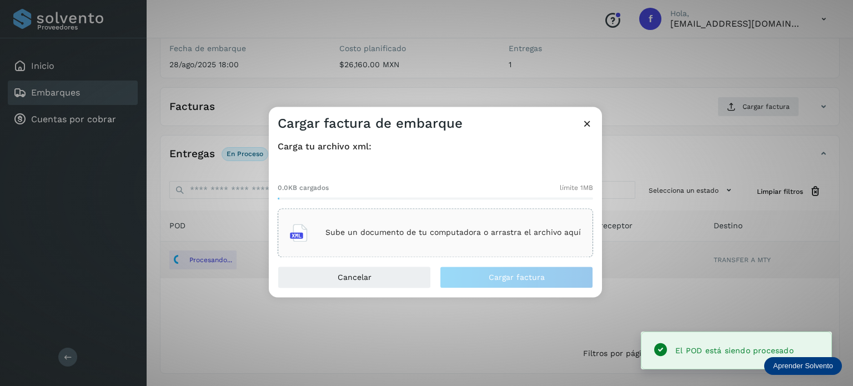
click at [444, 251] on div "Sube un documento de tu computadora o arrastra el archivo aquí" at bounding box center [436, 232] width 316 height 49
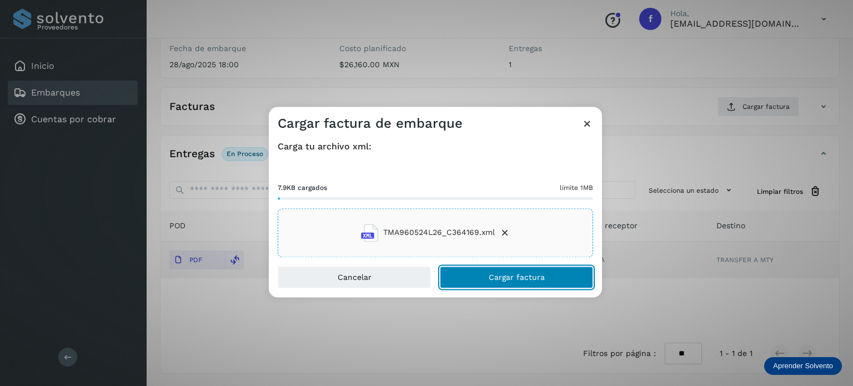
drag, startPoint x: 500, startPoint y: 278, endPoint x: 500, endPoint y: 271, distance: 6.7
click at [500, 278] on span "Cargar factura" at bounding box center [517, 277] width 56 height 8
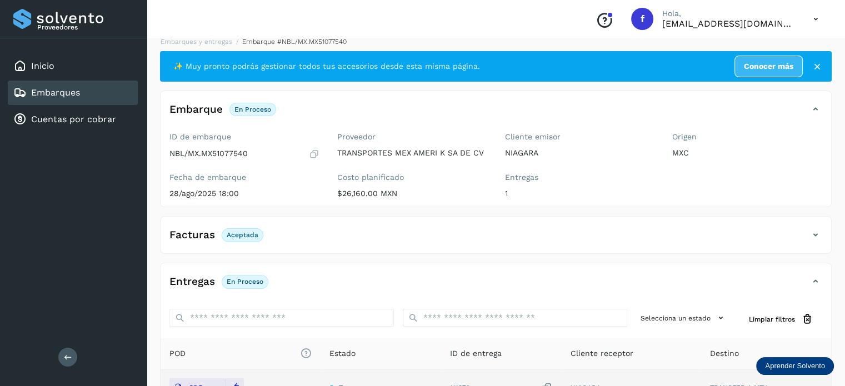
scroll to position [0, 0]
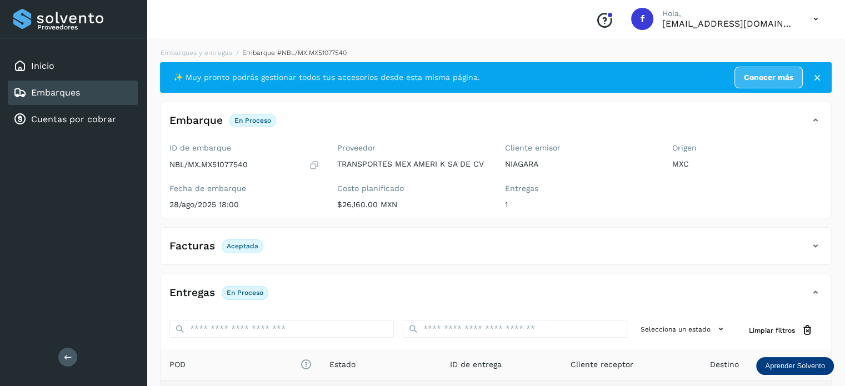
drag, startPoint x: 209, startPoint y: 51, endPoint x: 246, endPoint y: 47, distance: 36.8
click at [209, 50] on link "Embarques y entregas" at bounding box center [197, 53] width 72 height 8
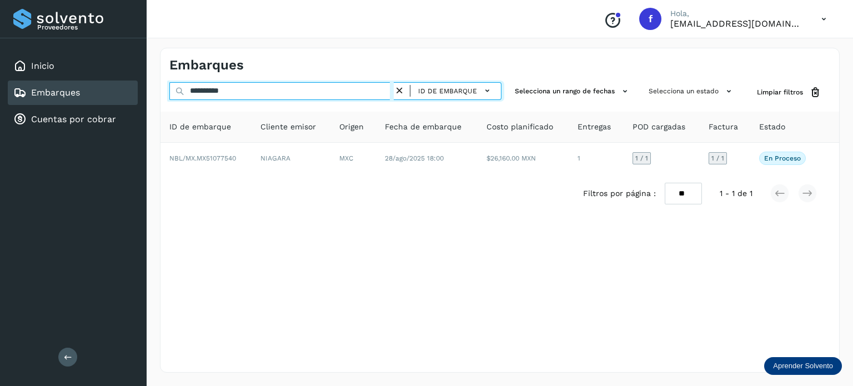
click at [227, 90] on input "**********" at bounding box center [281, 91] width 224 height 18
paste input "text"
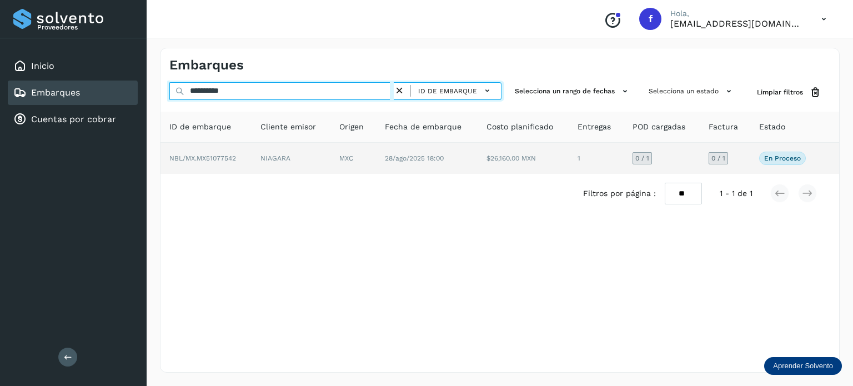
type input "**********"
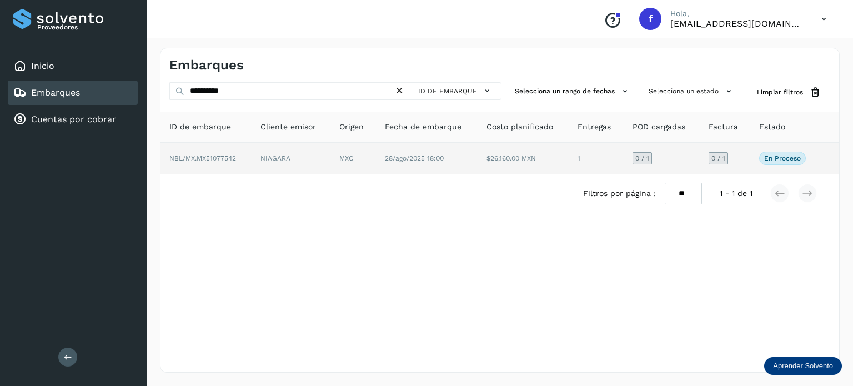
click at [324, 154] on td "NIAGARA" at bounding box center [291, 158] width 79 height 31
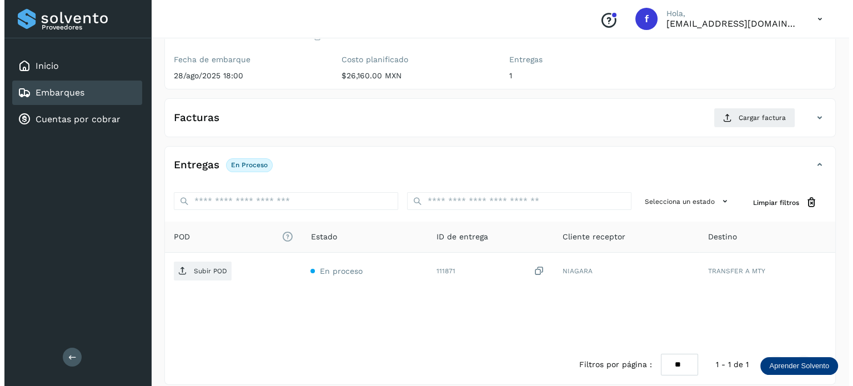
scroll to position [140, 0]
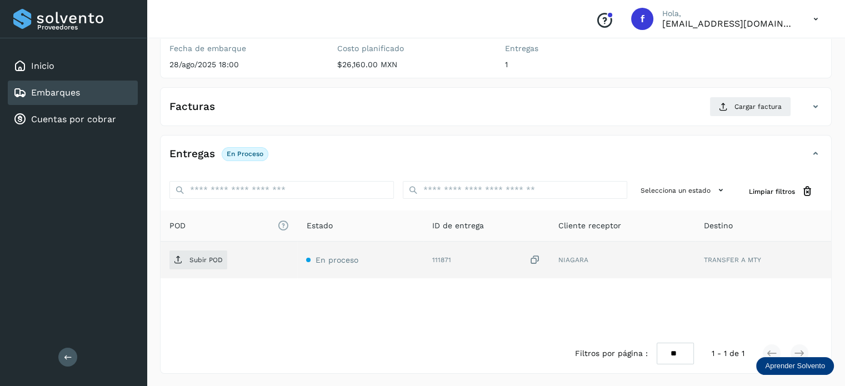
click at [534, 257] on icon at bounding box center [534, 260] width 11 height 12
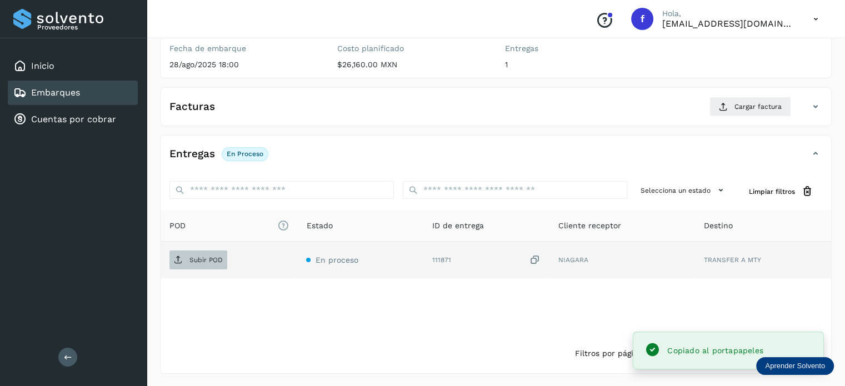
click at [205, 253] on span "Subir POD" at bounding box center [198, 260] width 58 height 18
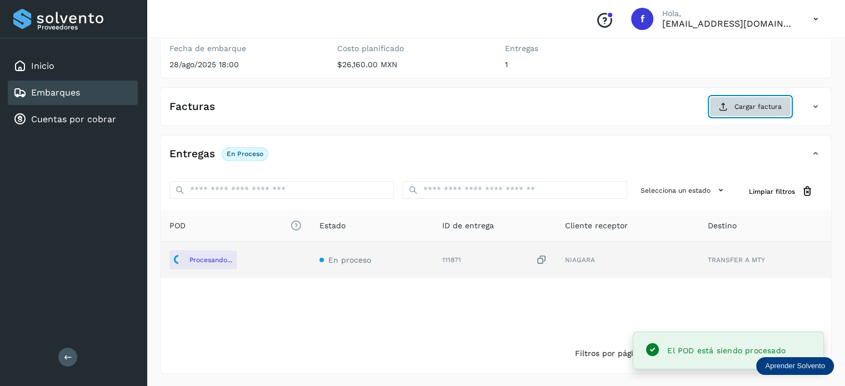
click at [739, 108] on span "Cargar factura" at bounding box center [757, 107] width 47 height 10
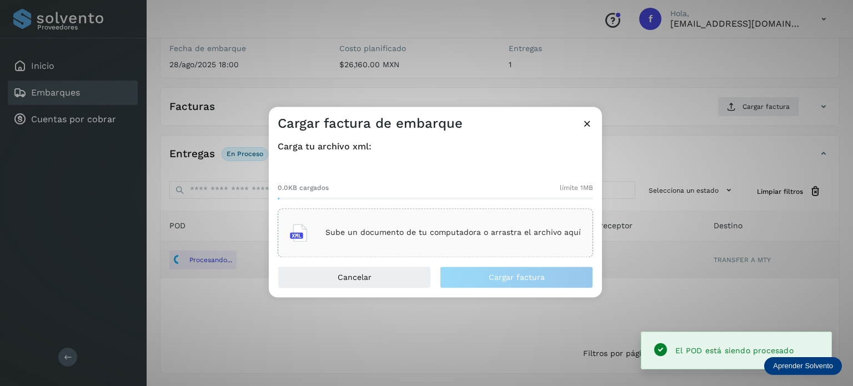
click at [504, 242] on div "Sube un documento de tu computadora o arrastra el archivo aquí" at bounding box center [435, 233] width 291 height 30
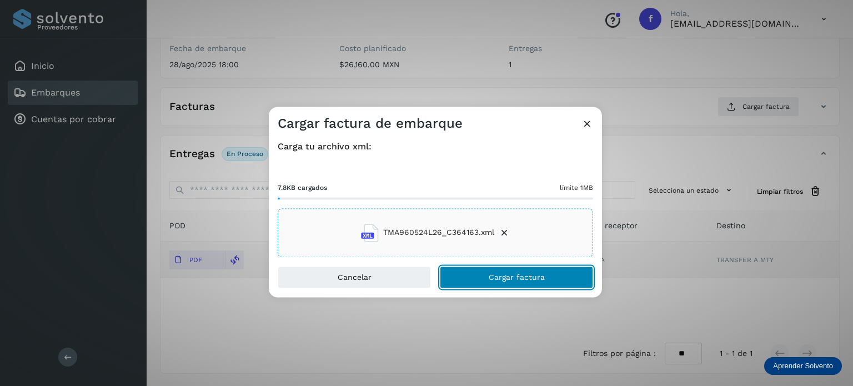
click at [494, 278] on span "Cargar factura" at bounding box center [517, 277] width 56 height 8
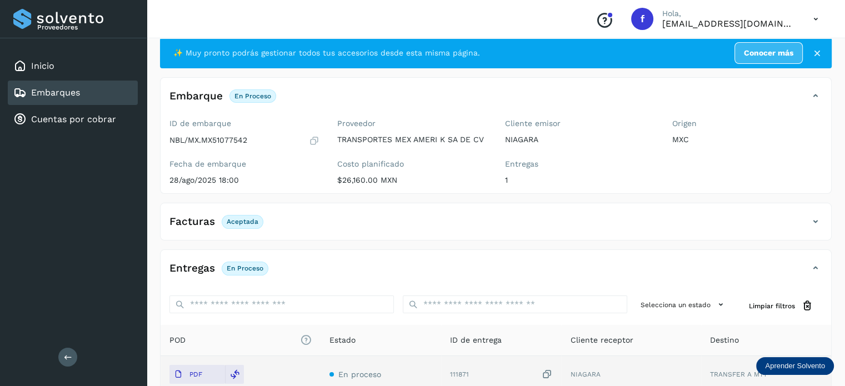
scroll to position [0, 0]
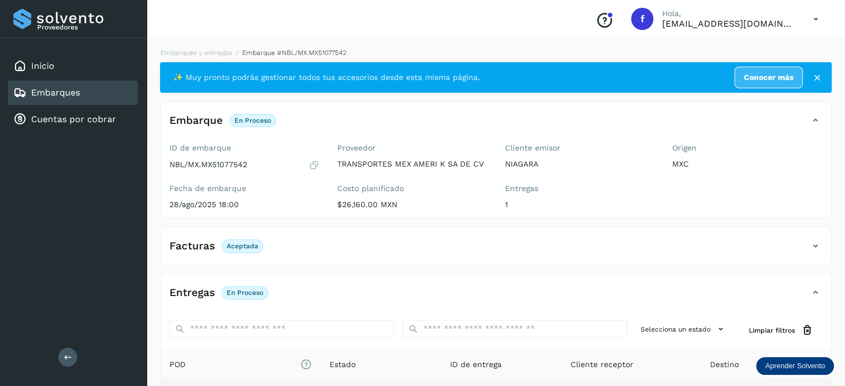
click at [201, 46] on div "Embarques y entregas Embarque #NBL/MX.MX51077542 ✨ Muy pronto podrás gestionar …" at bounding box center [496, 280] width 698 height 492
click at [200, 51] on link "Embarques y entregas" at bounding box center [197, 53] width 72 height 8
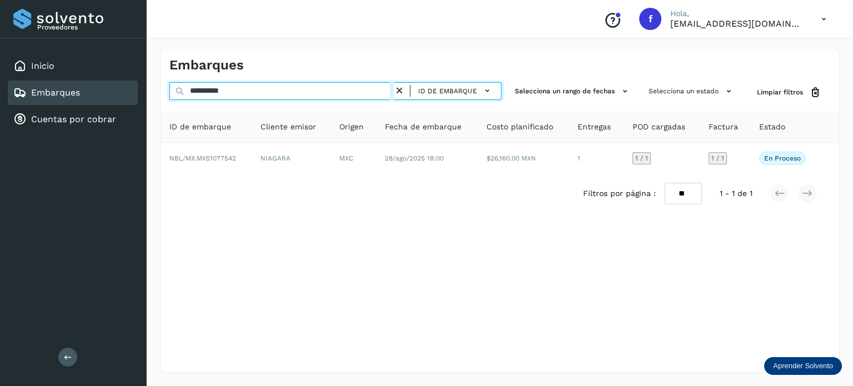
click at [206, 89] on input "**********" at bounding box center [281, 91] width 224 height 18
paste input "text"
type input "**********"
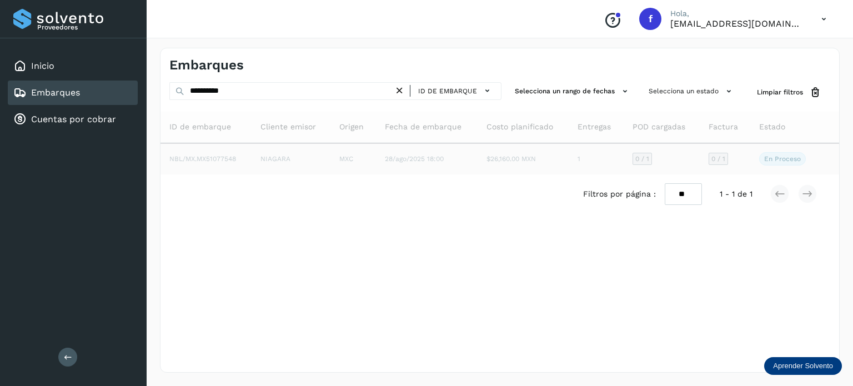
click at [364, 161] on td "MXC" at bounding box center [354, 158] width 46 height 31
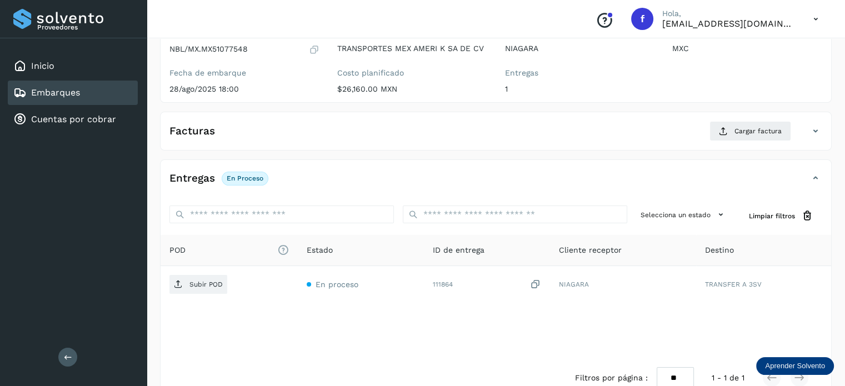
scroll to position [140, 0]
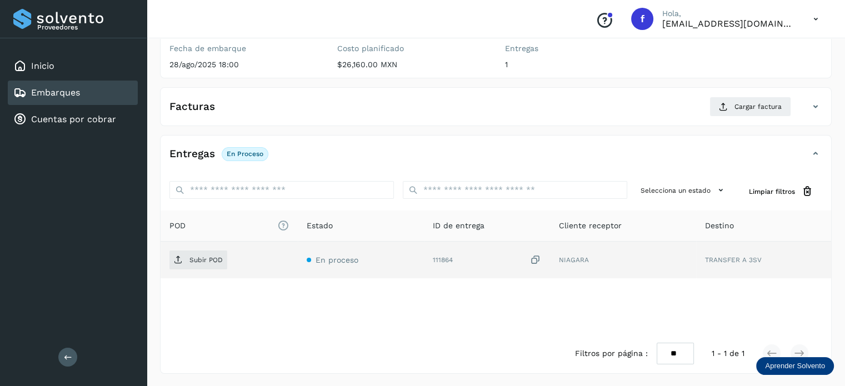
click at [539, 259] on icon at bounding box center [535, 260] width 11 height 12
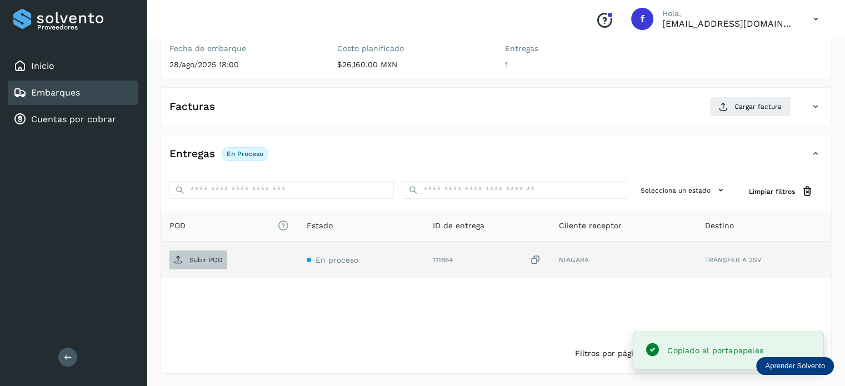
click at [191, 262] on p "Subir POD" at bounding box center [205, 260] width 33 height 8
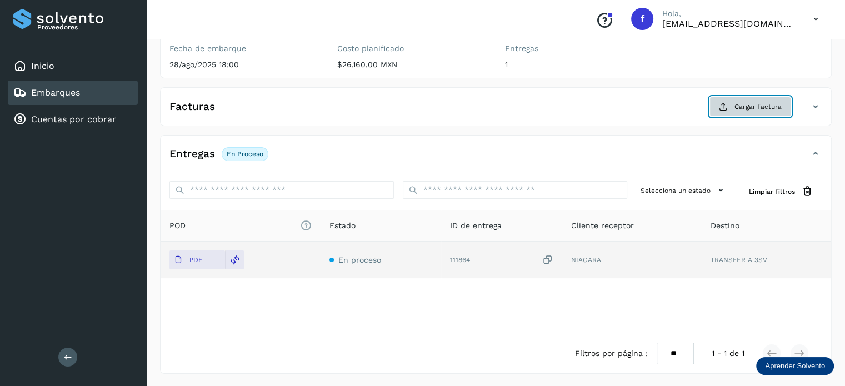
click at [740, 104] on span "Cargar factura" at bounding box center [757, 107] width 47 height 10
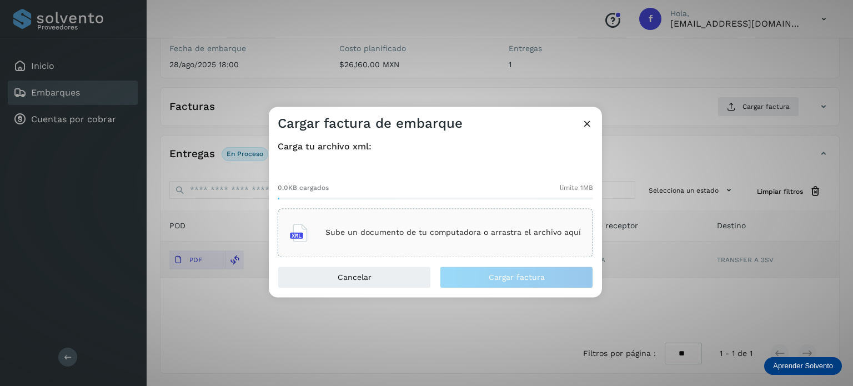
click at [437, 231] on p "Sube un documento de tu computadora o arrastra el archivo aquí" at bounding box center [454, 232] width 256 height 9
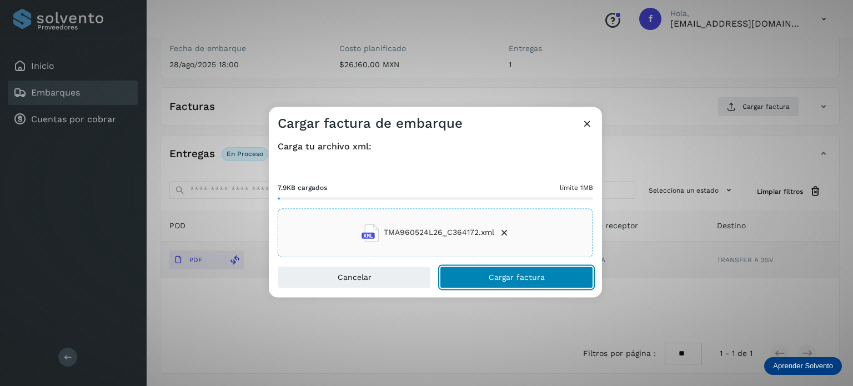
click at [509, 284] on button "Cargar factura" at bounding box center [516, 277] width 153 height 22
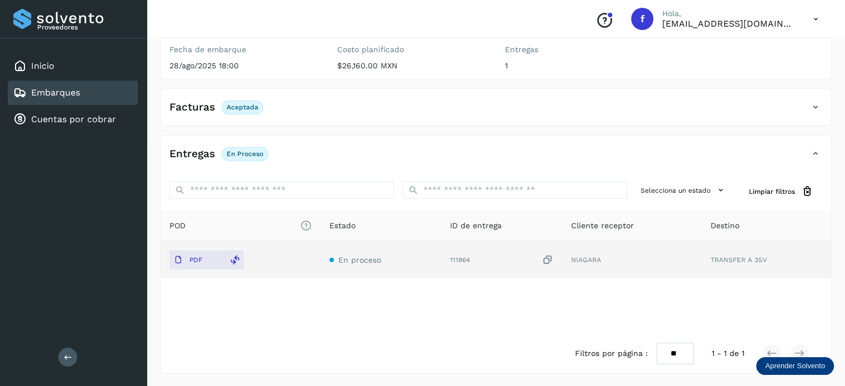
scroll to position [0, 0]
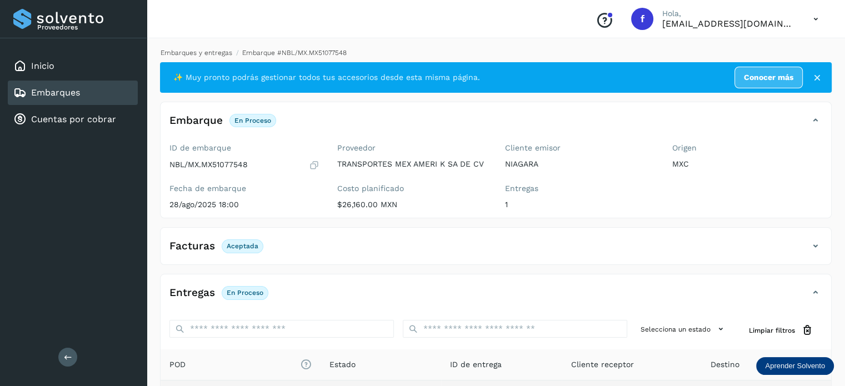
click at [208, 52] on link "Embarques y entregas" at bounding box center [197, 53] width 72 height 8
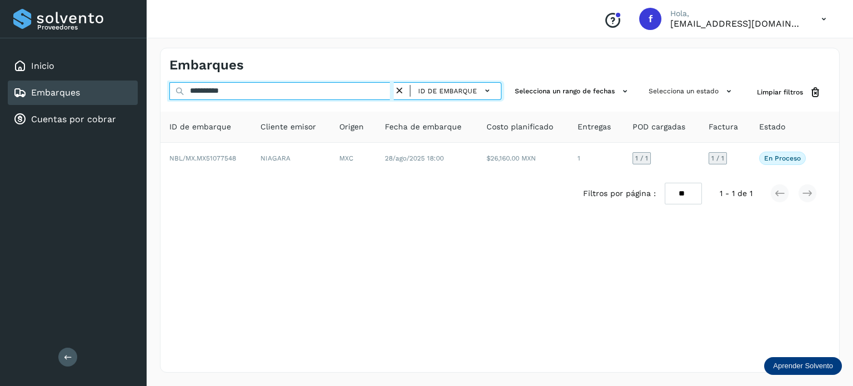
click at [216, 86] on input "**********" at bounding box center [281, 91] width 224 height 18
paste input "text"
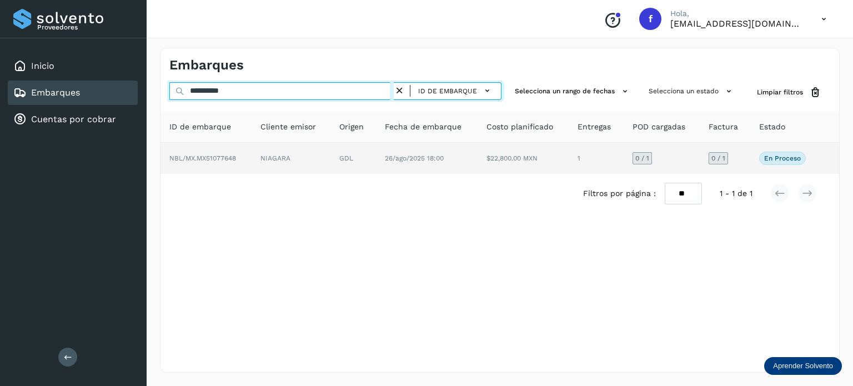
type input "**********"
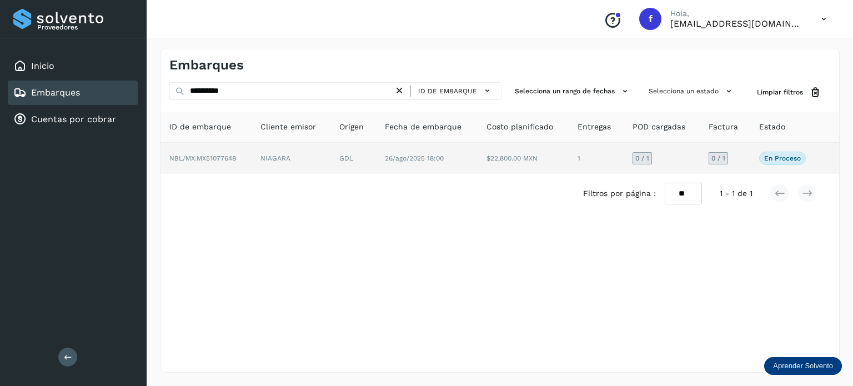
click at [318, 161] on td "NIAGARA" at bounding box center [291, 158] width 79 height 31
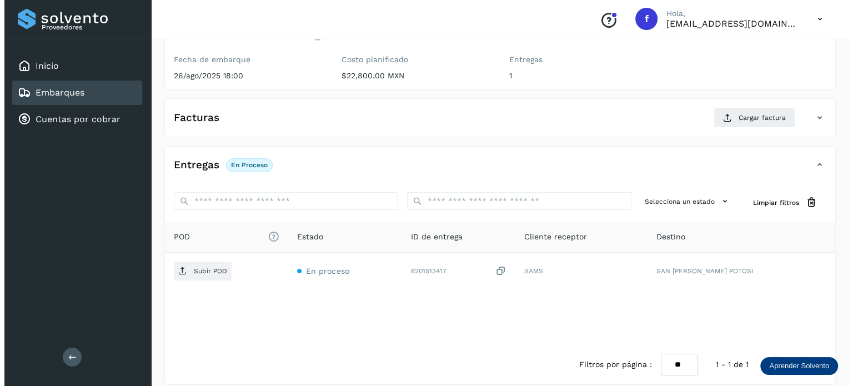
scroll to position [140, 0]
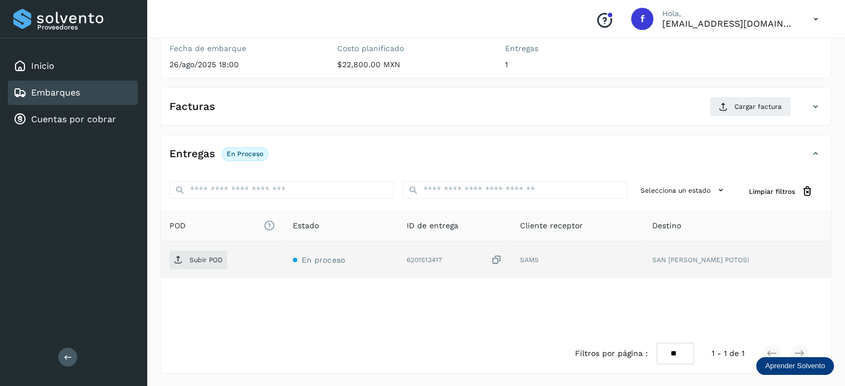
drag, startPoint x: 536, startPoint y: 257, endPoint x: 302, endPoint y: 277, distance: 234.8
click at [502, 257] on icon at bounding box center [496, 260] width 11 height 12
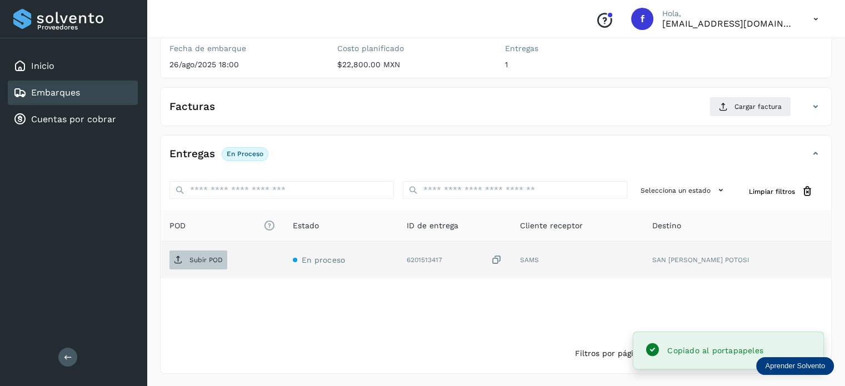
click at [215, 260] on p "Subir POD" at bounding box center [205, 260] width 33 height 8
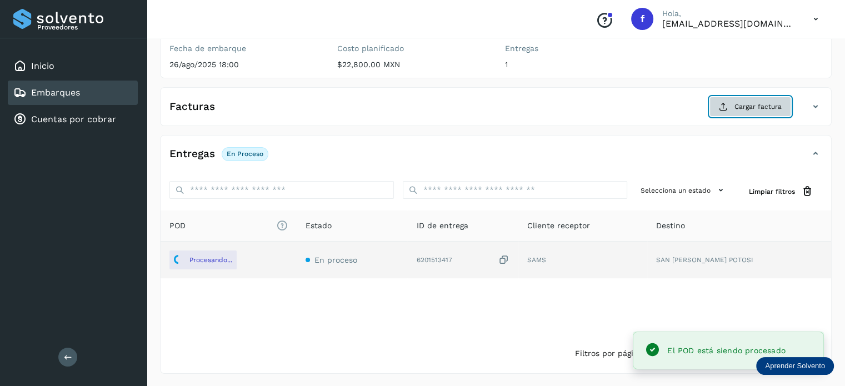
click at [765, 106] on span "Cargar factura" at bounding box center [757, 107] width 47 height 10
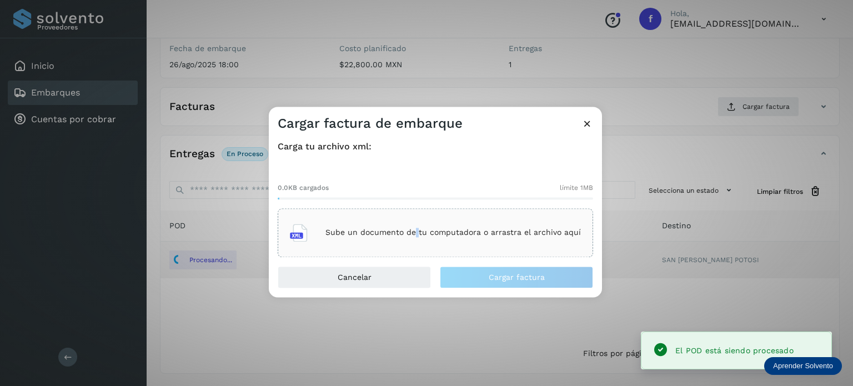
click at [418, 238] on div "Sube un documento de tu computadora o arrastra el archivo aquí" at bounding box center [435, 233] width 291 height 30
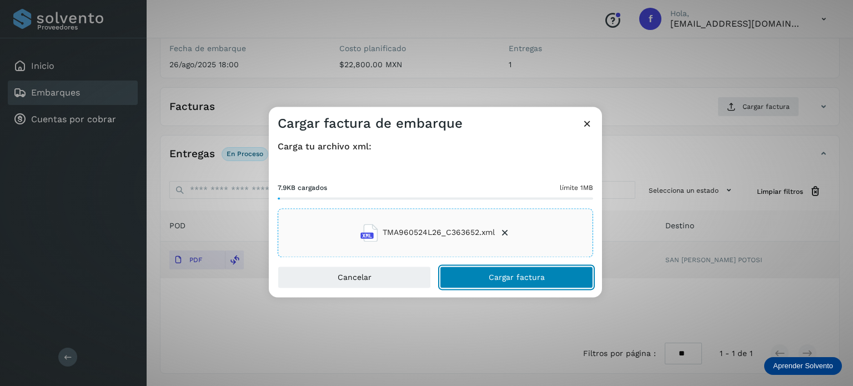
click at [511, 284] on button "Cargar factura" at bounding box center [516, 277] width 153 height 22
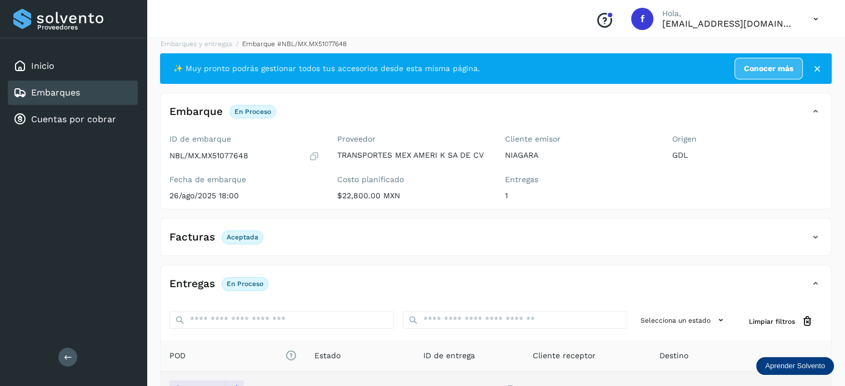
scroll to position [0, 0]
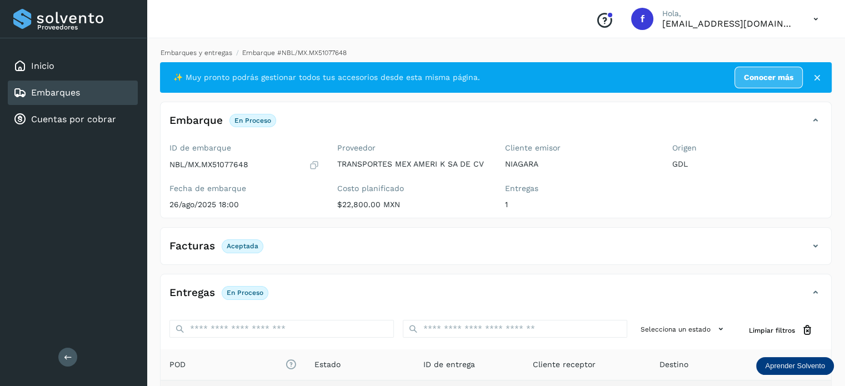
click at [200, 52] on link "Embarques y entregas" at bounding box center [197, 53] width 72 height 8
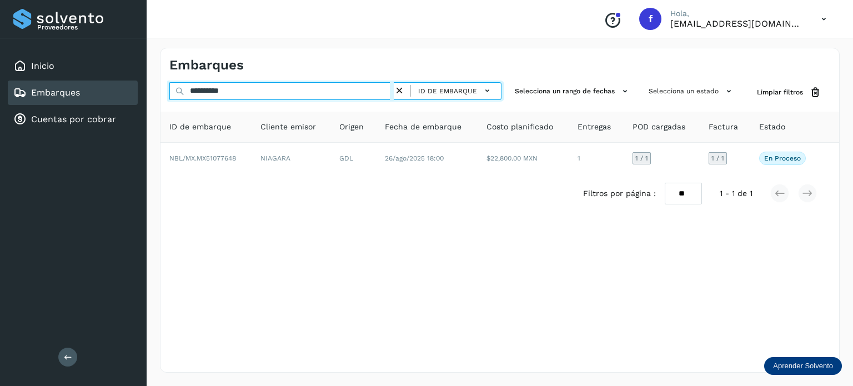
click at [218, 91] on input "**********" at bounding box center [281, 91] width 224 height 18
paste input "text"
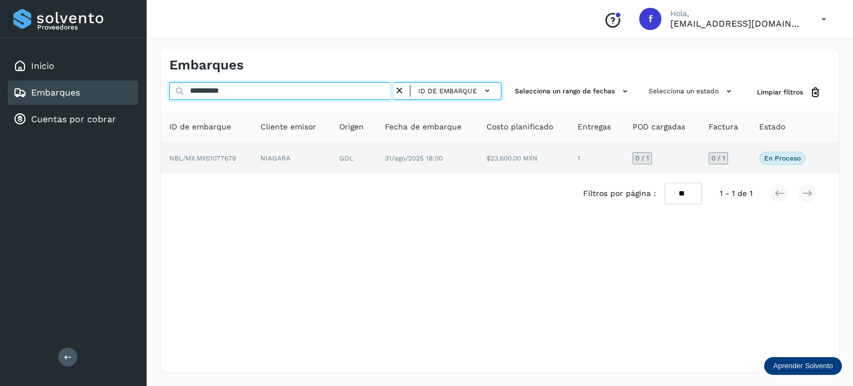
type input "**********"
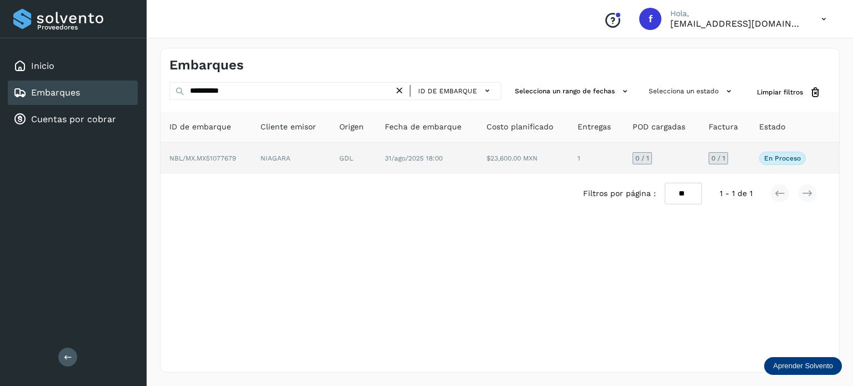
click at [483, 171] on td "$23,600.00 MXN" at bounding box center [523, 158] width 91 height 31
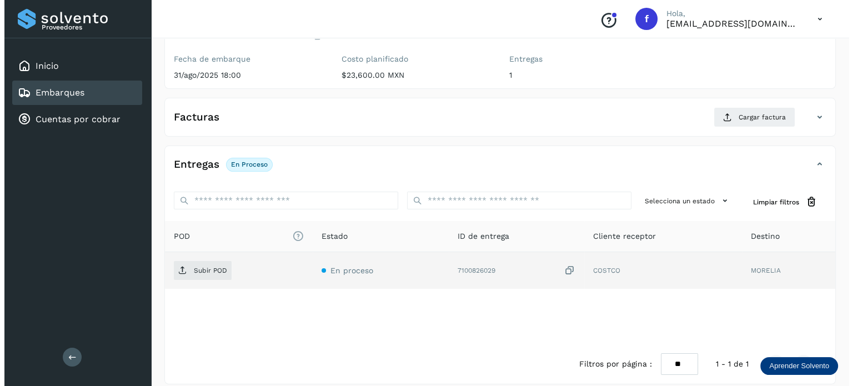
scroll to position [140, 0]
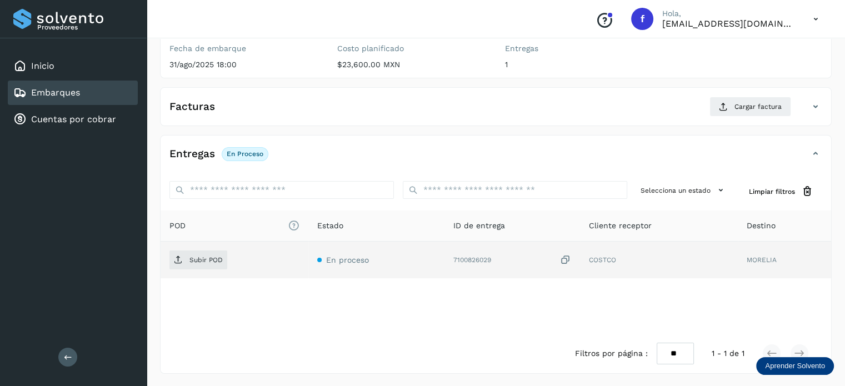
click at [564, 258] on icon at bounding box center [565, 260] width 11 height 12
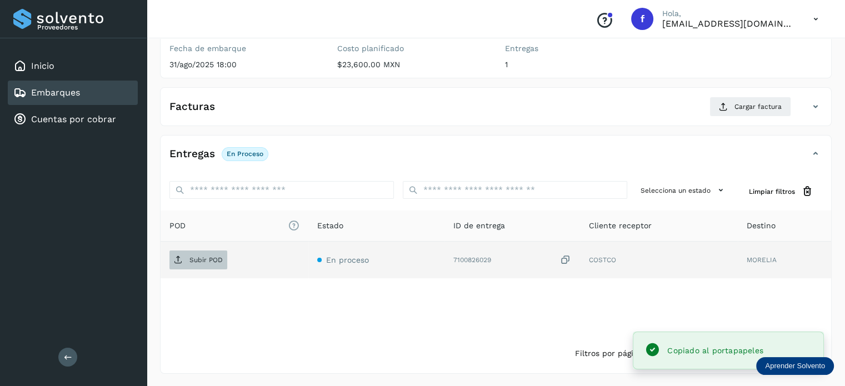
click at [227, 256] on div "Subir POD" at bounding box center [234, 260] width 130 height 19
click at [211, 259] on p "Subir POD" at bounding box center [205, 260] width 33 height 8
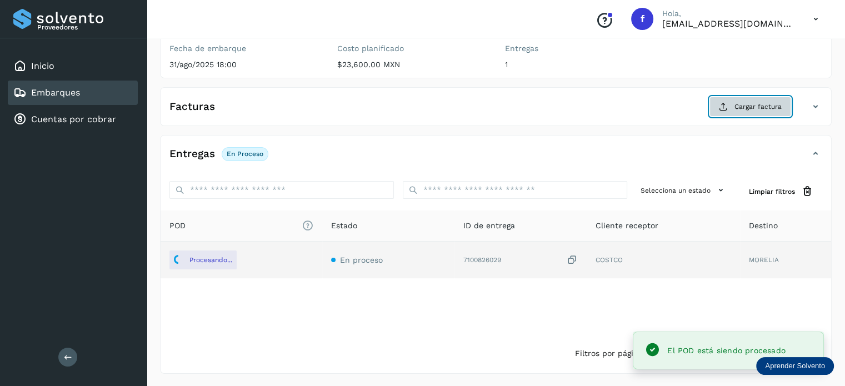
click at [761, 107] on span "Cargar factura" at bounding box center [757, 107] width 47 height 10
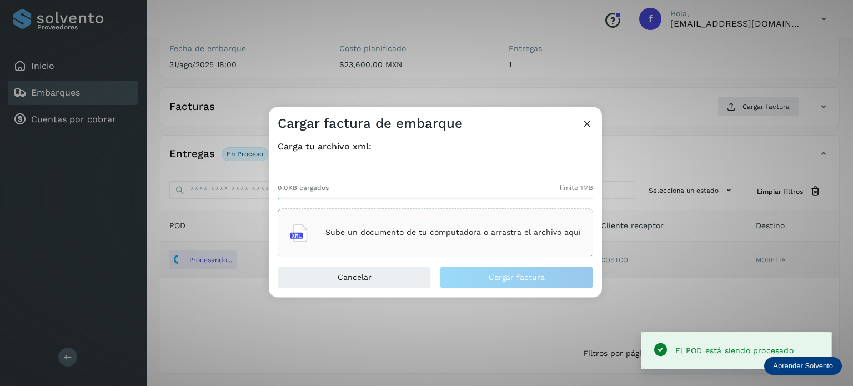
click at [487, 219] on div "Sube un documento de tu computadora o arrastra el archivo aquí" at bounding box center [435, 233] width 291 height 30
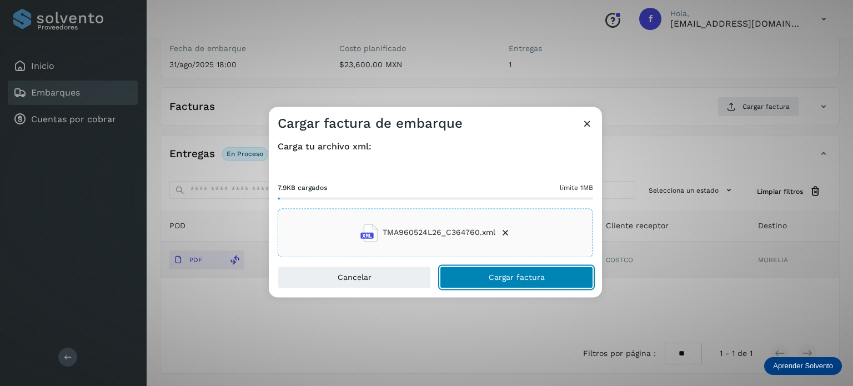
click at [478, 273] on button "Cargar factura" at bounding box center [516, 277] width 153 height 22
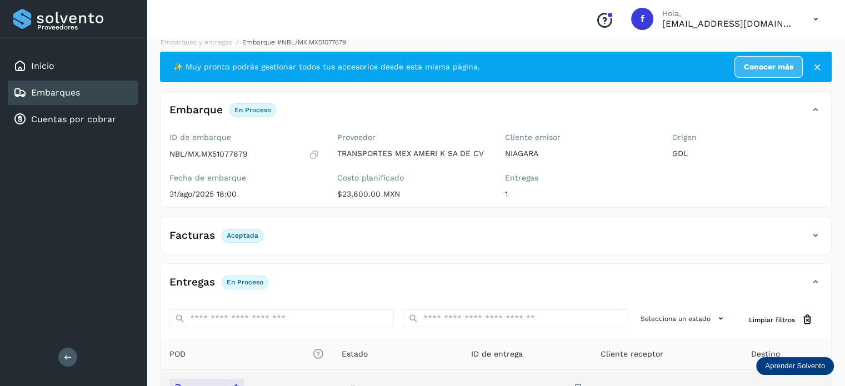
scroll to position [0, 0]
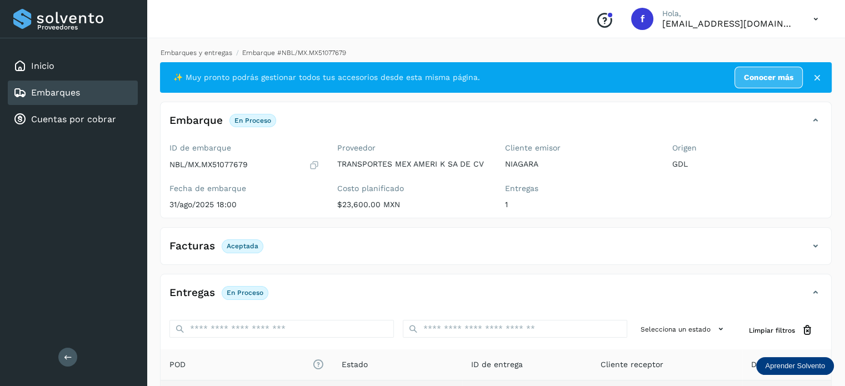
click at [198, 51] on link "Embarques y entregas" at bounding box center [197, 53] width 72 height 8
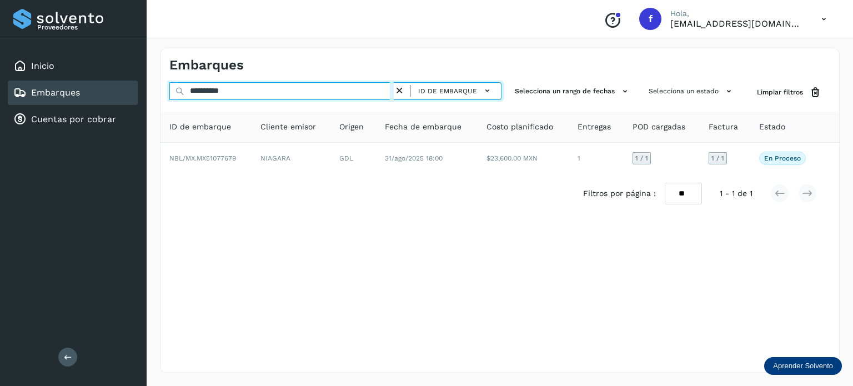
click at [209, 90] on input "**********" at bounding box center [281, 91] width 224 height 18
paste input "text"
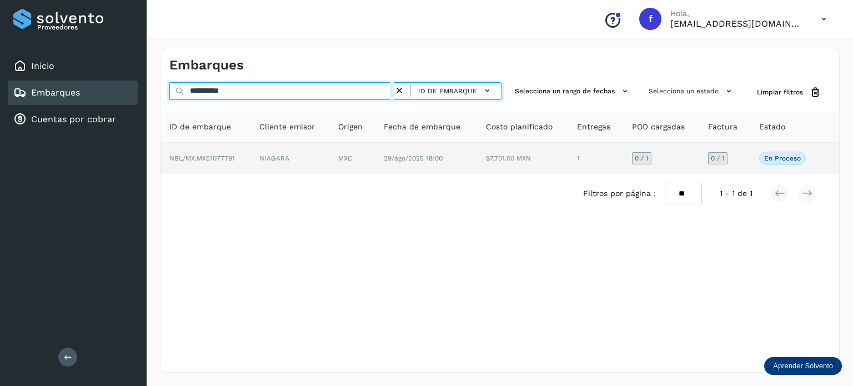
type input "**********"
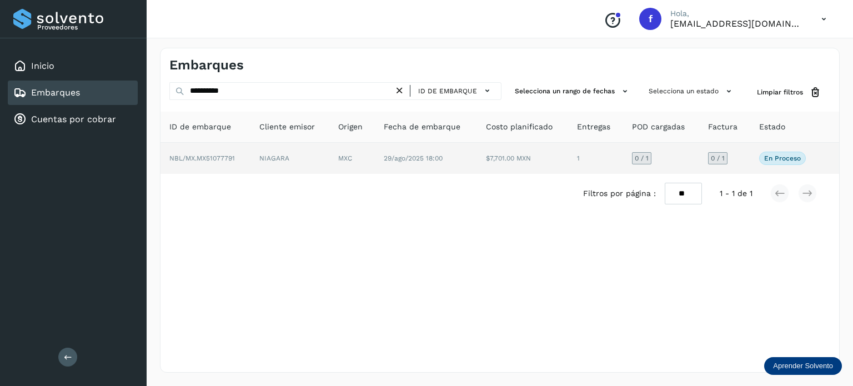
click at [342, 153] on td "MXC" at bounding box center [352, 158] width 46 height 31
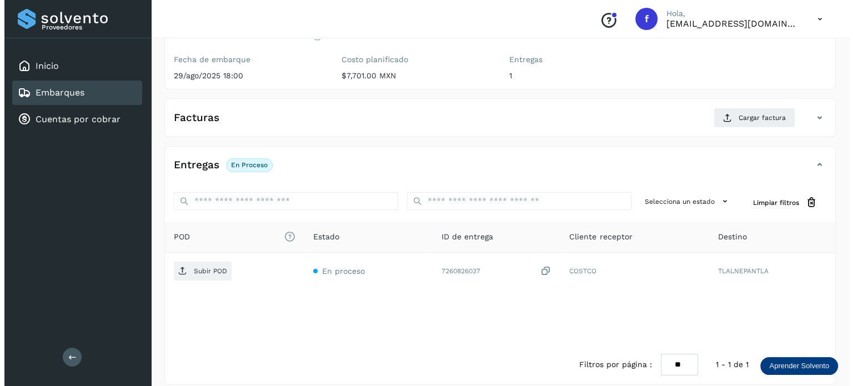
scroll to position [140, 0]
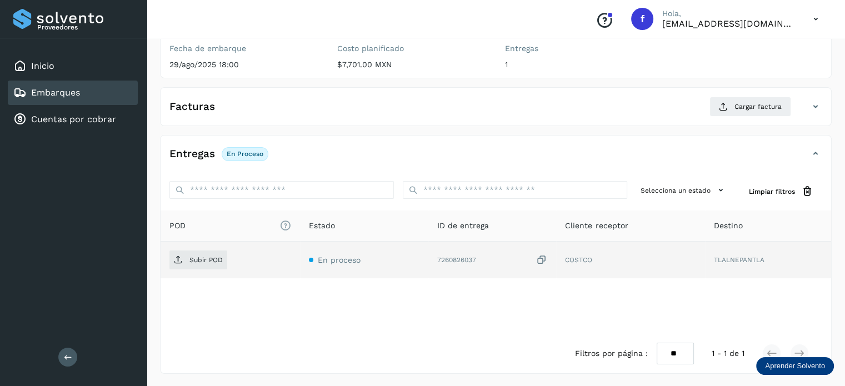
click at [537, 257] on icon at bounding box center [541, 260] width 11 height 12
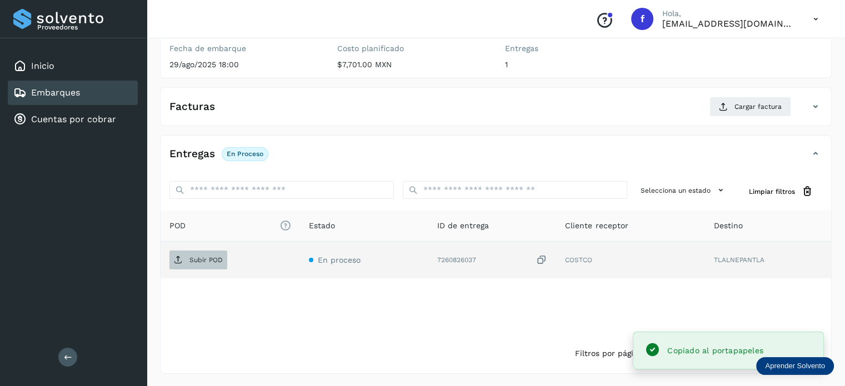
click at [207, 261] on p "Subir POD" at bounding box center [205, 260] width 33 height 8
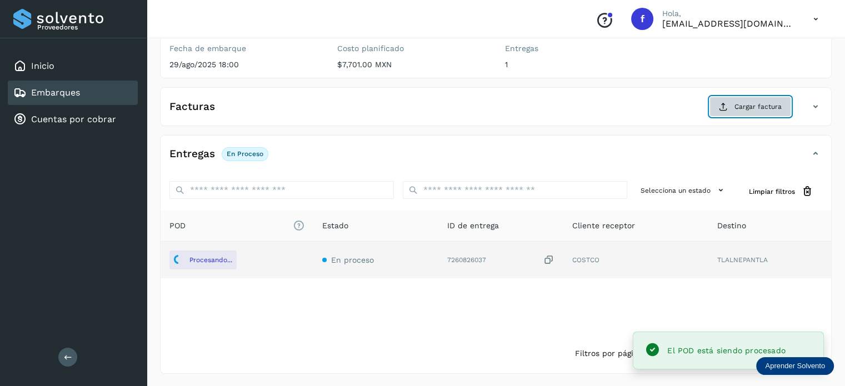
click at [732, 109] on button "Cargar factura" at bounding box center [750, 107] width 82 height 20
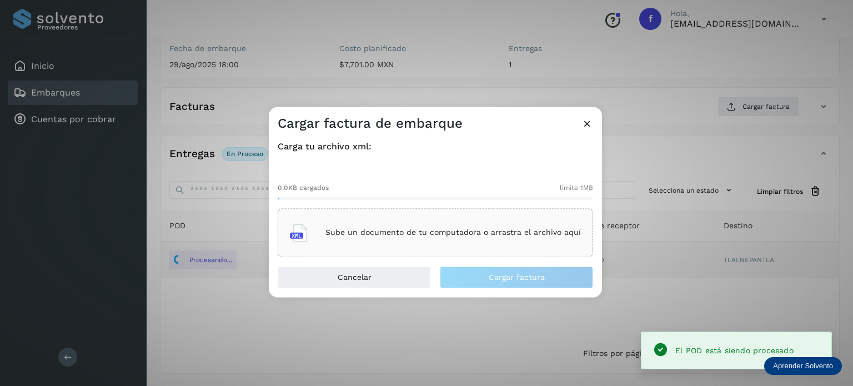
click at [468, 228] on div "Sube un documento de tu computadora o arrastra el archivo aquí" at bounding box center [435, 233] width 291 height 30
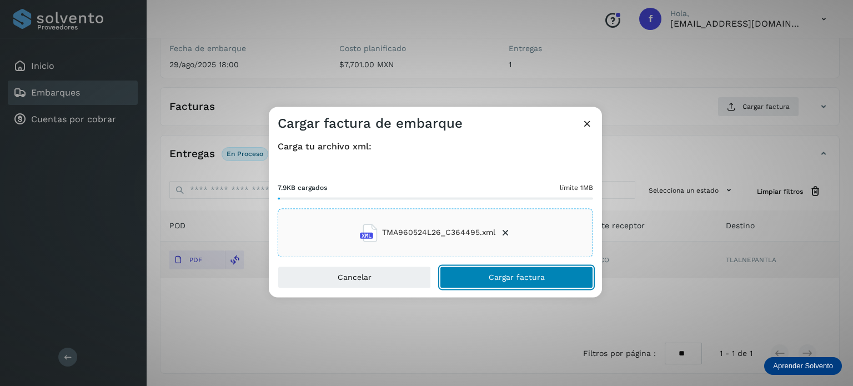
click at [513, 282] on button "Cargar factura" at bounding box center [516, 277] width 153 height 22
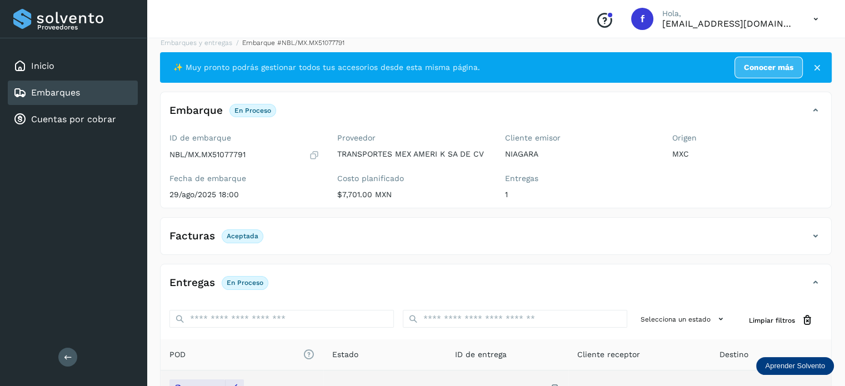
scroll to position [0, 0]
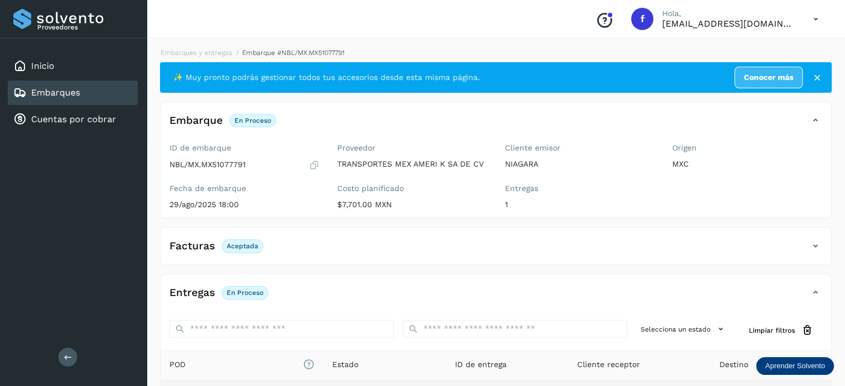
drag, startPoint x: 200, startPoint y: 57, endPoint x: 233, endPoint y: 44, distance: 35.4
click at [202, 55] on li "Embarques y entregas" at bounding box center [192, 53] width 79 height 10
drag, startPoint x: 183, startPoint y: 51, endPoint x: 341, endPoint y: 42, distance: 157.5
click at [184, 50] on link "Embarques y entregas" at bounding box center [197, 53] width 72 height 8
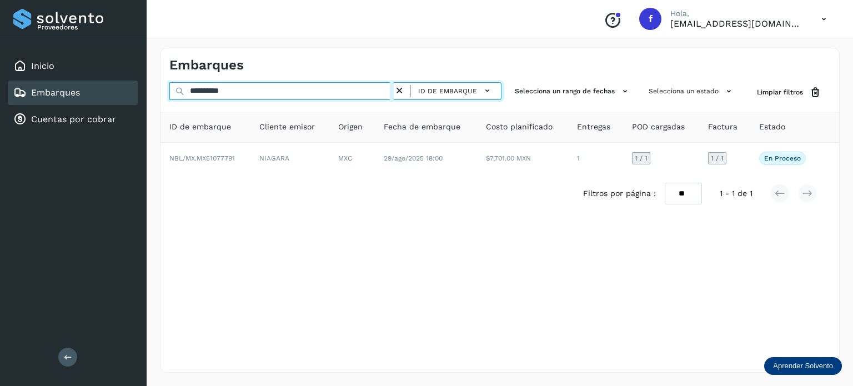
drag, startPoint x: 264, startPoint y: 84, endPoint x: 147, endPoint y: 96, distance: 117.8
click at [148, 95] on div "**********" at bounding box center [500, 210] width 707 height 352
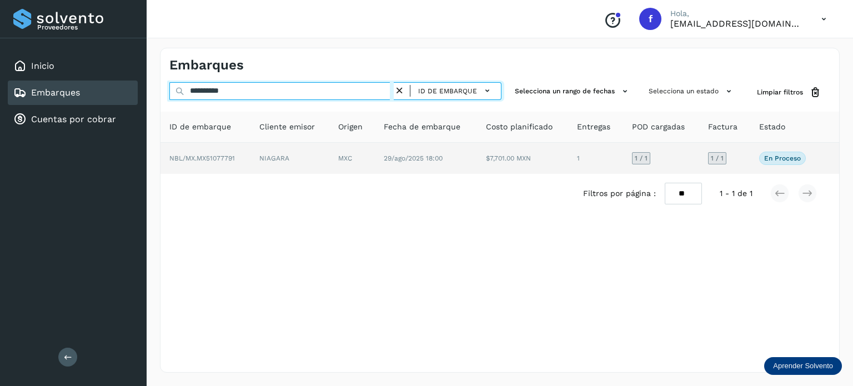
paste input "text"
type input "**********"
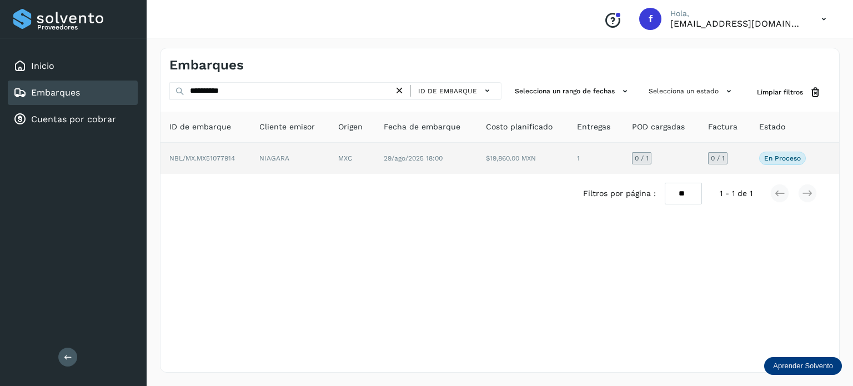
click at [562, 155] on td "$19,860.00 MXN" at bounding box center [522, 158] width 91 height 31
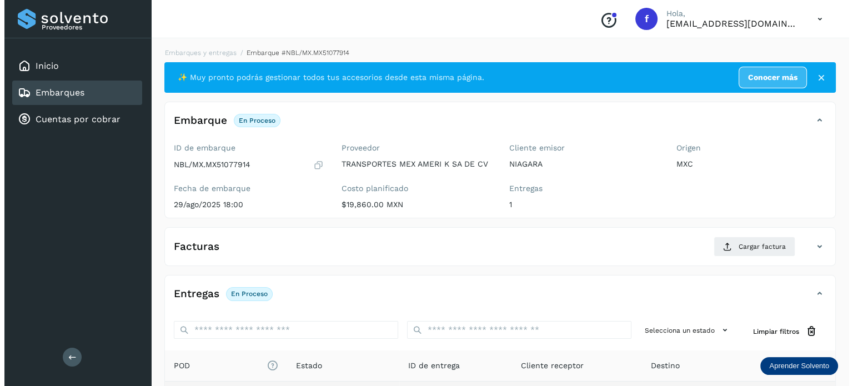
scroll to position [140, 0]
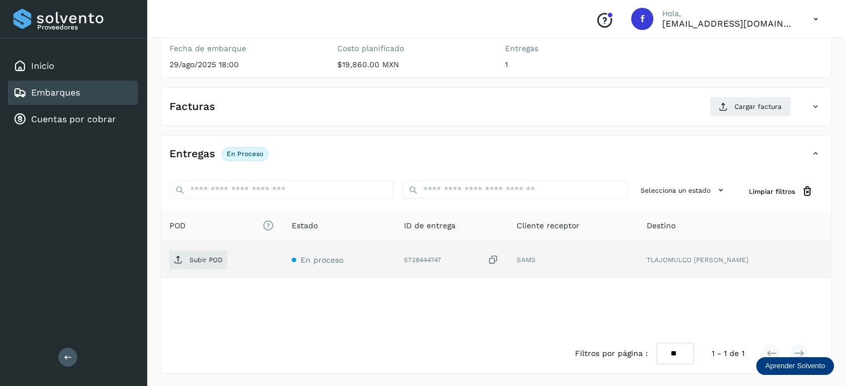
click at [499, 256] on icon at bounding box center [493, 260] width 11 height 12
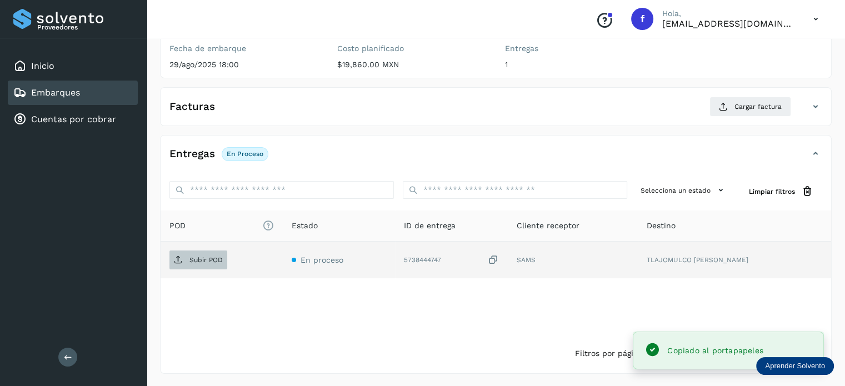
click at [193, 262] on p "Subir POD" at bounding box center [205, 260] width 33 height 8
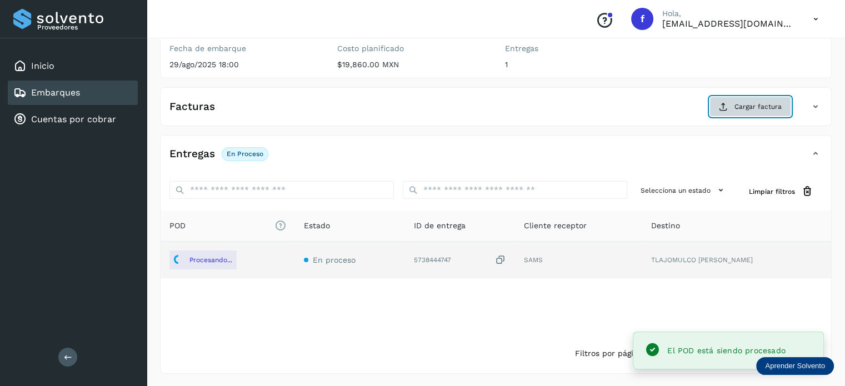
click at [753, 102] on span "Cargar factura" at bounding box center [757, 107] width 47 height 10
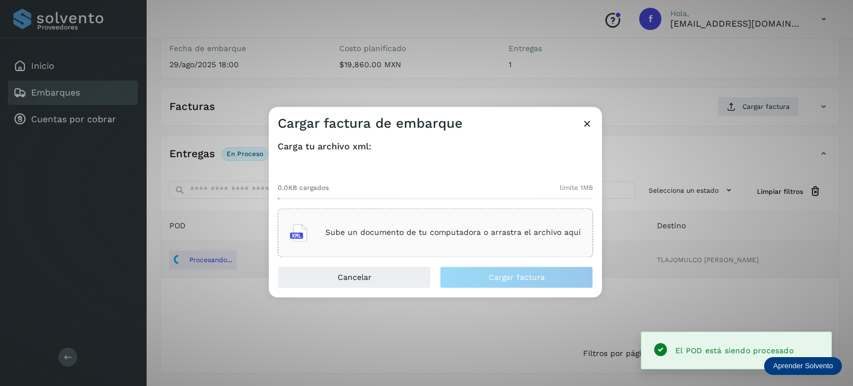
click at [513, 232] on p "Sube un documento de tu computadora o arrastra el archivo aquí" at bounding box center [454, 232] width 256 height 9
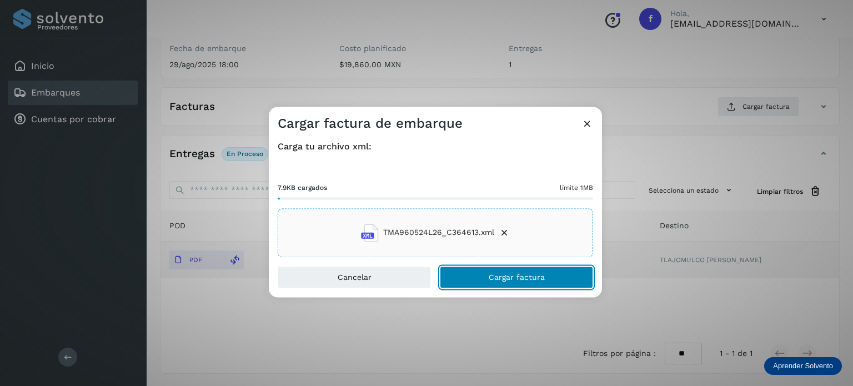
click at [513, 277] on span "Cargar factura" at bounding box center [517, 277] width 56 height 8
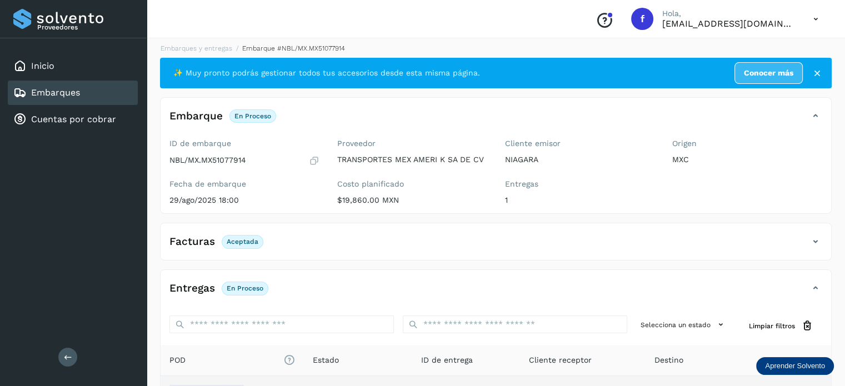
scroll to position [0, 0]
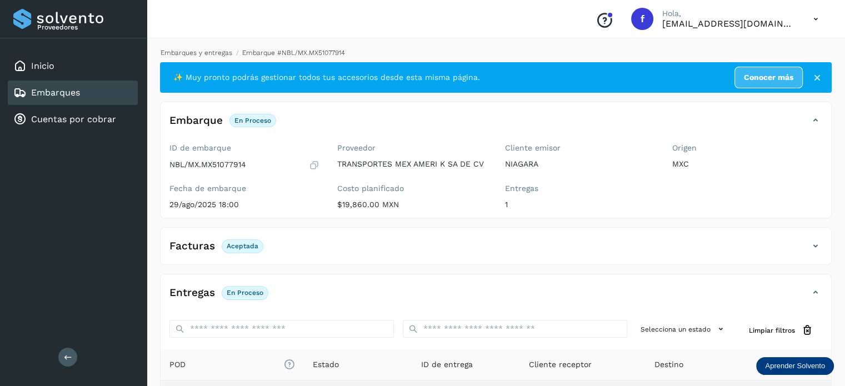
click at [191, 52] on link "Embarques y entregas" at bounding box center [197, 53] width 72 height 8
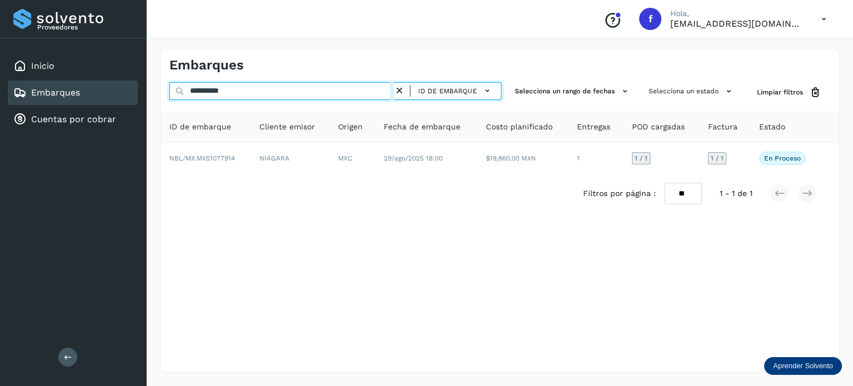
click at [201, 86] on input "**********" at bounding box center [281, 91] width 224 height 18
paste input "text"
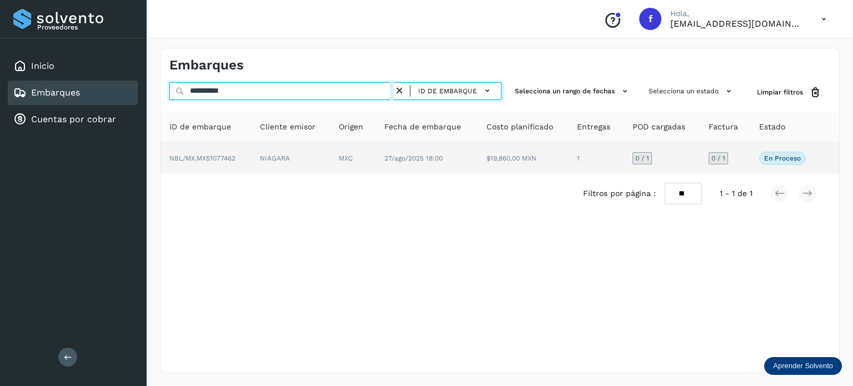
type input "**********"
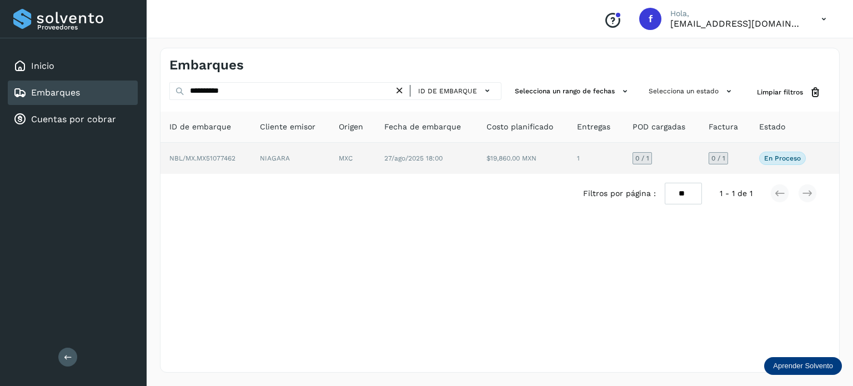
click at [356, 163] on td "MXC" at bounding box center [353, 158] width 46 height 31
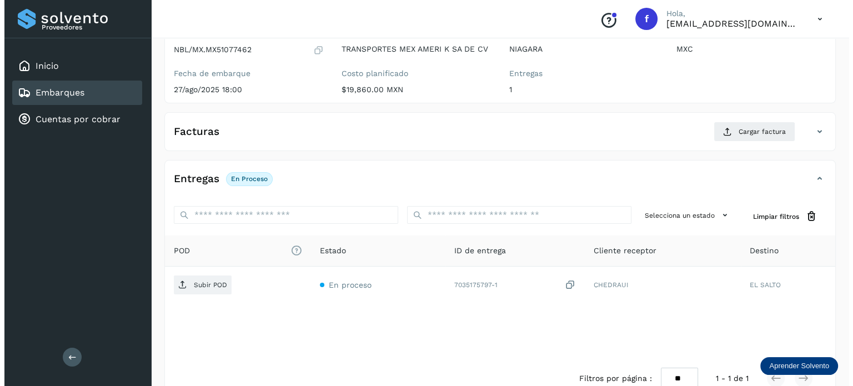
scroll to position [140, 0]
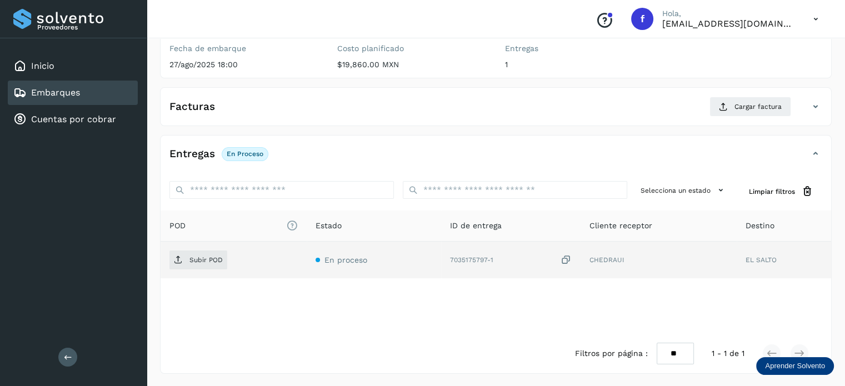
click at [564, 262] on icon at bounding box center [565, 260] width 11 height 12
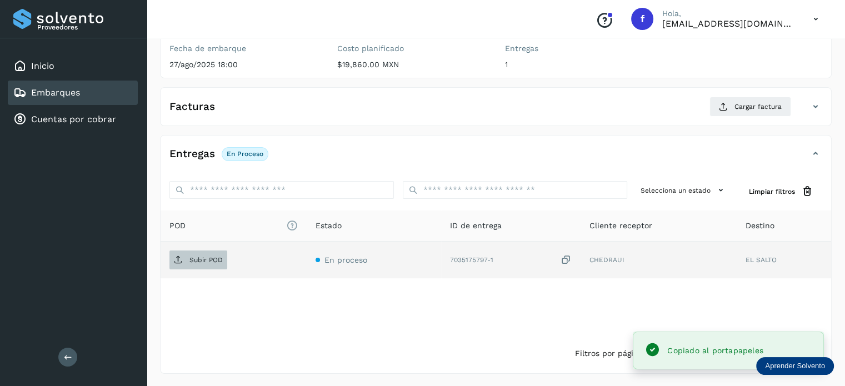
click at [213, 256] on p "Subir POD" at bounding box center [205, 260] width 33 height 8
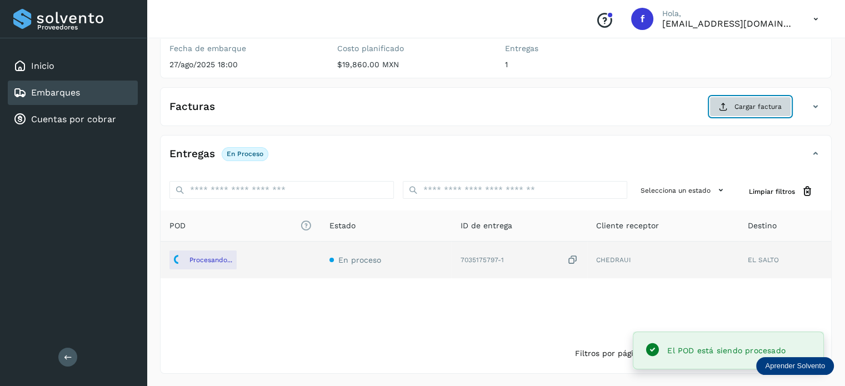
click at [750, 104] on span "Cargar factura" at bounding box center [757, 107] width 47 height 10
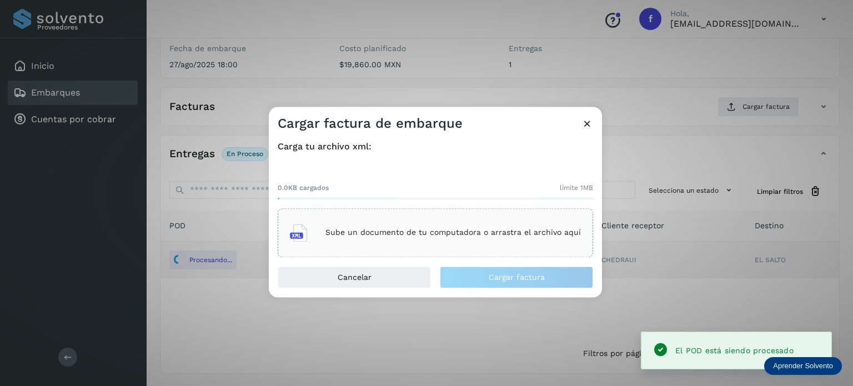
click at [493, 238] on div "Sube un documento de tu computadora o arrastra el archivo aquí" at bounding box center [435, 233] width 291 height 30
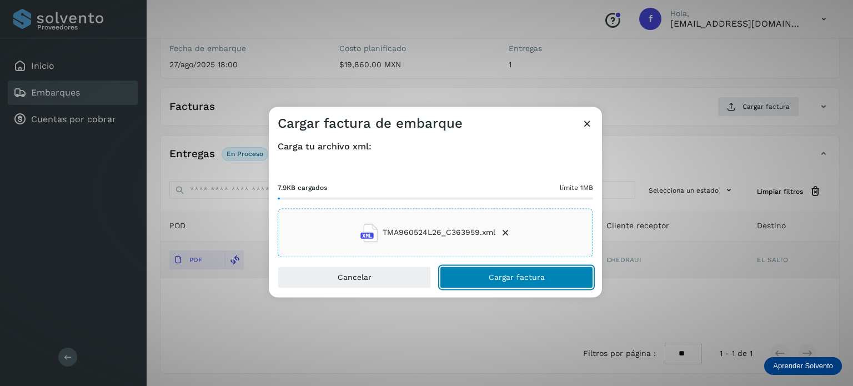
click at [492, 278] on span "Cargar factura" at bounding box center [517, 277] width 56 height 8
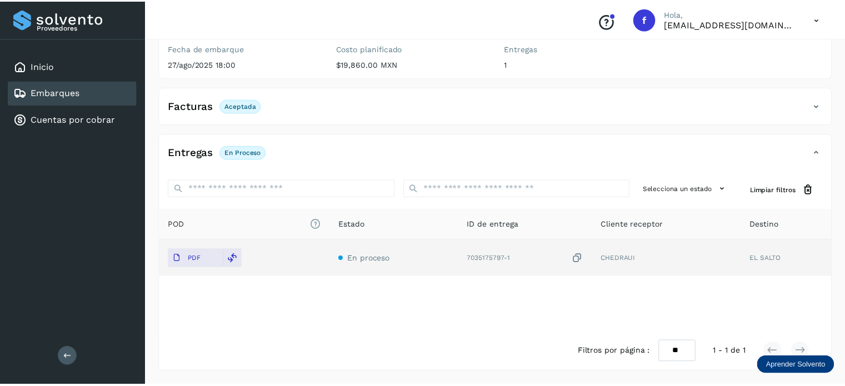
scroll to position [139, 0]
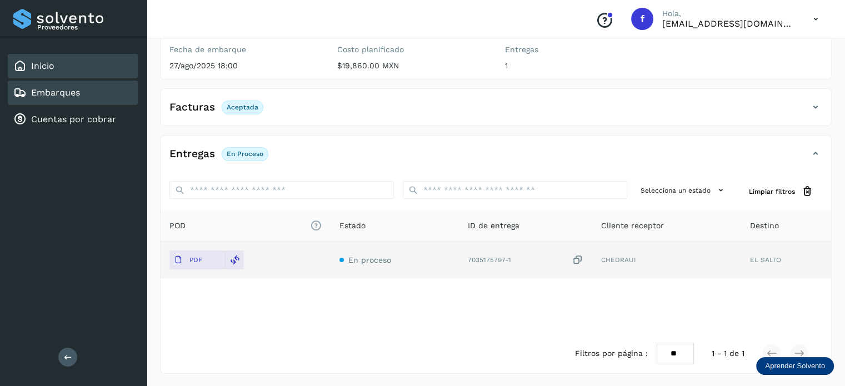
click at [59, 63] on div "Inicio" at bounding box center [73, 66] width 130 height 24
